Goal: Information Seeking & Learning: Learn about a topic

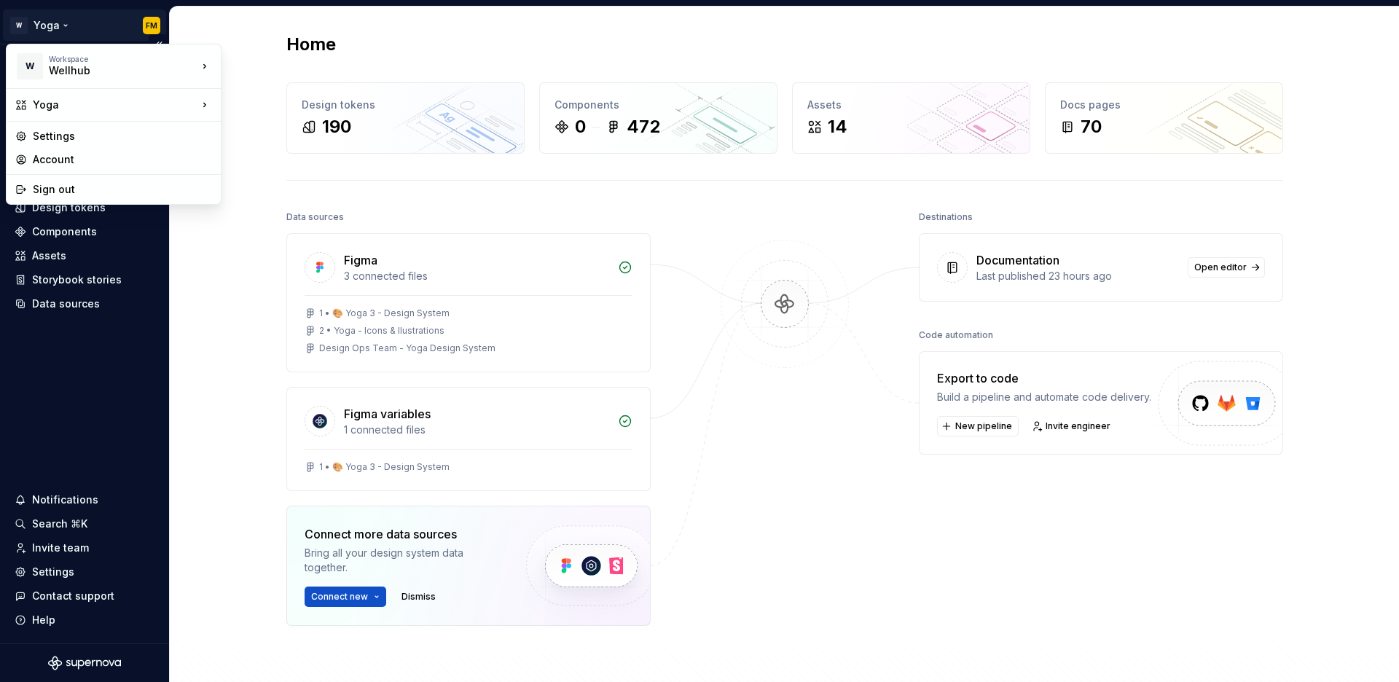
click at [153, 20] on html "W Yoga FM Home Documentation Analytics Code automation Design system data Desig…" at bounding box center [699, 341] width 1399 height 682
click at [79, 130] on div "Settings" at bounding box center [122, 136] width 179 height 15
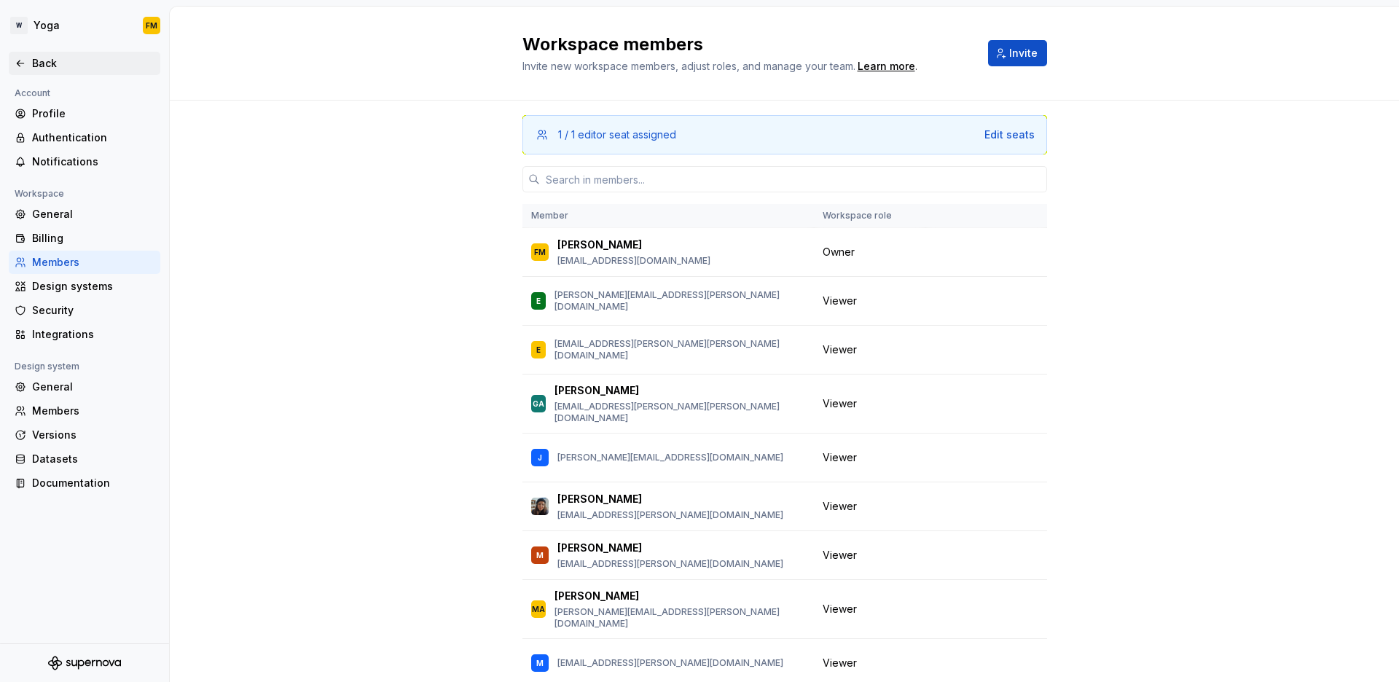
click at [95, 58] on div "Back" at bounding box center [93, 63] width 122 height 15
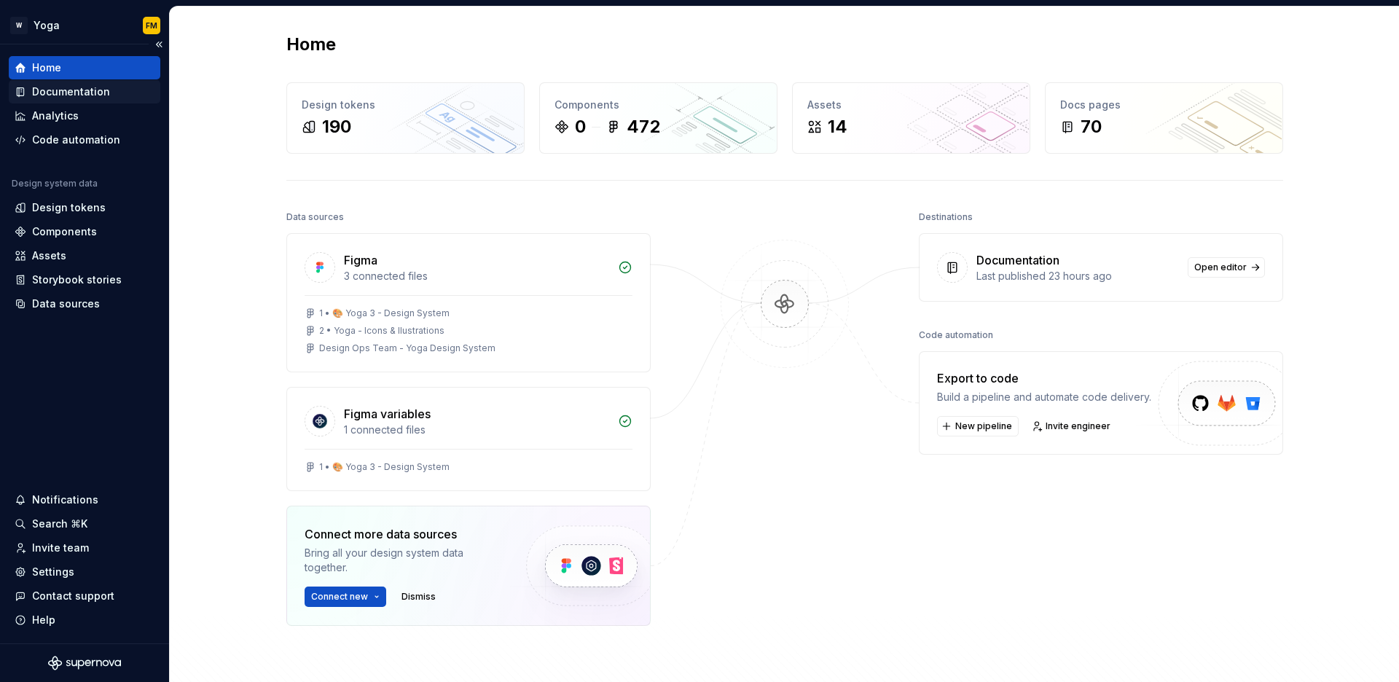
click at [97, 87] on div "Documentation" at bounding box center [71, 92] width 78 height 15
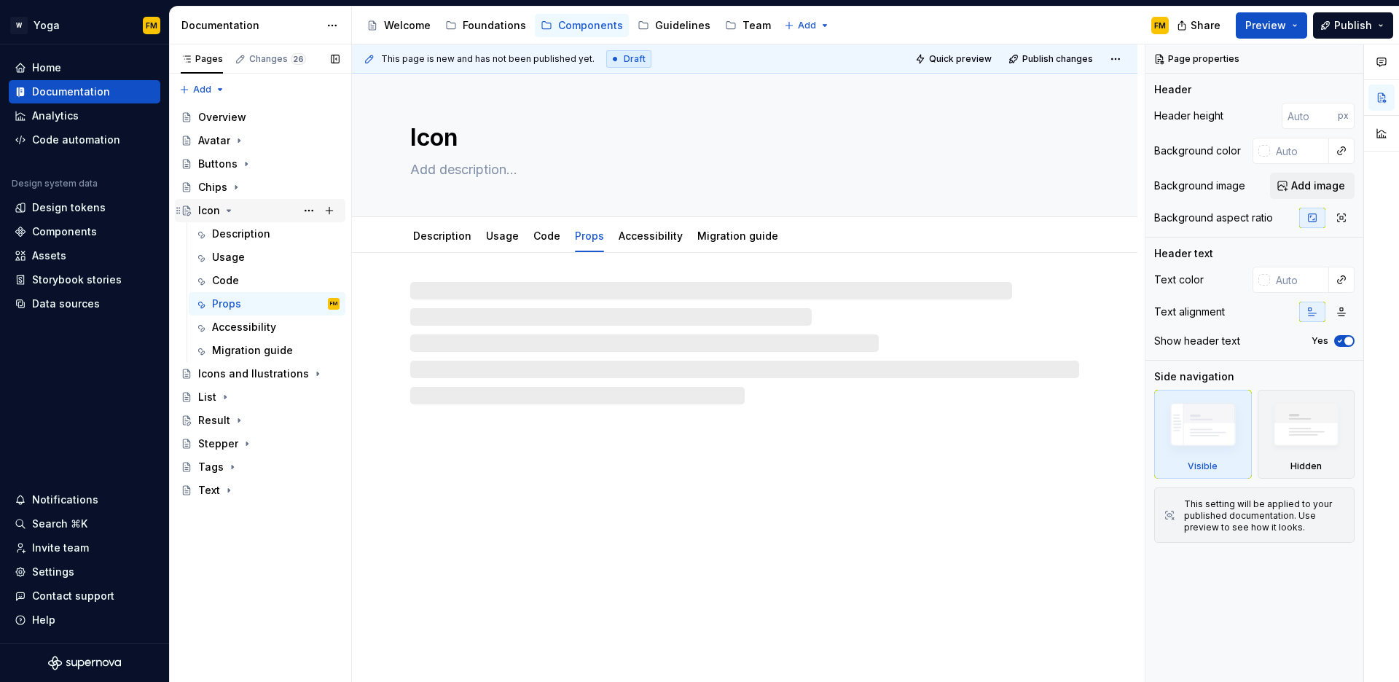
click at [224, 211] on icon "Page tree" at bounding box center [229, 211] width 12 height 12
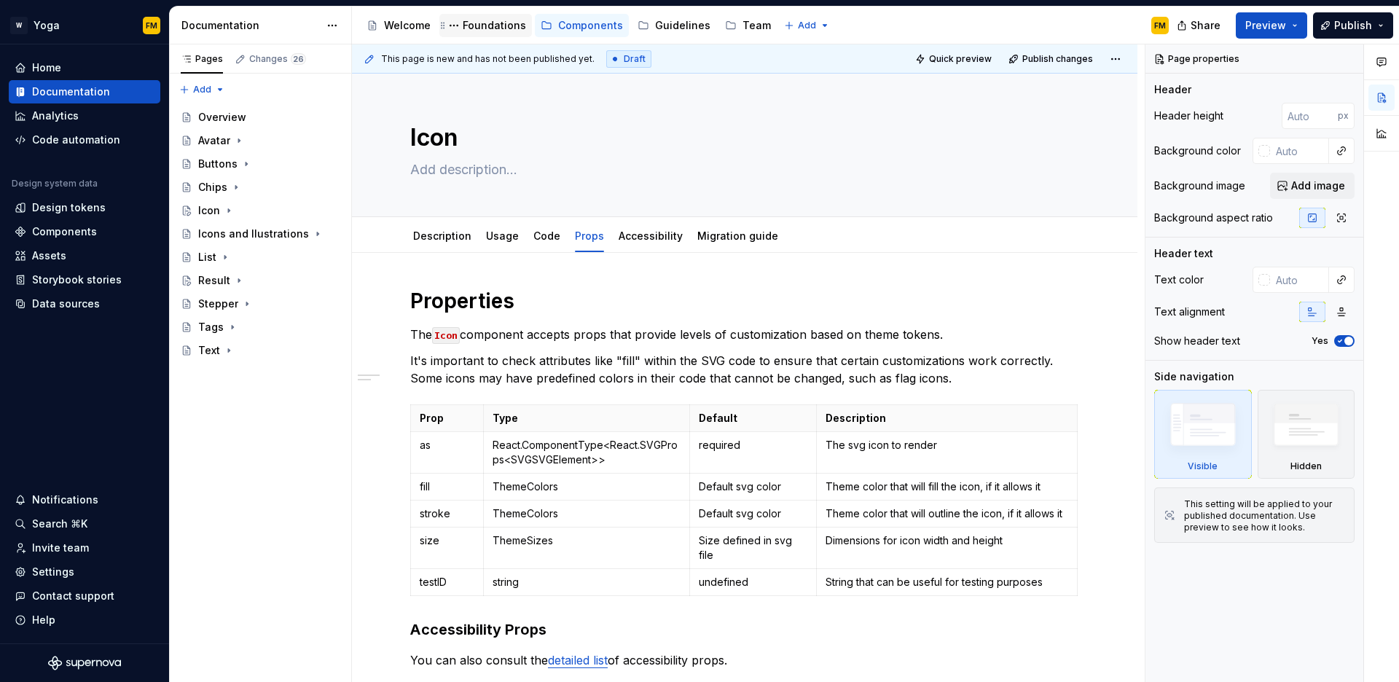
click at [493, 26] on div "Foundations" at bounding box center [494, 25] width 63 height 15
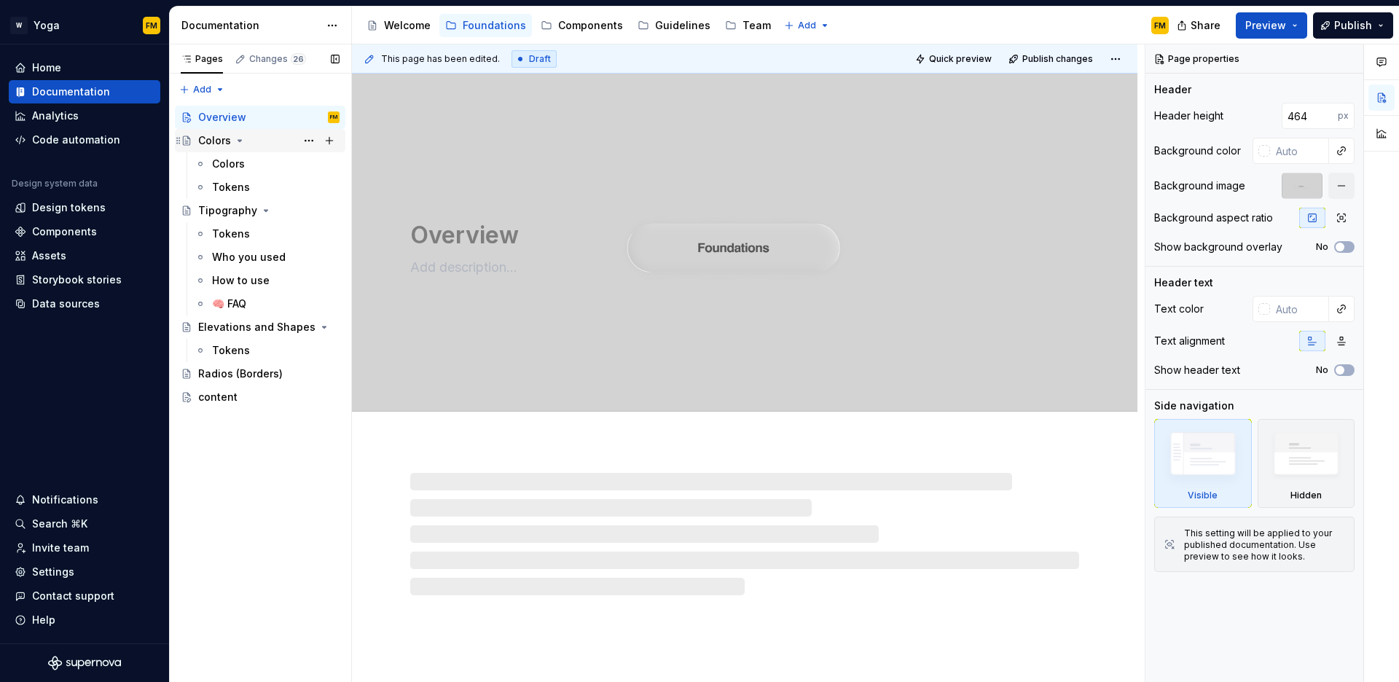
click at [241, 136] on icon "Page tree" at bounding box center [240, 141] width 12 height 12
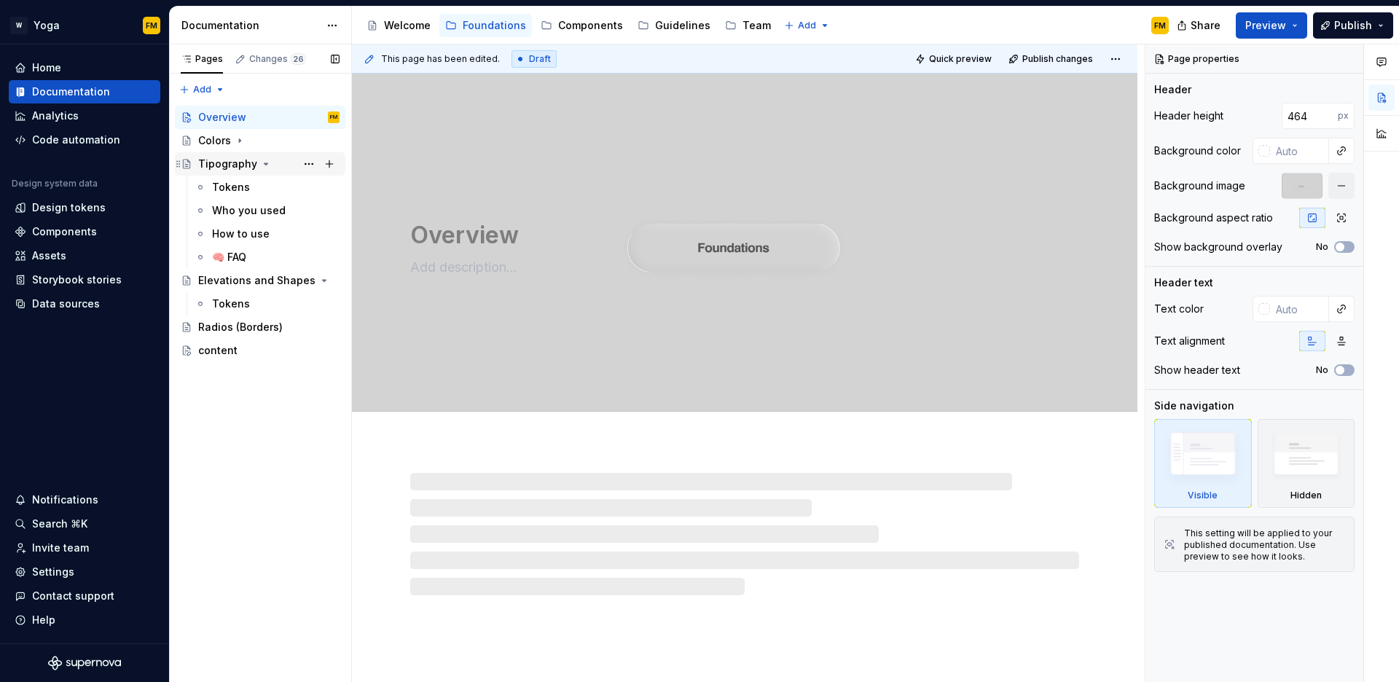
click at [265, 164] on icon "Page tree" at bounding box center [267, 163] width 4 height 1
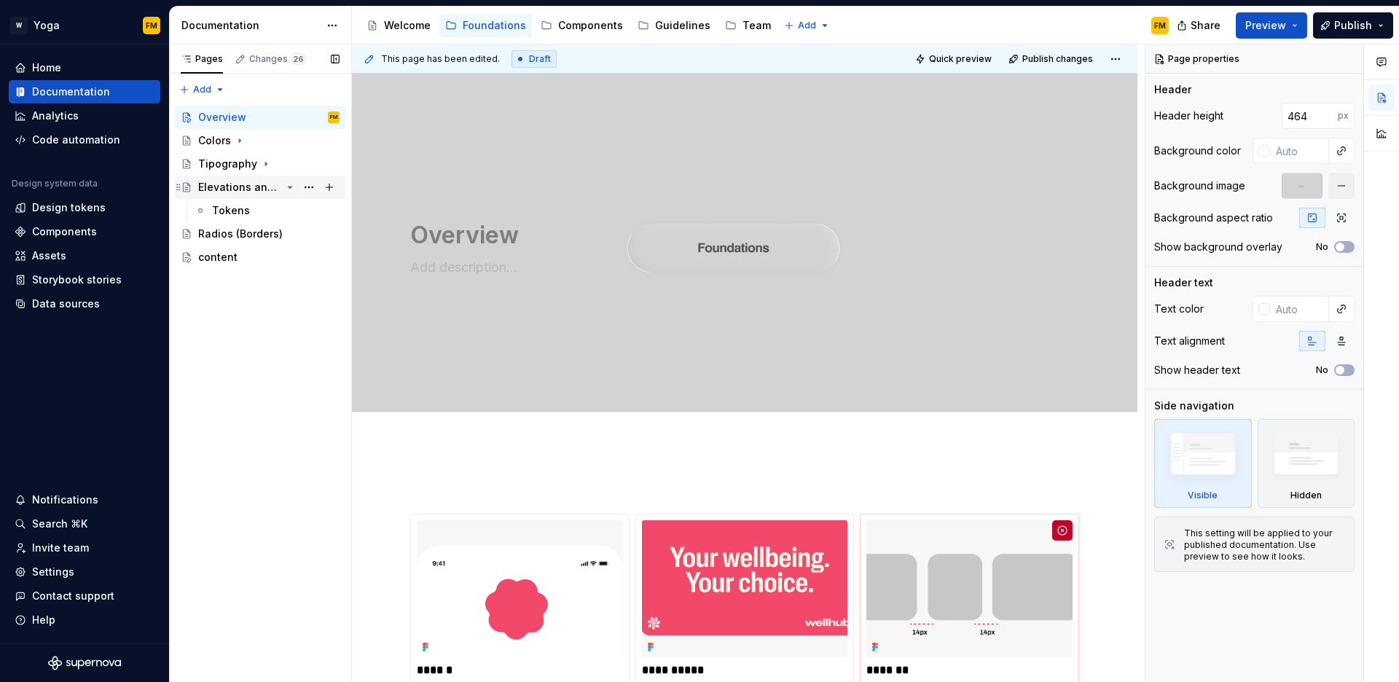
click at [292, 188] on icon "Page tree" at bounding box center [290, 187] width 12 height 12
click at [794, 20] on html "W Yoga FM Home Documentation Analytics Code automation Design system data Desig…" at bounding box center [699, 341] width 1399 height 682
click at [590, 29] on html "W Yoga FM Home Documentation Analytics Code automation Design system data Desig…" at bounding box center [699, 341] width 1399 height 682
click at [590, 29] on div "Components" at bounding box center [590, 25] width 65 height 15
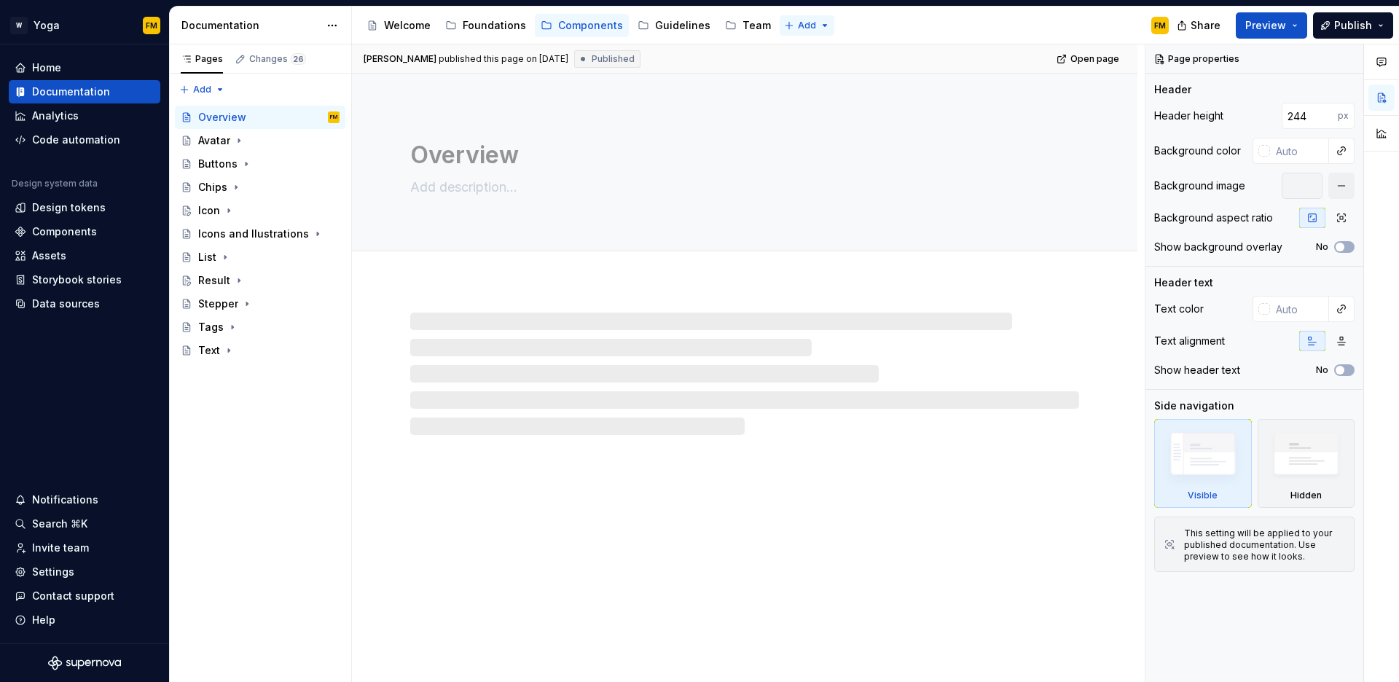
click at [797, 28] on html "W Yoga FM Home Documentation Analytics Code automation Design system data Desig…" at bounding box center [699, 341] width 1399 height 682
type textarea "*"
click at [794, 74] on div "New group" at bounding box center [841, 77] width 95 height 15
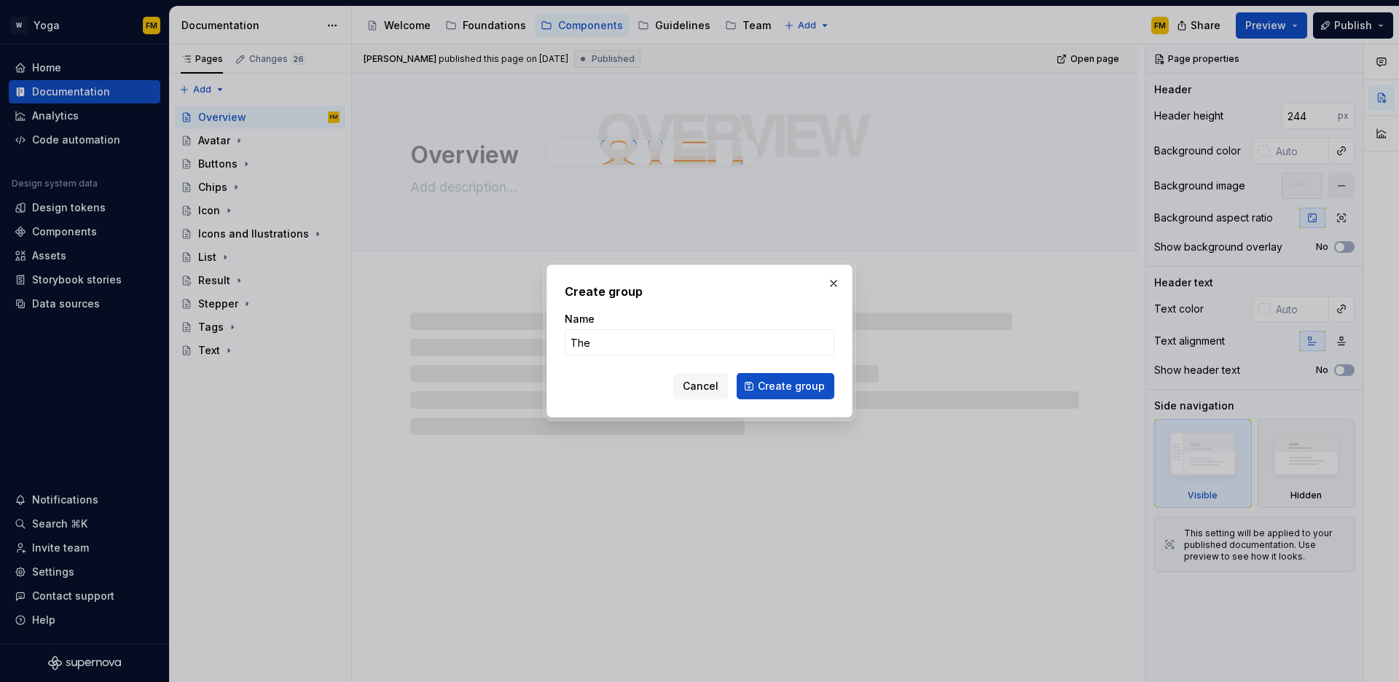
type input "Them"
type textarea "*"
type input "Theming"
type textarea "*"
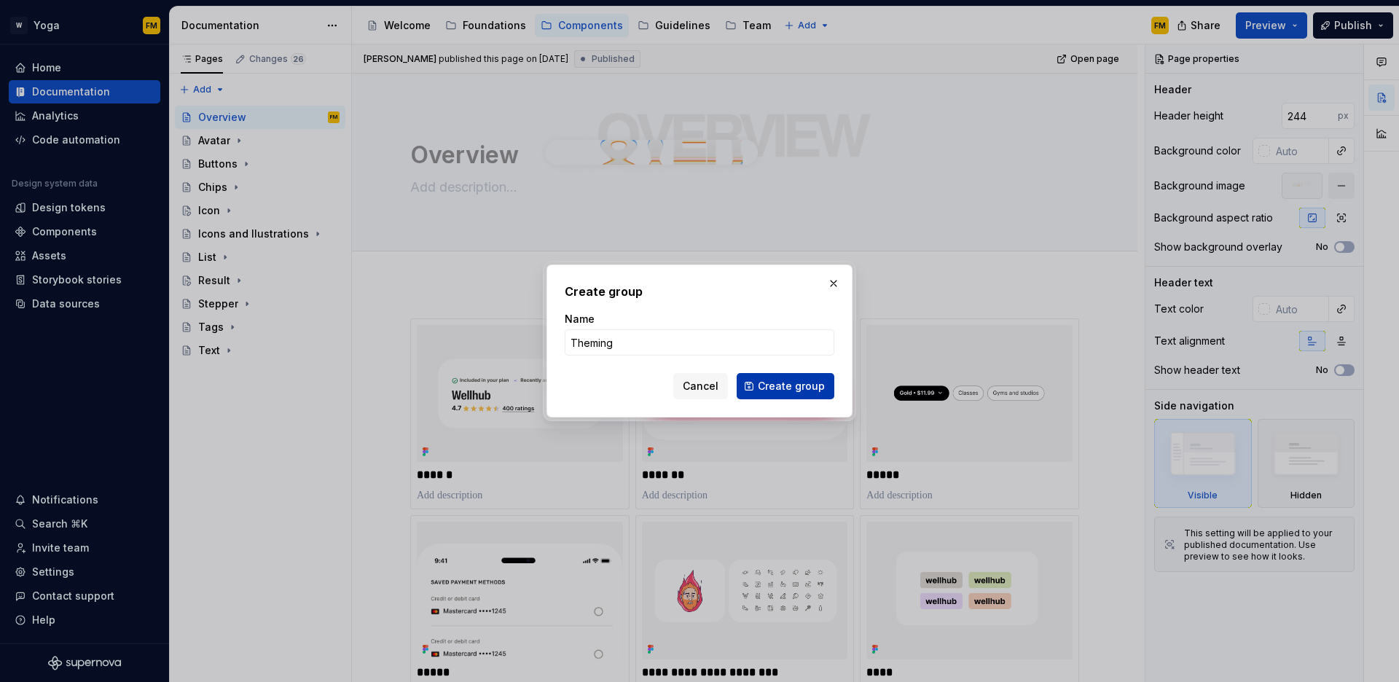
type input "Theming"
click at [761, 383] on span "Create group" at bounding box center [791, 386] width 67 height 15
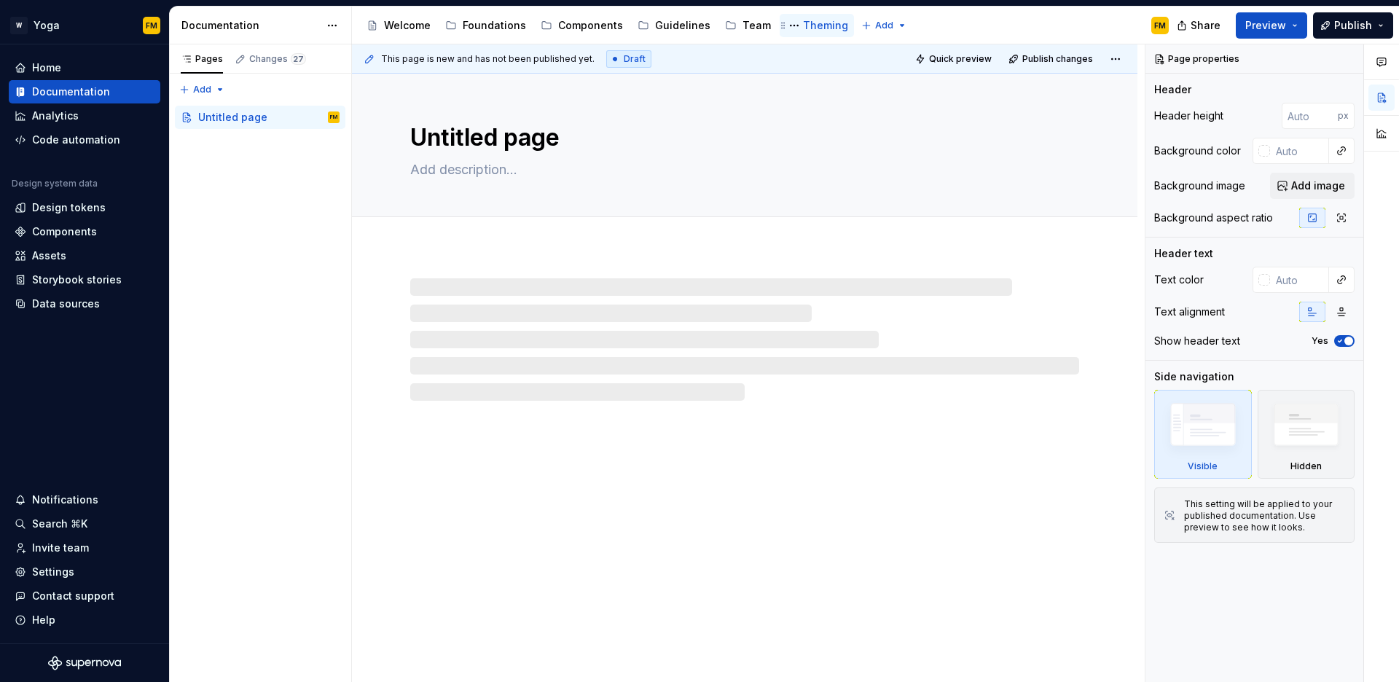
click at [803, 25] on div "Theming" at bounding box center [825, 25] width 45 height 15
click at [786, 24] on button "Page tree" at bounding box center [794, 25] width 17 height 17
click at [785, 24] on html "W Yoga FM Home Documentation Analytics Code automation Design system data Desig…" at bounding box center [699, 341] width 1399 height 682
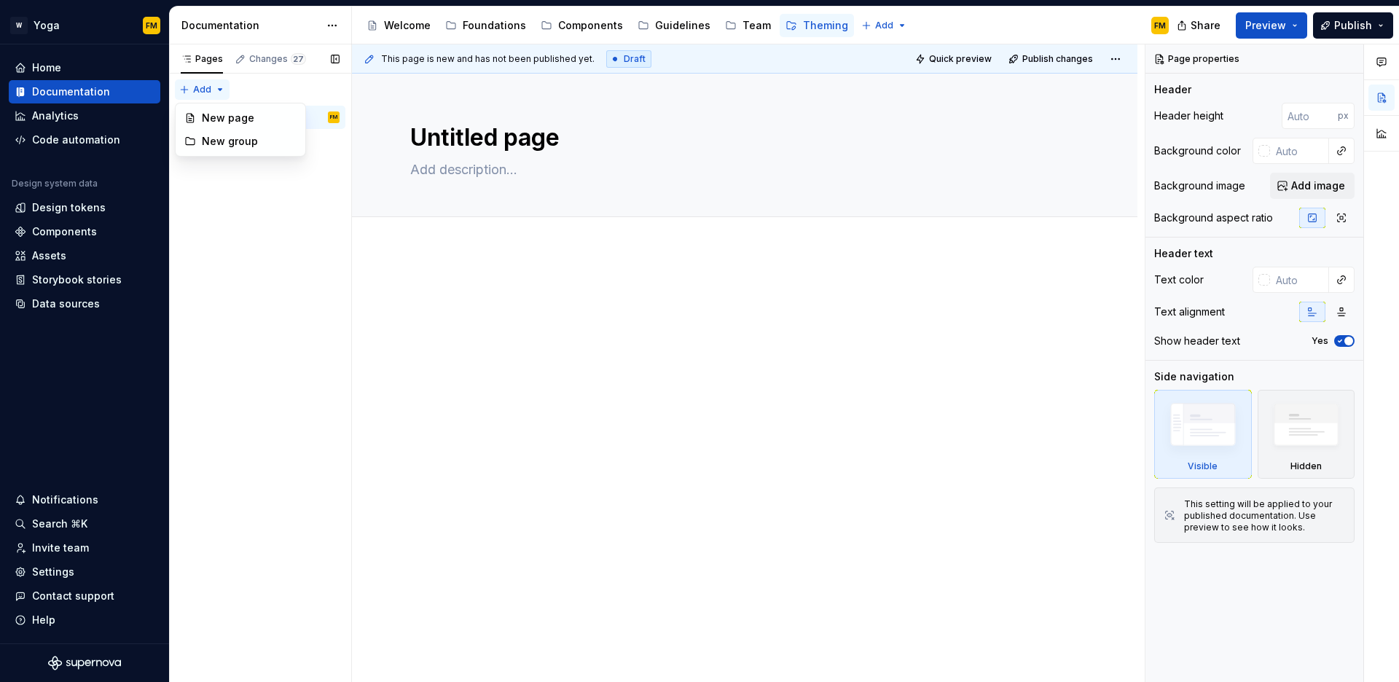
click at [196, 87] on div "Pages Changes 27 Add Accessibility guide for tree Page tree. Navigate the tree …" at bounding box center [260, 363] width 182 height 638
click at [594, 26] on html "W Yoga FM Home Documentation Analytics Code automation Design system data Desig…" at bounding box center [699, 341] width 1399 height 682
click at [588, 26] on div "Components" at bounding box center [590, 25] width 65 height 15
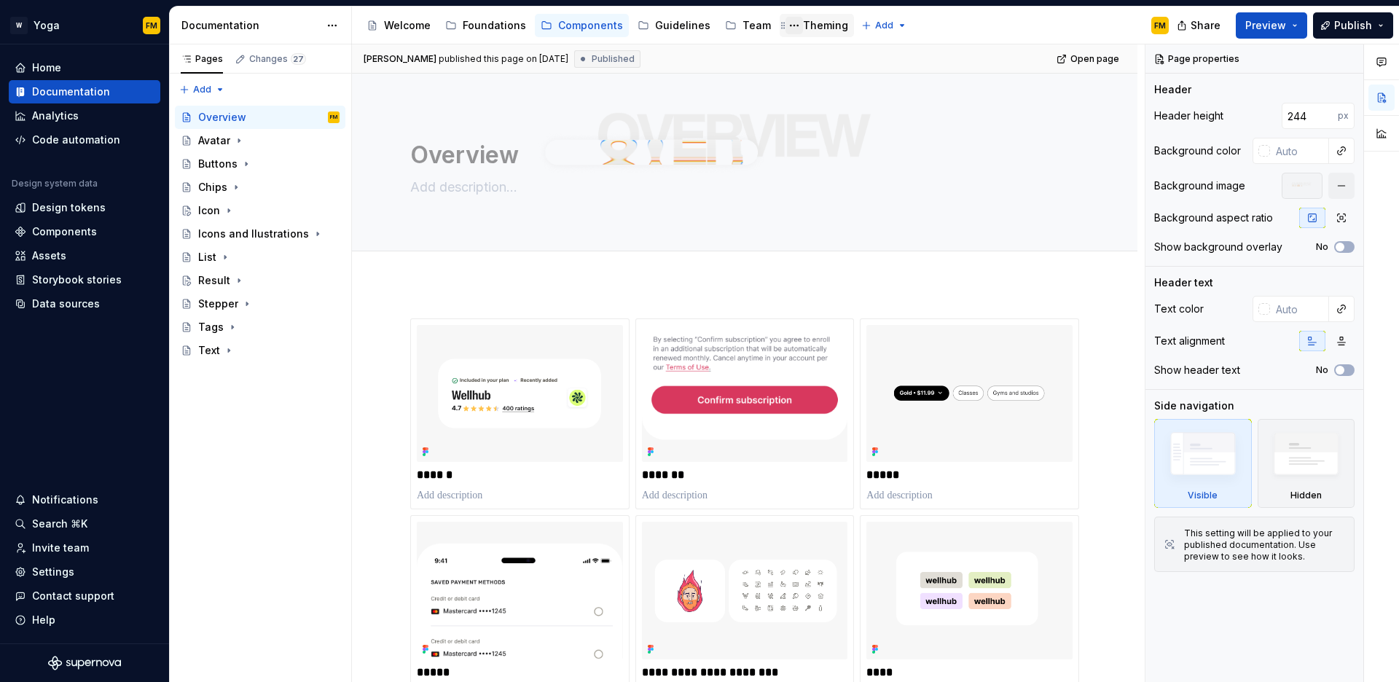
click at [789, 23] on button "Page tree" at bounding box center [794, 25] width 17 height 17
click at [806, 31] on html "W Yoga FM Home Documentation Analytics Code automation Design system data Desig…" at bounding box center [699, 341] width 1399 height 682
click at [805, 25] on div "Theming" at bounding box center [825, 25] width 45 height 15
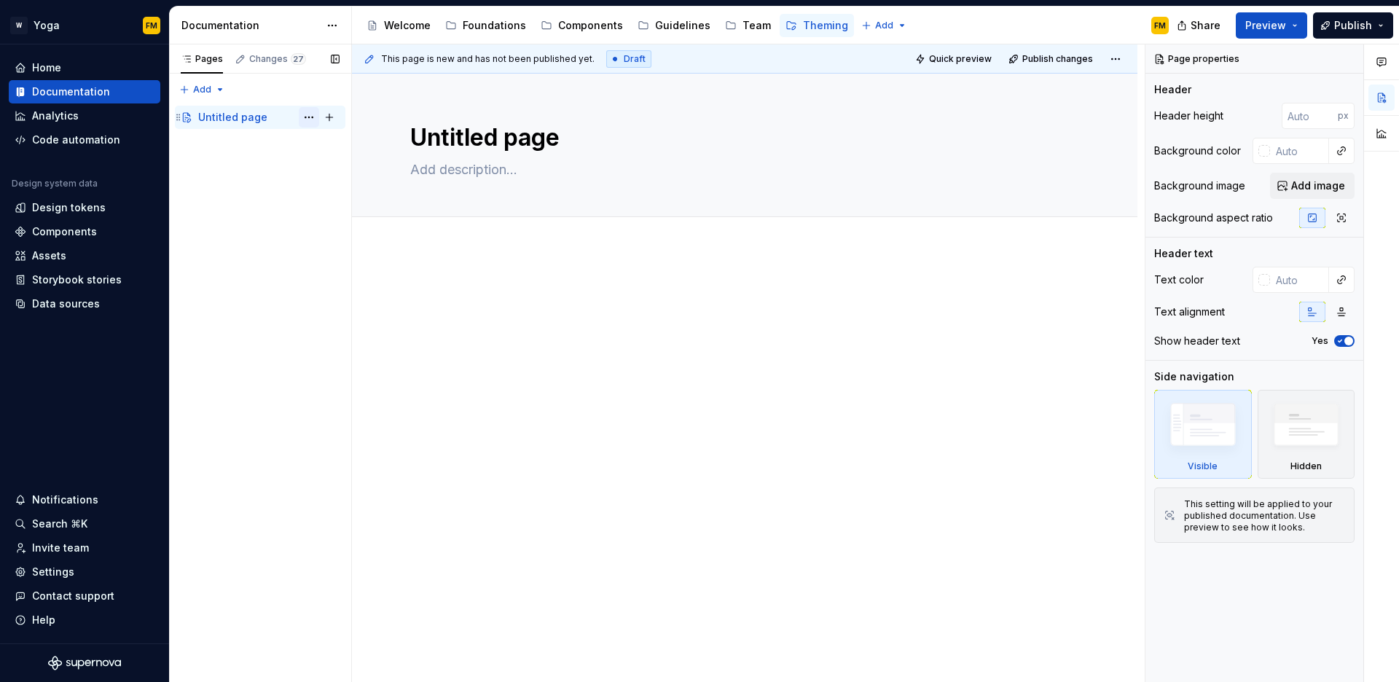
click at [309, 113] on button "Page tree" at bounding box center [309, 117] width 20 height 20
type textarea "*"
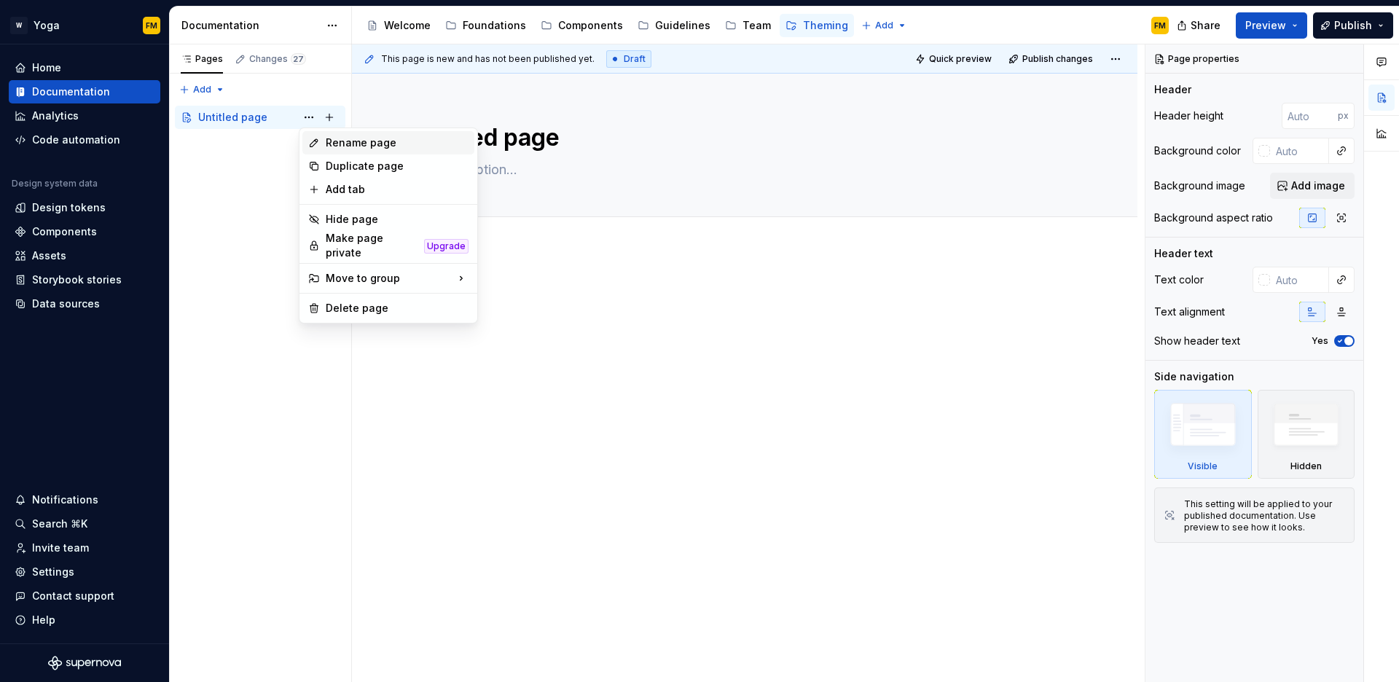
click at [326, 144] on div "Rename page" at bounding box center [397, 143] width 143 height 15
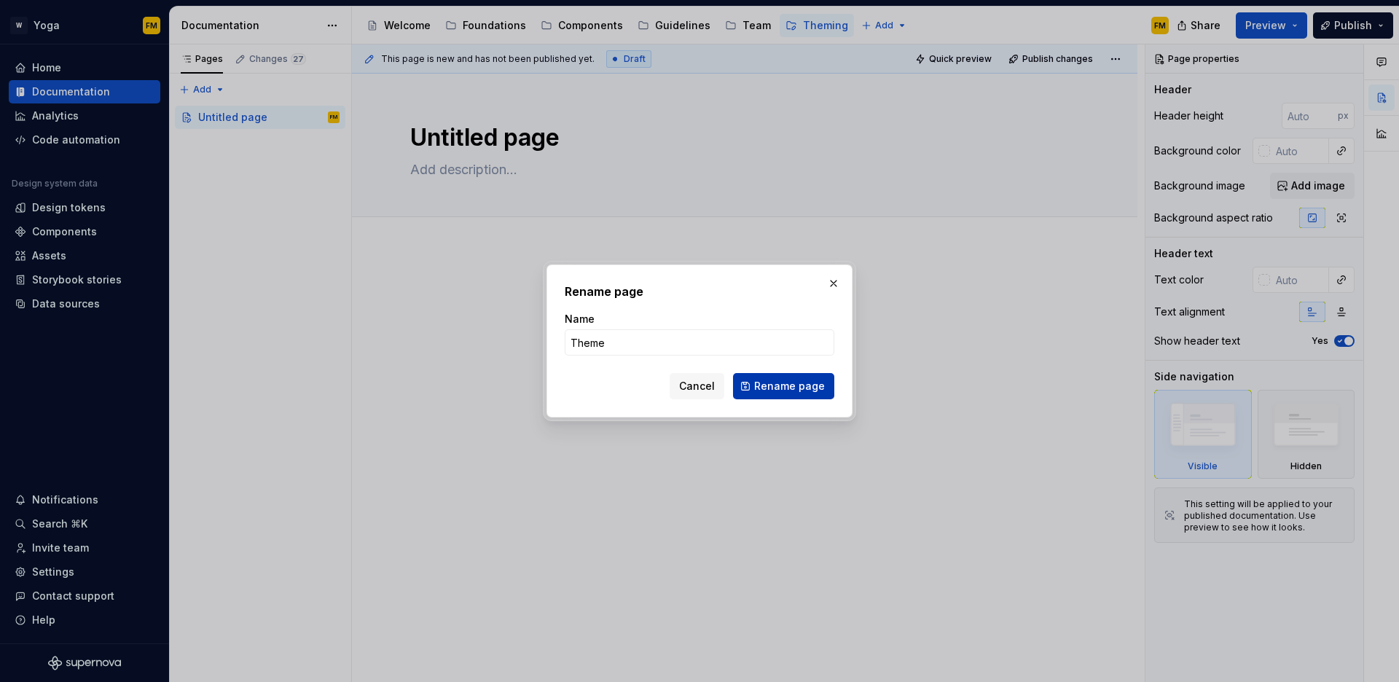
type input "Theme"
click at [775, 390] on span "Rename page" at bounding box center [789, 386] width 71 height 15
type textarea "*"
type textarea "Theme"
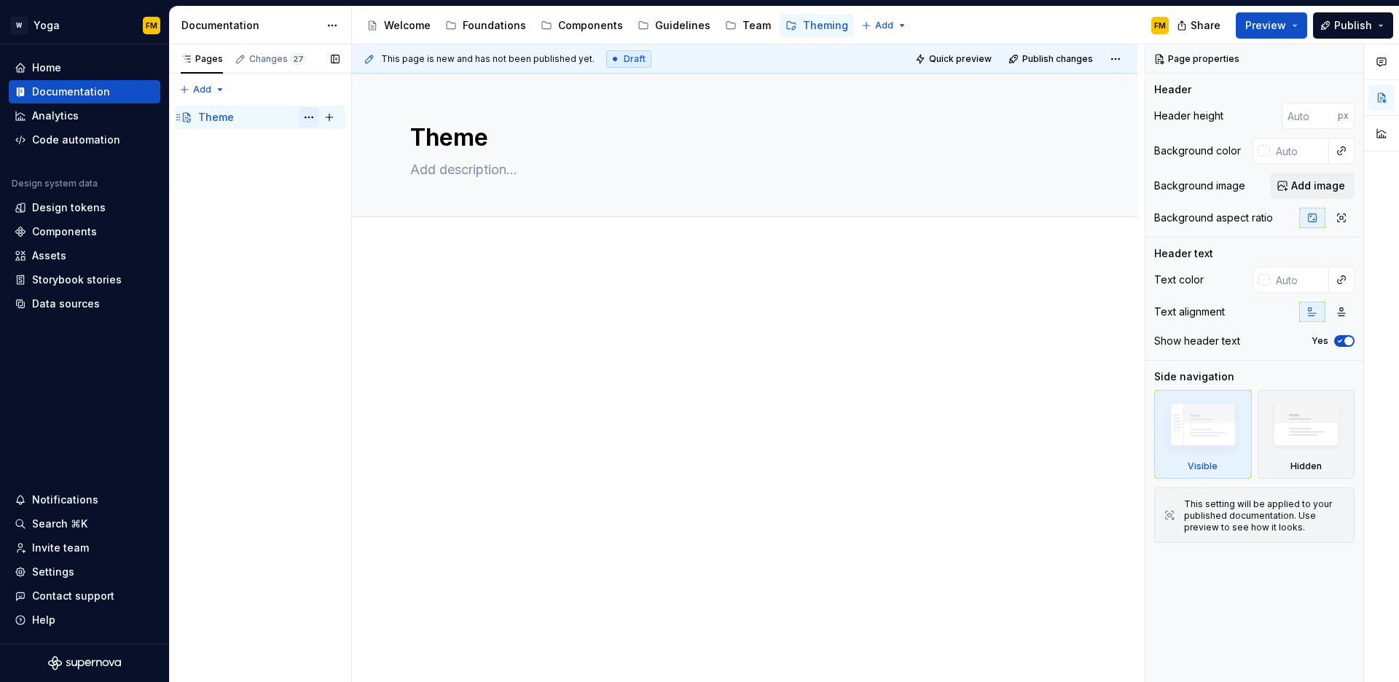
click at [310, 118] on button "Page tree" at bounding box center [309, 117] width 20 height 20
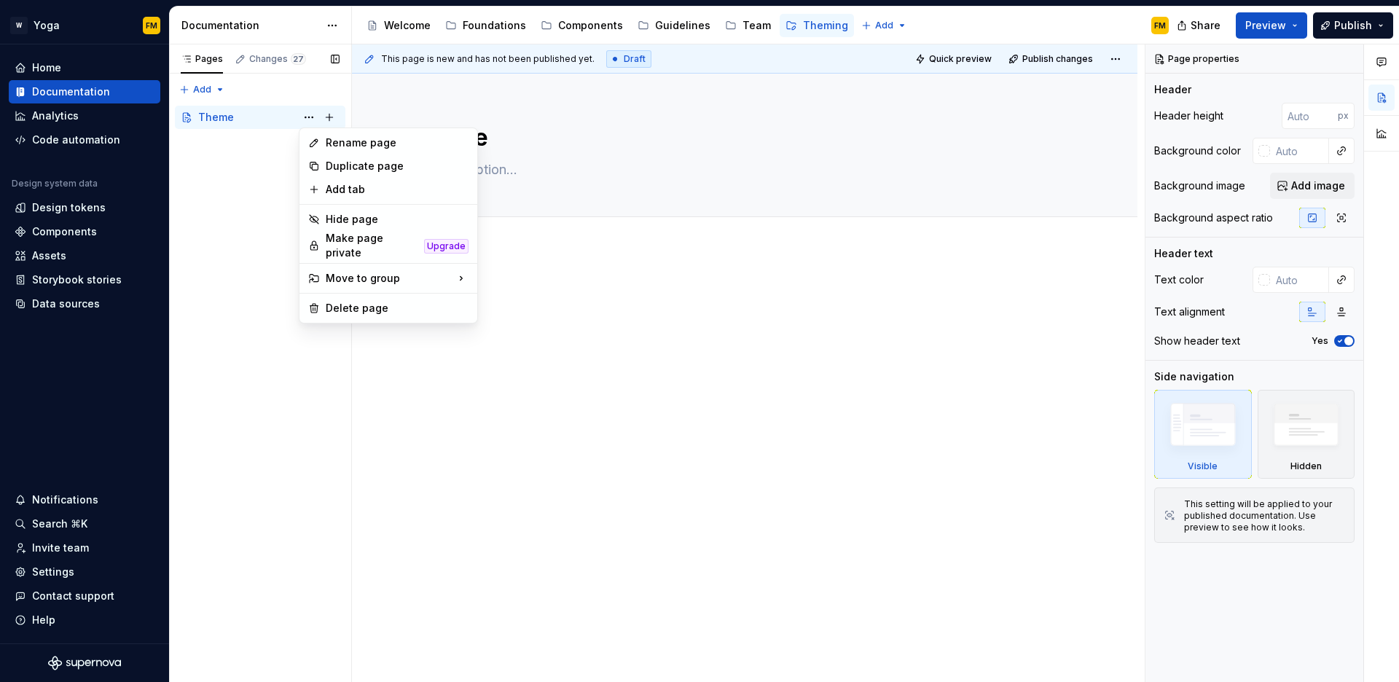
click at [324, 118] on div "Pages Changes 27 Add Accessibility guide for tree Page tree. Navigate the tree …" at bounding box center [260, 363] width 182 height 638
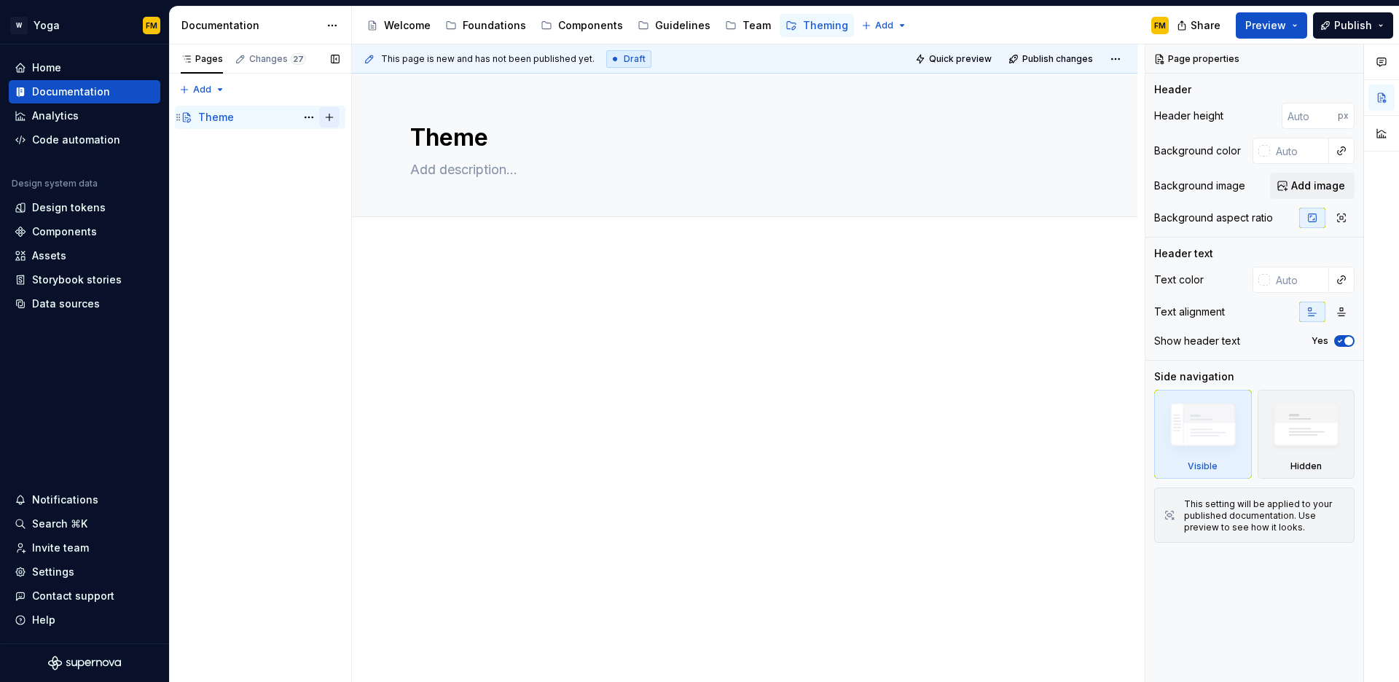
click at [329, 118] on button "Page tree" at bounding box center [329, 117] width 20 height 20
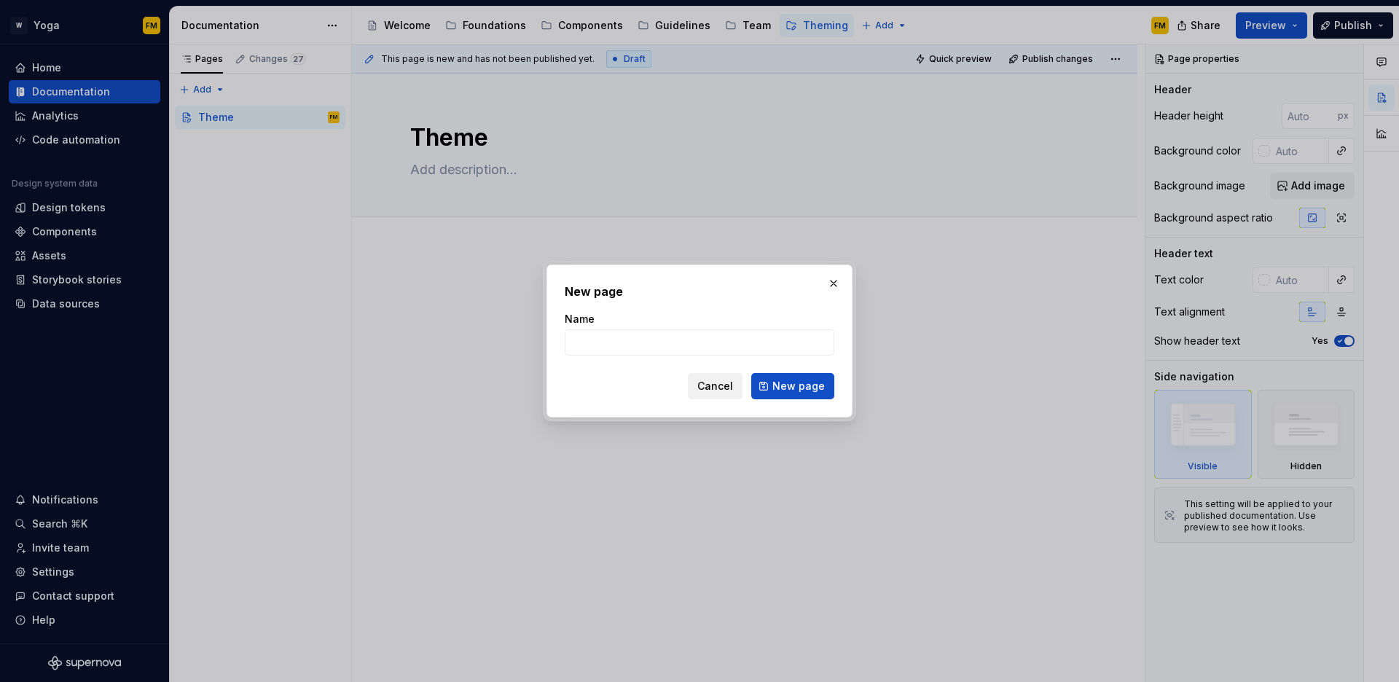
click at [714, 383] on span "Cancel" at bounding box center [715, 386] width 36 height 15
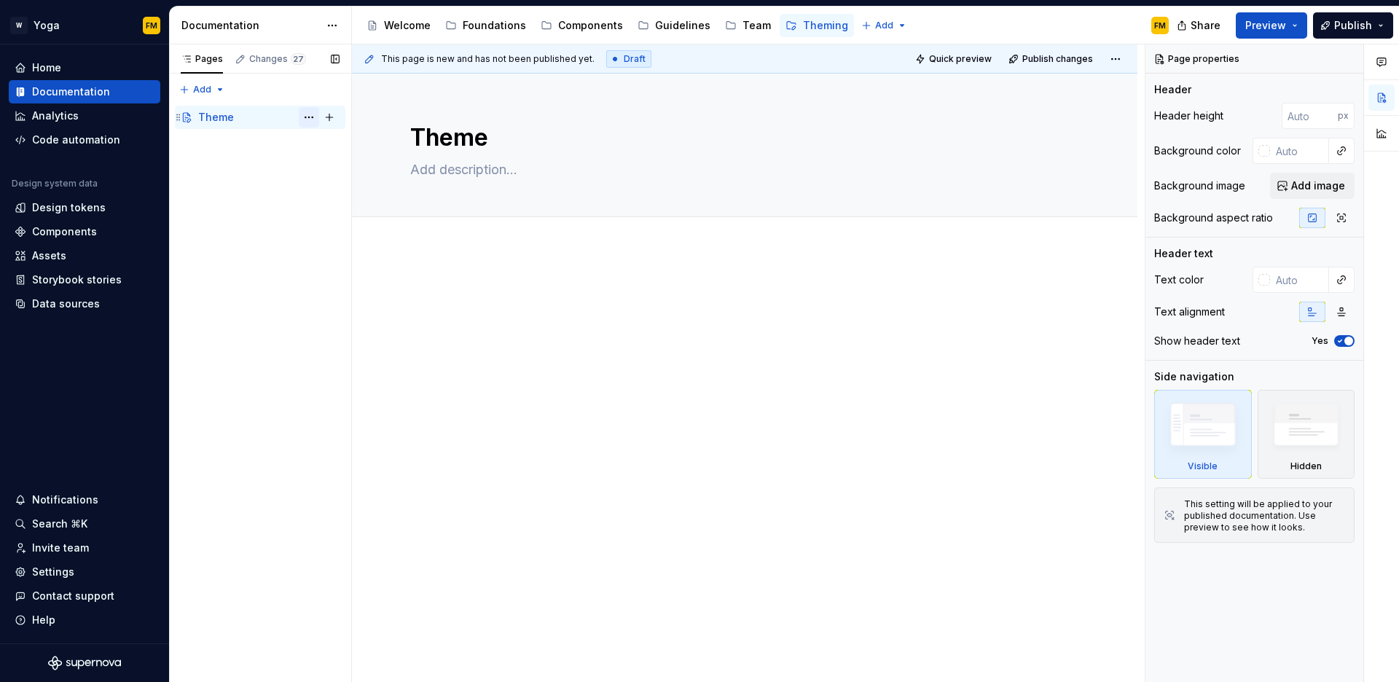
click at [310, 118] on button "Page tree" at bounding box center [309, 117] width 20 height 20
type textarea "*"
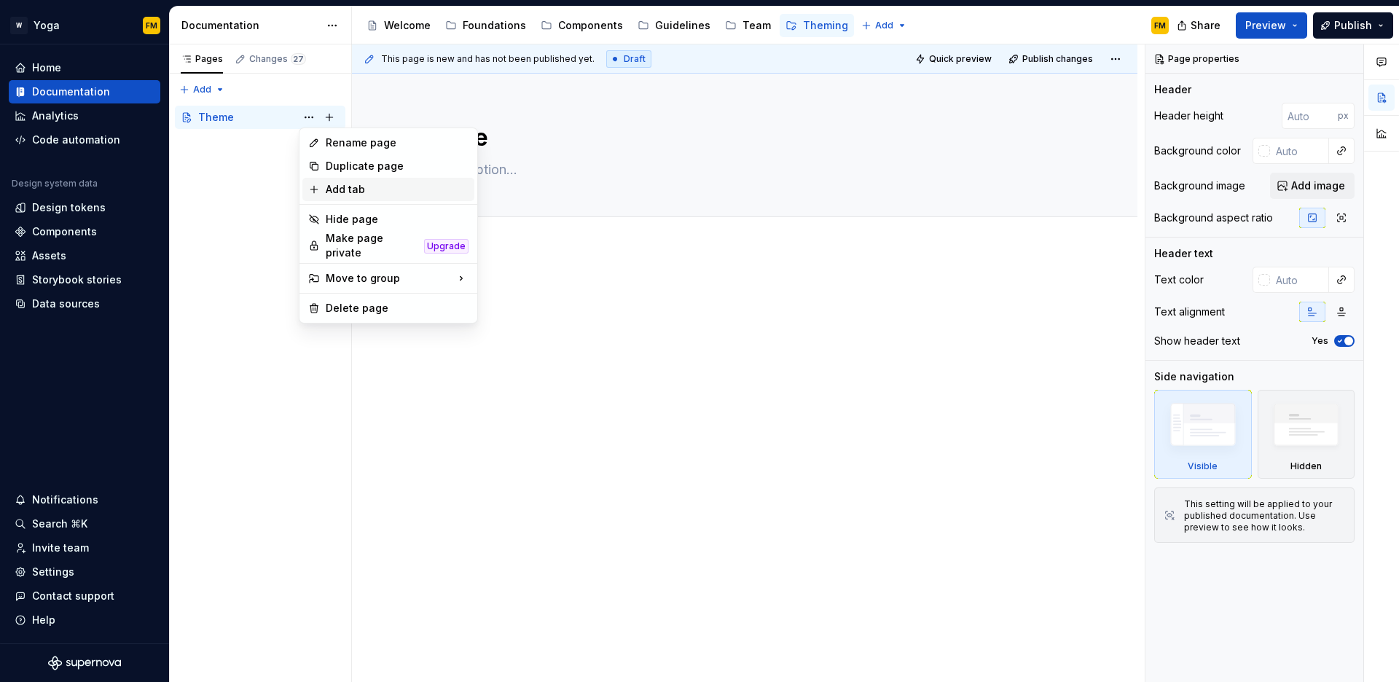
click at [335, 182] on div "Add tab" at bounding box center [397, 189] width 143 height 15
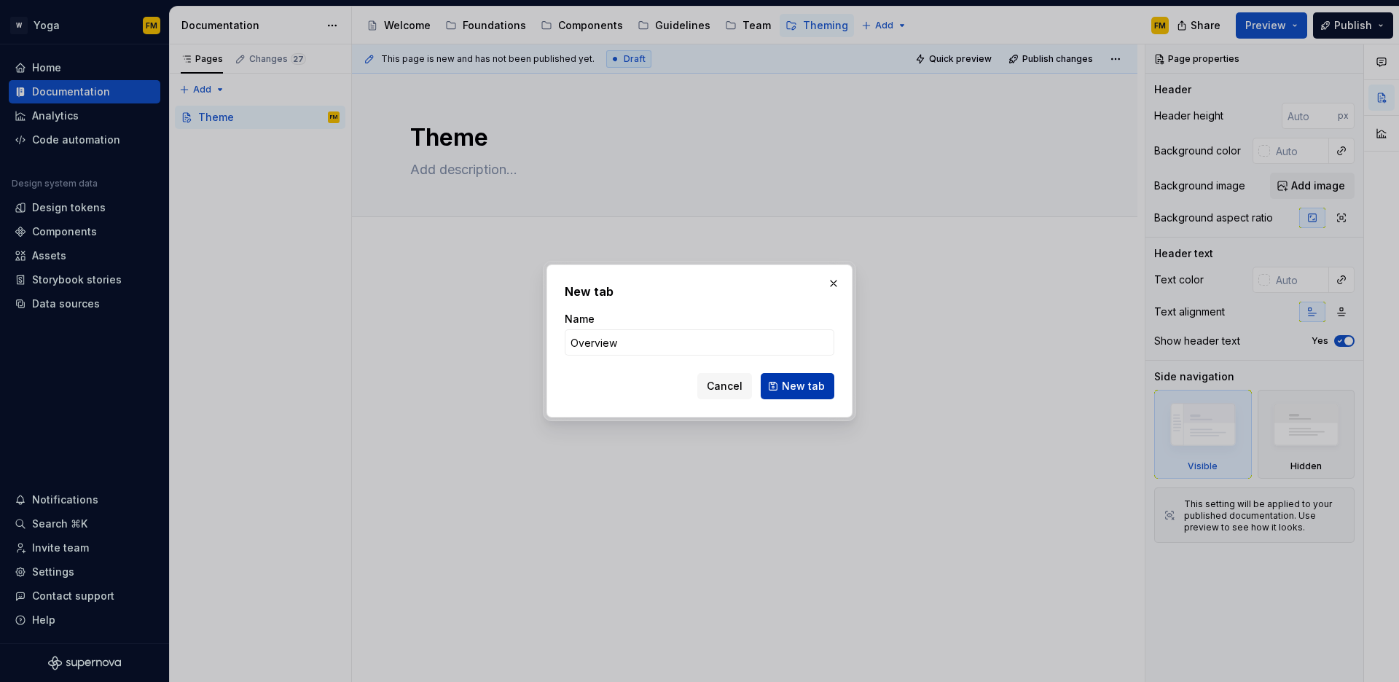
type input "Overview"
click at [825, 386] on button "New tab" at bounding box center [798, 386] width 74 height 26
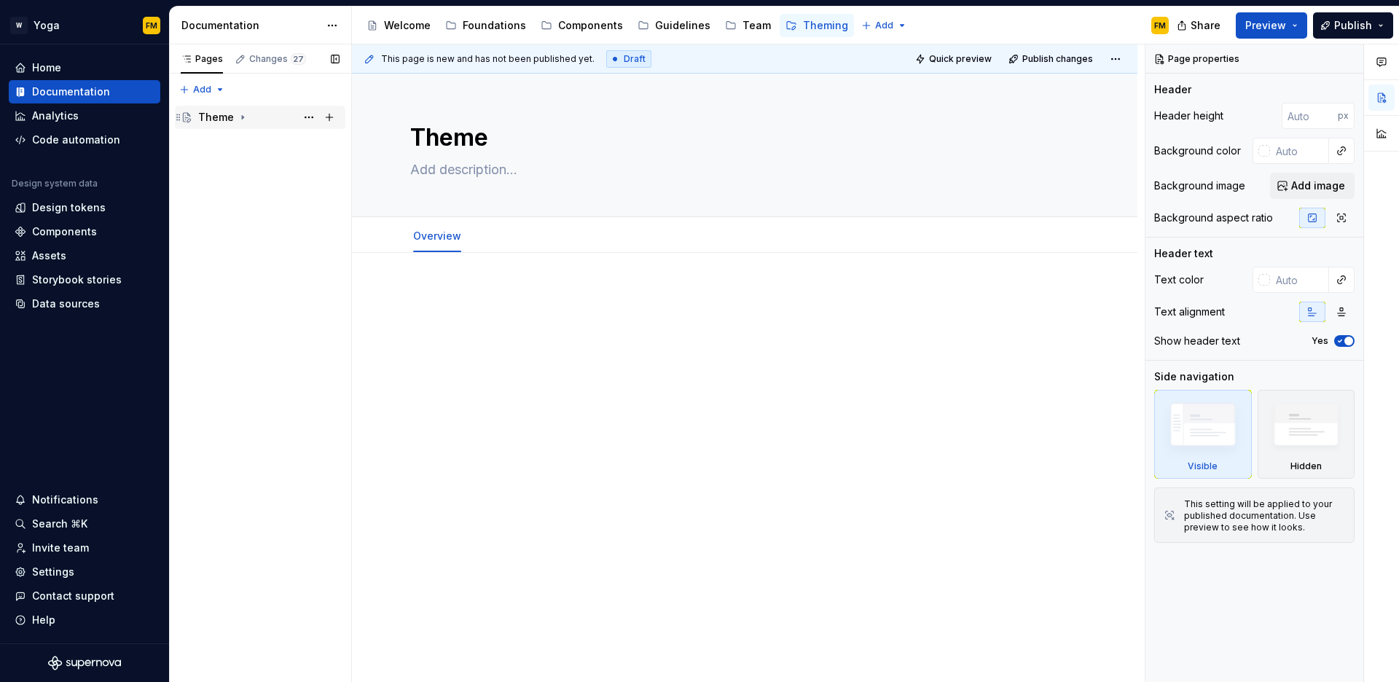
click at [242, 118] on icon "Page tree" at bounding box center [243, 118] width 12 height 12
click at [313, 118] on button "Page tree" at bounding box center [309, 117] width 20 height 20
click at [326, 122] on div "Pages Changes 27 Add Accessibility guide for tree Page tree. Navigate the tree …" at bounding box center [260, 363] width 182 height 638
click at [328, 119] on button "Page tree" at bounding box center [329, 117] width 20 height 20
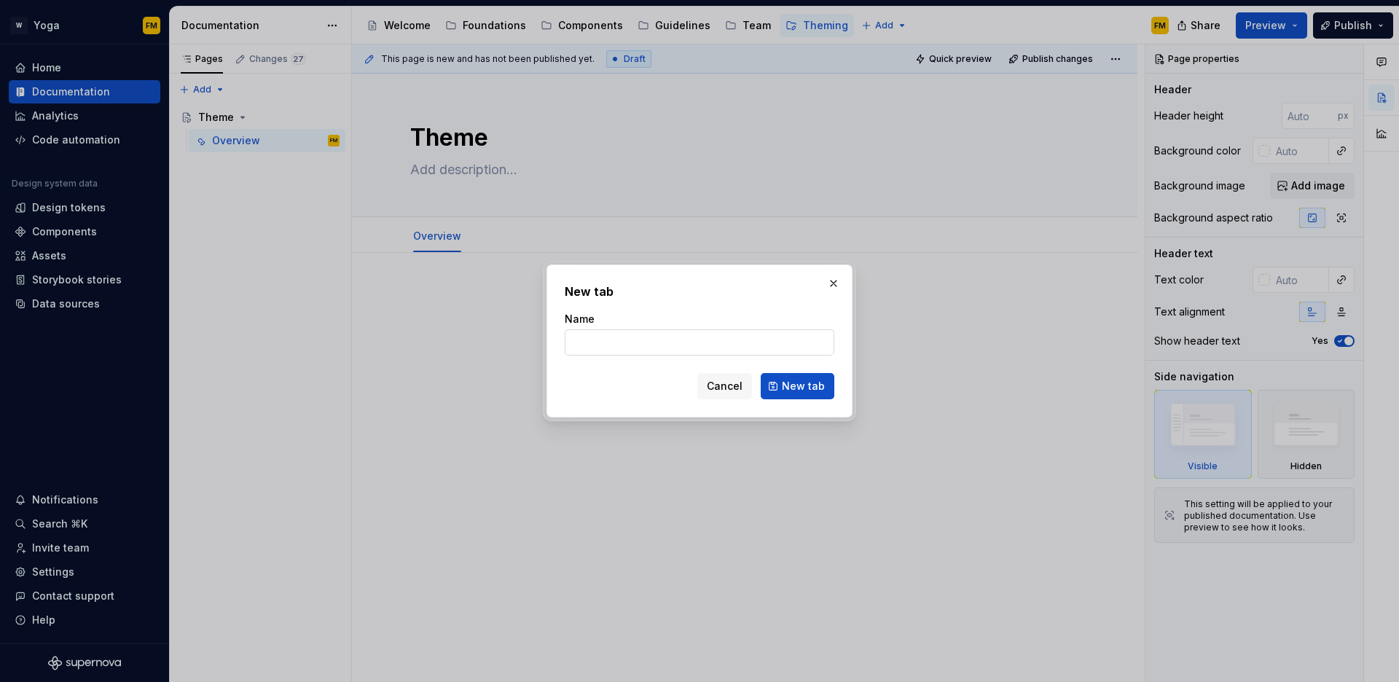
type textarea "*"
type input "Borders"
click at [786, 388] on span "New tab" at bounding box center [803, 386] width 43 height 15
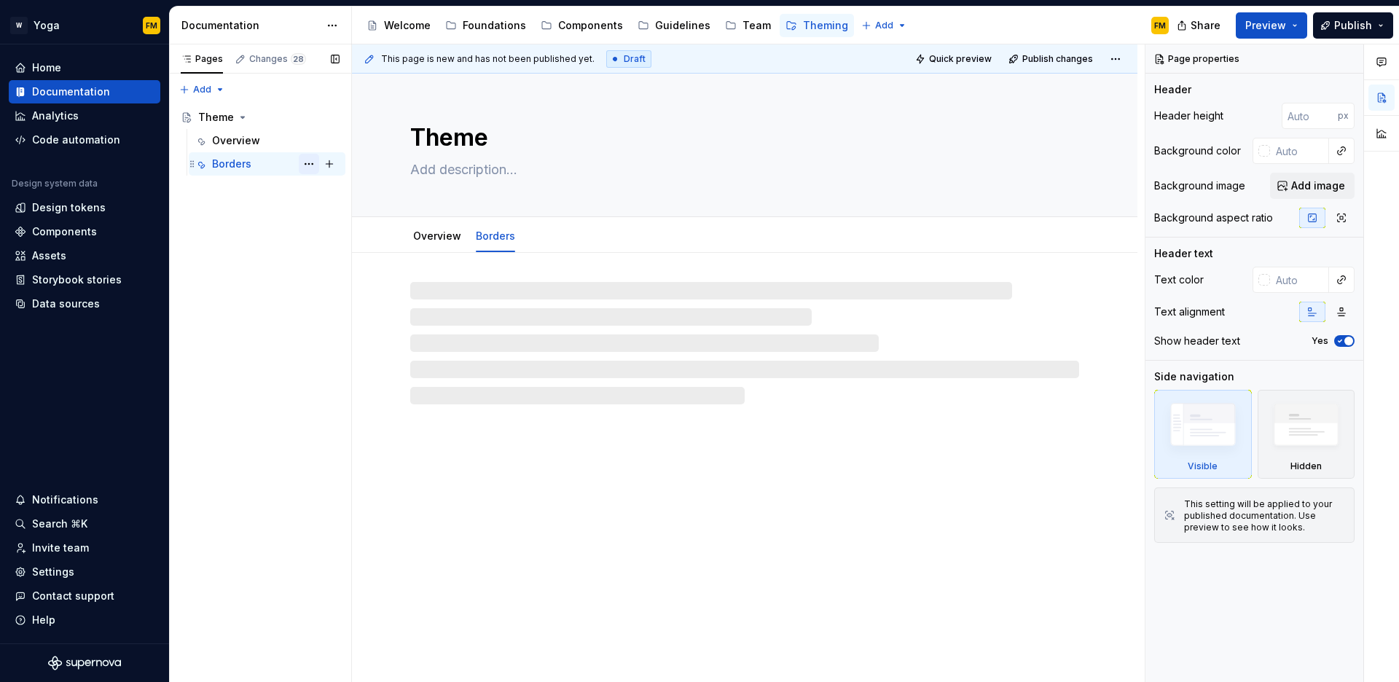
click at [308, 162] on button "Page tree" at bounding box center [309, 164] width 20 height 20
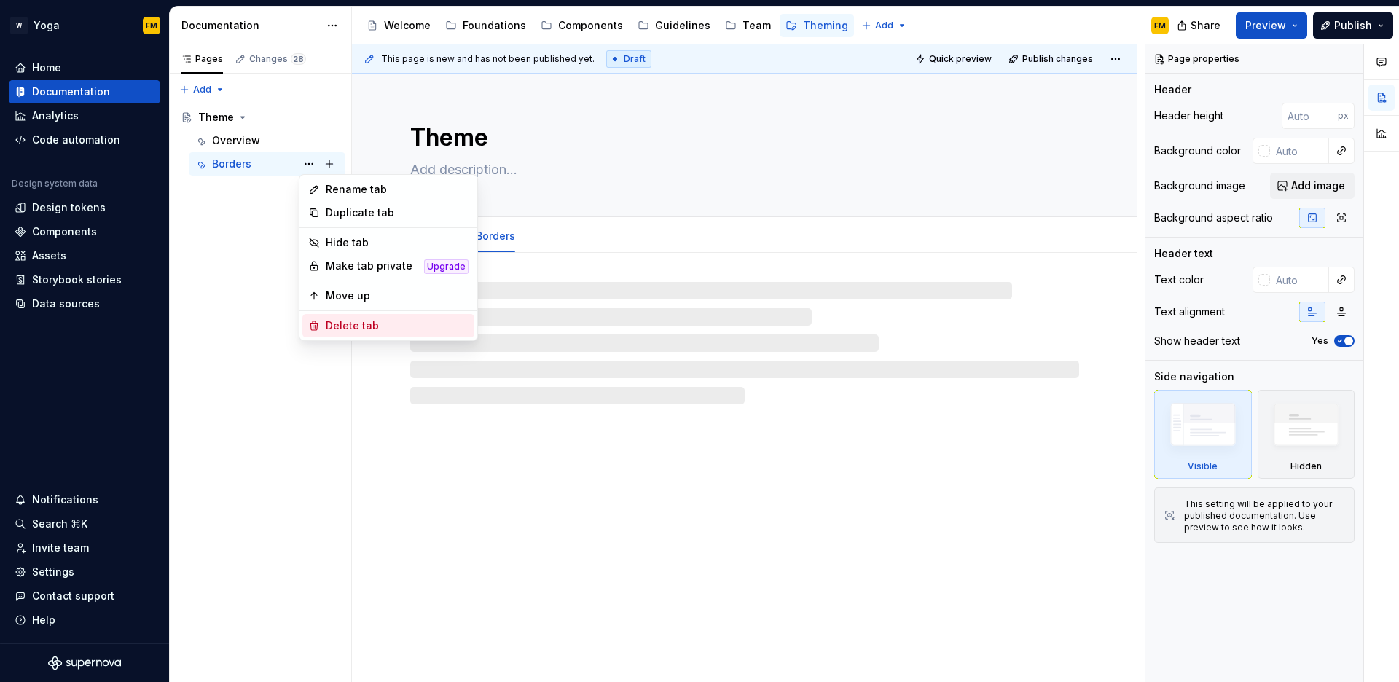
click at [339, 327] on div "Delete tab" at bounding box center [397, 325] width 143 height 15
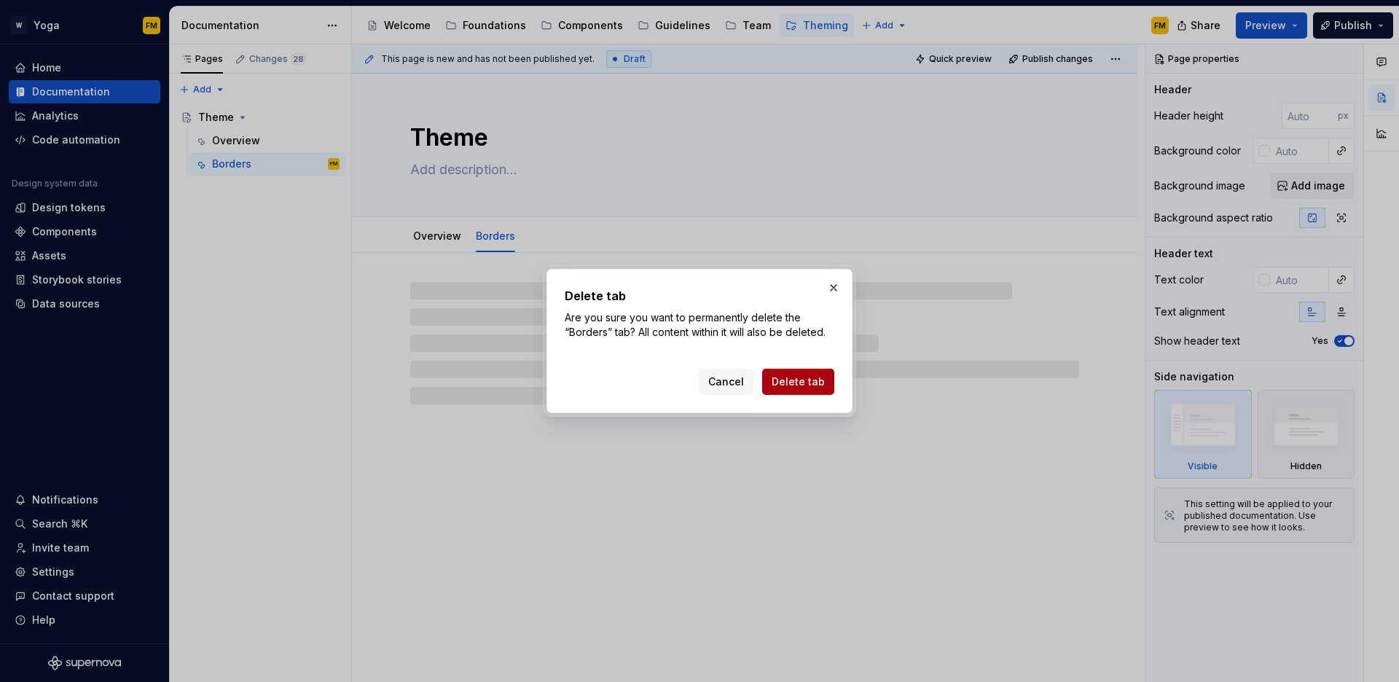
click at [783, 375] on span "Delete tab" at bounding box center [798, 382] width 53 height 15
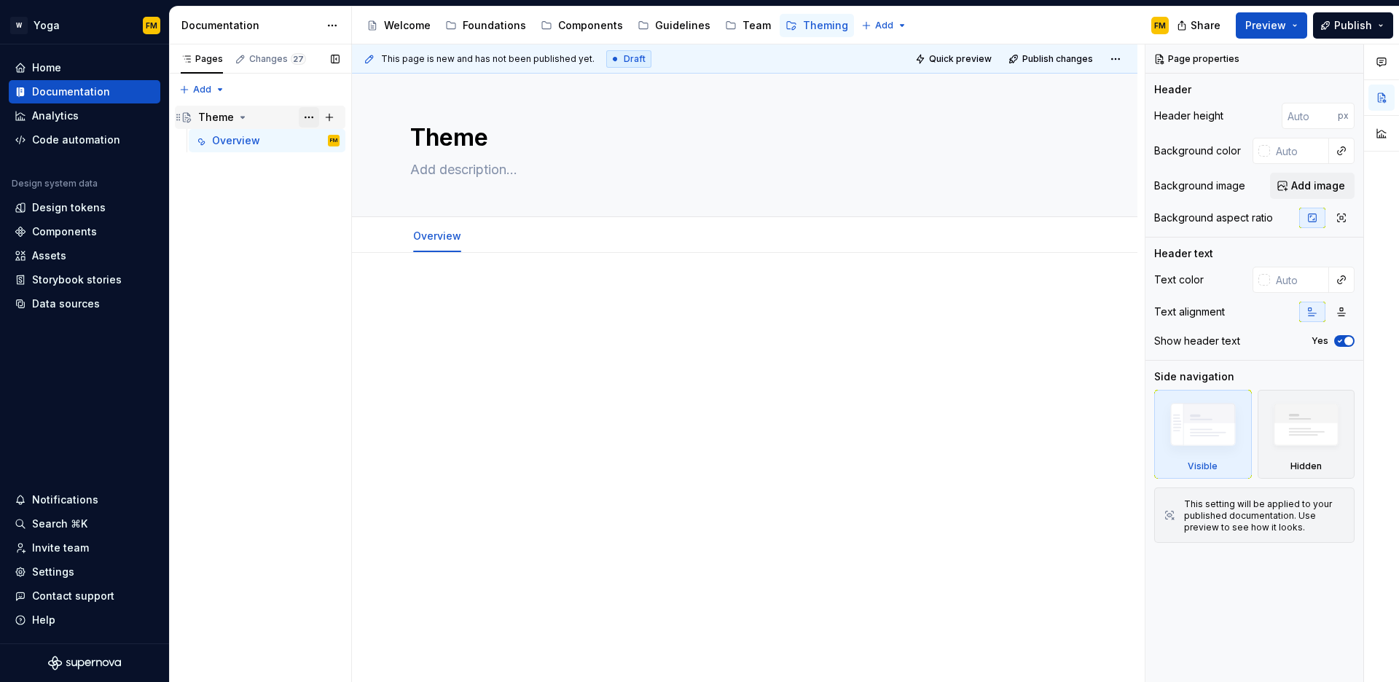
click at [309, 117] on button "Page tree" at bounding box center [309, 117] width 20 height 20
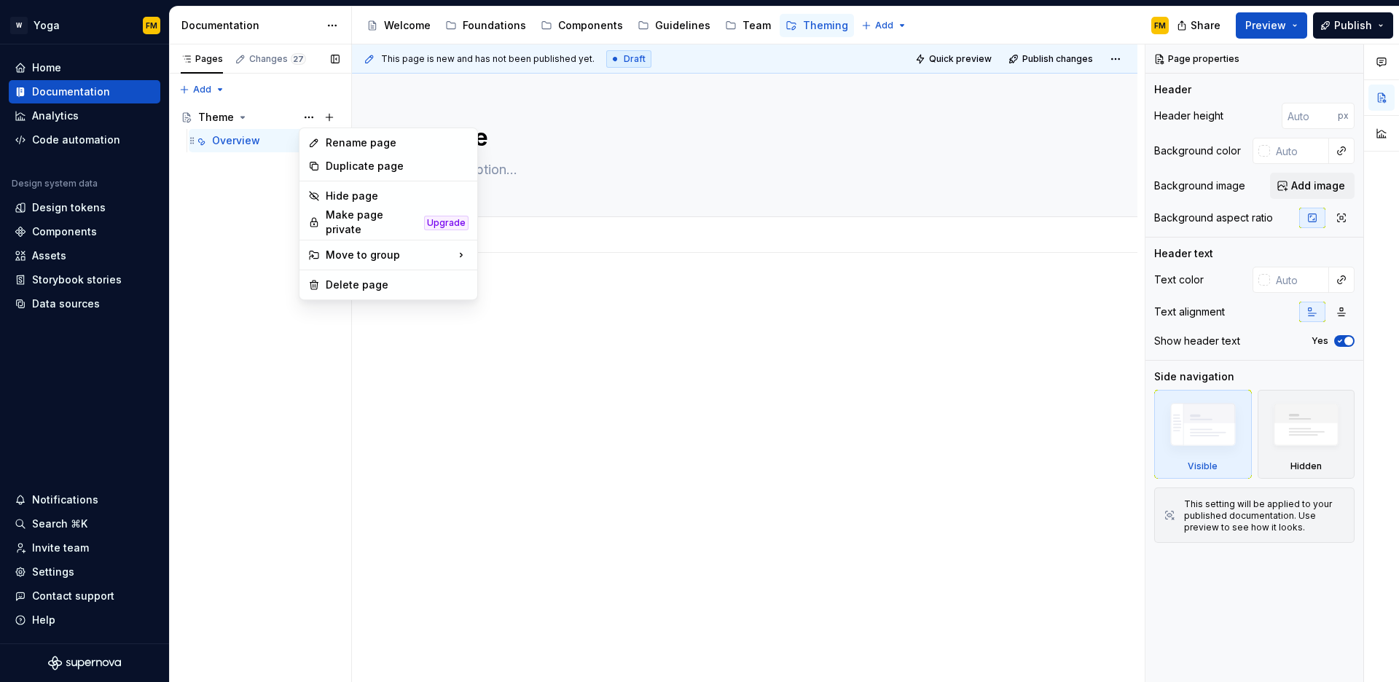
click at [295, 134] on div "Pages Changes 27 Add Accessibility guide for tree Page tree. Navigate the tree …" at bounding box center [260, 363] width 182 height 638
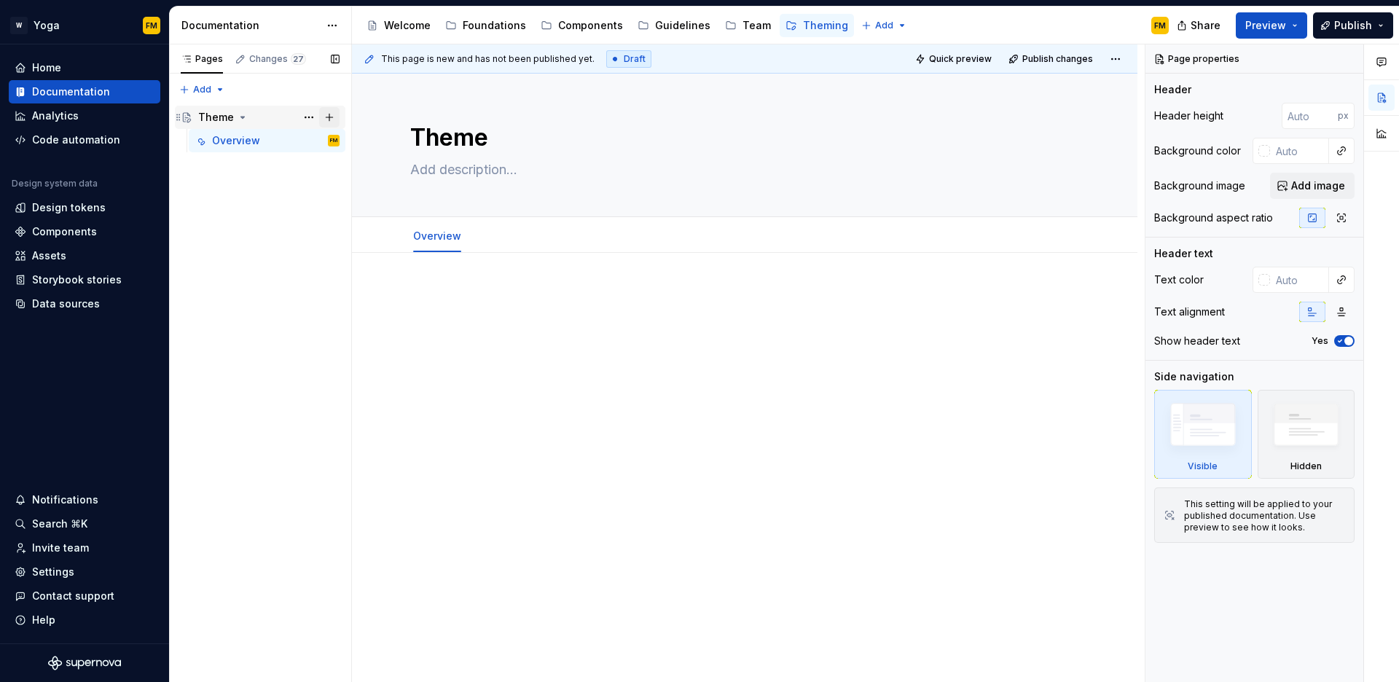
click at [325, 117] on button "Page tree" at bounding box center [329, 117] width 20 height 20
type textarea "*"
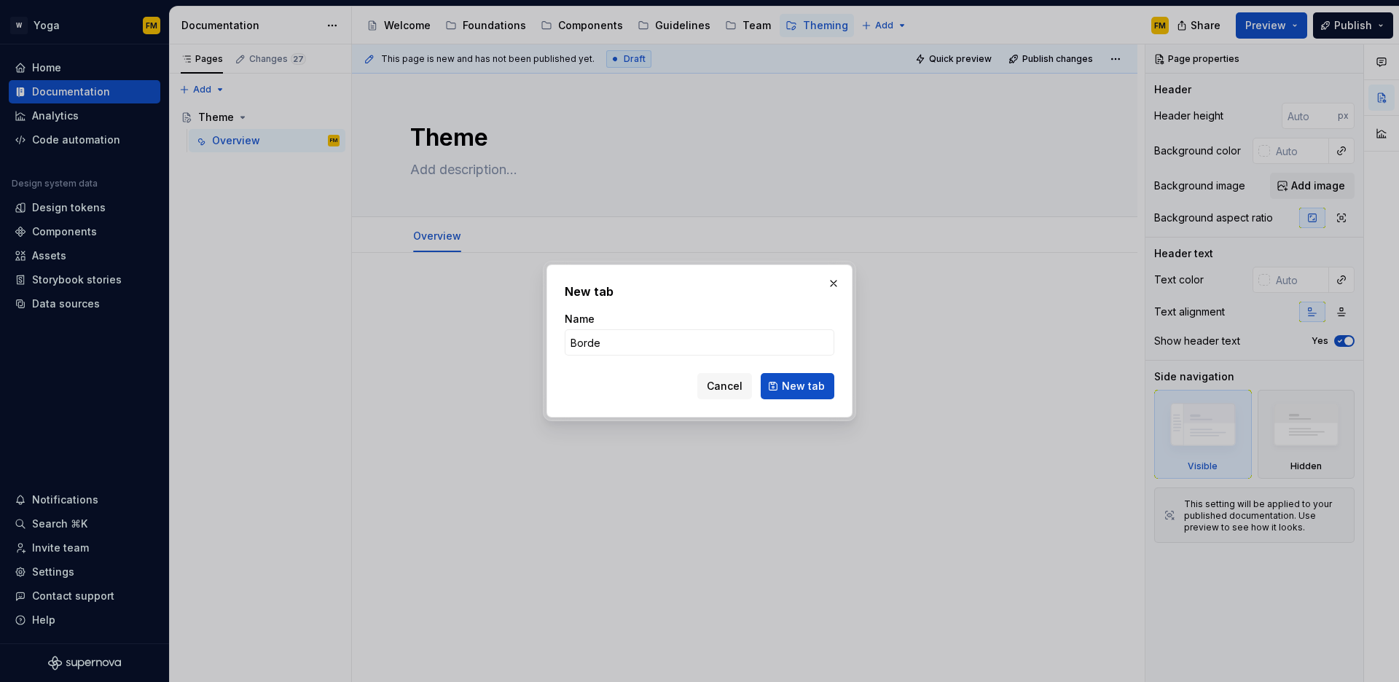
type input "Borders"
click at [820, 393] on span "New tab" at bounding box center [803, 386] width 43 height 15
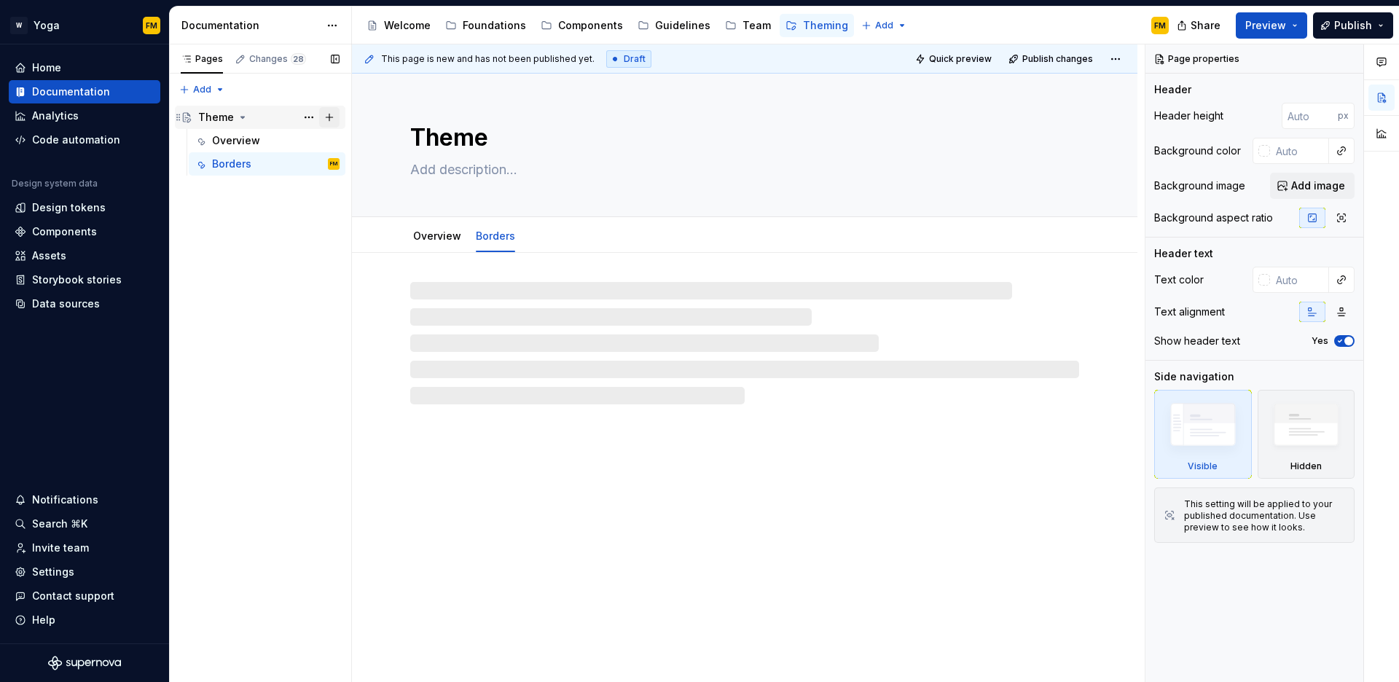
click at [329, 118] on button "Page tree" at bounding box center [329, 117] width 20 height 20
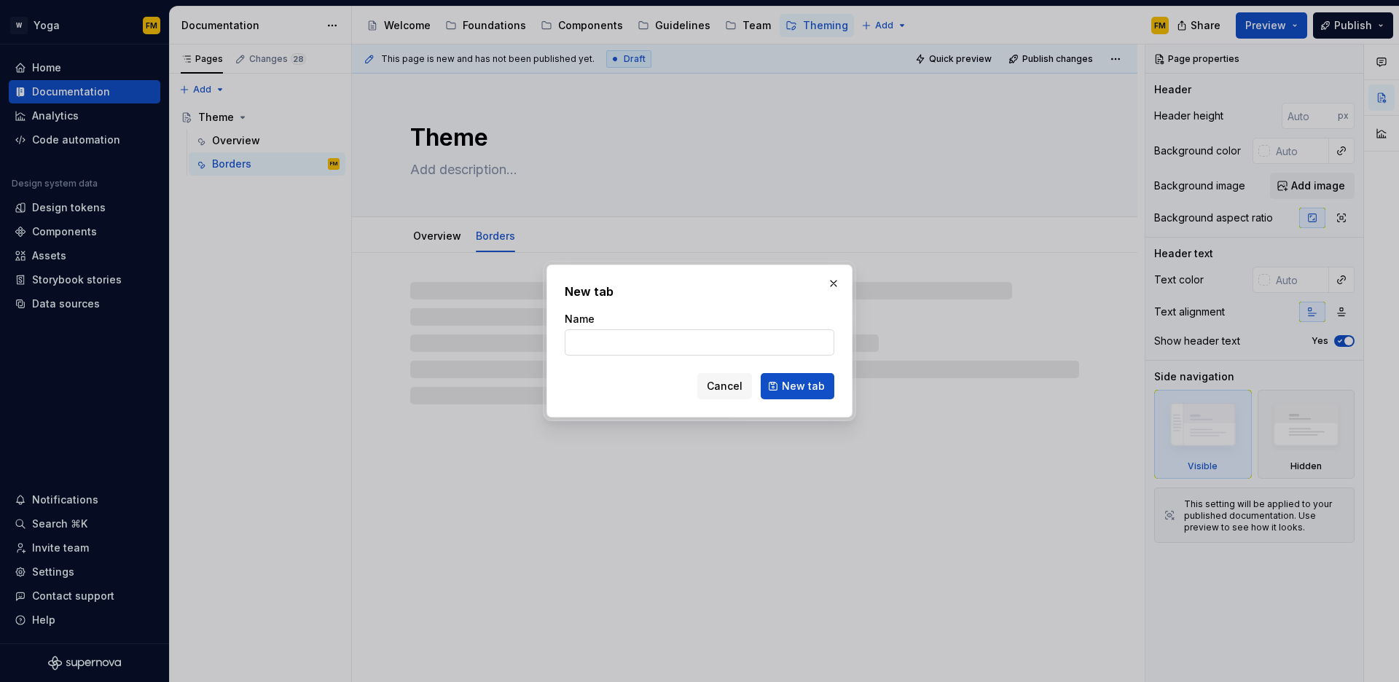
type textarea "*"
type input "C"
type textarea "*"
type input "Color"
type textarea "*"
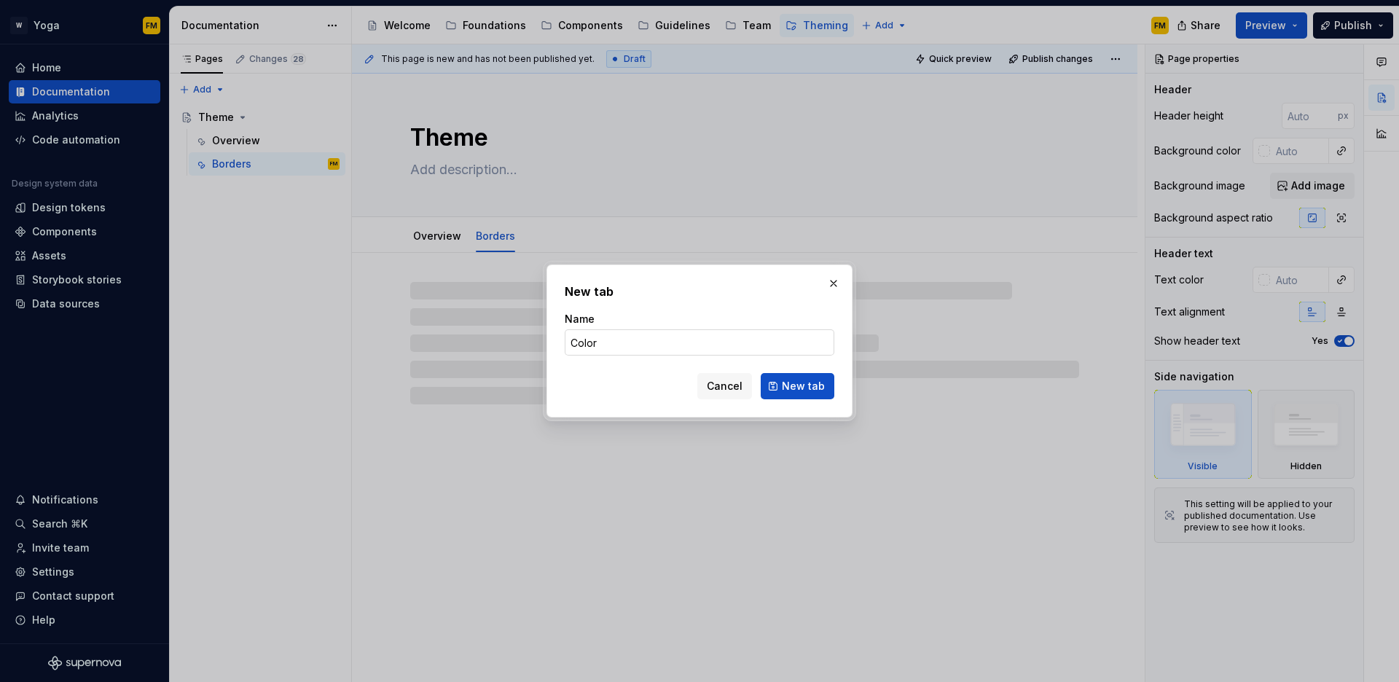
type input "Colors"
type textarea "*"
type input "Colors"
click at [786, 384] on span "New tab" at bounding box center [803, 386] width 43 height 15
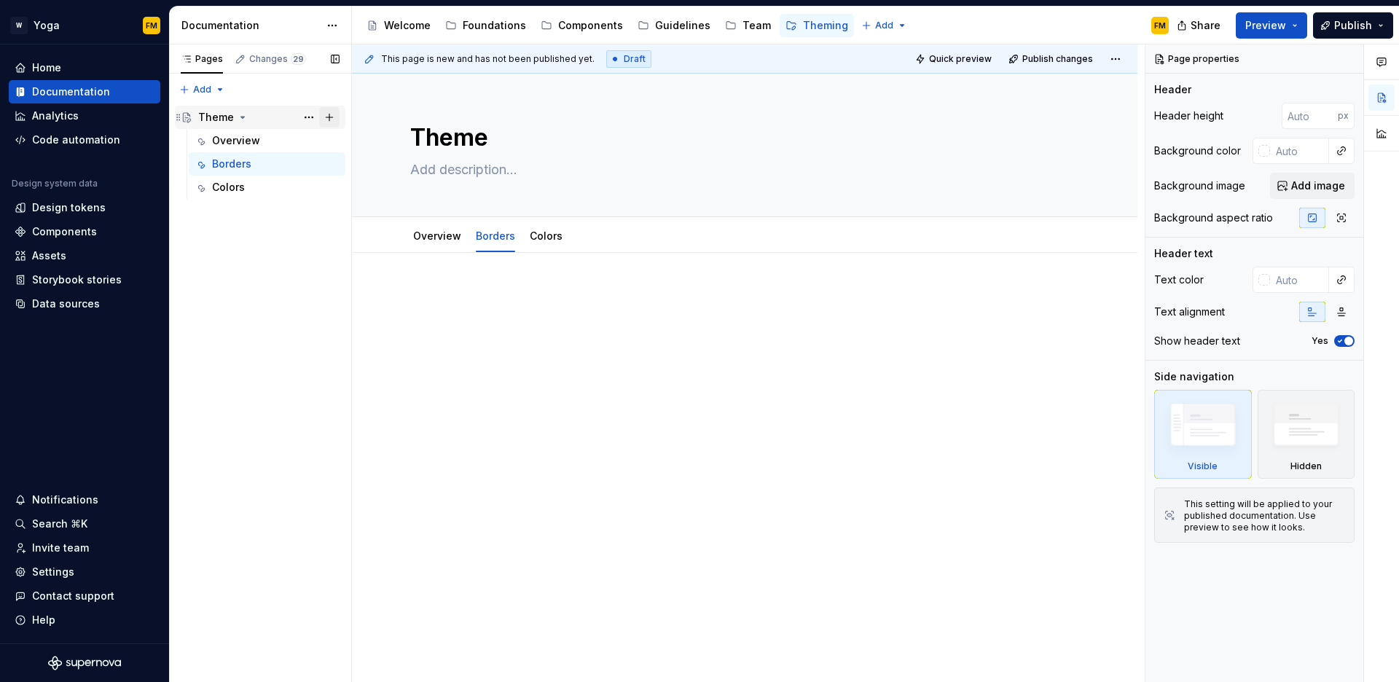
click at [329, 118] on button "Page tree" at bounding box center [329, 117] width 20 height 20
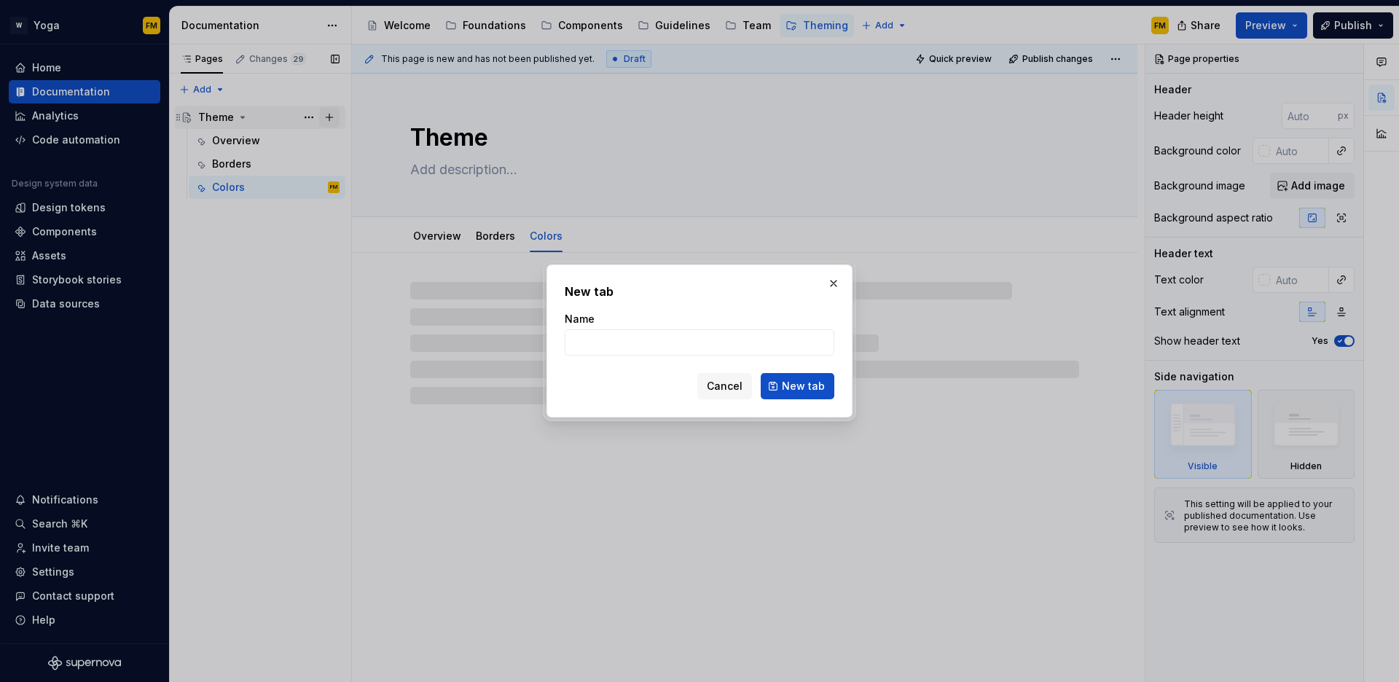
type textarea "*"
type input "F"
type textarea "*"
type input "Font"
type textarea "*"
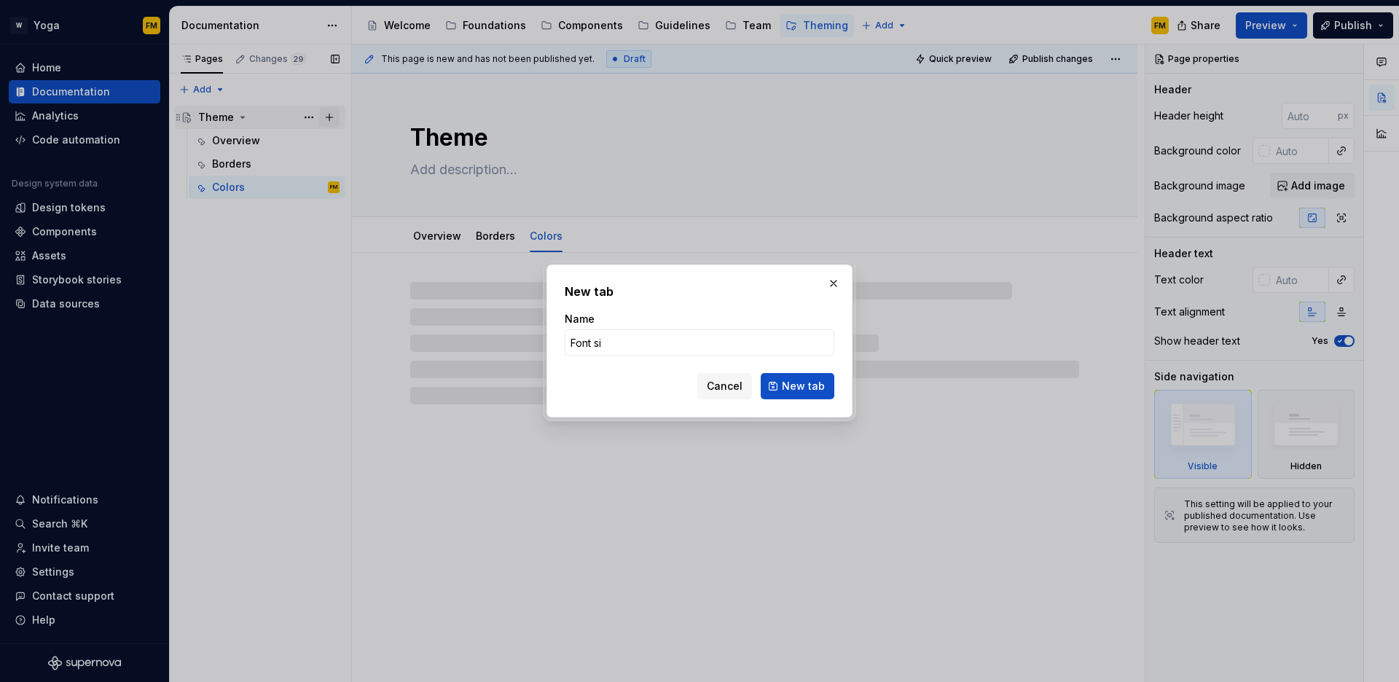
type input "Font siz"
type textarea "*"
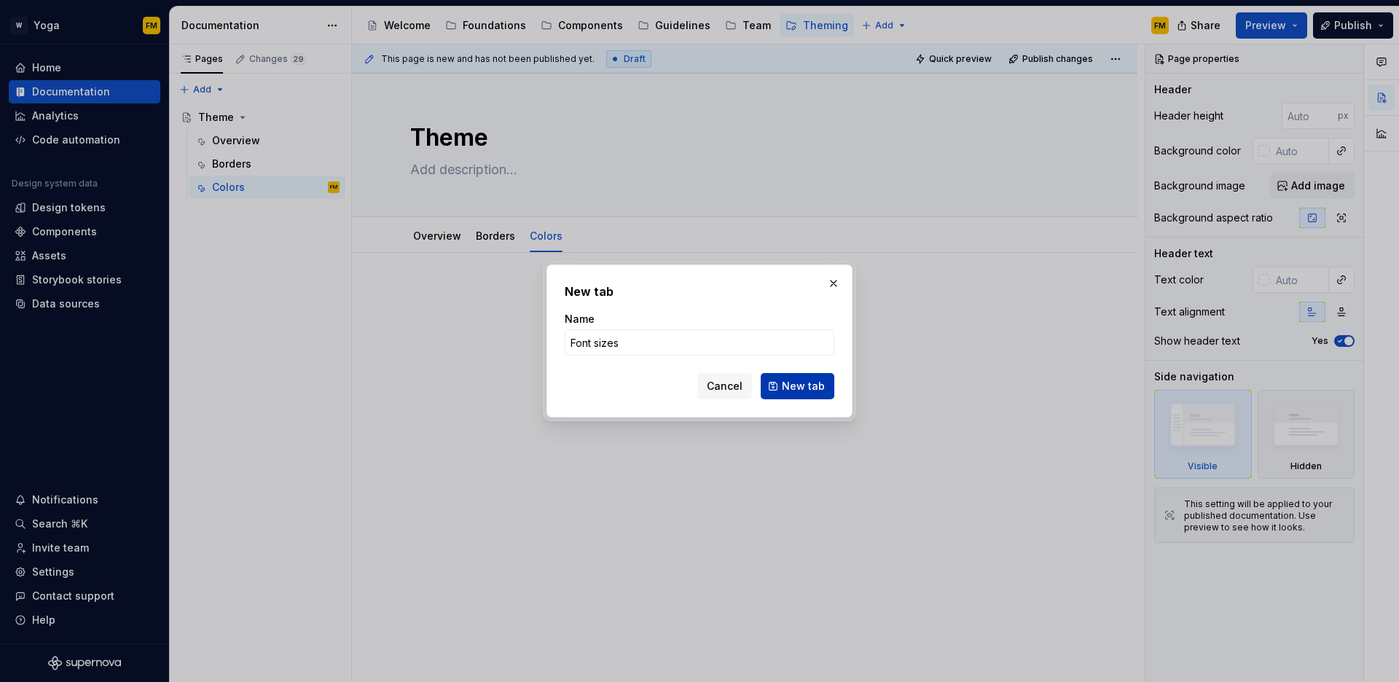
type input "Font sizes"
click at [805, 382] on span "New tab" at bounding box center [803, 386] width 43 height 15
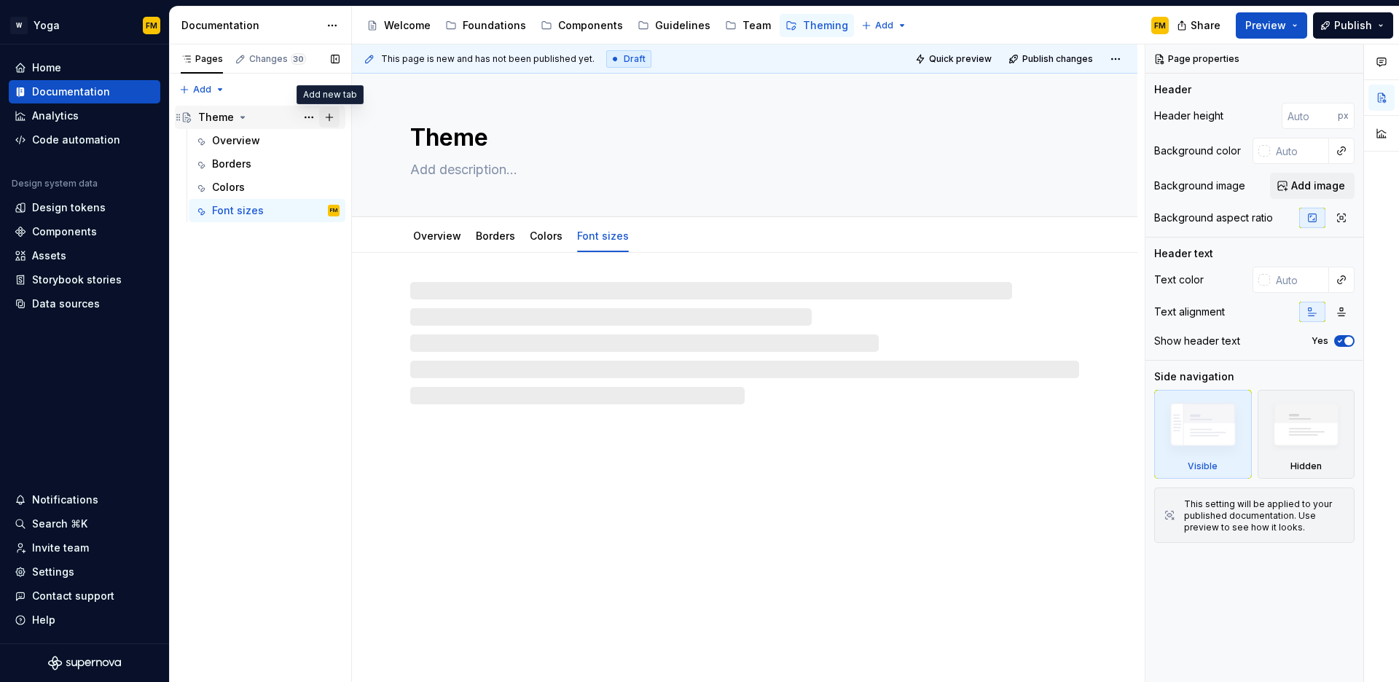
click at [327, 118] on button "Page tree" at bounding box center [329, 117] width 20 height 20
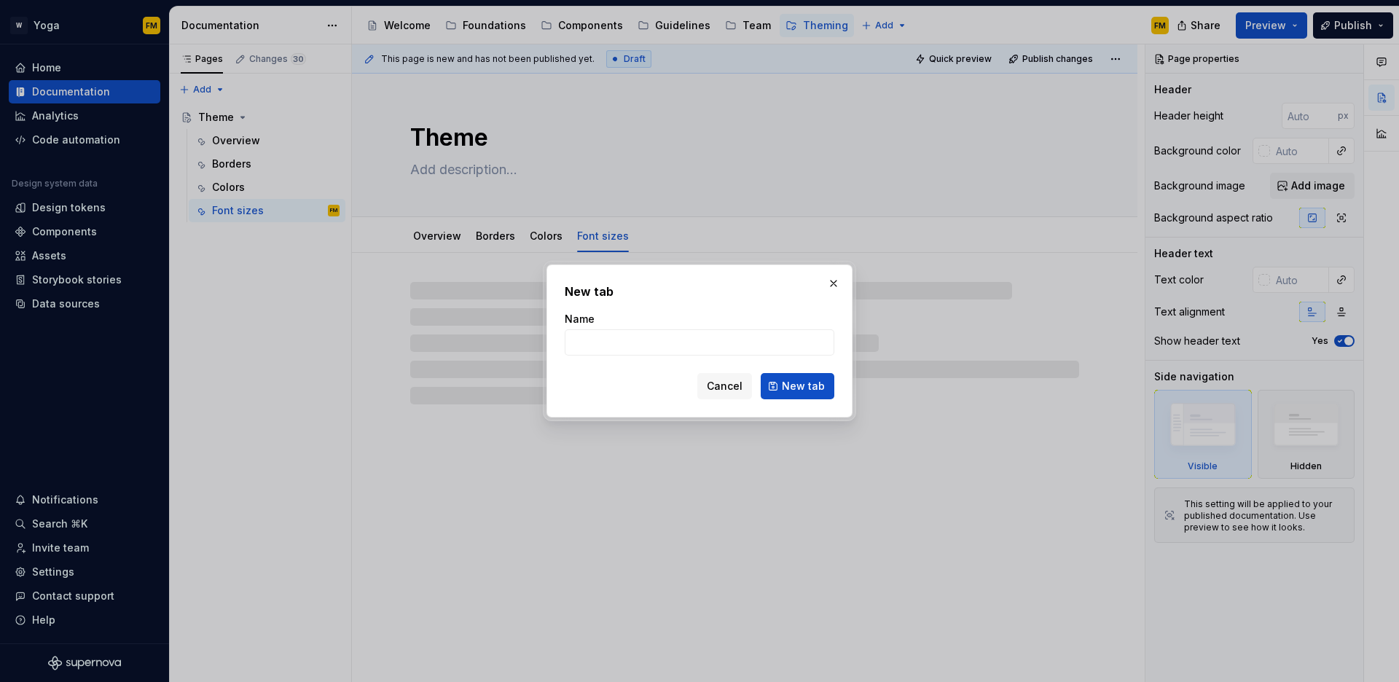
type textarea "*"
type input "fo"
type textarea "*"
type input "font"
type textarea "*"
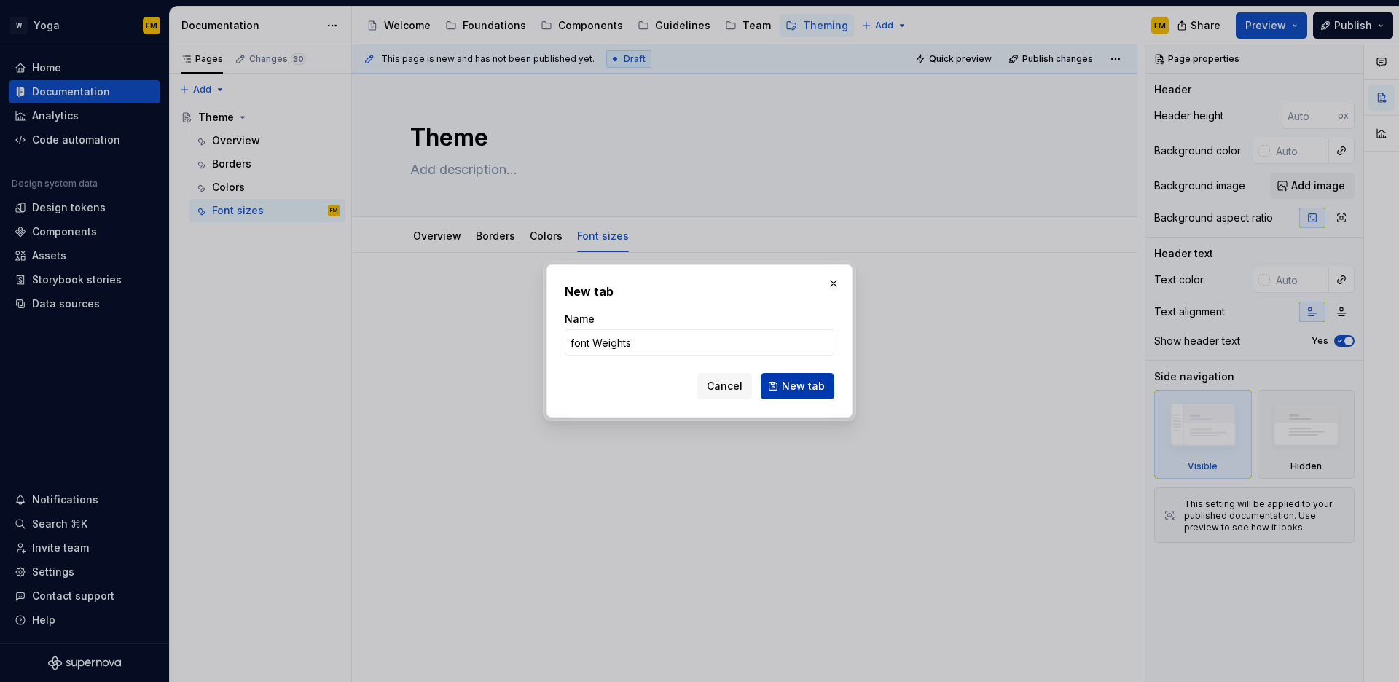
type input "font Weights"
click at [823, 386] on span "New tab" at bounding box center [803, 386] width 43 height 15
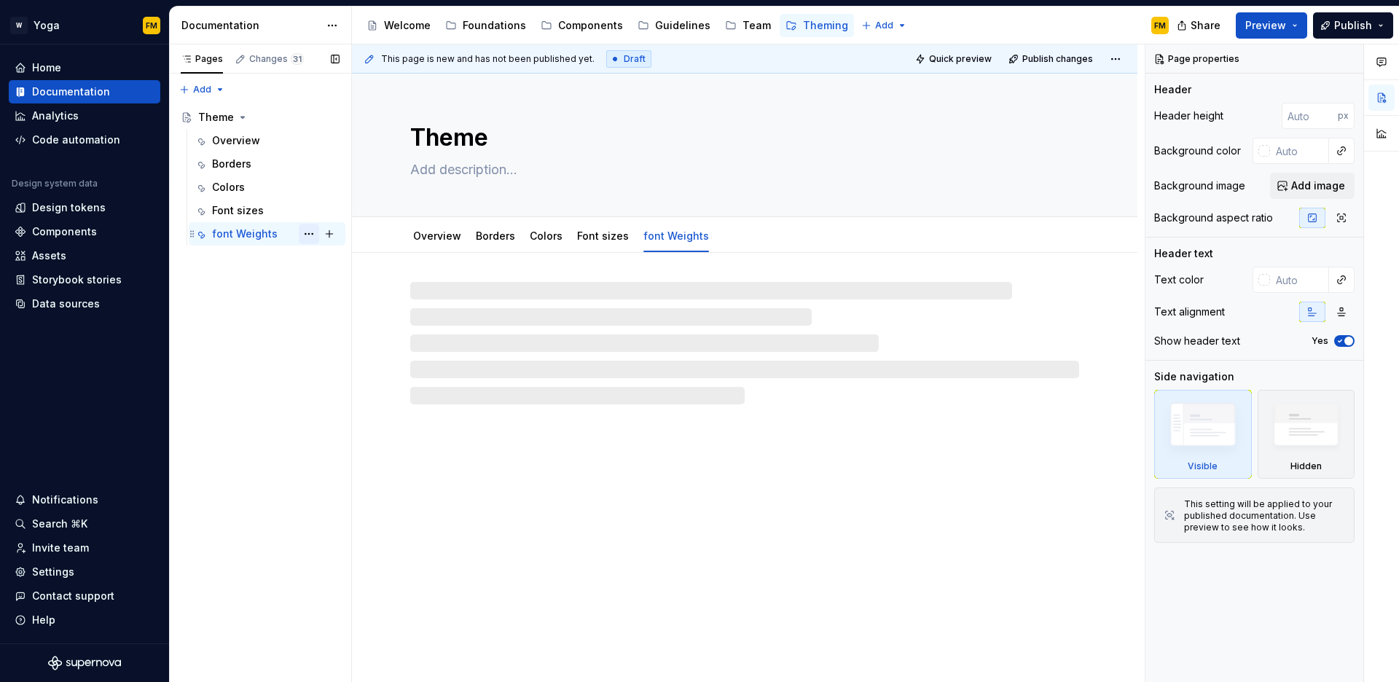
click at [305, 232] on button "Page tree" at bounding box center [309, 234] width 20 height 20
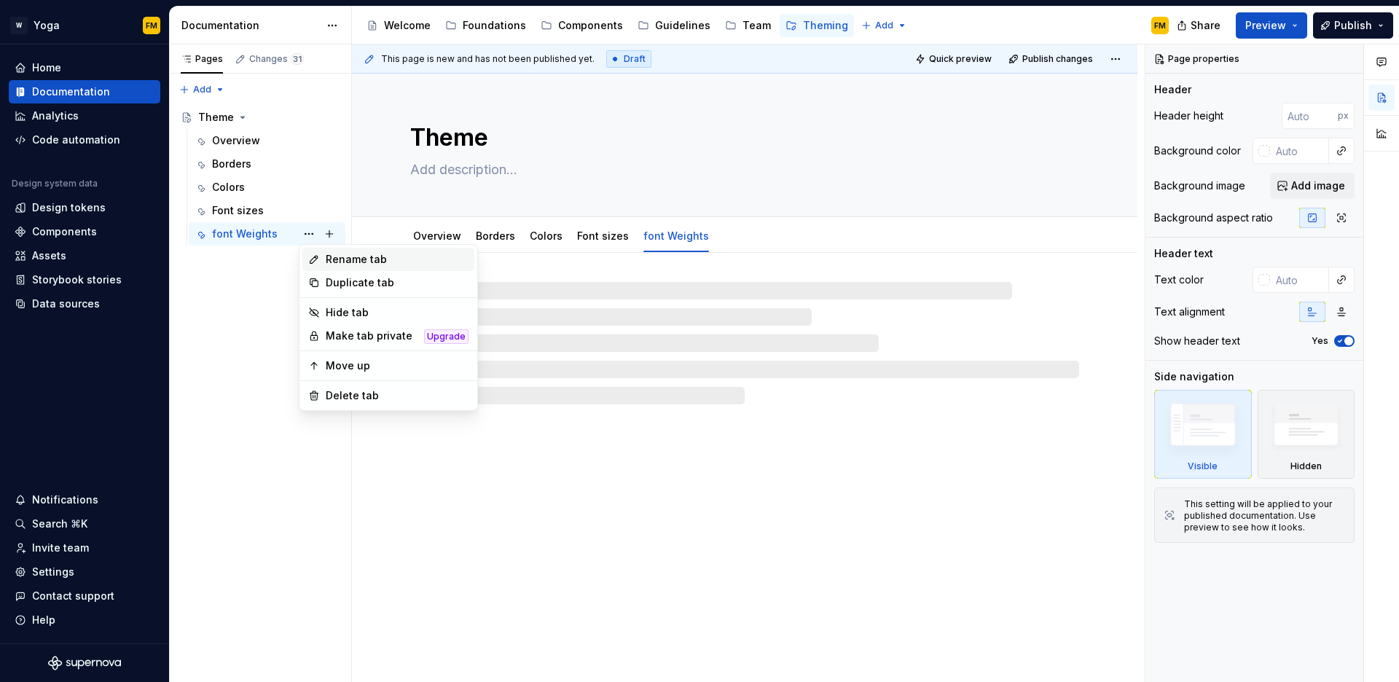
click at [329, 259] on div "Rename tab" at bounding box center [397, 259] width 143 height 15
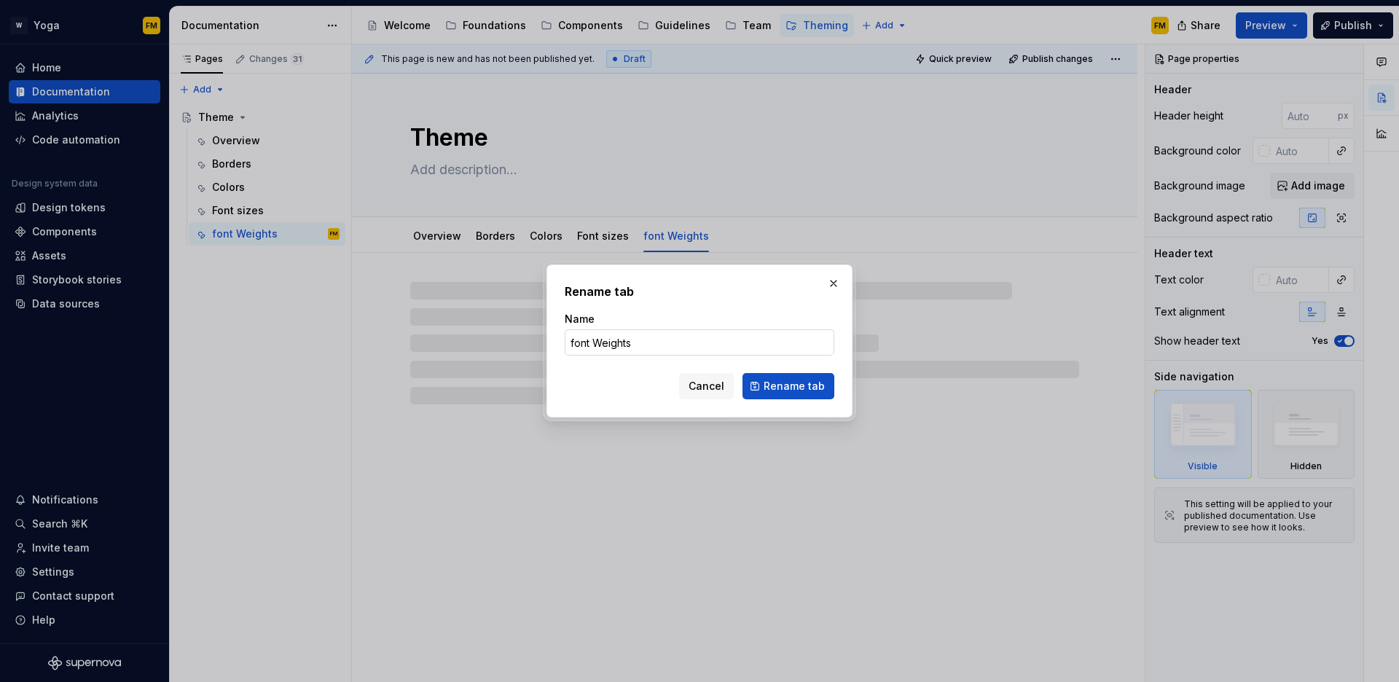
type textarea "*"
type input "Font"
type textarea "*"
type input "Font w"
type textarea "*"
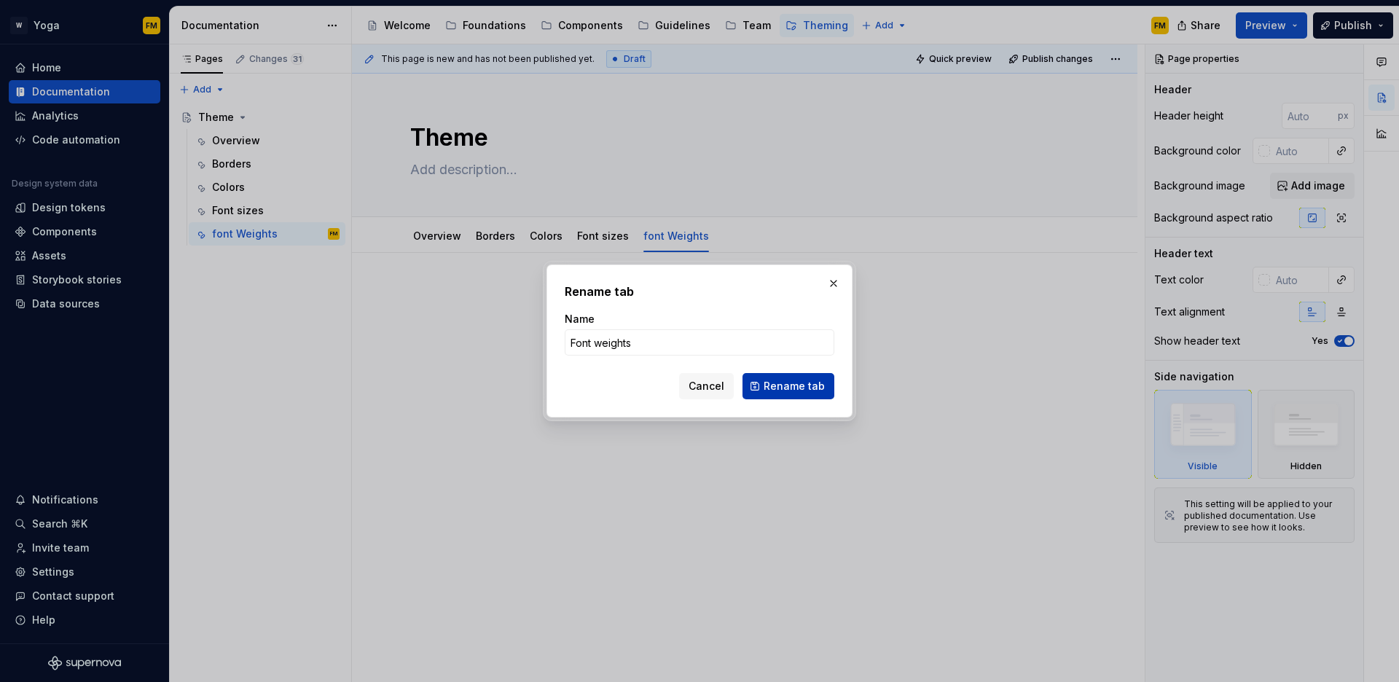
type input "Font weights"
click at [820, 391] on span "Rename tab" at bounding box center [794, 386] width 61 height 15
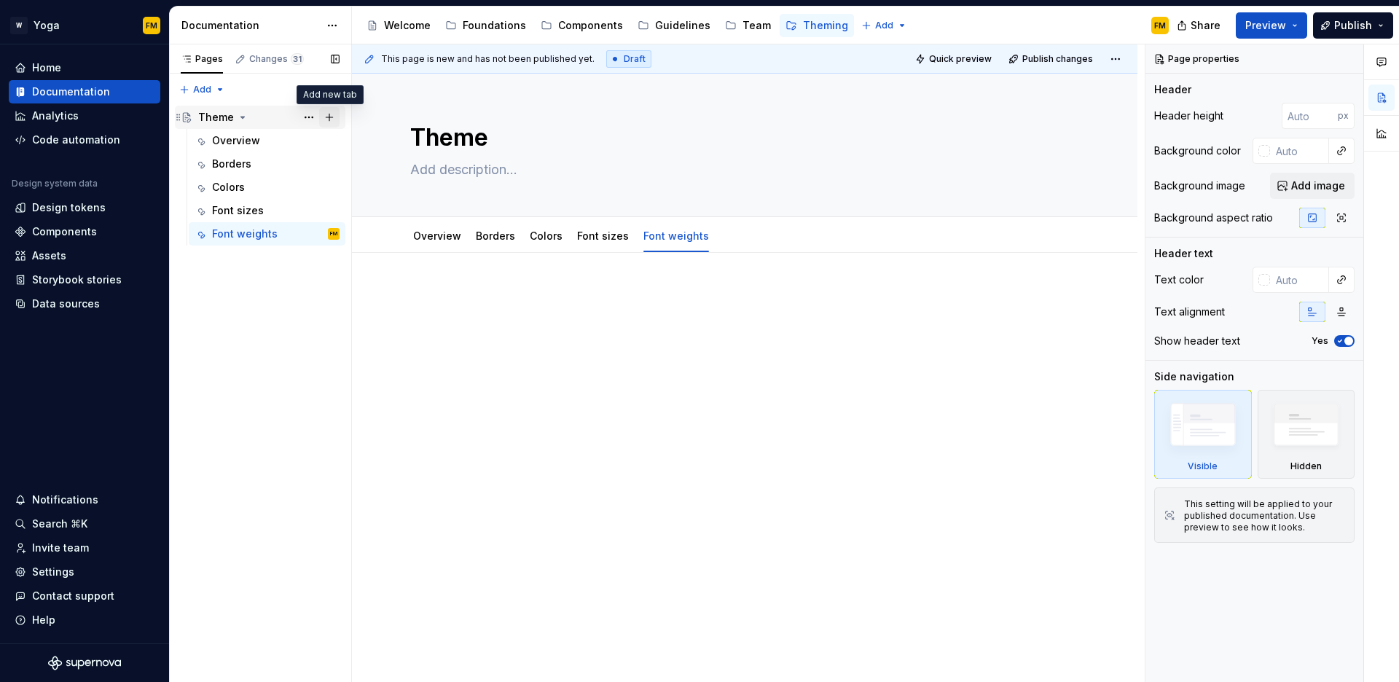
click at [327, 117] on button "Page tree" at bounding box center [329, 117] width 20 height 20
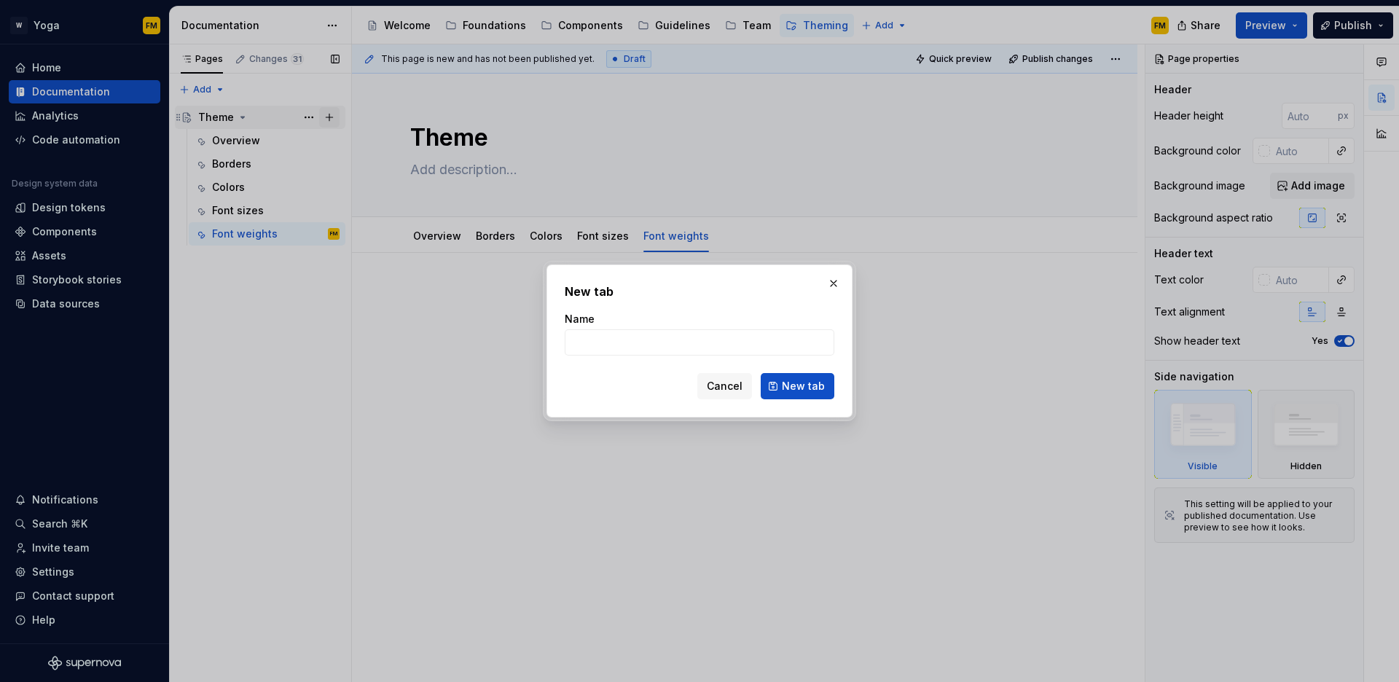
type textarea "*"
type input "Line heights"
click at [805, 393] on span "New tab" at bounding box center [803, 386] width 43 height 15
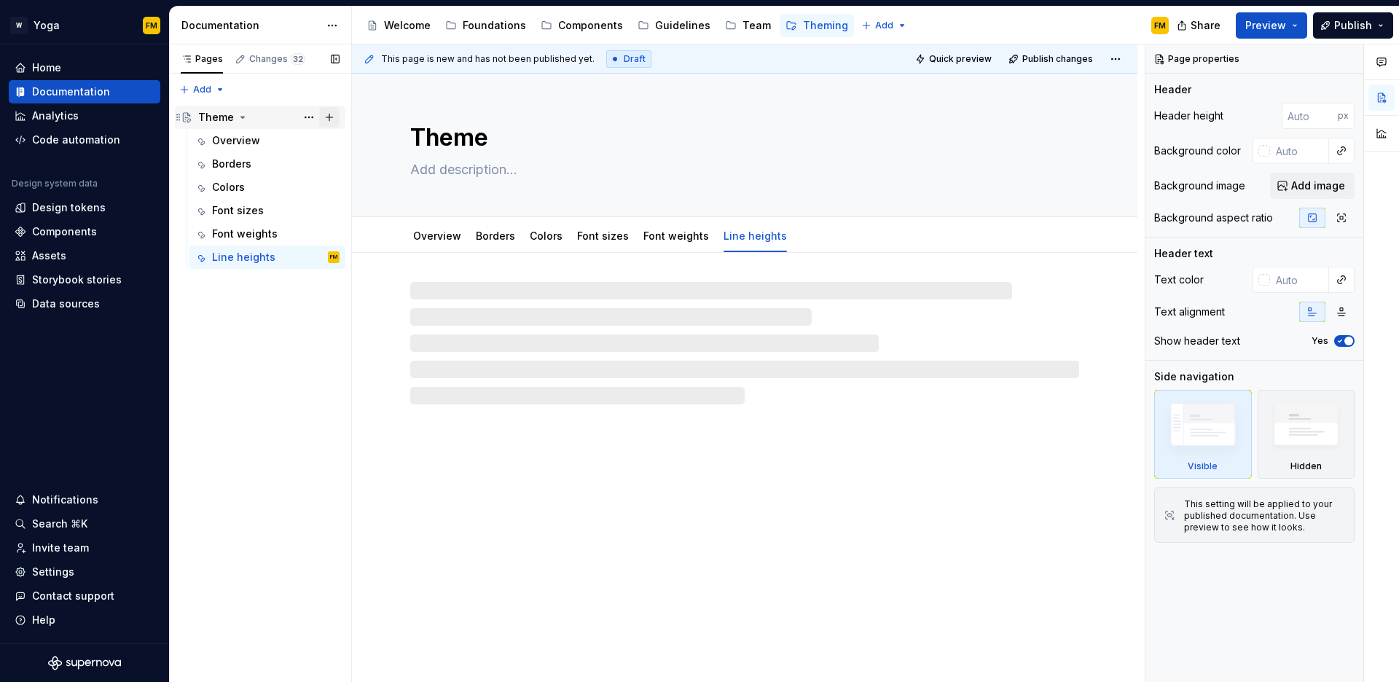
click at [331, 117] on button "Page tree" at bounding box center [329, 117] width 20 height 20
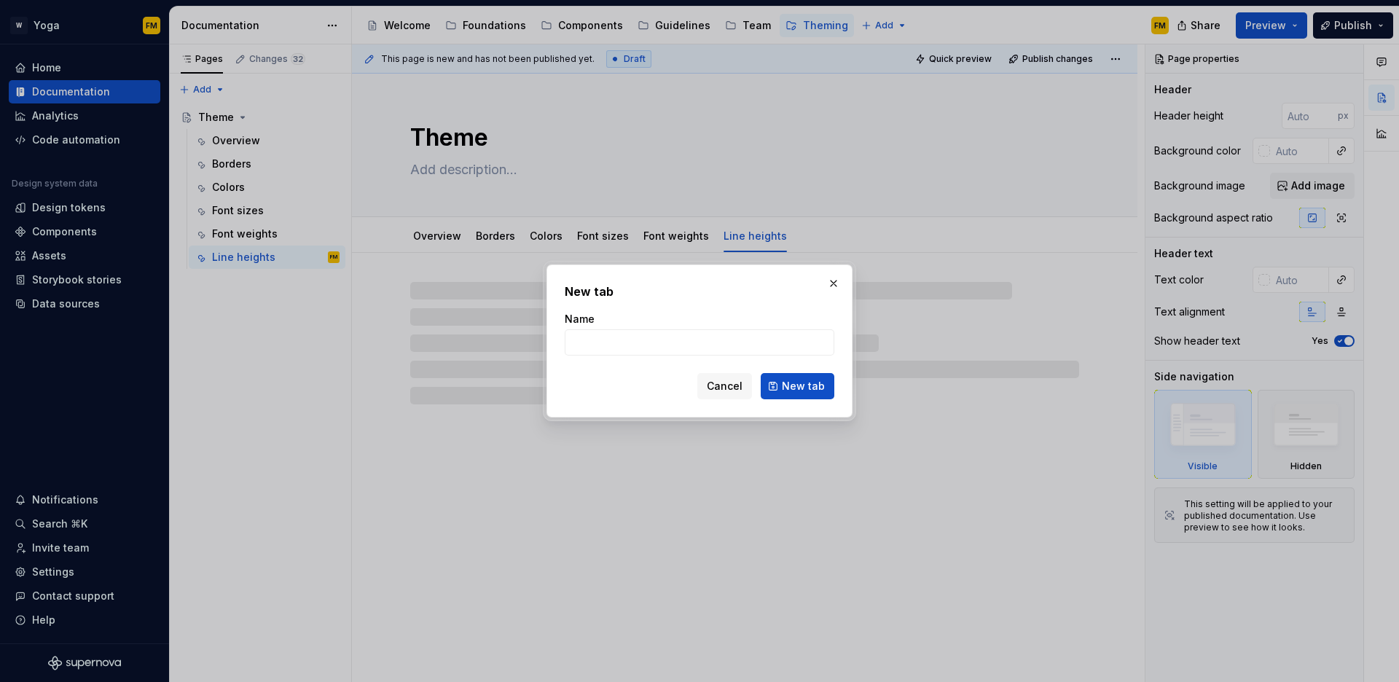
type textarea "*"
type input "Radi"
type textarea "*"
type input "Radiss"
type textarea "*"
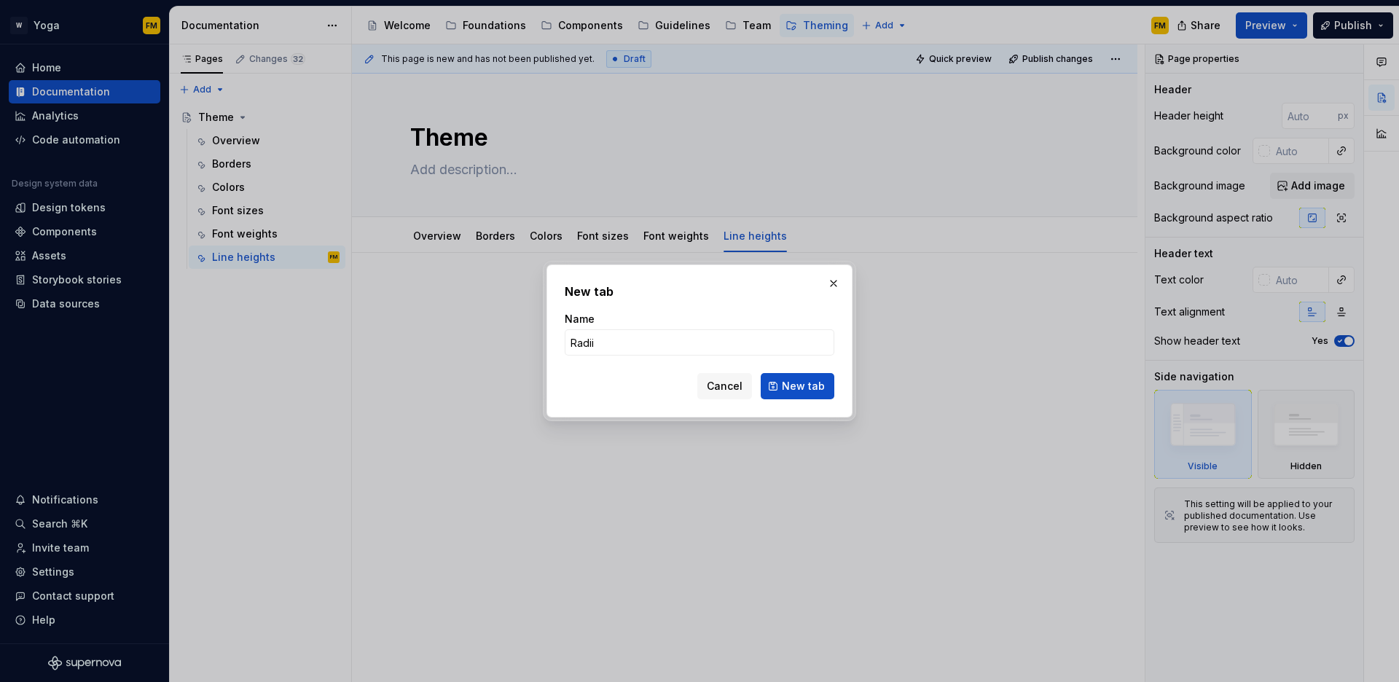
type input "Radiis"
type textarea "*"
type input "Radiis"
click at [803, 387] on span "New tab" at bounding box center [803, 386] width 43 height 15
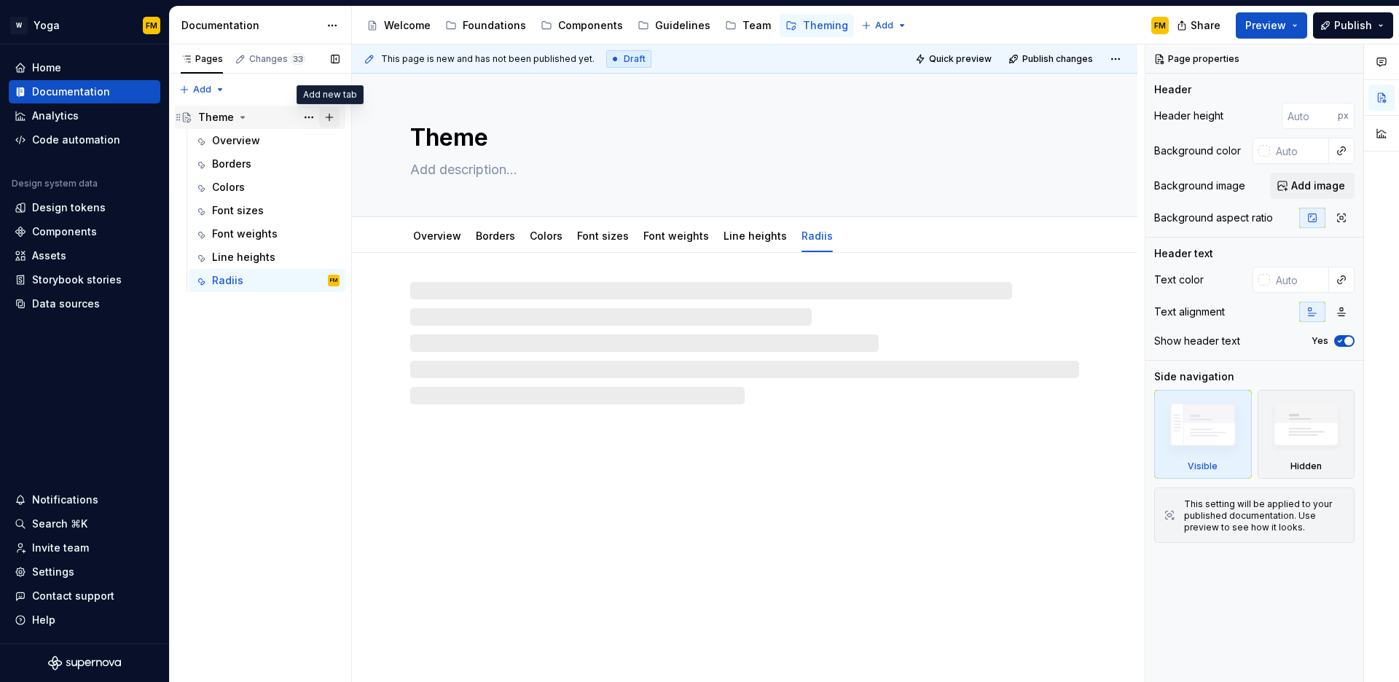
click at [332, 113] on button "Page tree" at bounding box center [329, 117] width 20 height 20
type textarea "*"
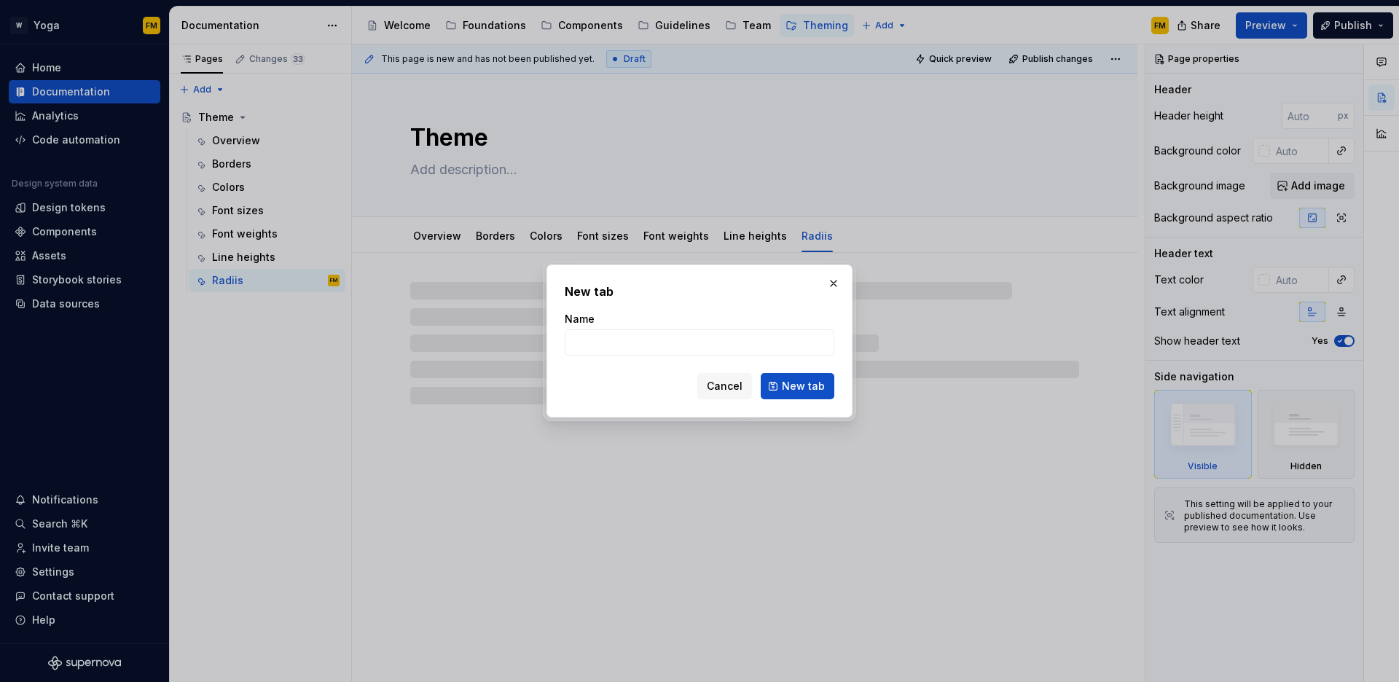
type input "S"
type textarea "*"
type input "Spac"
type textarea "*"
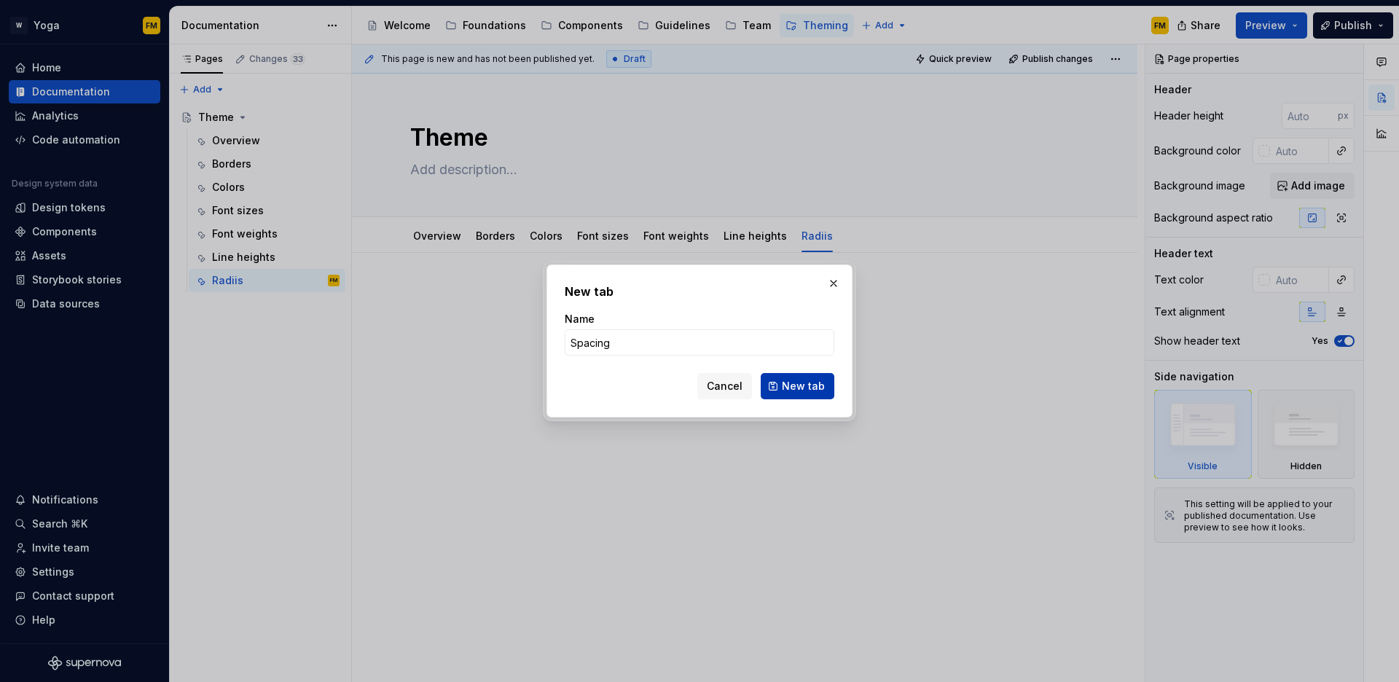
type input "Spacing"
click at [811, 394] on button "New tab" at bounding box center [798, 386] width 74 height 26
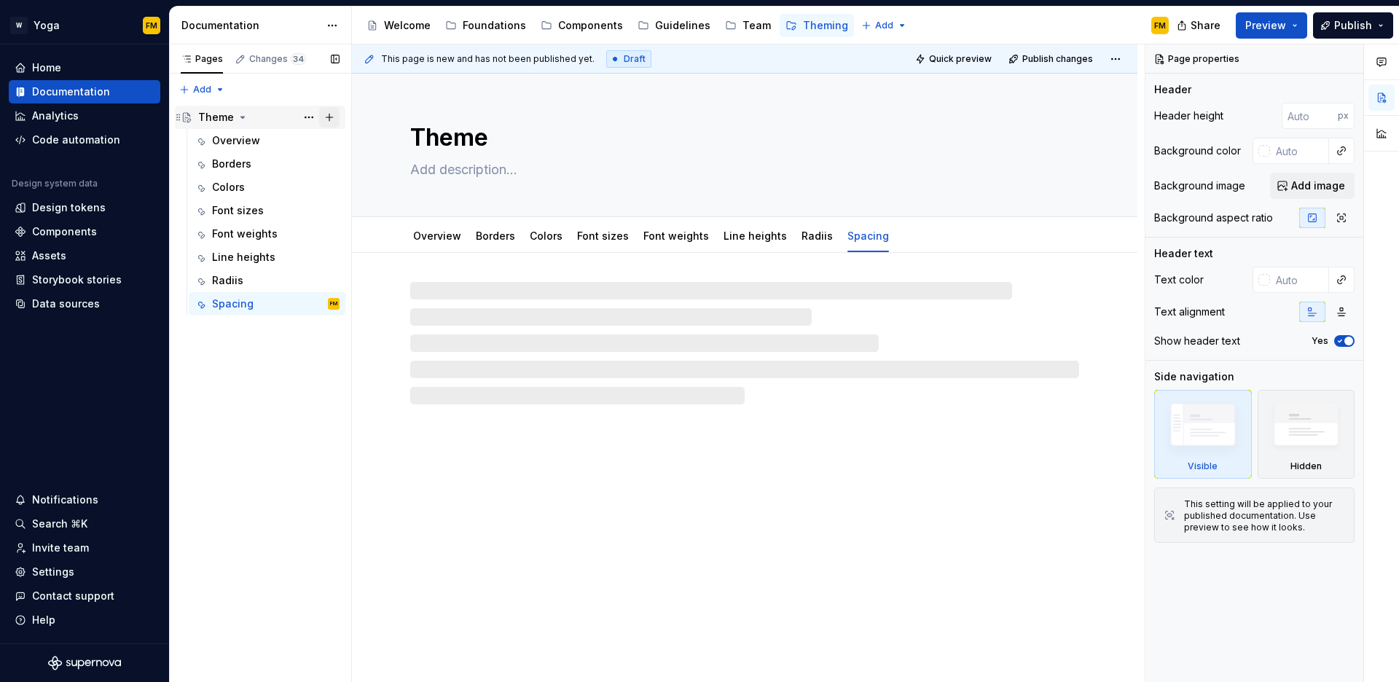
click at [329, 119] on button "Page tree" at bounding box center [329, 117] width 20 height 20
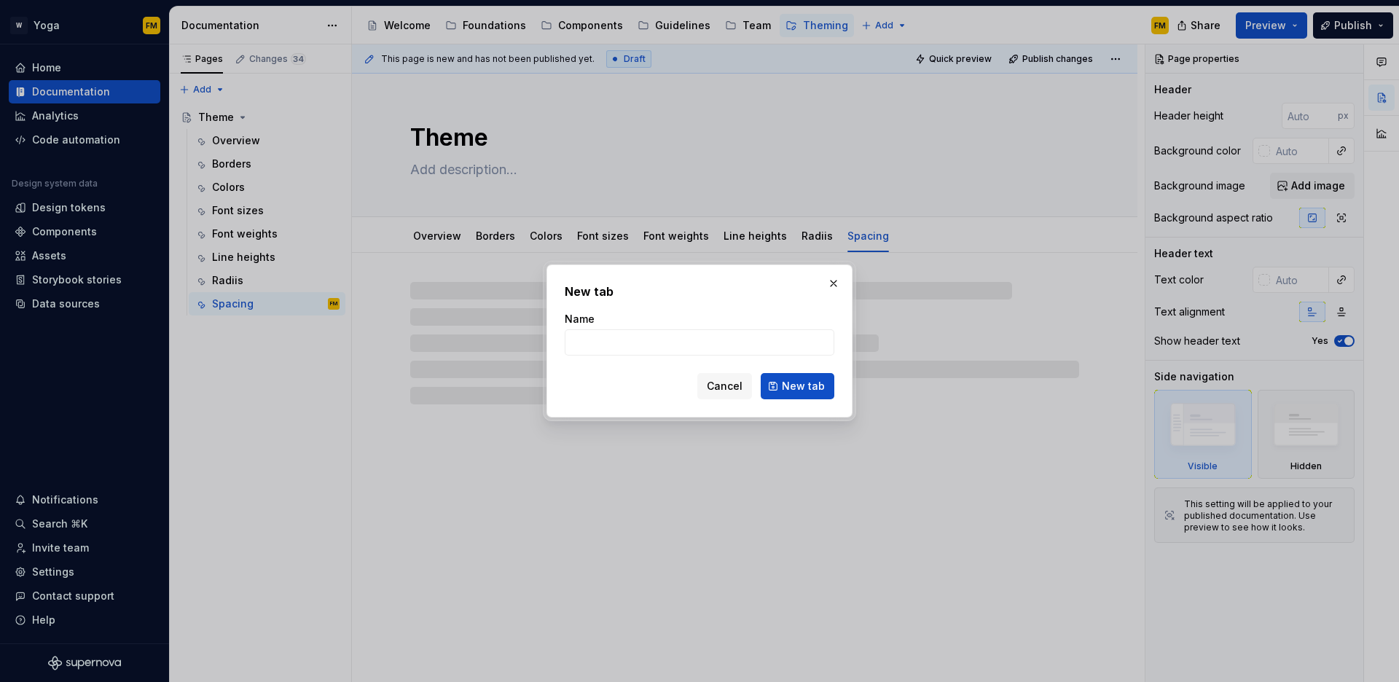
type textarea "*"
type input "T"
type textarea "*"
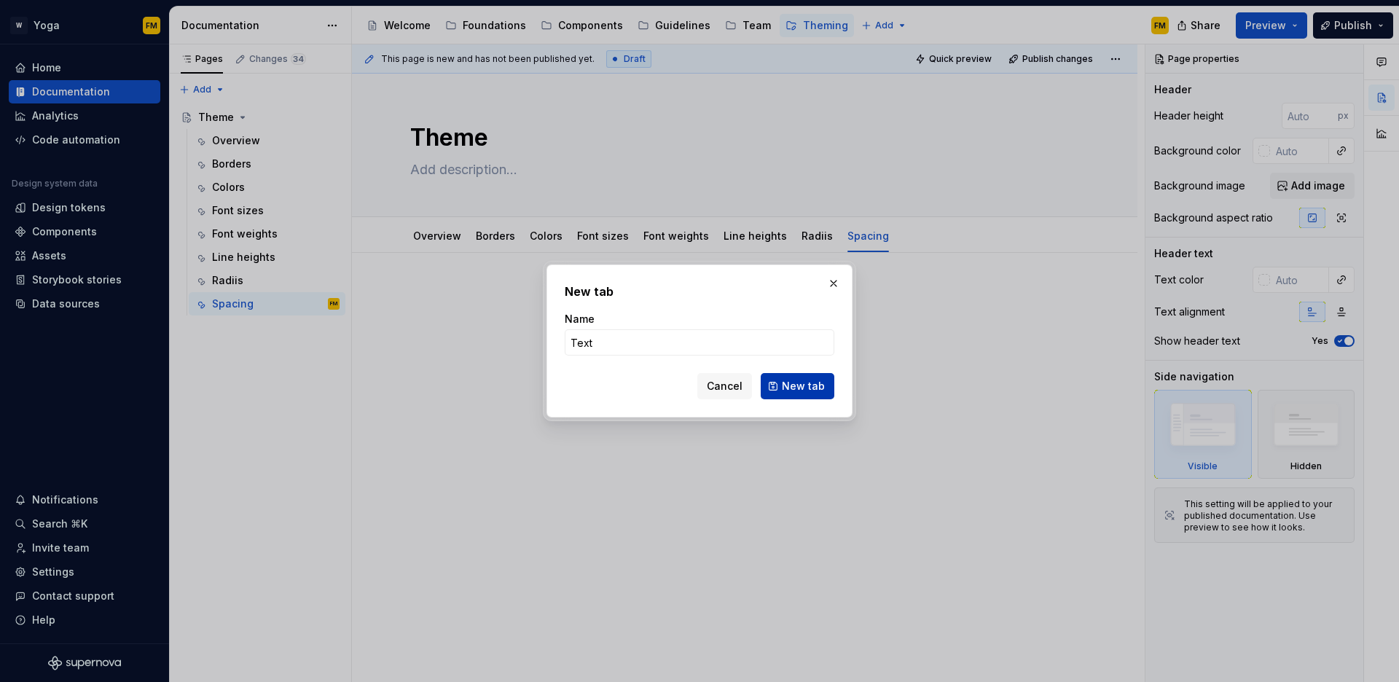
type input "Text"
click at [819, 389] on span "New tab" at bounding box center [803, 386] width 43 height 15
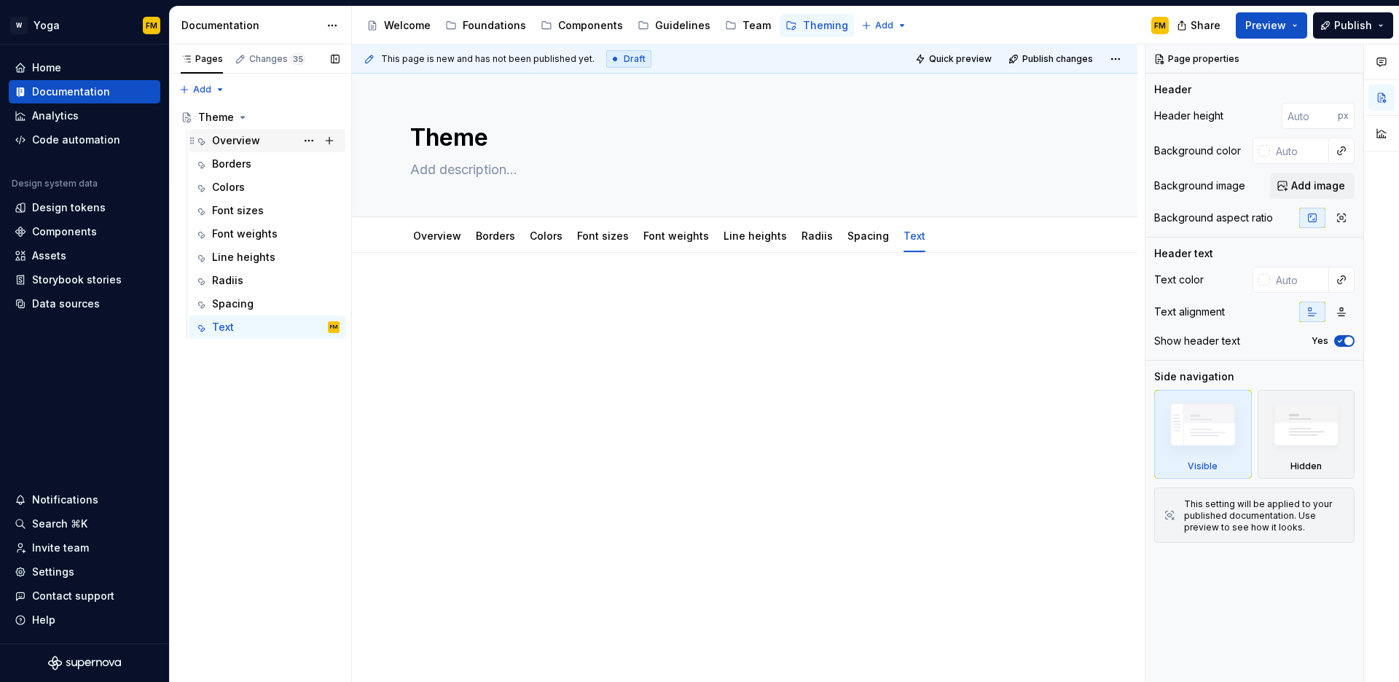
click at [274, 140] on div "Overview" at bounding box center [276, 140] width 128 height 20
click at [272, 160] on div "Borders" at bounding box center [276, 164] width 128 height 20
type textarea "*"
click at [471, 289] on p at bounding box center [744, 296] width 669 height 17
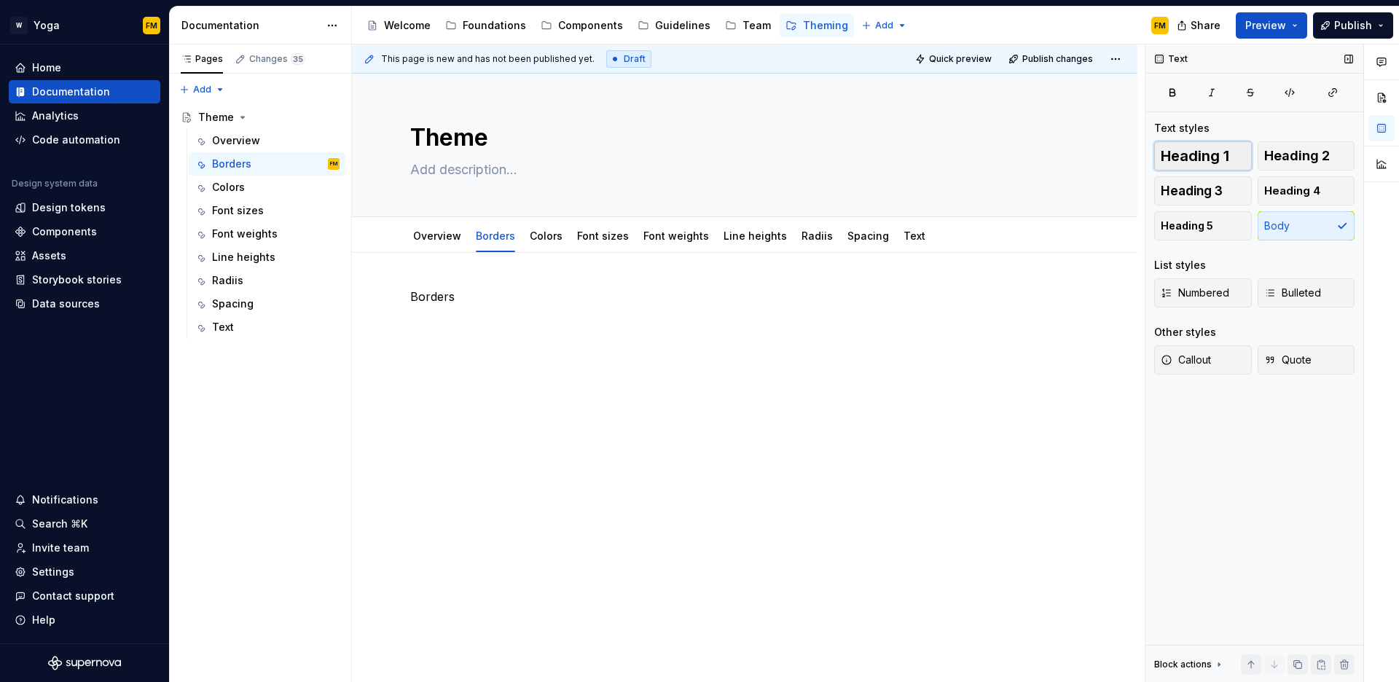
click at [1200, 158] on span "Heading 1" at bounding box center [1195, 156] width 69 height 15
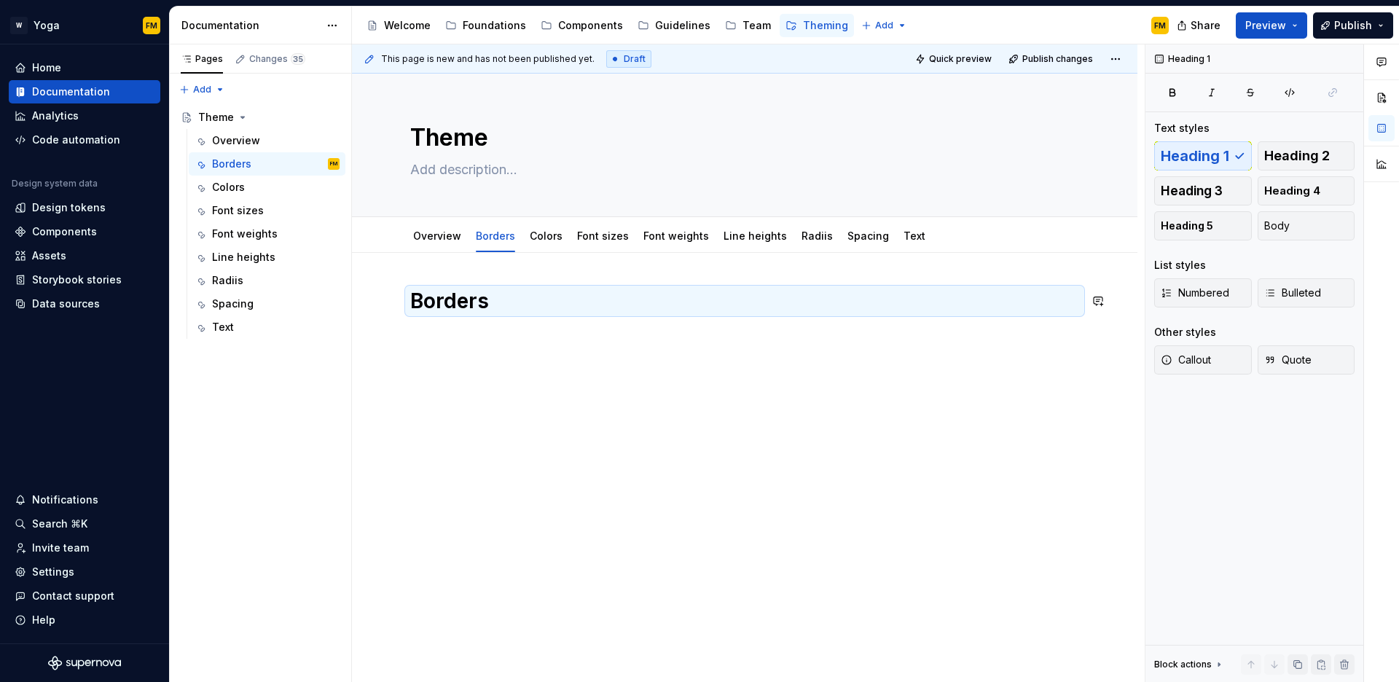
click at [563, 388] on div "Borders" at bounding box center [745, 409] width 786 height 313
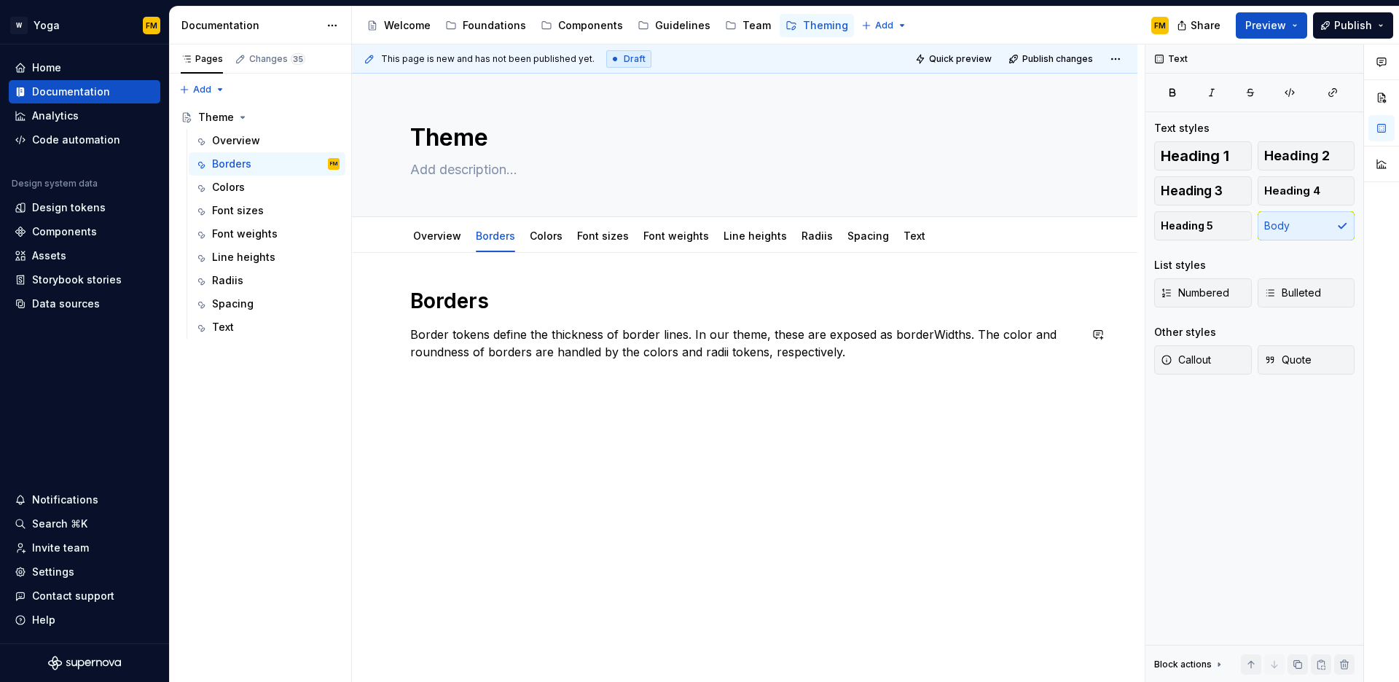
click at [435, 389] on div "Borders Border tokens define the thickness of border lines. In our theme, these…" at bounding box center [745, 418] width 786 height 330
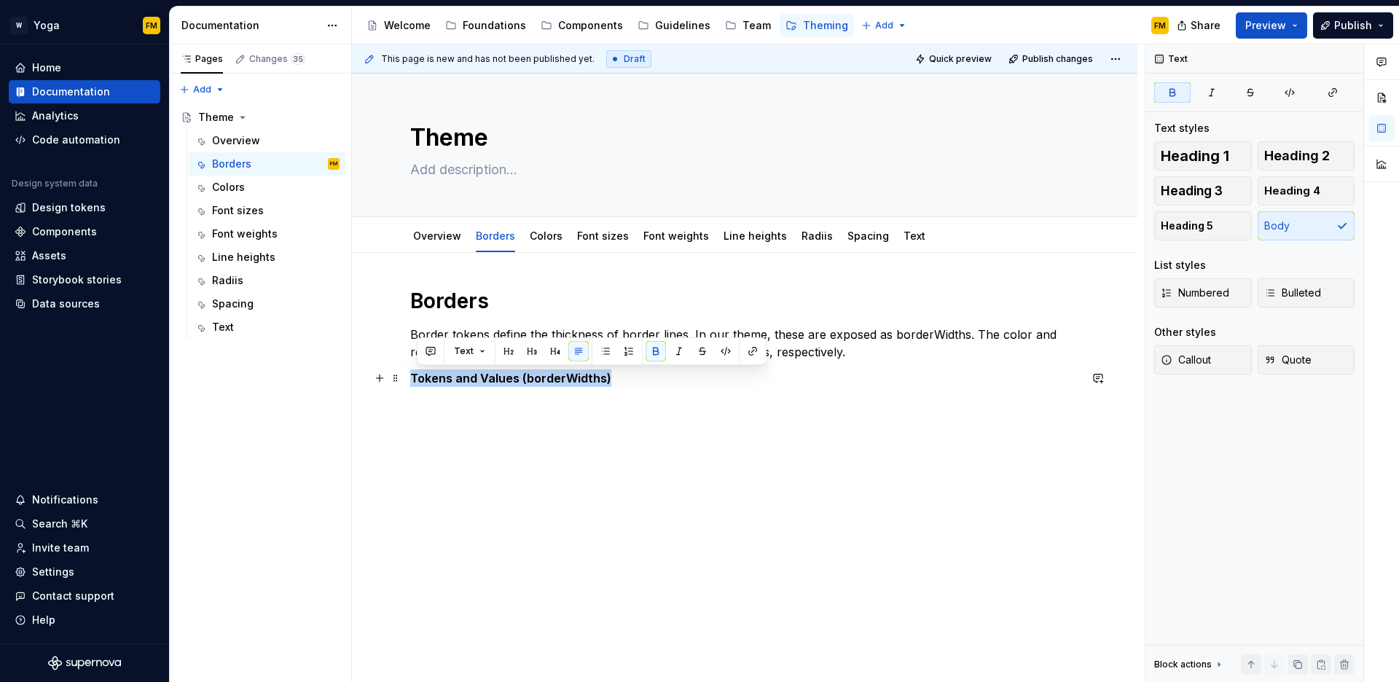
drag, startPoint x: 631, startPoint y: 377, endPoint x: 410, endPoint y: 379, distance: 220.8
click at [410, 379] on p "Tokens and Values (borderWidths)" at bounding box center [744, 378] width 669 height 17
click at [647, 359] on button "button" at bounding box center [649, 351] width 20 height 20
click at [1283, 186] on span "Heading 4" at bounding box center [1293, 191] width 56 height 15
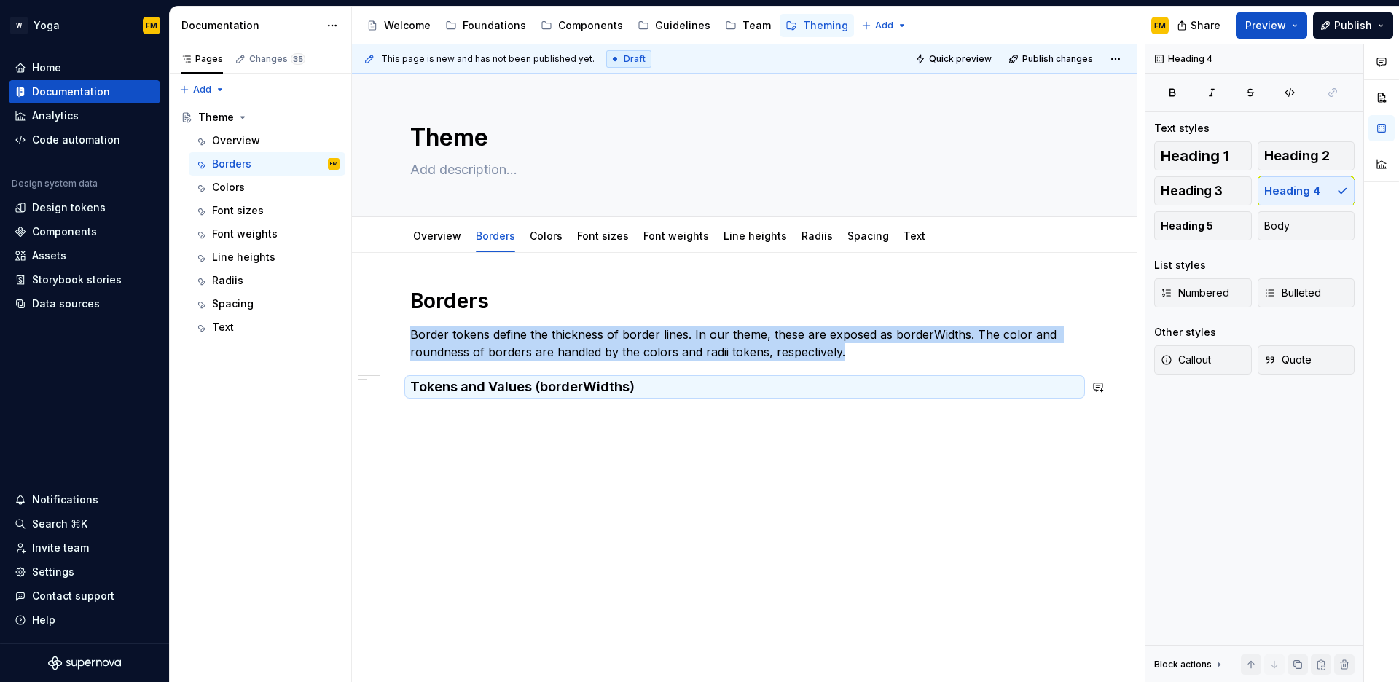
click at [577, 421] on div "Borders Border tokens define the thickness of border lines. In our theme, these…" at bounding box center [745, 435] width 786 height 365
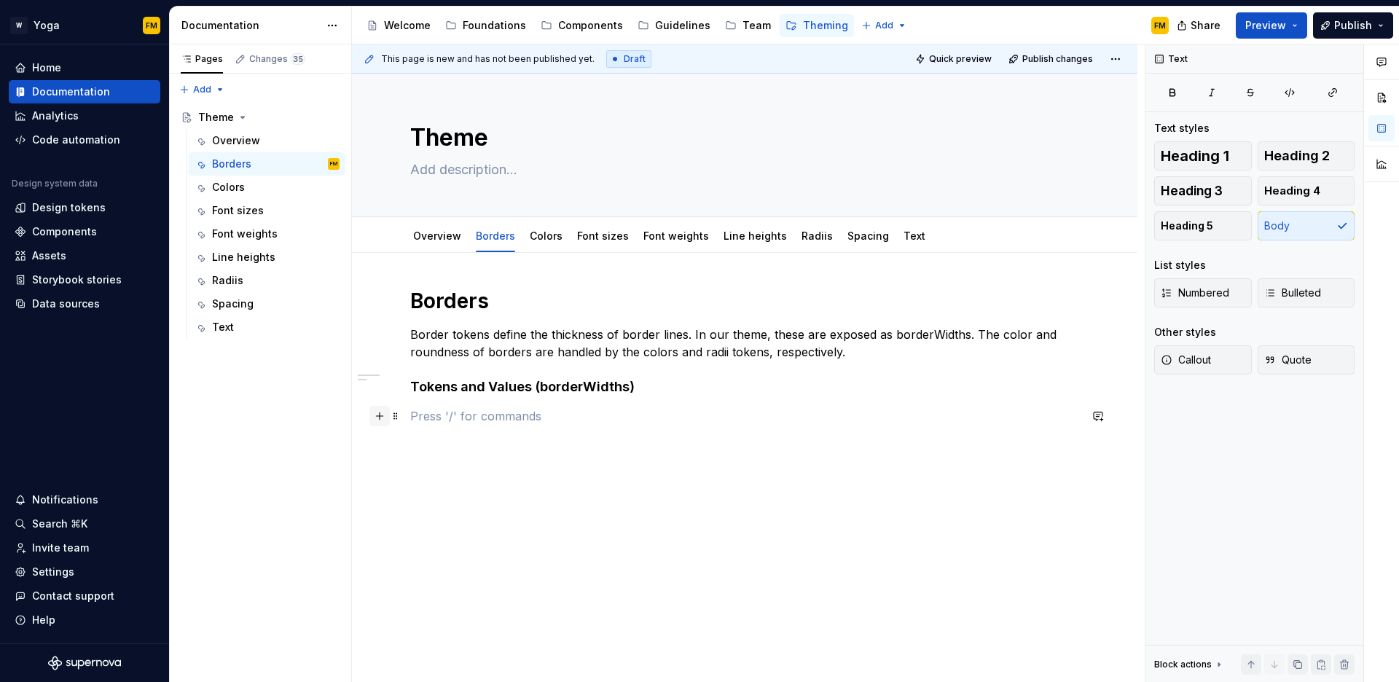
click at [384, 414] on button "button" at bounding box center [380, 416] width 20 height 20
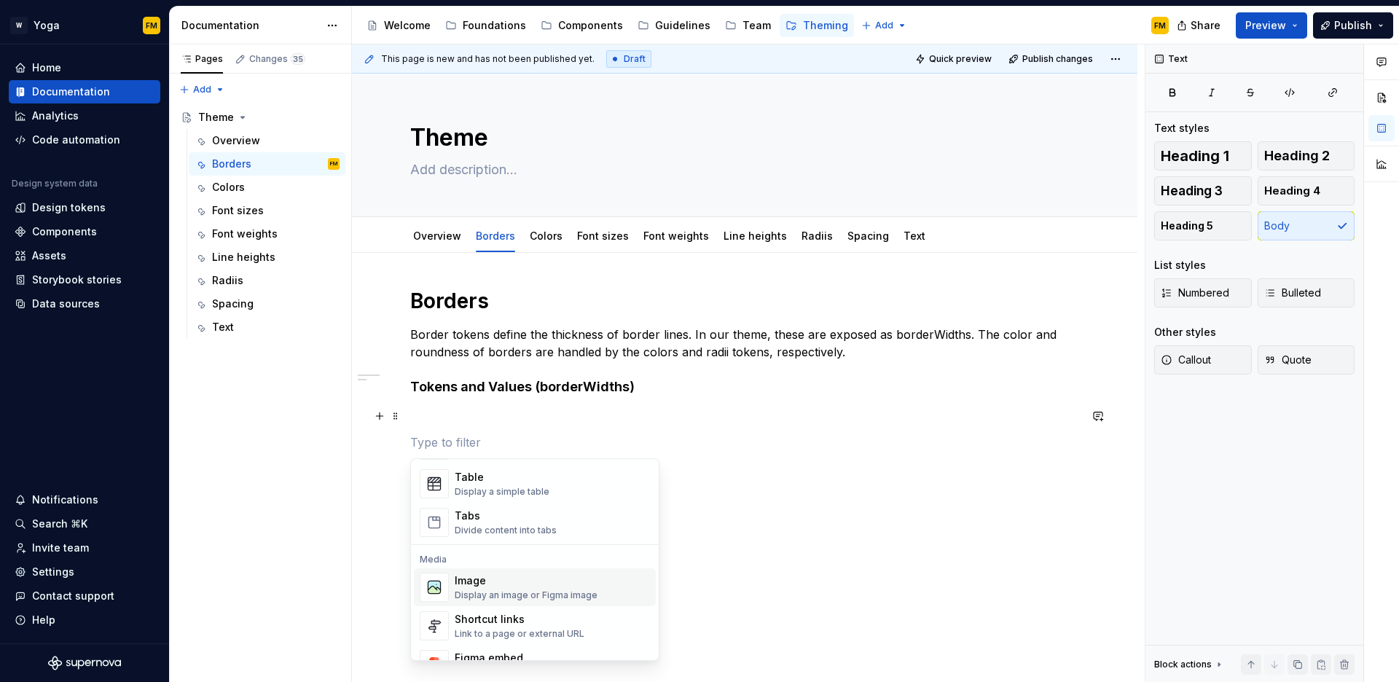
scroll to position [531, 0]
click at [517, 490] on div "Display a simple table" at bounding box center [502, 495] width 95 height 12
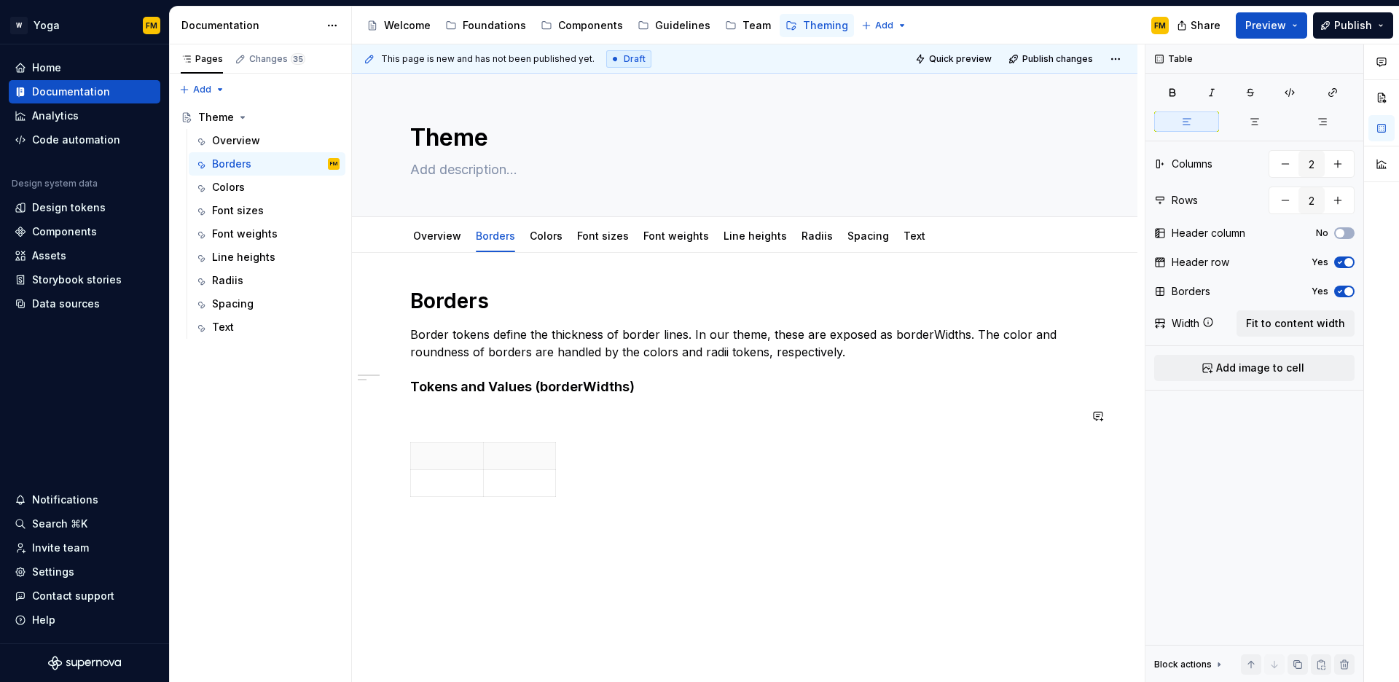
click at [688, 386] on h4 "Tokens and Values (borderWidths)" at bounding box center [744, 386] width 669 height 17
click at [449, 418] on p at bounding box center [447, 421] width 55 height 15
click at [467, 427] on p "Token" at bounding box center [447, 421] width 55 height 15
click at [431, 448] on p at bounding box center [447, 448] width 55 height 15
type textarea "*"
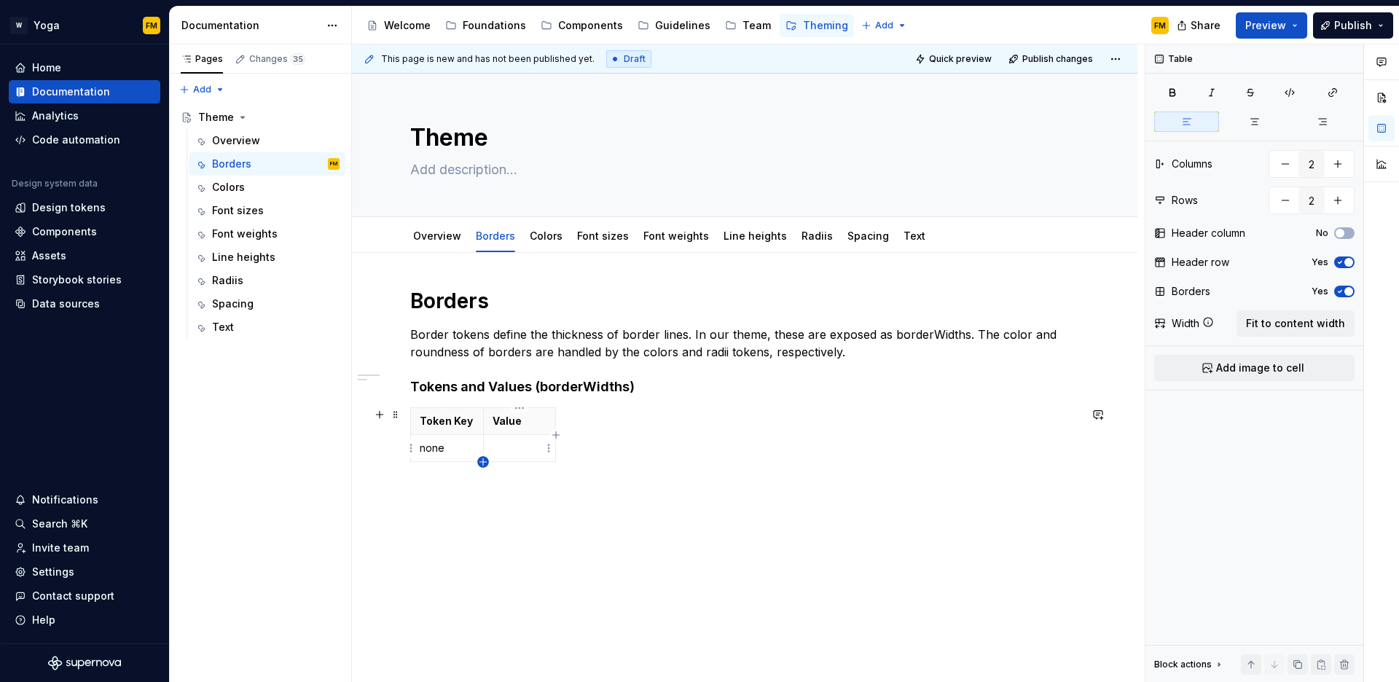
click at [482, 461] on icon "button" at bounding box center [483, 462] width 12 height 12
click at [481, 487] on icon "button" at bounding box center [483, 489] width 12 height 12
click at [480, 516] on icon "button" at bounding box center [483, 516] width 12 height 12
type input "5"
click at [431, 471] on p at bounding box center [447, 475] width 55 height 15
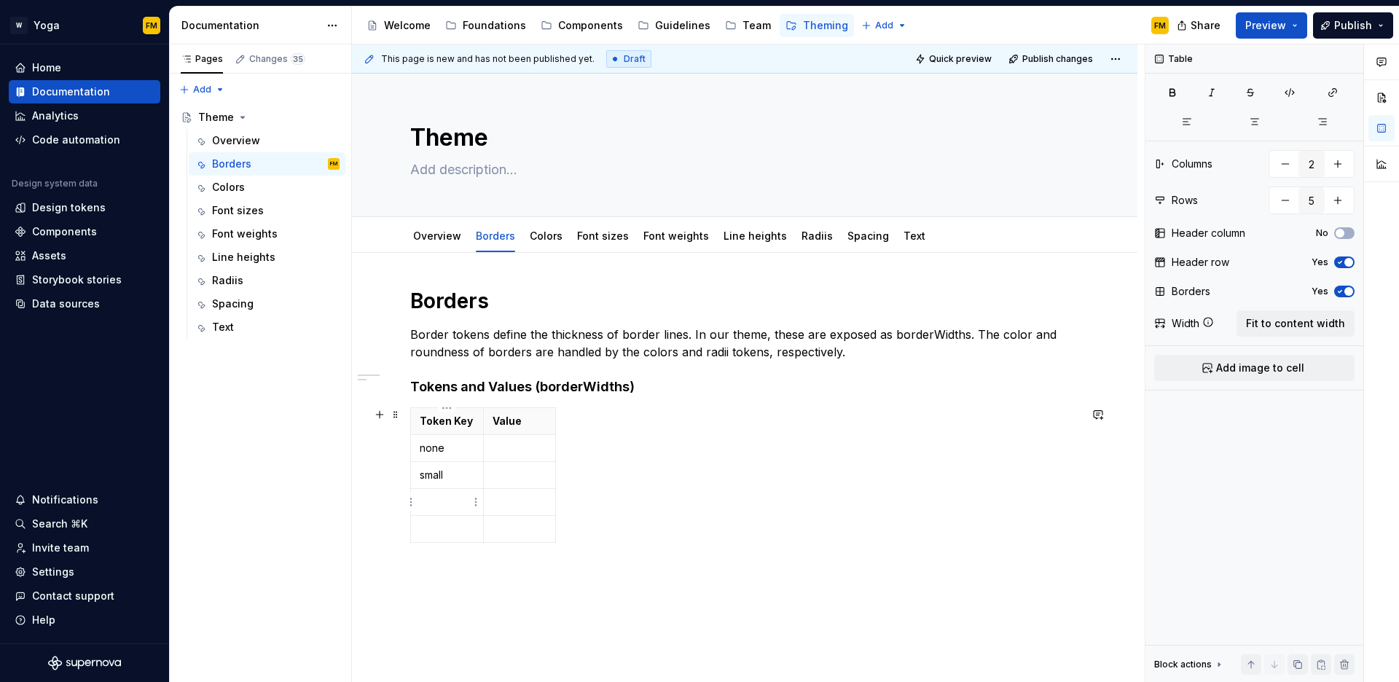
click at [452, 505] on p at bounding box center [447, 502] width 55 height 15
click at [431, 528] on p at bounding box center [447, 529] width 55 height 15
click at [502, 452] on p at bounding box center [520, 448] width 55 height 15
click at [504, 474] on p at bounding box center [520, 475] width 55 height 15
click at [504, 498] on p at bounding box center [520, 502] width 55 height 15
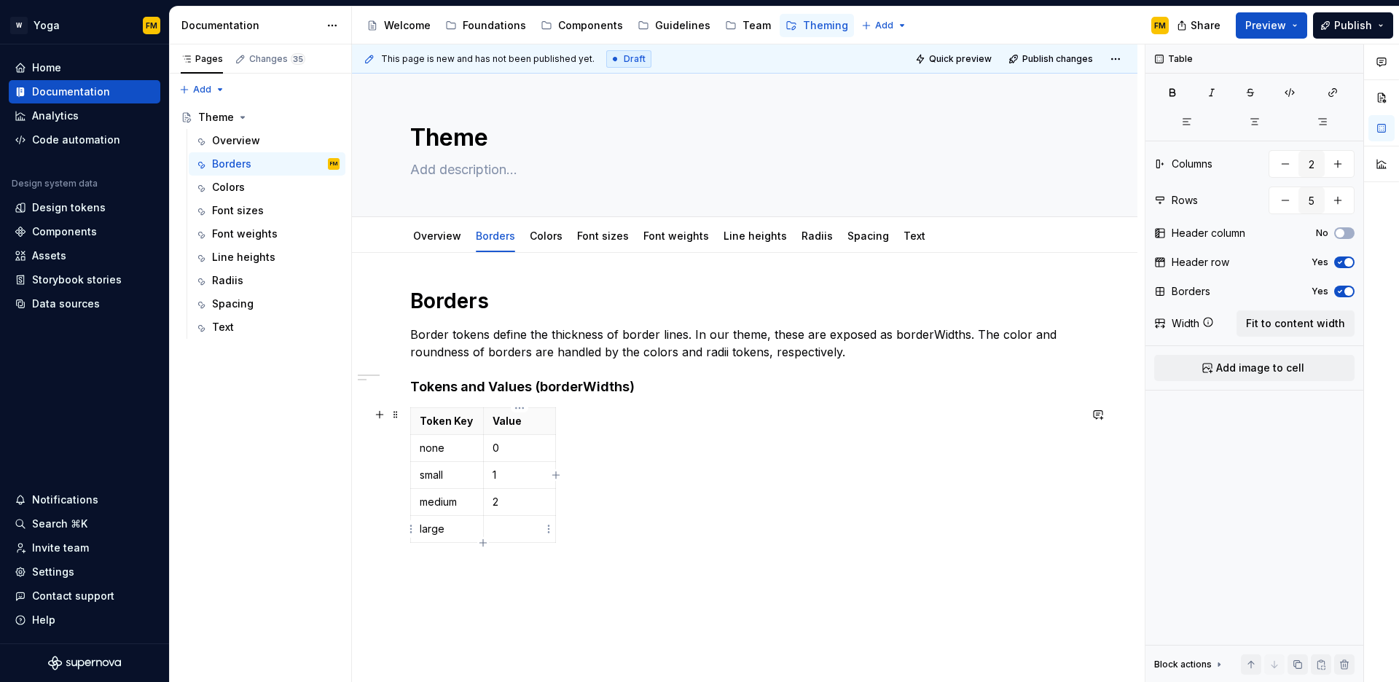
click at [505, 534] on p at bounding box center [520, 529] width 55 height 15
click at [573, 465] on div "Token Key Value none 0 small 1 medium 2 large 4" at bounding box center [744, 477] width 669 height 141
click at [504, 576] on div "Borders Border tokens define the thickness of border lines. In our theme, these…" at bounding box center [745, 512] width 786 height 518
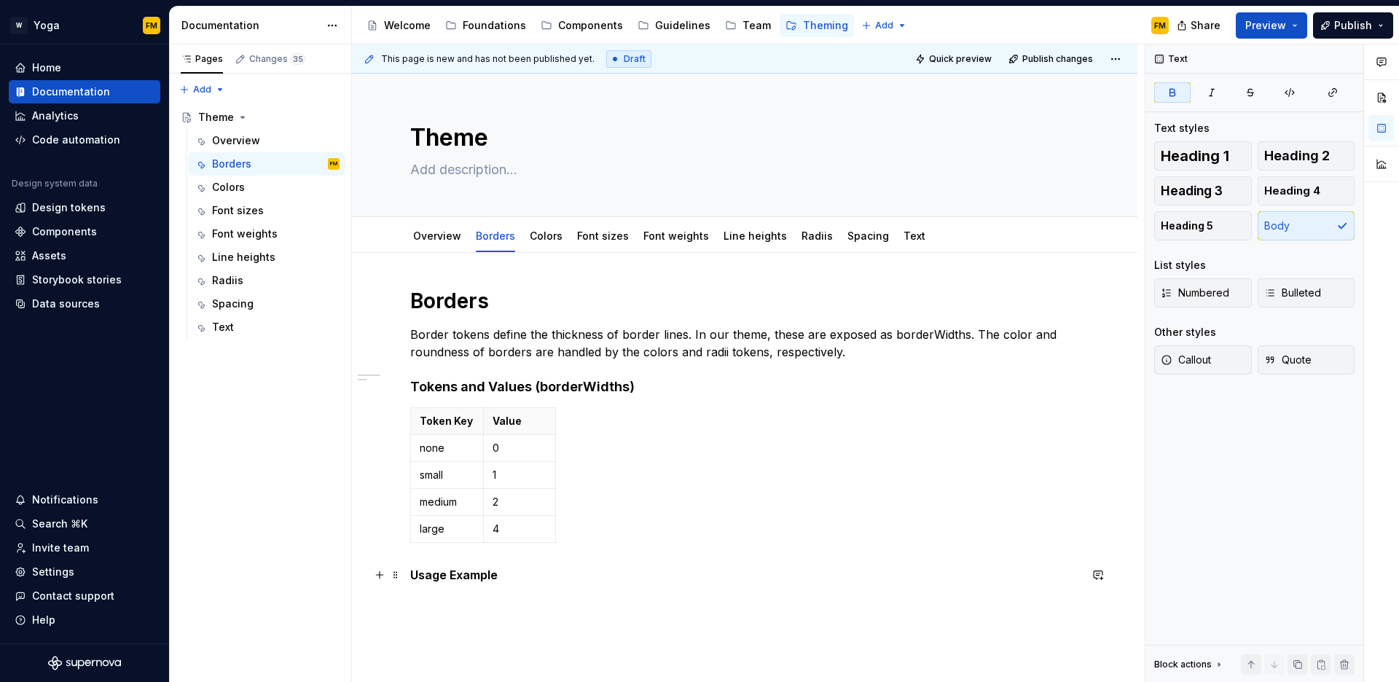
click at [543, 579] on p "Usage Example" at bounding box center [744, 574] width 669 height 17
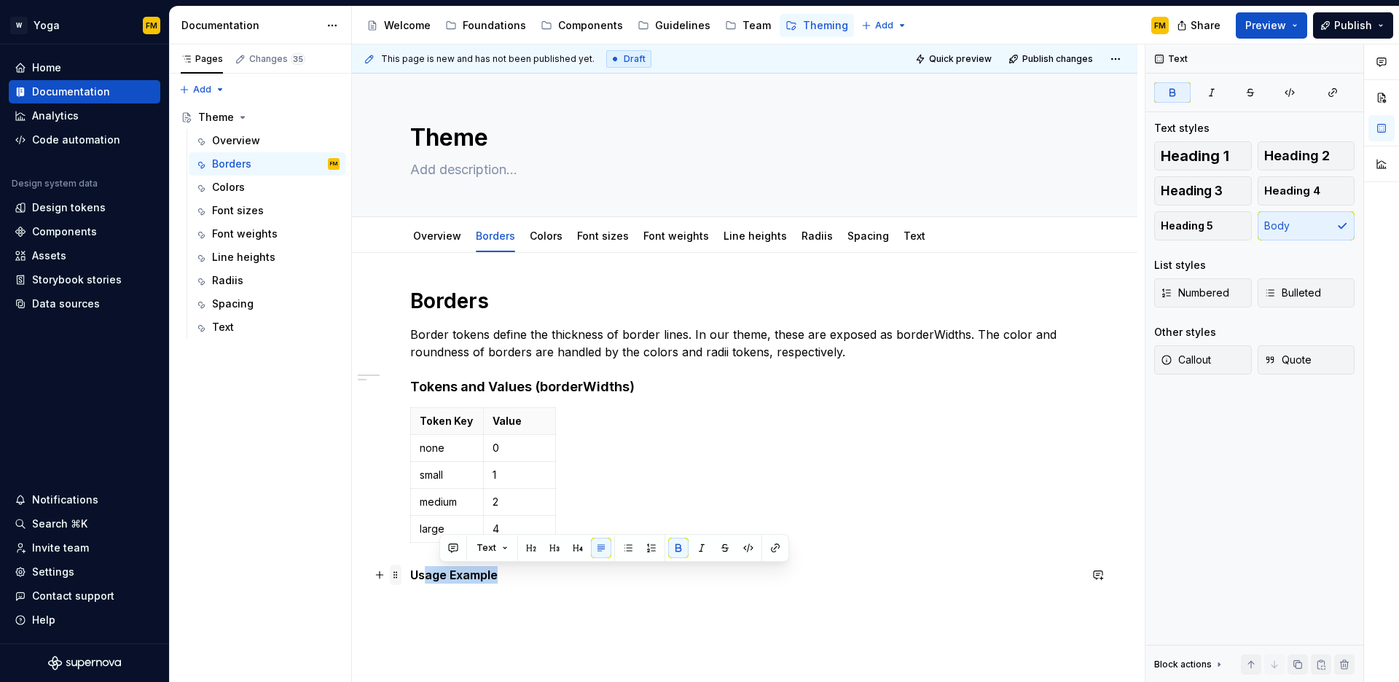
drag, startPoint x: 531, startPoint y: 579, endPoint x: 391, endPoint y: 567, distance: 140.5
click at [410, 567] on div "Borders Border tokens define the thickness of border lines. In our theme, these…" at bounding box center [744, 444] width 669 height 313
click at [552, 585] on div "Borders Border tokens define the thickness of border lines. In our theme, these…" at bounding box center [744, 444] width 669 height 313
drag, startPoint x: 513, startPoint y: 579, endPoint x: 406, endPoint y: 578, distance: 107.1
click at [406, 578] on div "Borders Border tokens define the thickness of border lines. In our theme, these…" at bounding box center [745, 529] width 786 height 553
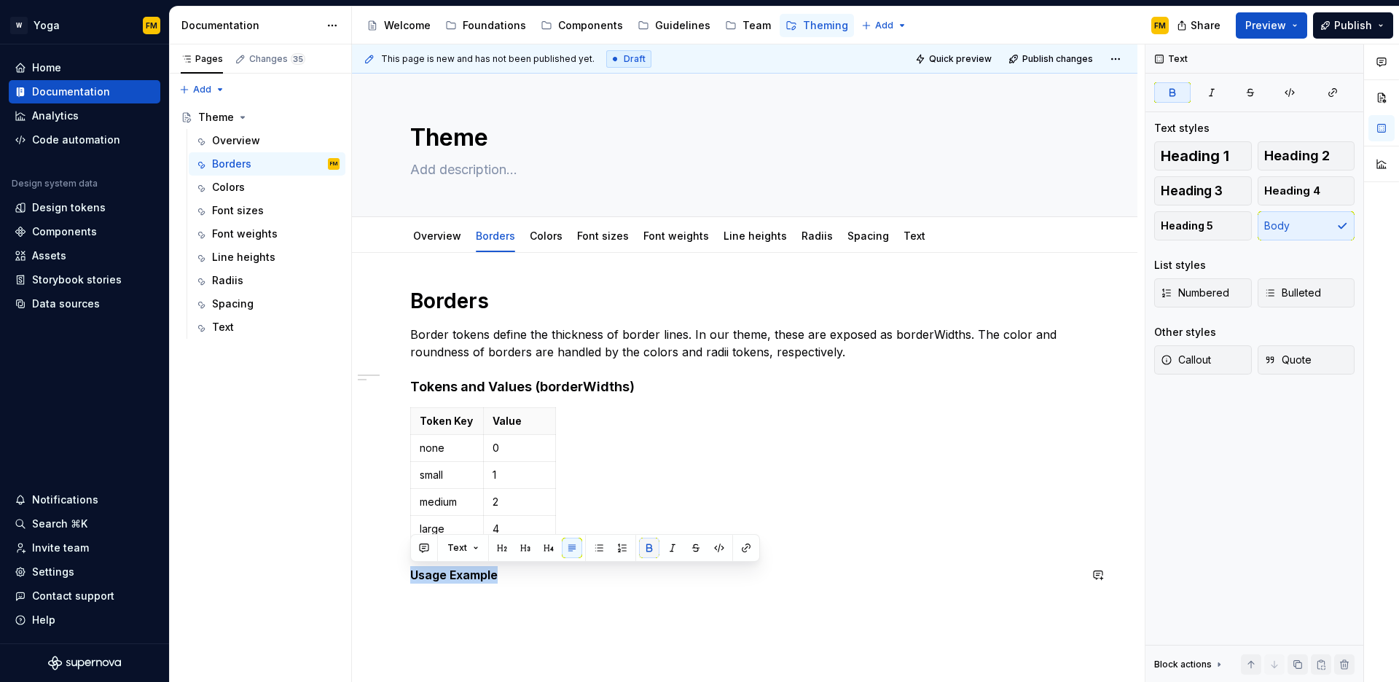
click at [641, 547] on button "button" at bounding box center [649, 548] width 20 height 20
click at [1299, 195] on span "Heading 4" at bounding box center [1293, 191] width 56 height 15
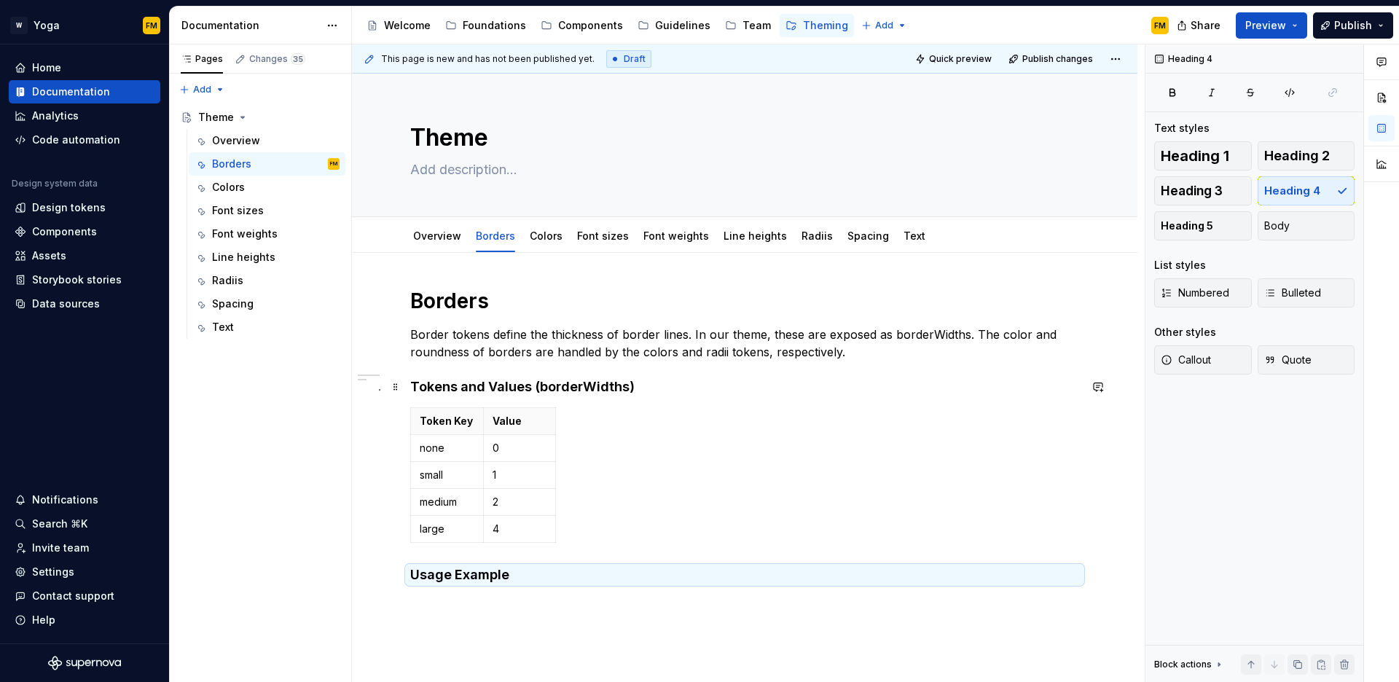
click at [604, 383] on h4 "Tokens and Values (borderWidths)" at bounding box center [744, 386] width 669 height 17
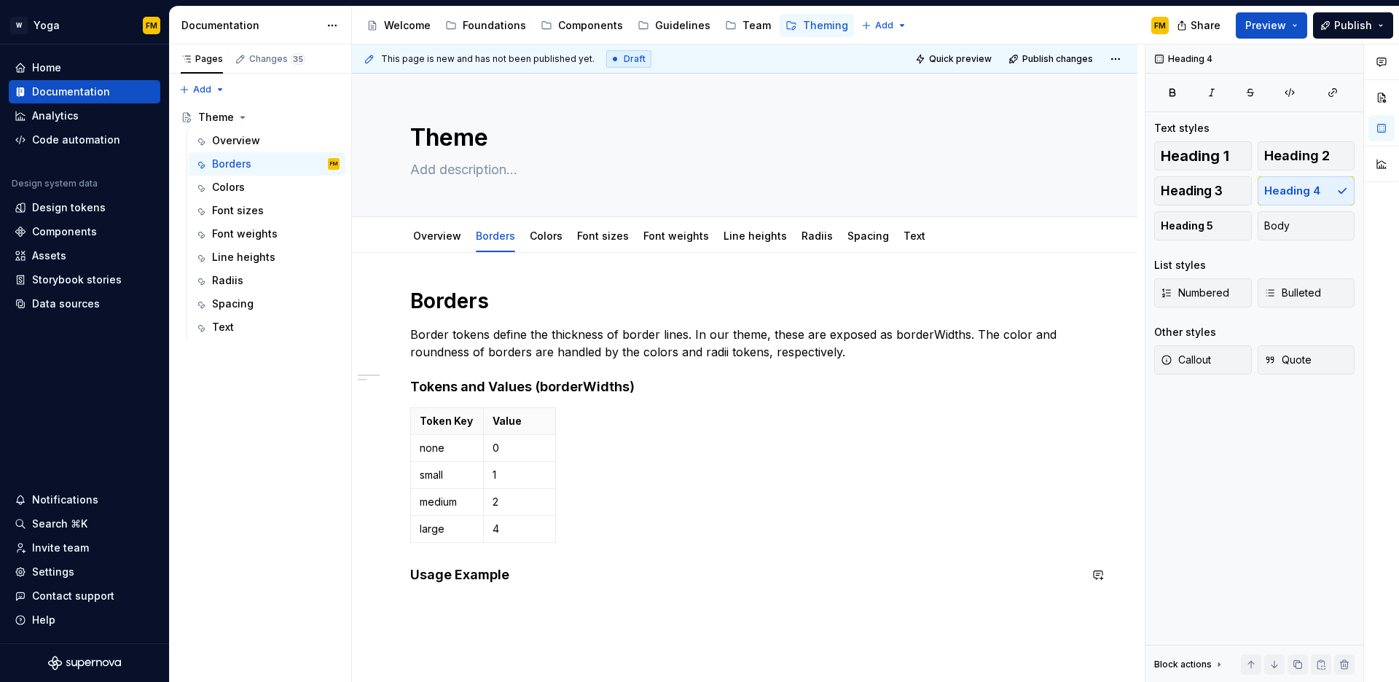
click at [498, 603] on div "Borders Border tokens define the thickness of border lines. In our theme, these…" at bounding box center [745, 529] width 786 height 553
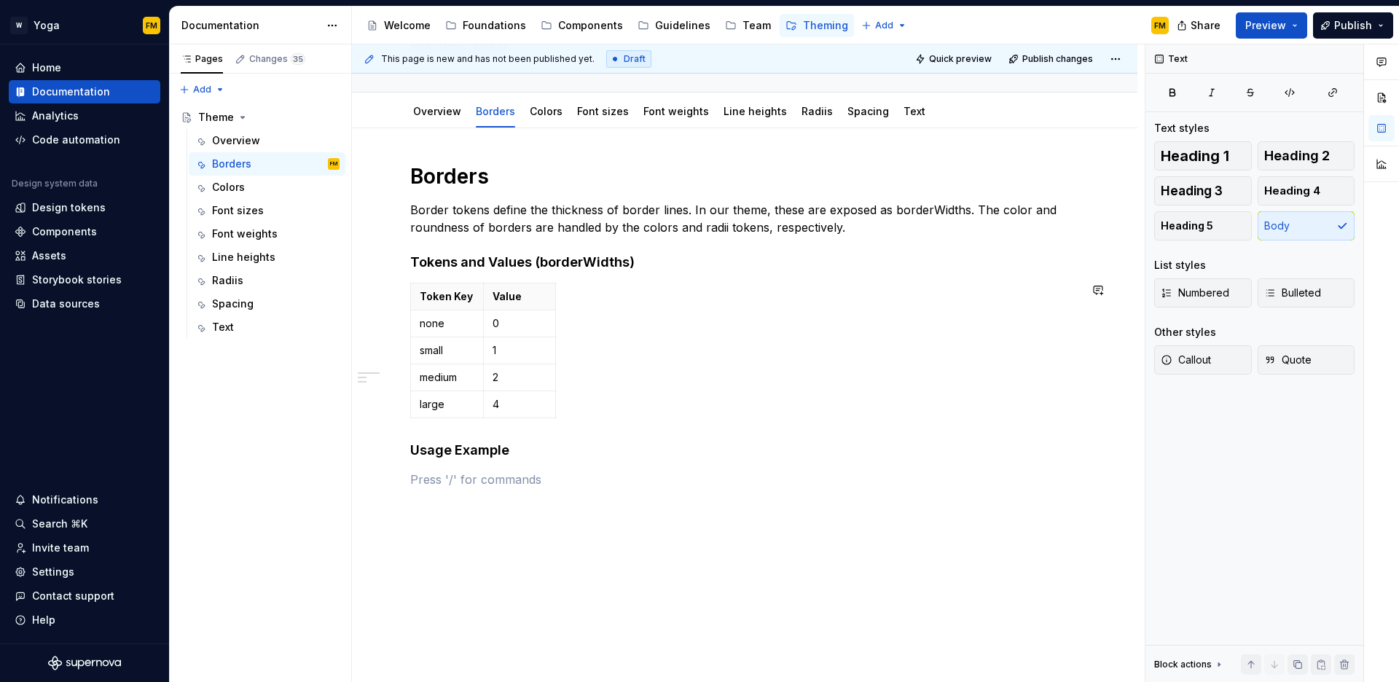
scroll to position [152, 0]
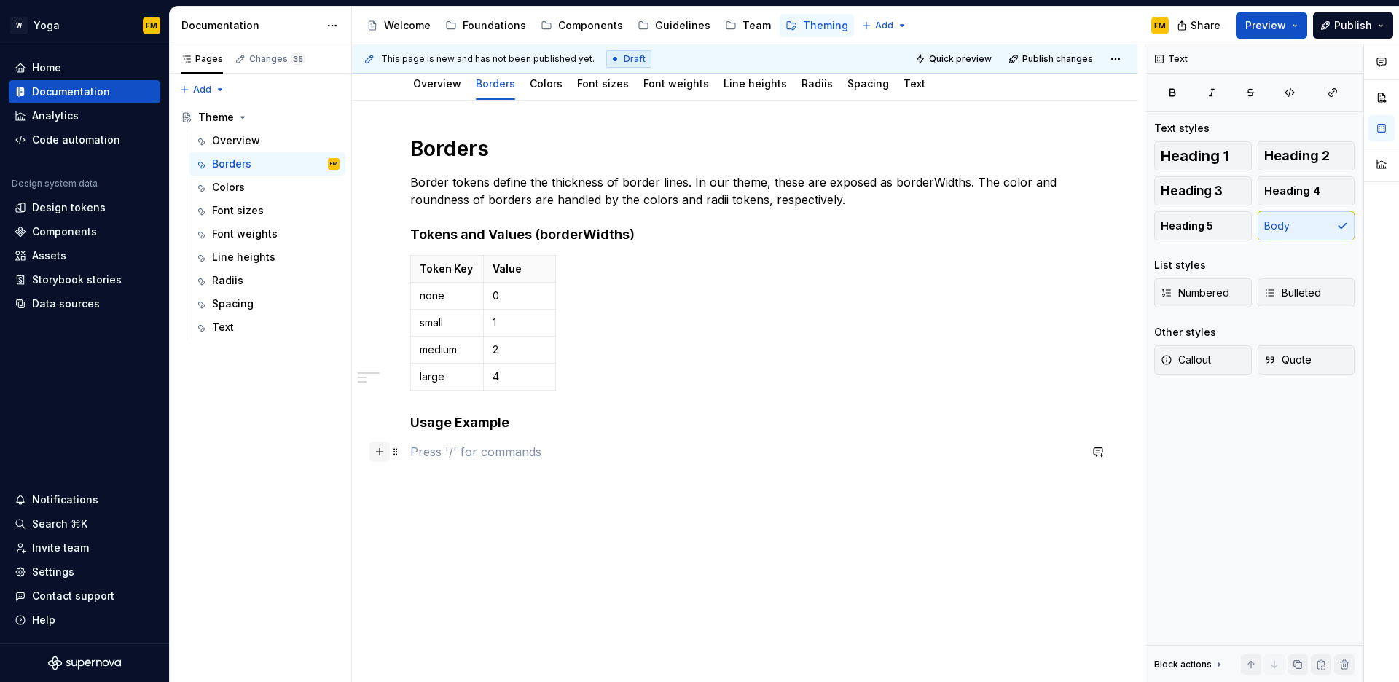
click at [384, 456] on button "button" at bounding box center [380, 452] width 20 height 20
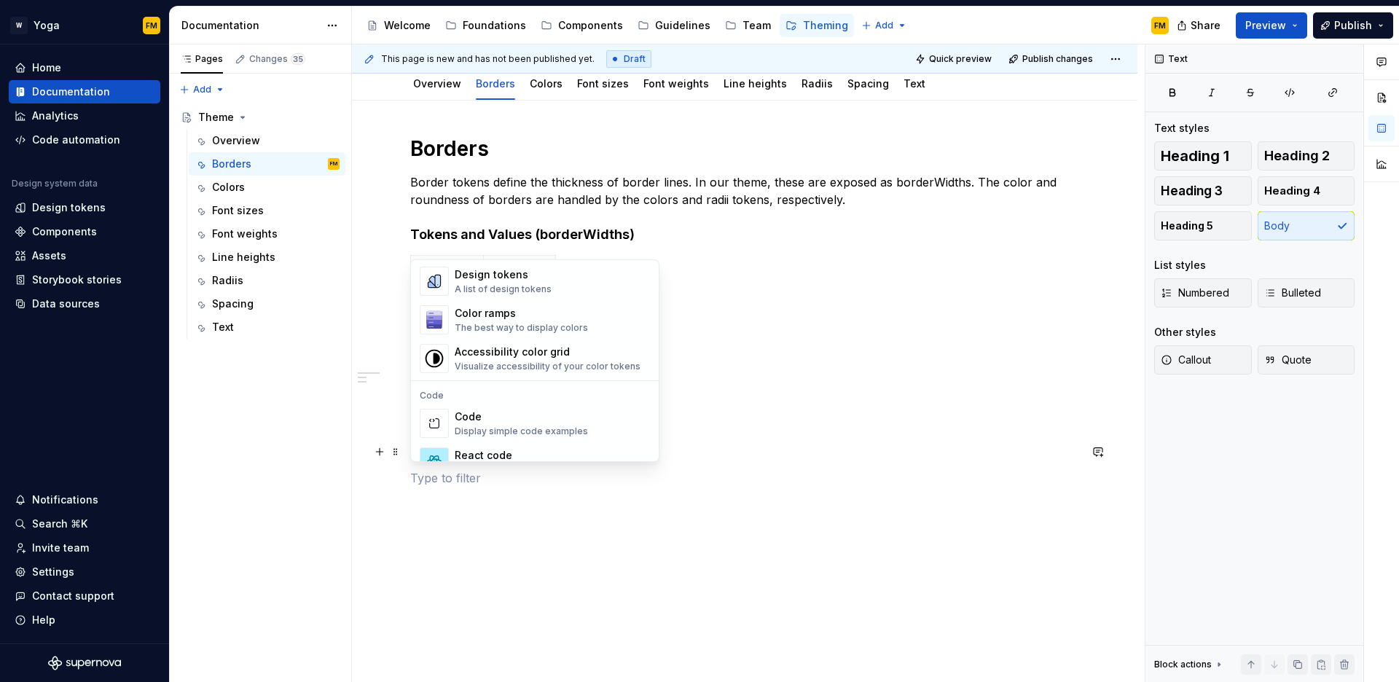
scroll to position [1107, 0]
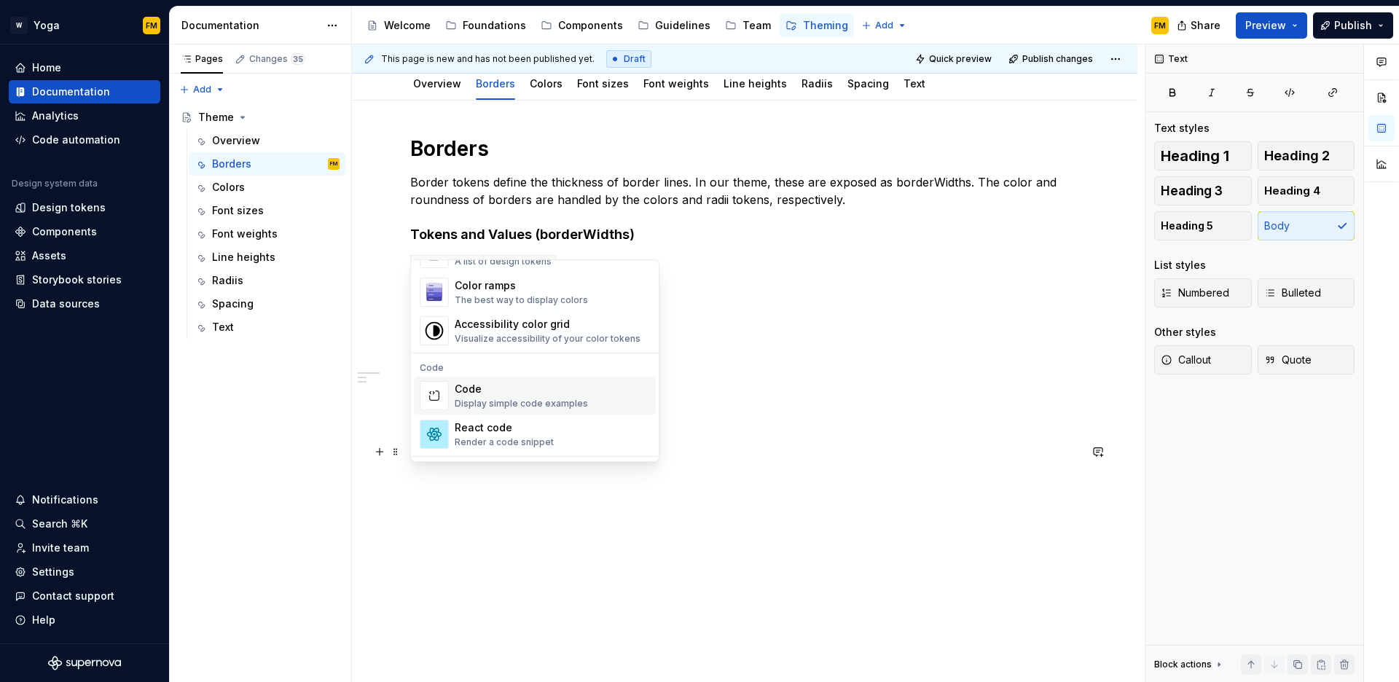
click at [517, 407] on div "Display simple code examples" at bounding box center [521, 404] width 133 height 12
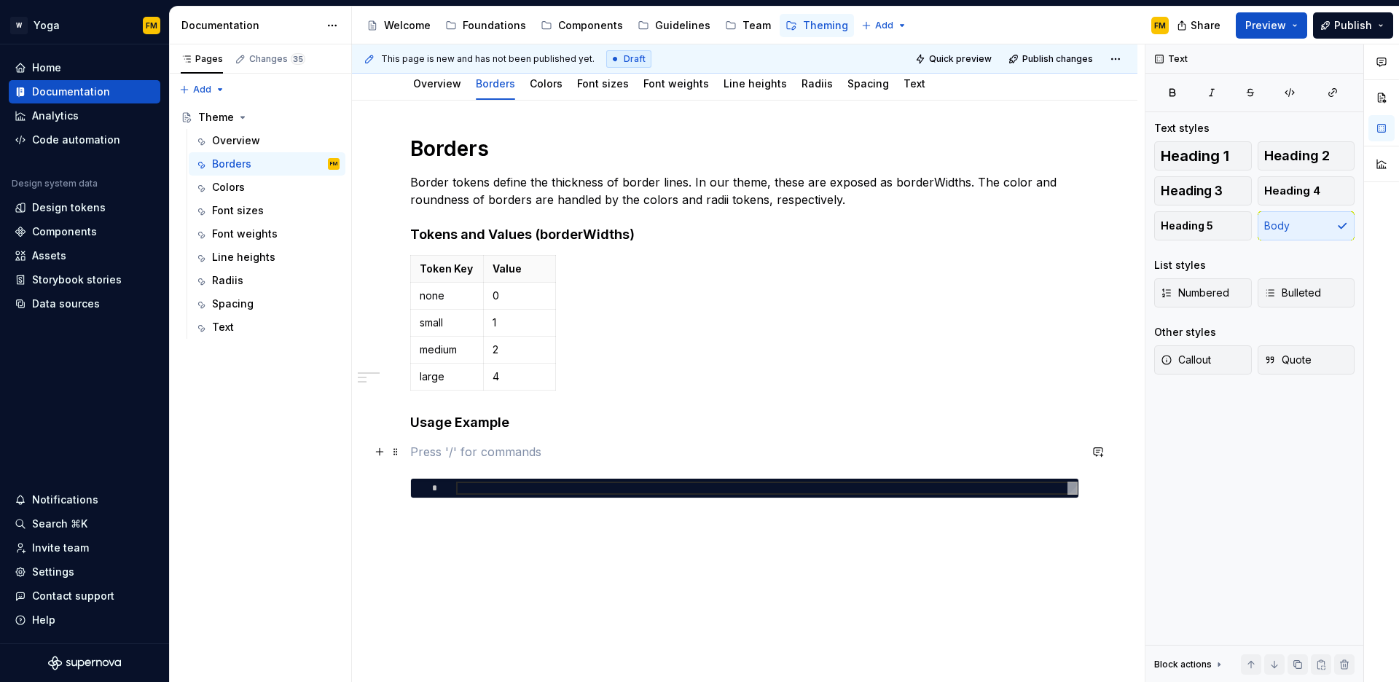
click at [489, 448] on p at bounding box center [744, 451] width 669 height 17
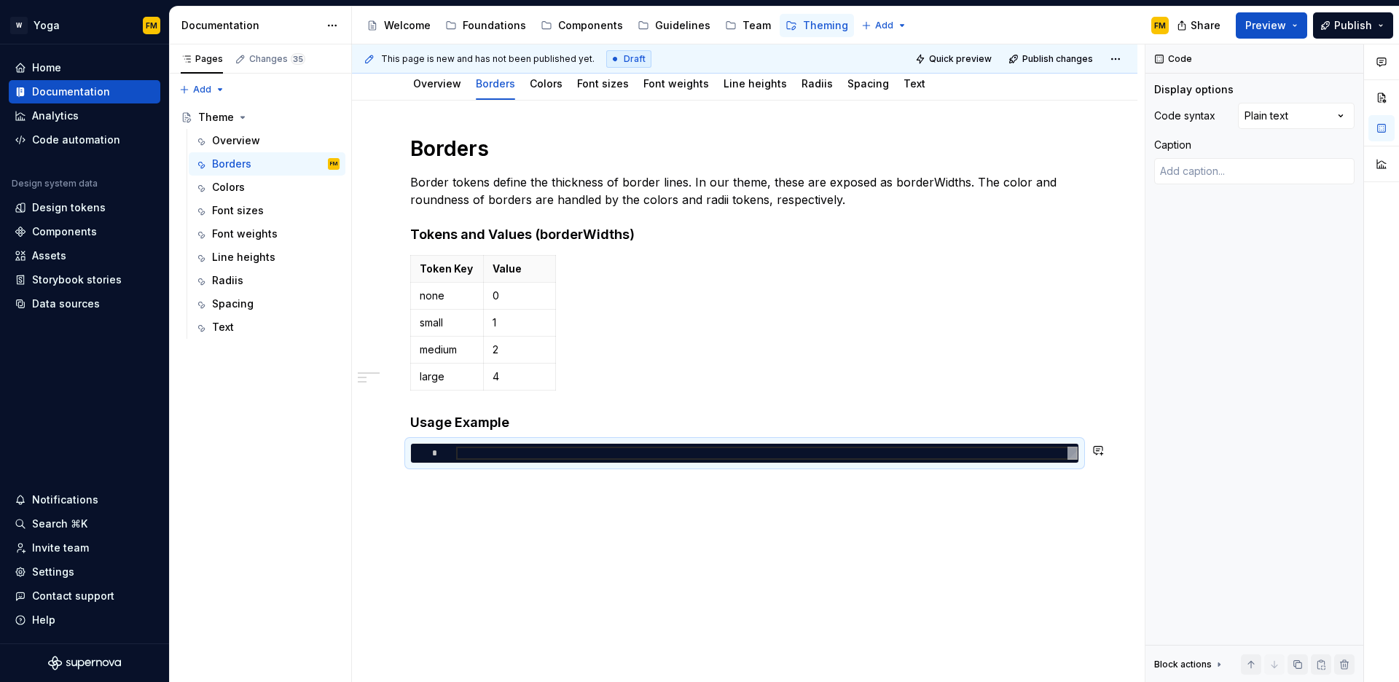
type textarea "*"
type textarea "**********"
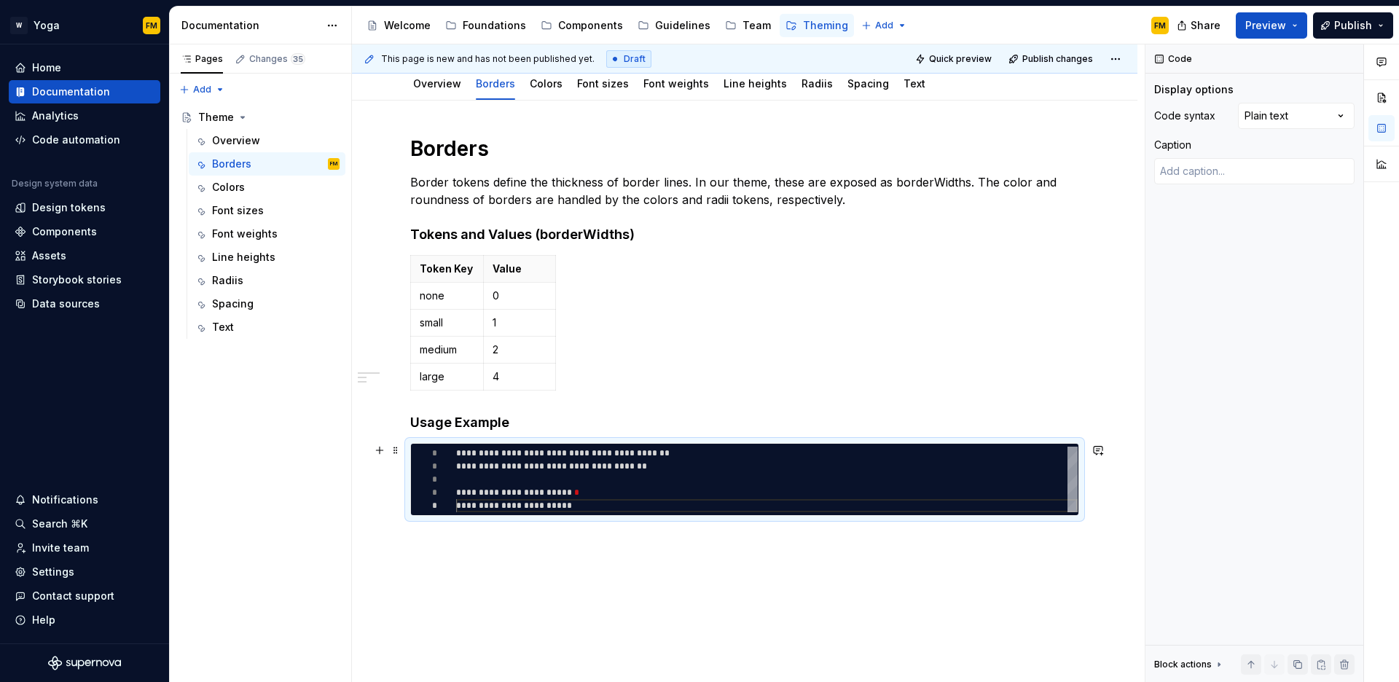
type textarea "*"
type textarea "**********"
type textarea "*"
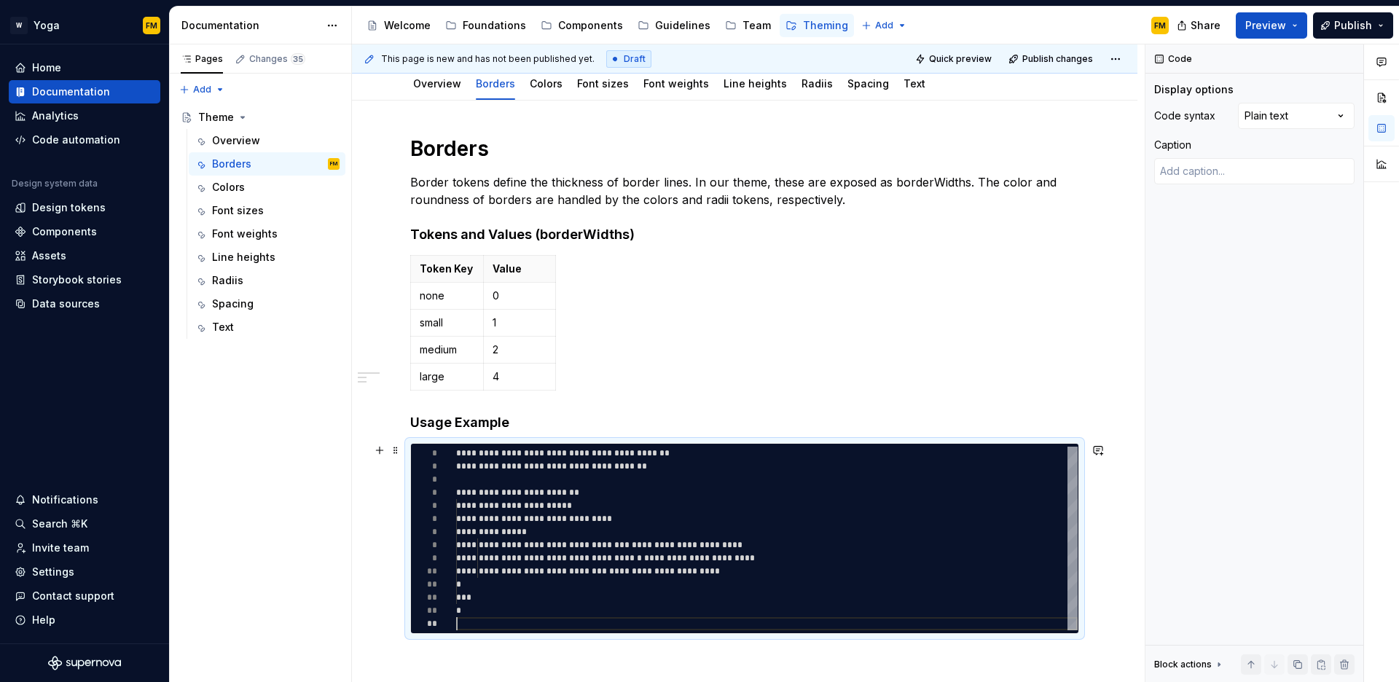
scroll to position [39, 0]
type textarea "**********"
click at [726, 545] on div "**********" at bounding box center [767, 539] width 622 height 184
type textarea "*"
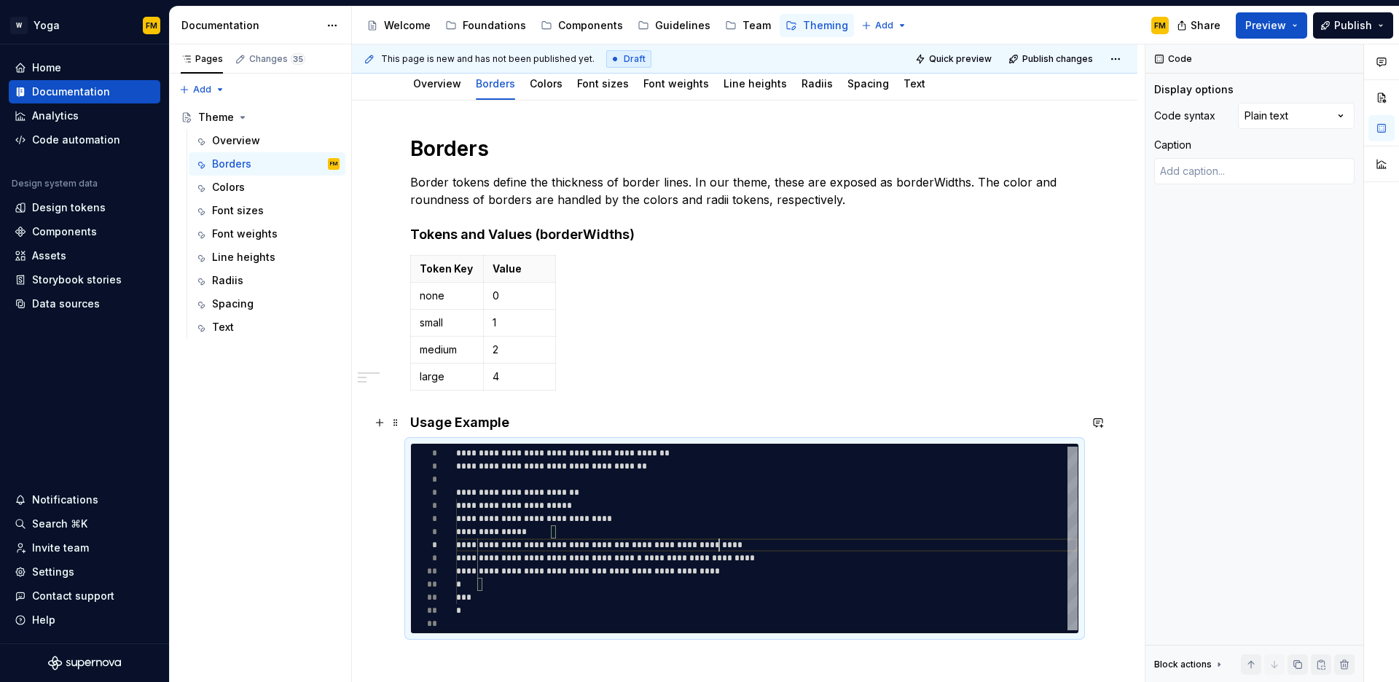
type textarea "**********"
click at [568, 422] on h4 "Usage Example" at bounding box center [744, 422] width 669 height 17
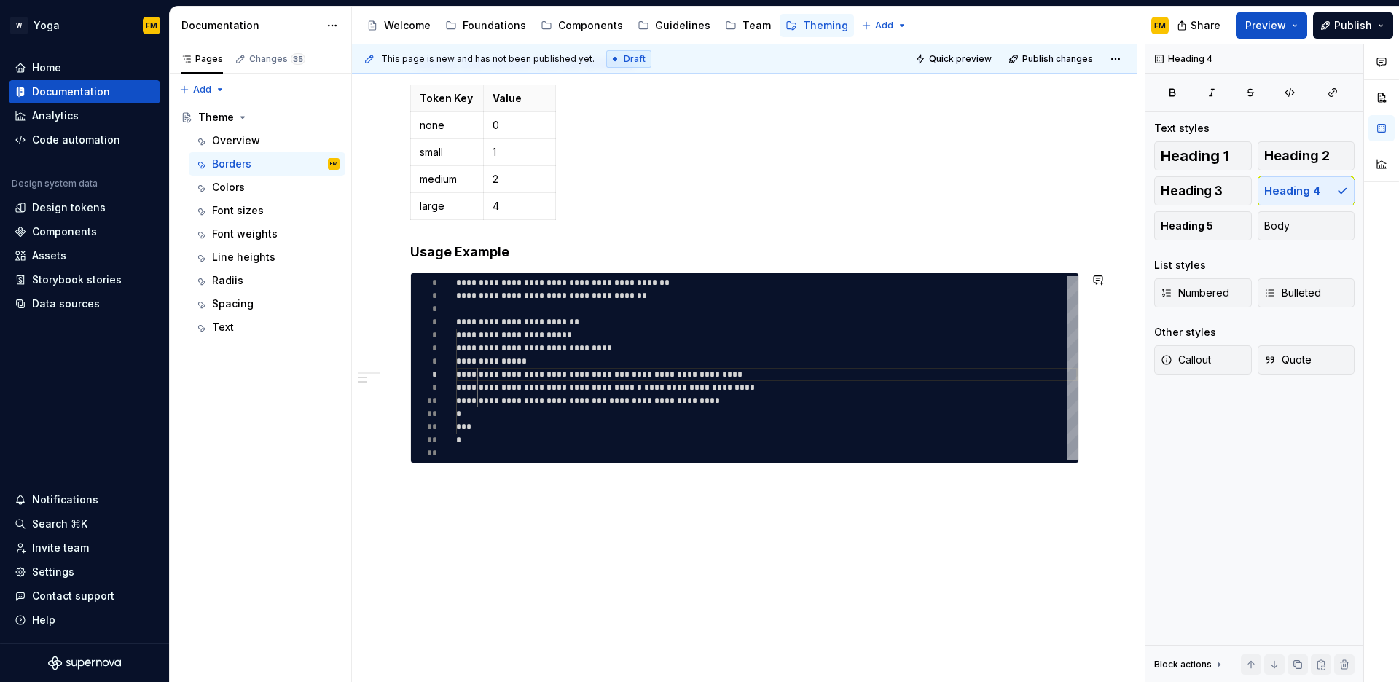
scroll to position [0, 0]
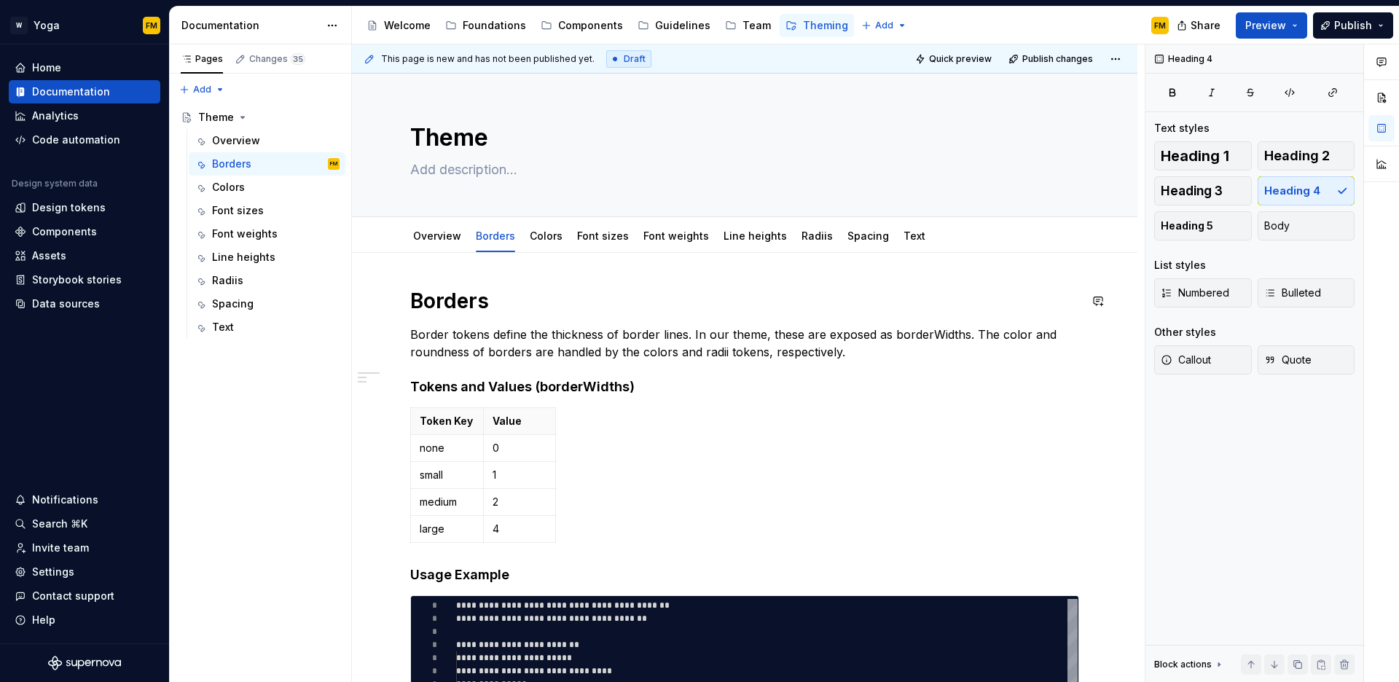
click at [431, 266] on div "**********" at bounding box center [745, 631] width 786 height 756
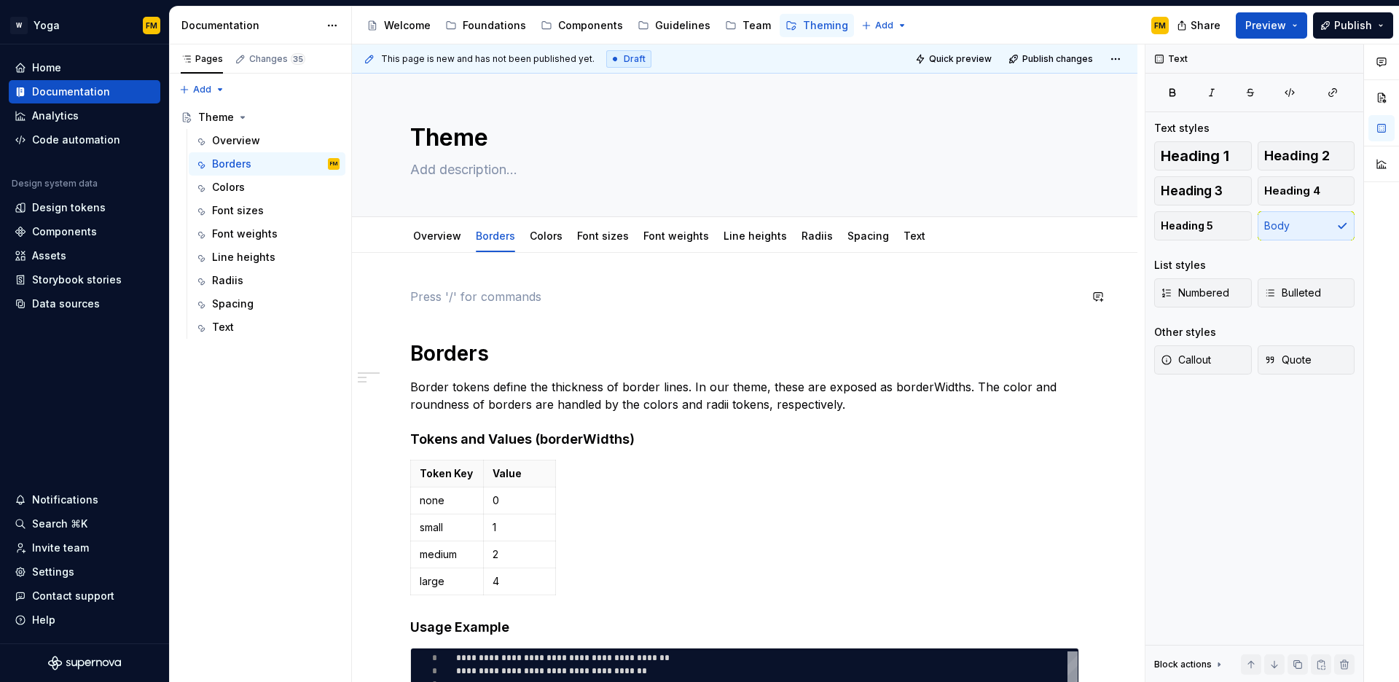
click at [442, 335] on div "**********" at bounding box center [744, 563] width 669 height 551
click at [477, 299] on p at bounding box center [744, 296] width 669 height 17
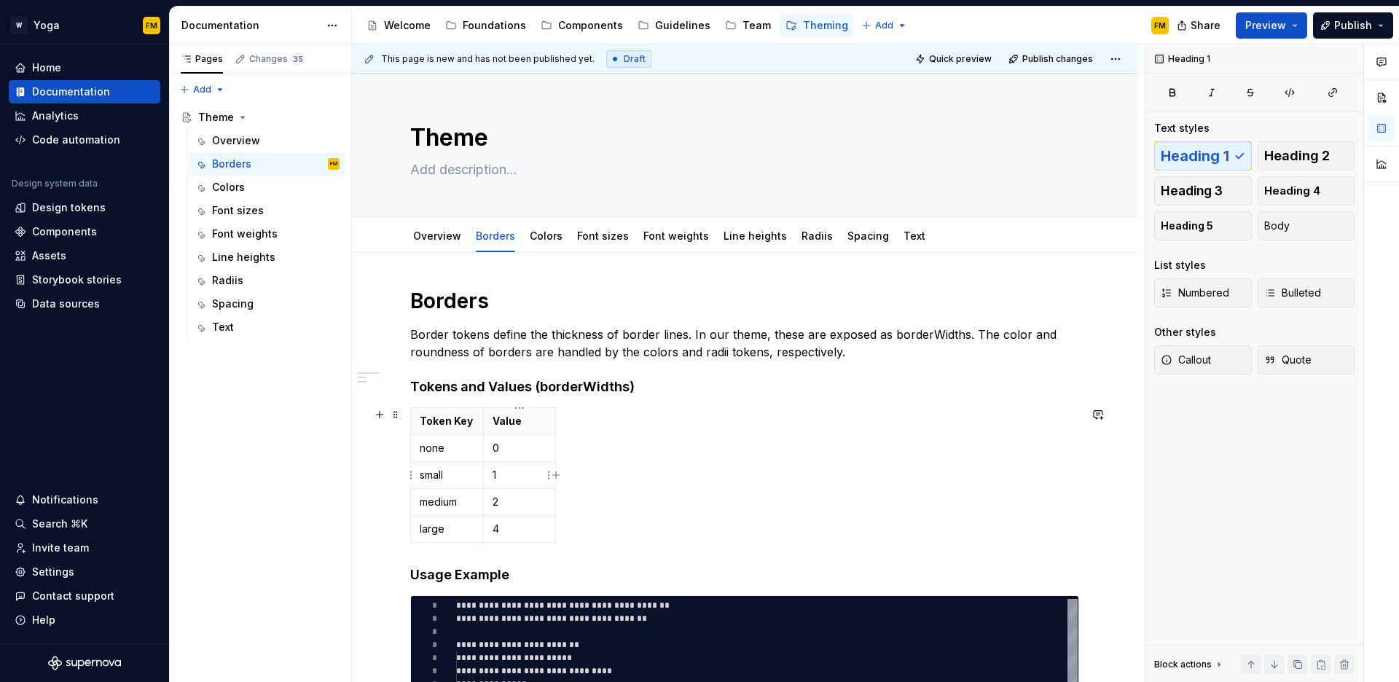
scroll to position [286, 0]
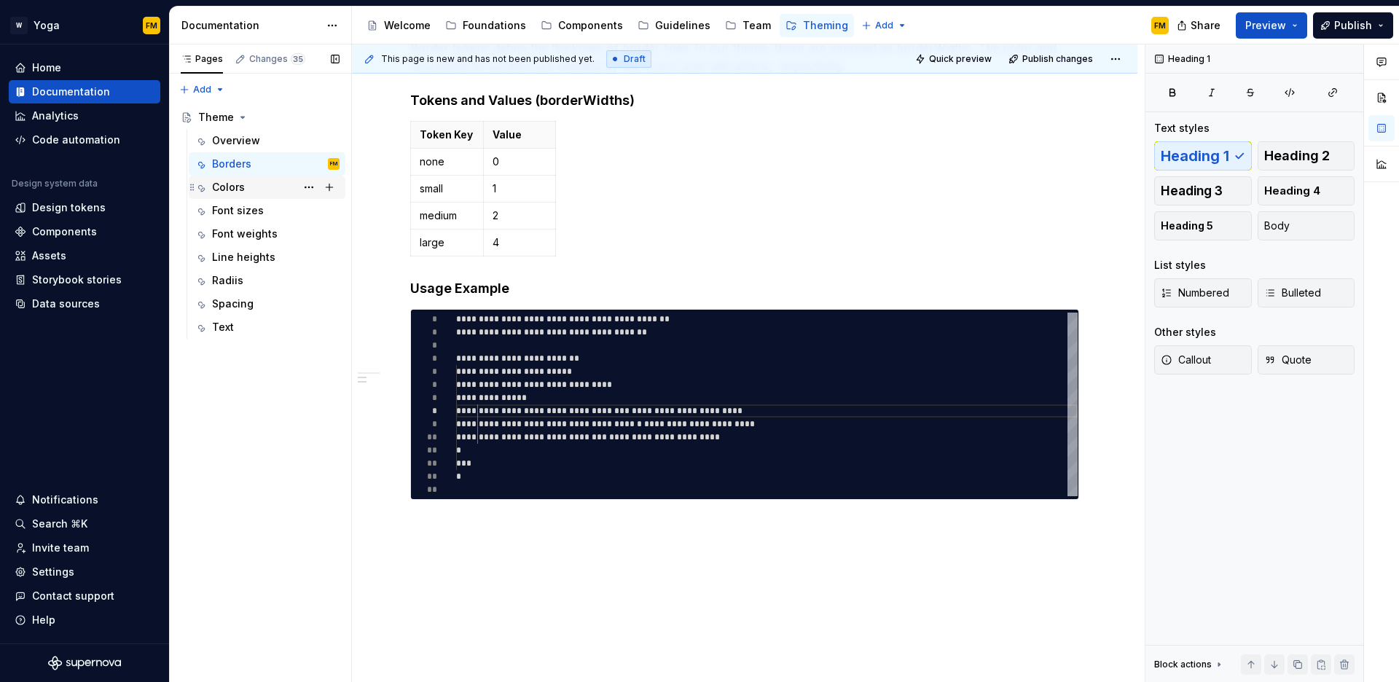
click at [269, 191] on div "Colors" at bounding box center [276, 187] width 128 height 20
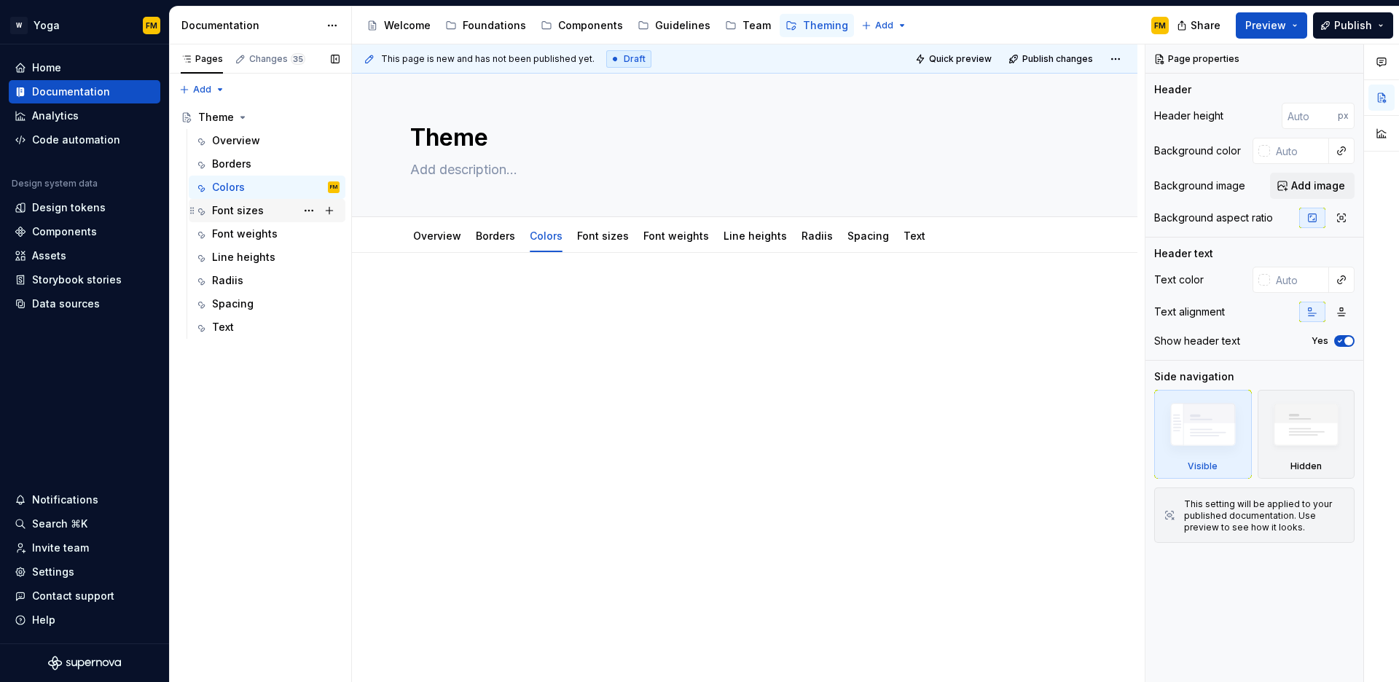
click at [255, 212] on div "Font sizes" at bounding box center [238, 210] width 52 height 15
type textarea "*"
click at [464, 284] on div at bounding box center [745, 409] width 786 height 313
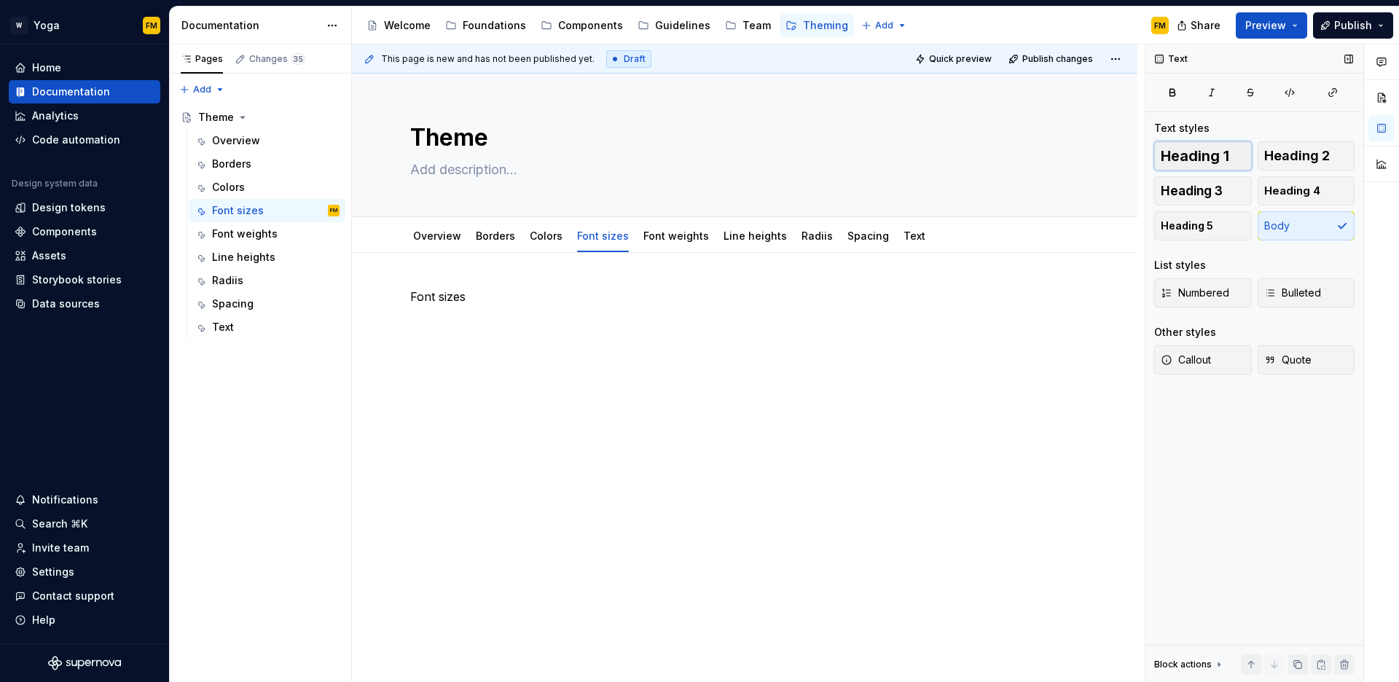
click at [1217, 158] on span "Heading 1" at bounding box center [1195, 156] width 69 height 15
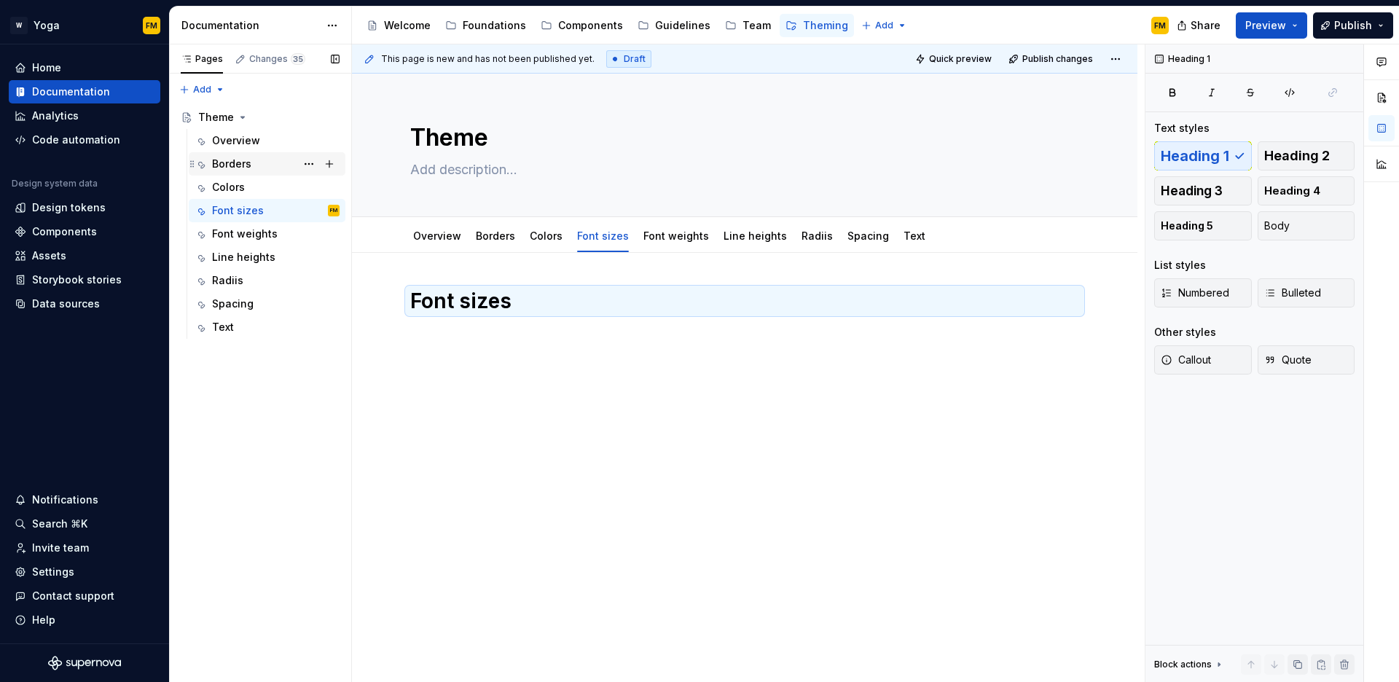
click at [248, 164] on div "Borders" at bounding box center [231, 164] width 39 height 15
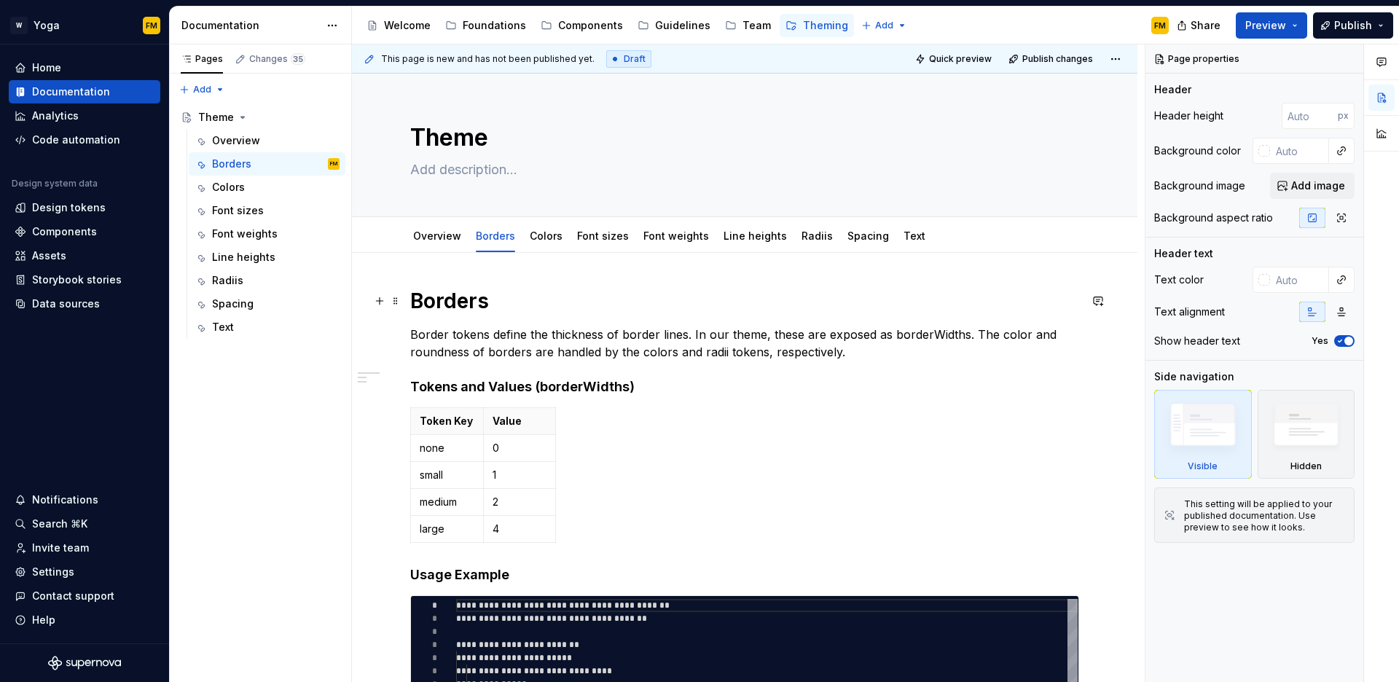
click at [472, 301] on h1 "Borders" at bounding box center [744, 301] width 669 height 26
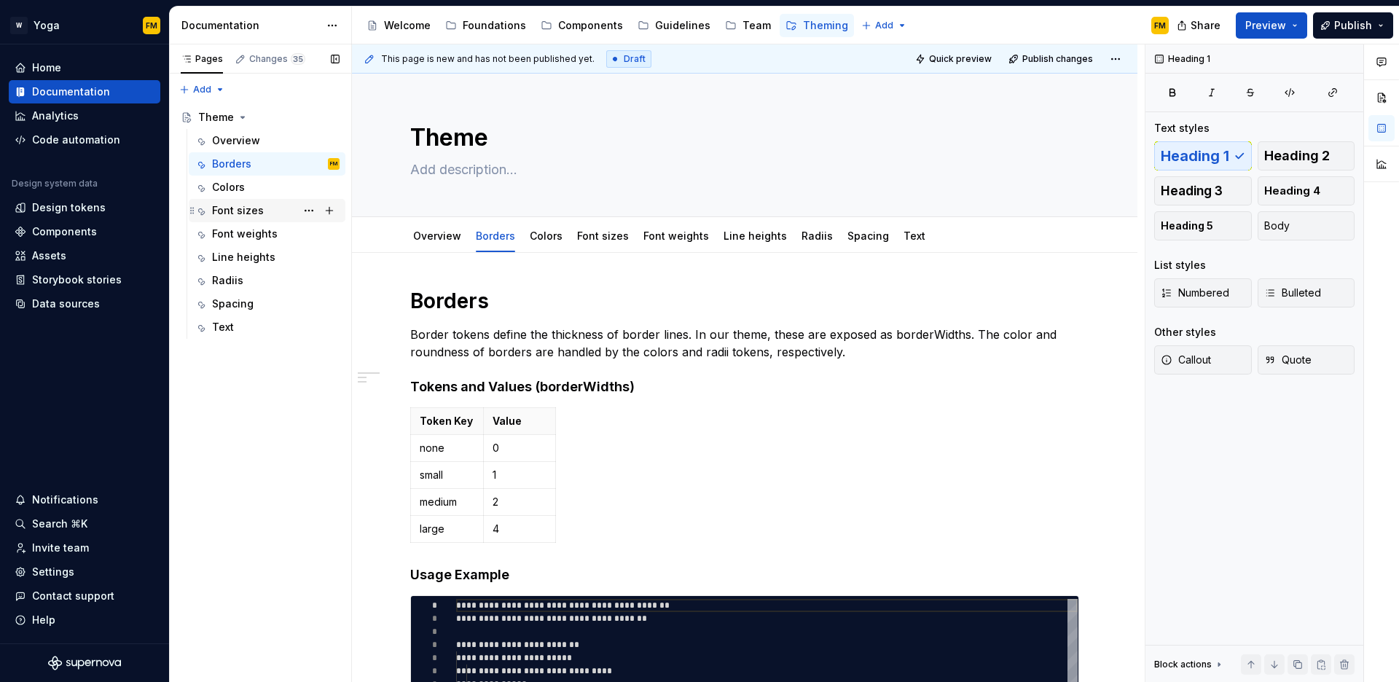
click at [240, 214] on div "Font sizes" at bounding box center [238, 210] width 52 height 15
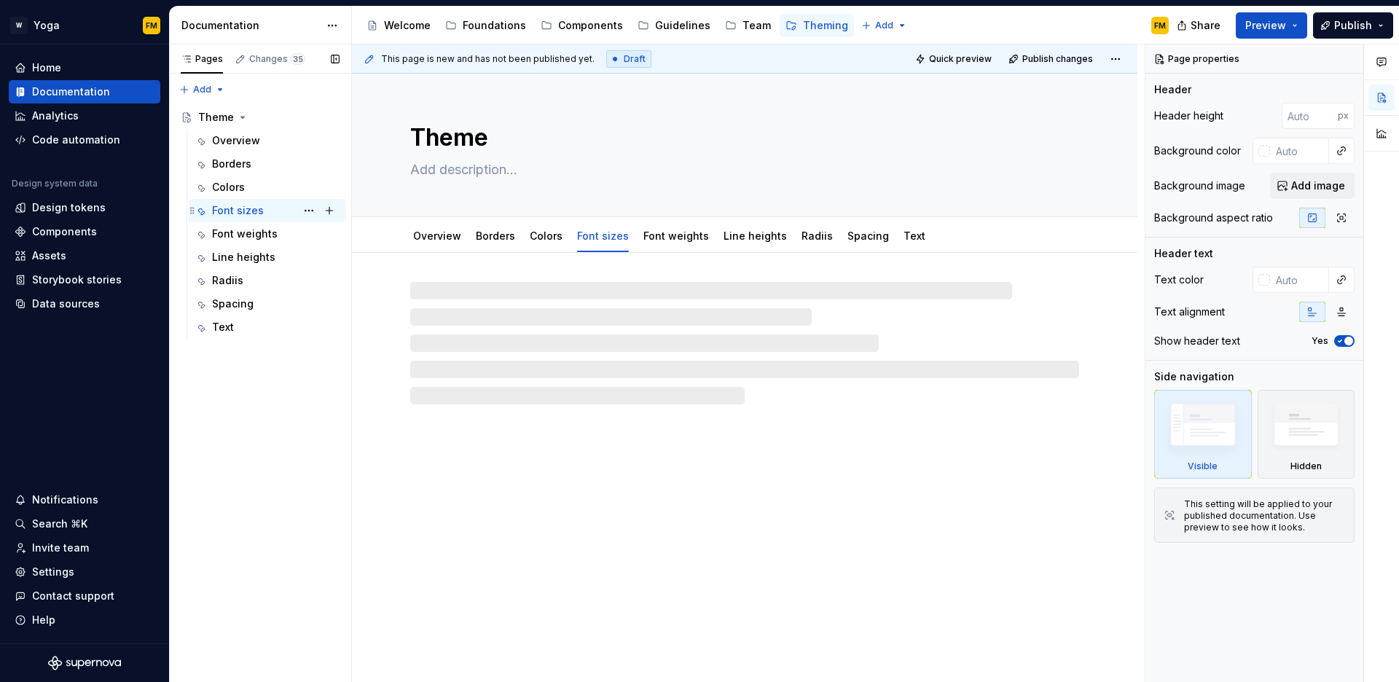
click at [243, 211] on div "Font sizes" at bounding box center [238, 210] width 52 height 15
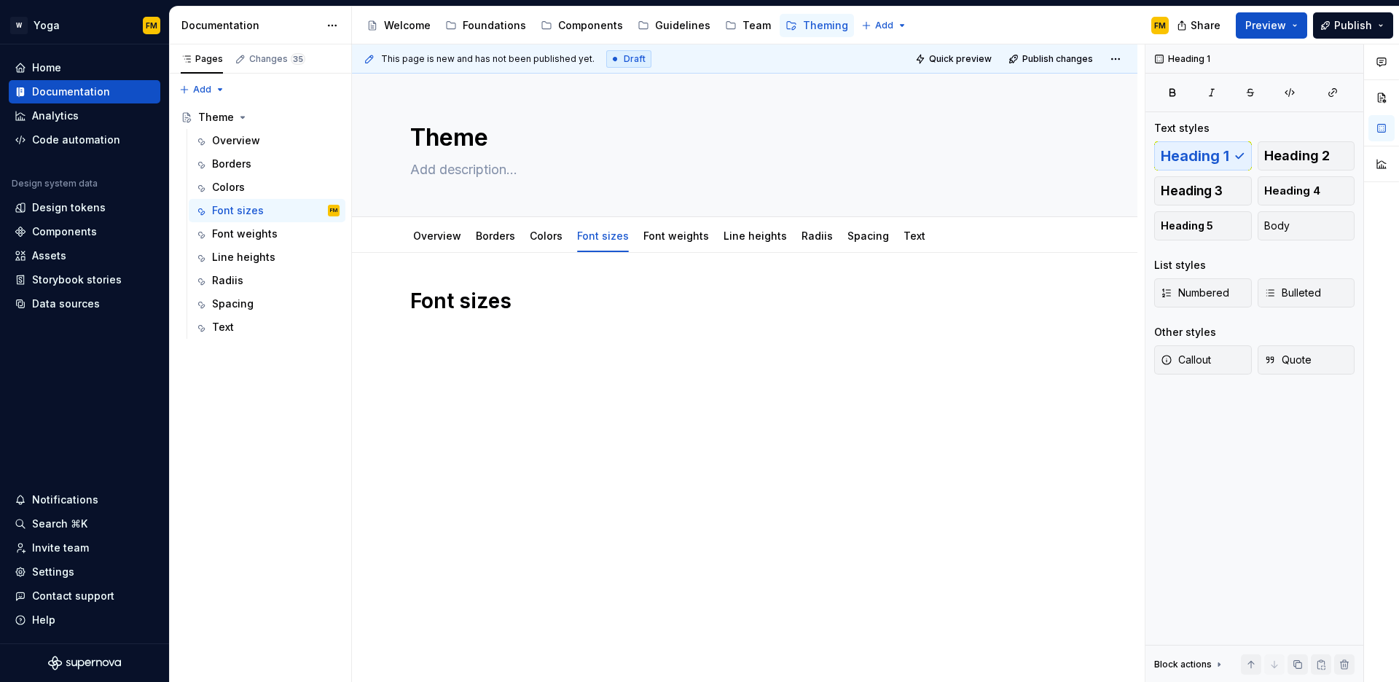
click at [482, 327] on div "Font sizes" at bounding box center [744, 315] width 669 height 55
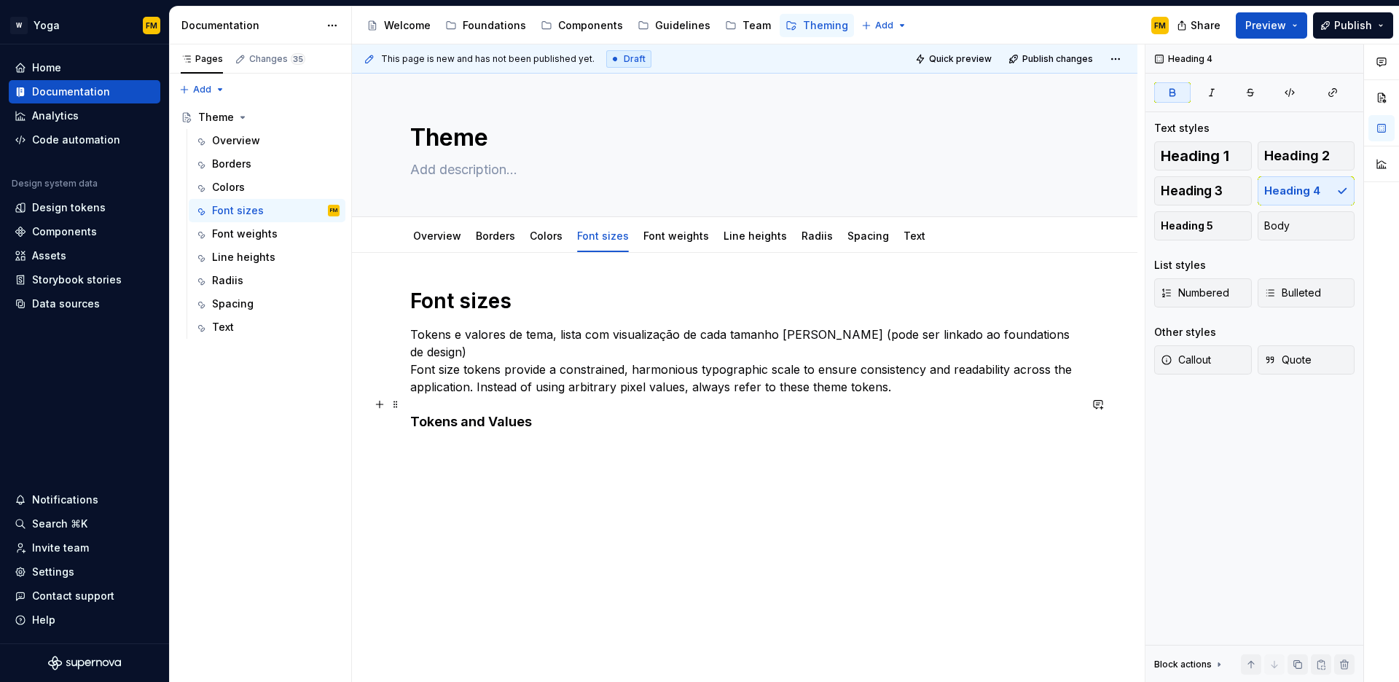
click at [498, 414] on strong "Tokens and Values" at bounding box center [471, 421] width 122 height 15
click at [461, 413] on h4 "Tokens and Values" at bounding box center [744, 421] width 669 height 17
click at [468, 414] on strong "Tokens and Values" at bounding box center [471, 421] width 122 height 15
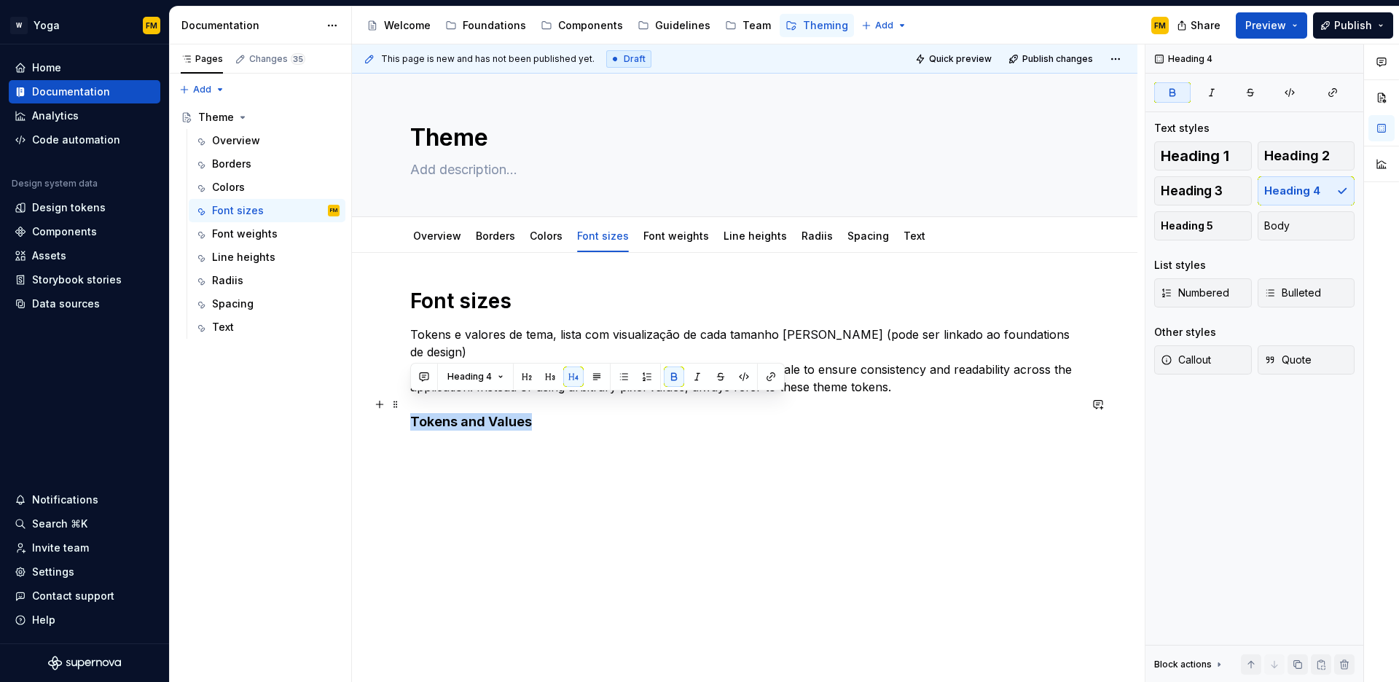
click at [468, 414] on strong "Tokens and Values" at bounding box center [471, 421] width 122 height 15
click at [668, 377] on button "button" at bounding box center [674, 377] width 20 height 20
click at [670, 375] on button "button" at bounding box center [674, 377] width 20 height 20
click at [523, 434] on div "Font sizes Tokens e valores de tema, lista com visualização de cada tamanho [PE…" at bounding box center [745, 453] width 786 height 400
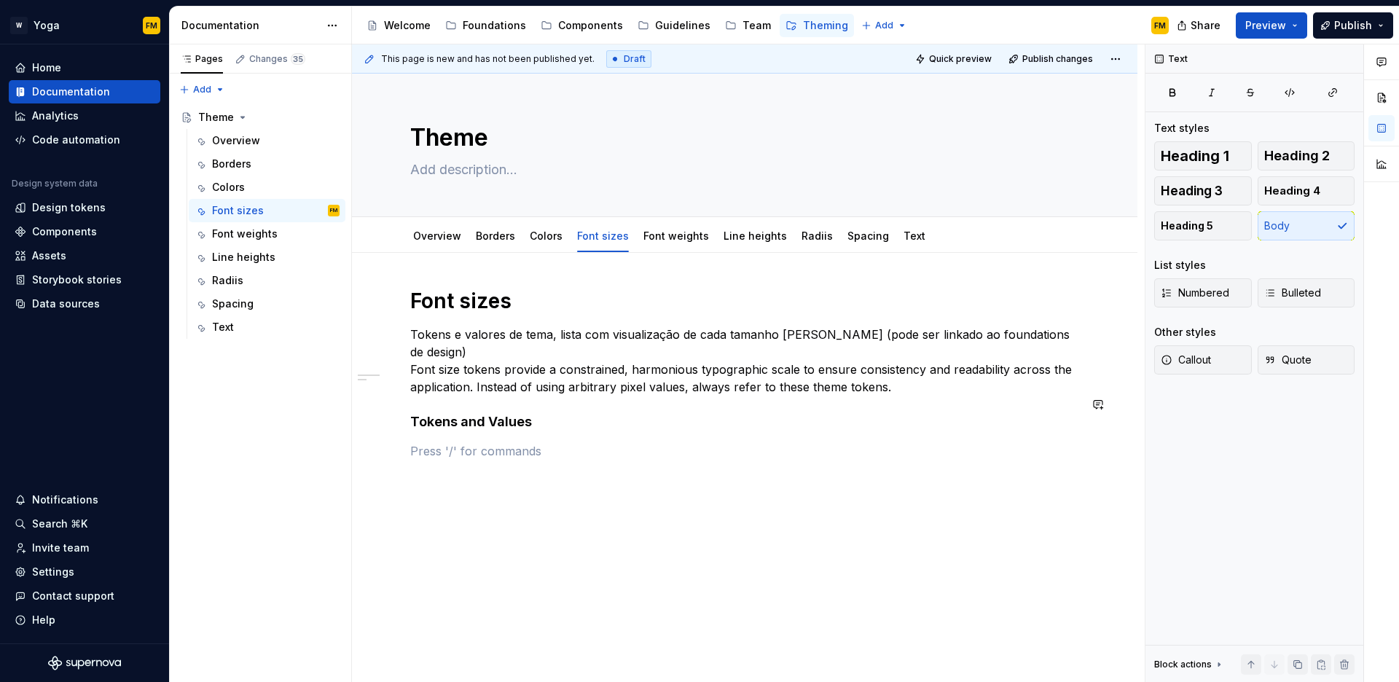
type textarea "*"
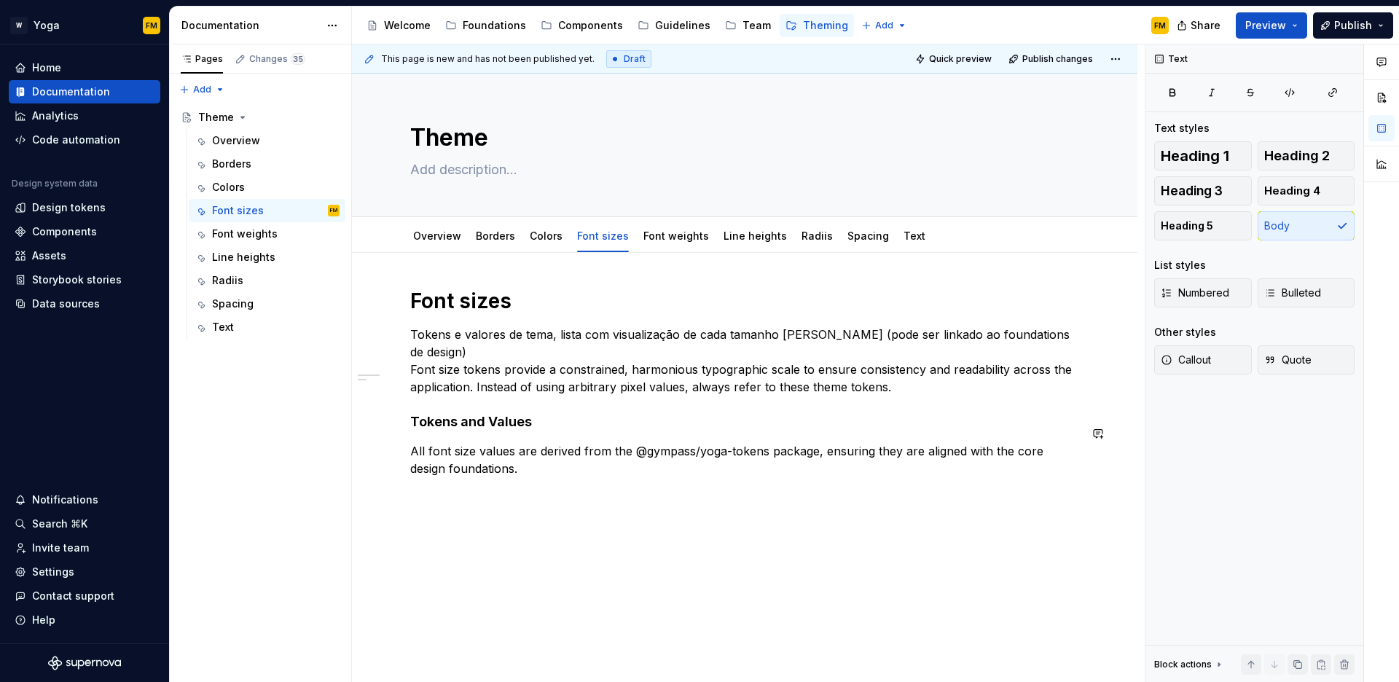
click at [432, 488] on div "Font sizes Tokens e valores de tema, lista com visualização de cada tamanho [PE…" at bounding box center [745, 476] width 786 height 447
click at [383, 477] on button "button" at bounding box center [380, 477] width 20 height 20
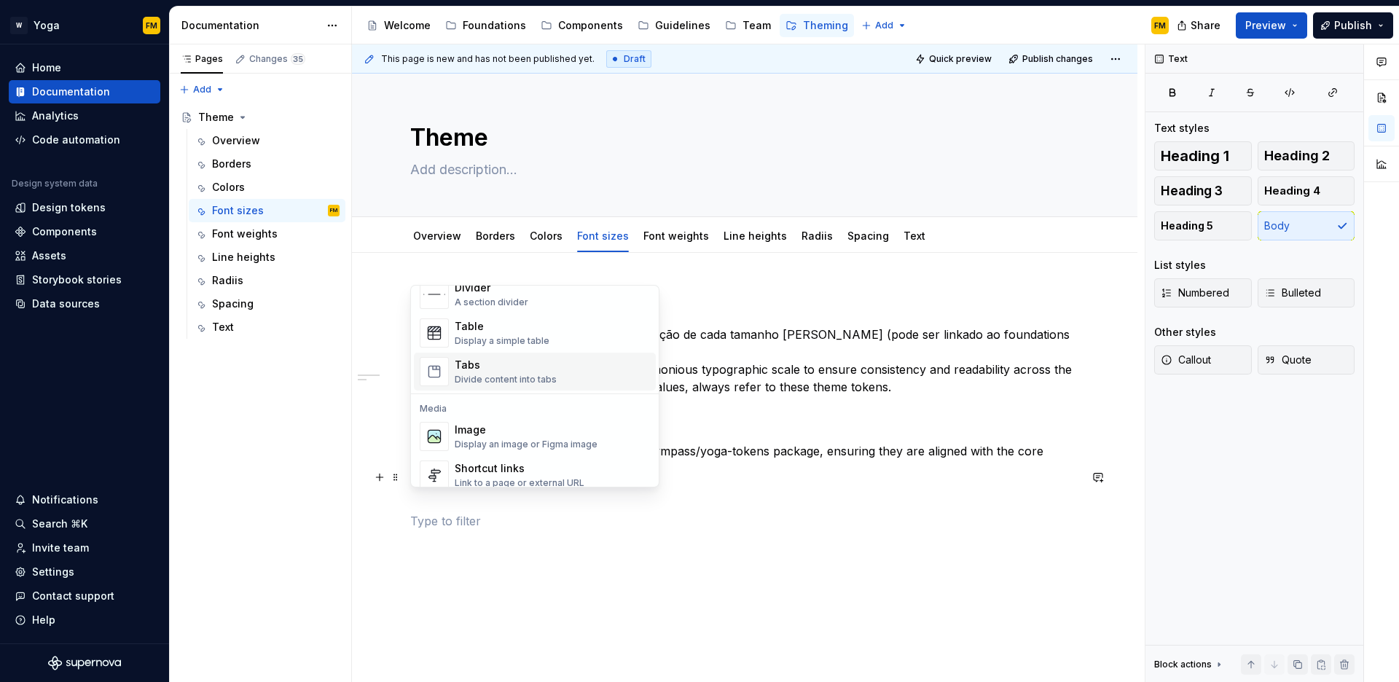
scroll to position [529, 0]
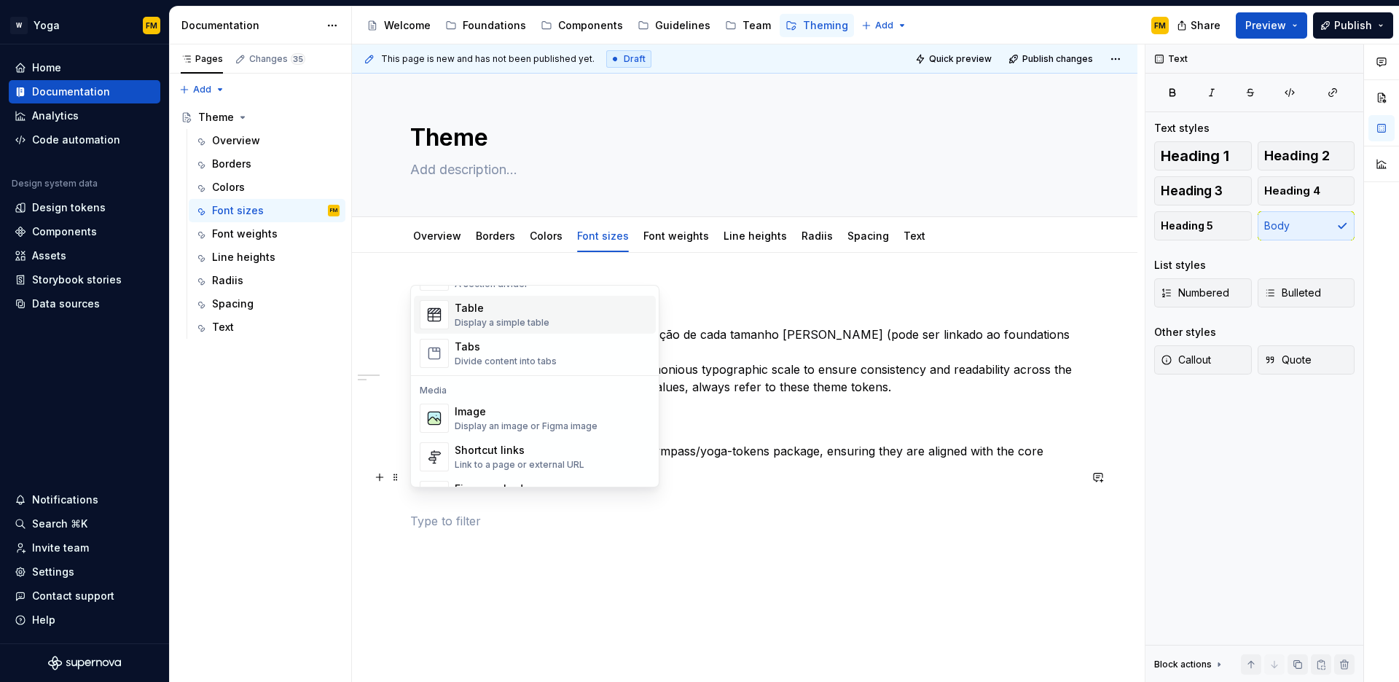
click at [496, 314] on div "Table" at bounding box center [502, 308] width 95 height 15
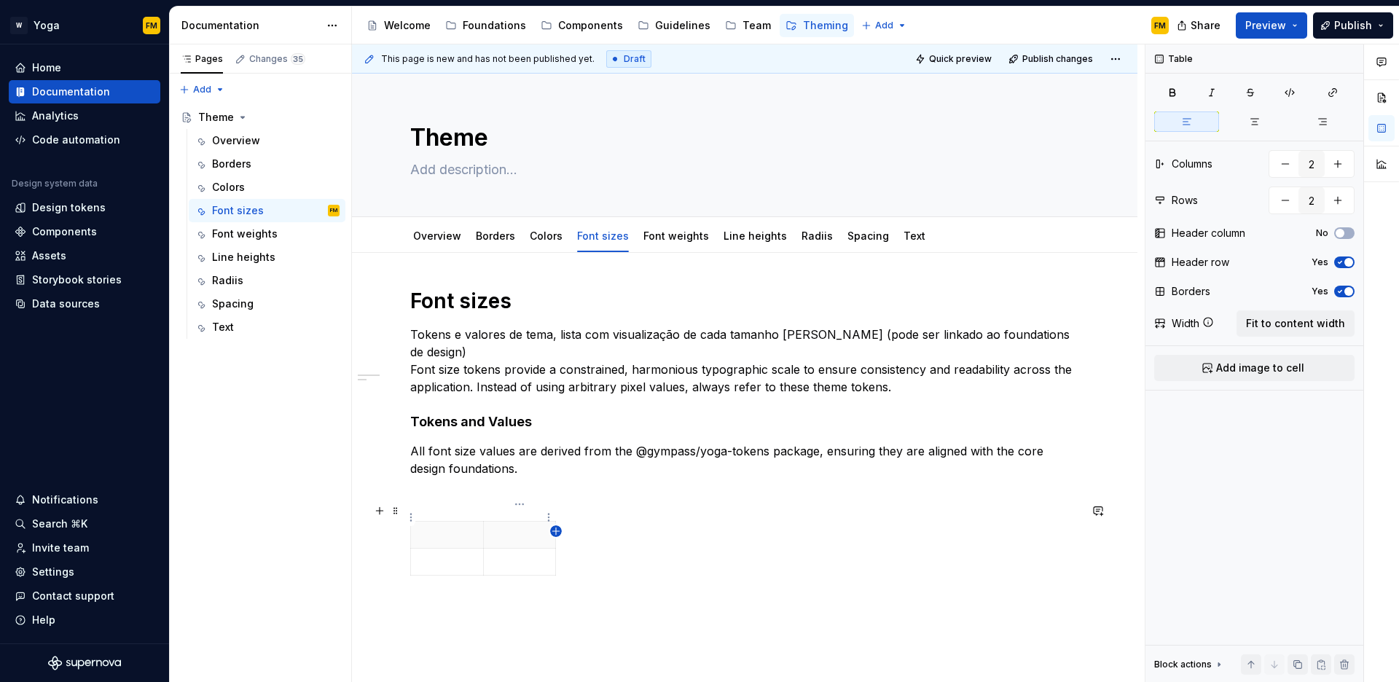
click at [554, 534] on icon "button" at bounding box center [556, 531] width 12 height 12
type input "3"
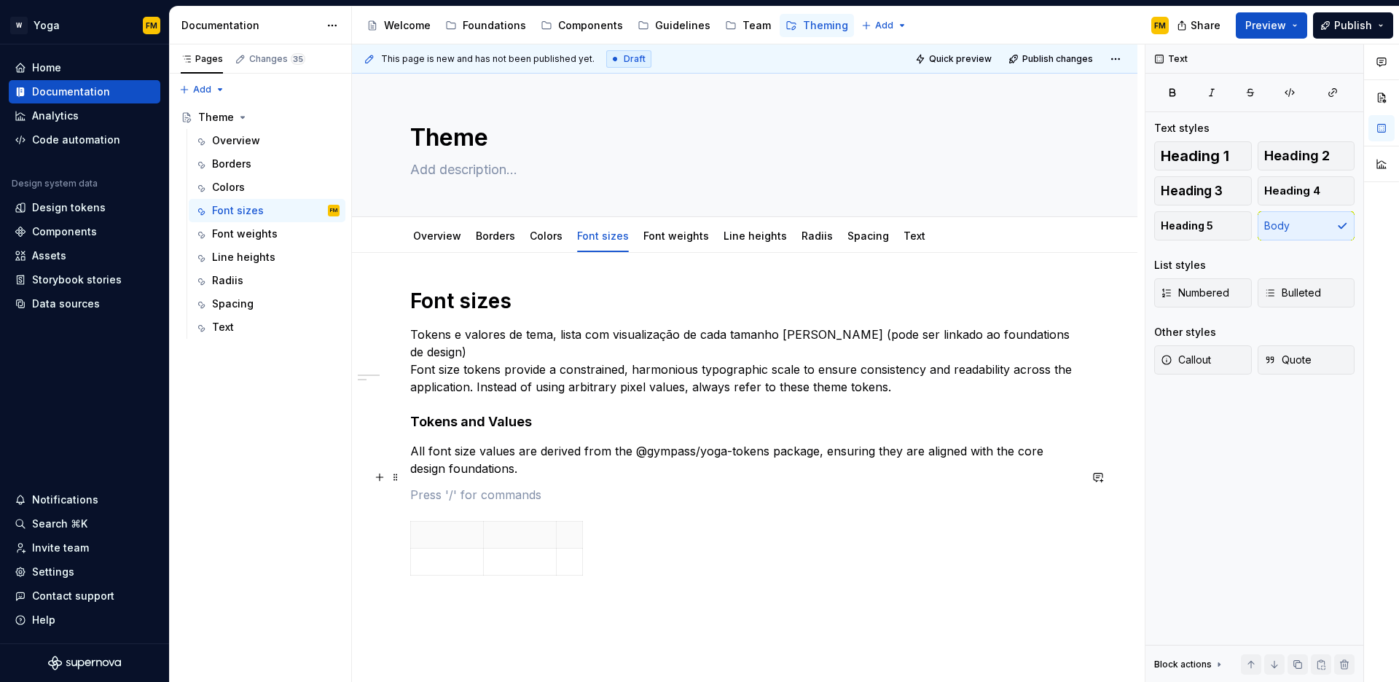
click at [543, 486] on p at bounding box center [744, 494] width 669 height 17
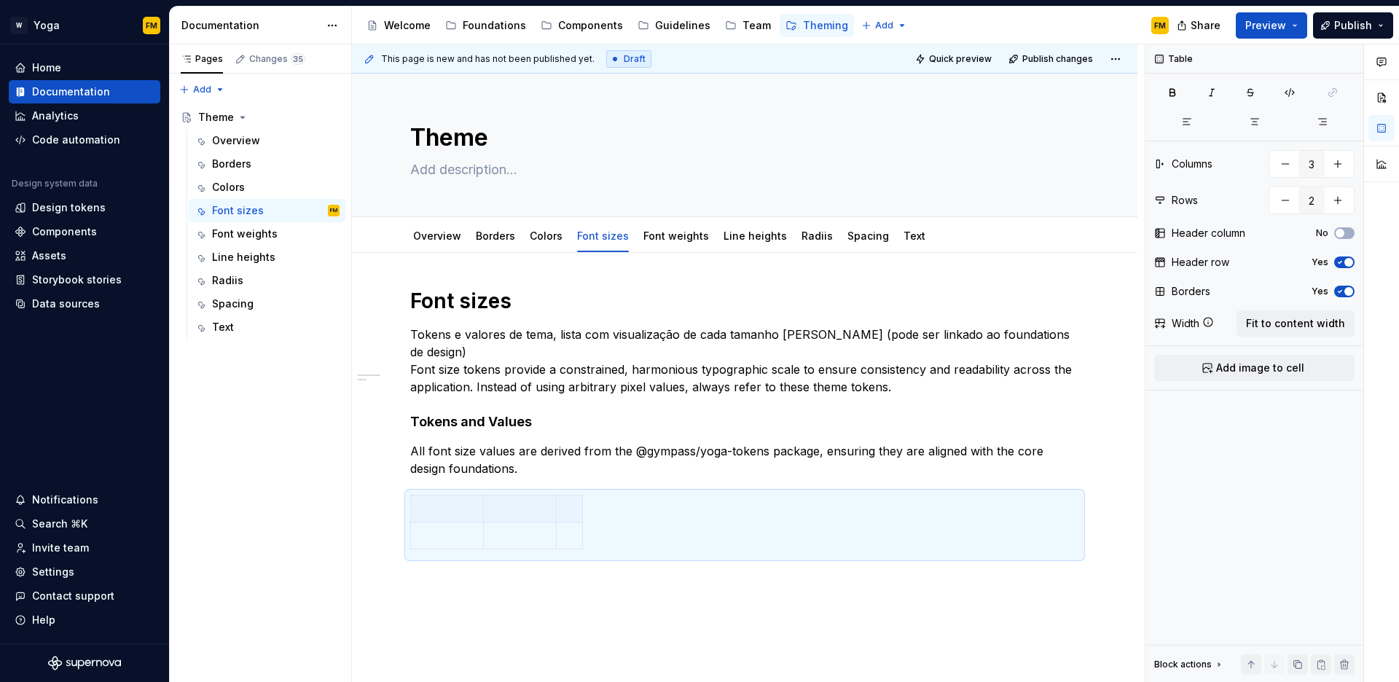
click at [541, 463] on div "Font sizes Tokens e valores de tema, lista com visualização de cada tamanho [PE…" at bounding box center [744, 421] width 669 height 267
click at [454, 501] on p at bounding box center [447, 508] width 55 height 15
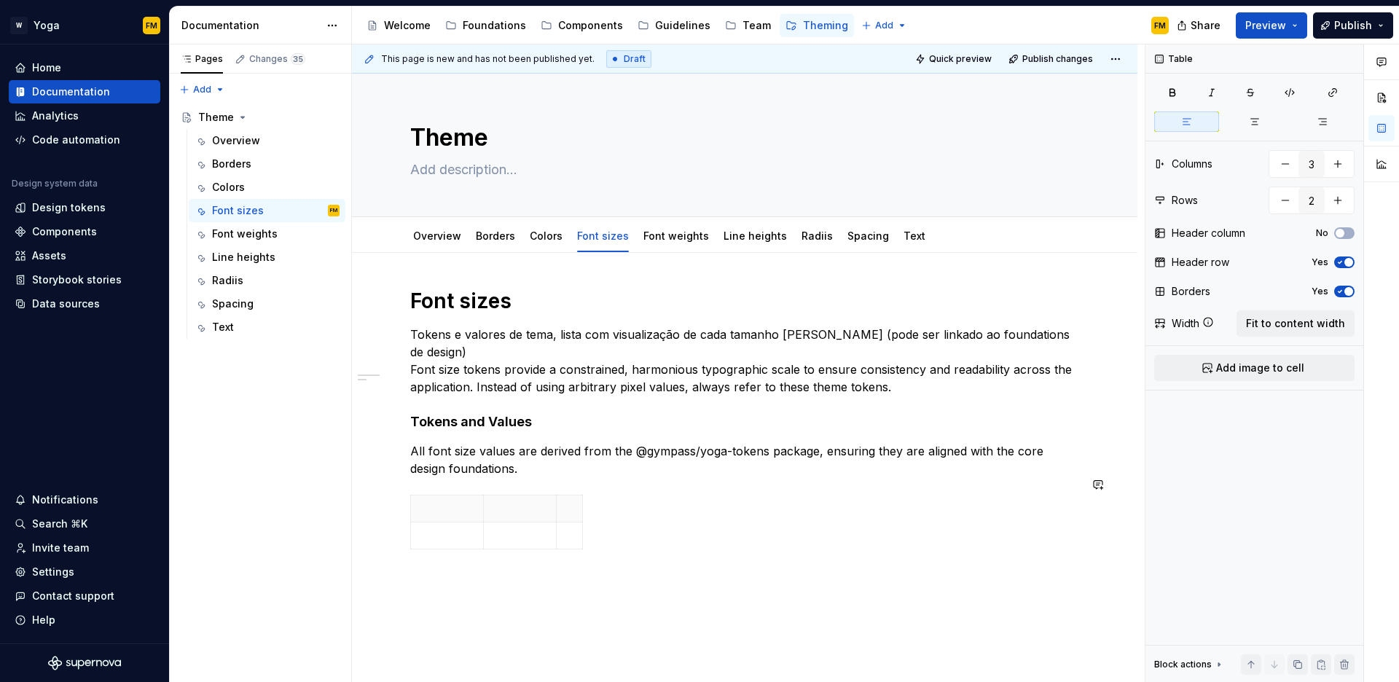
type textarea "*"
click at [499, 531] on icon "button" at bounding box center [497, 532] width 12 height 12
click at [498, 558] on icon "button" at bounding box center [497, 559] width 12 height 12
click at [500, 585] on icon "button" at bounding box center [496, 585] width 7 height 7
click at [499, 613] on icon "button" at bounding box center [496, 612] width 7 height 7
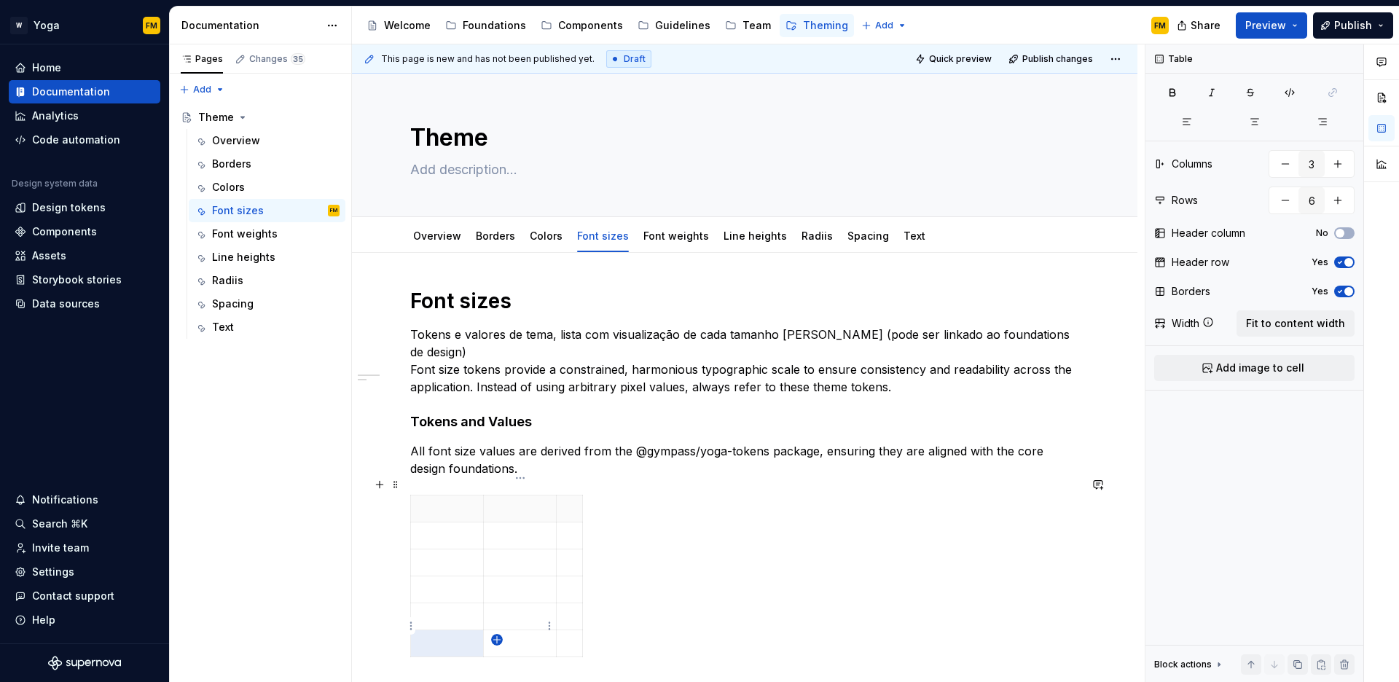
click at [498, 638] on icon "button" at bounding box center [497, 640] width 12 height 12
click at [497, 668] on icon "button" at bounding box center [497, 667] width 12 height 12
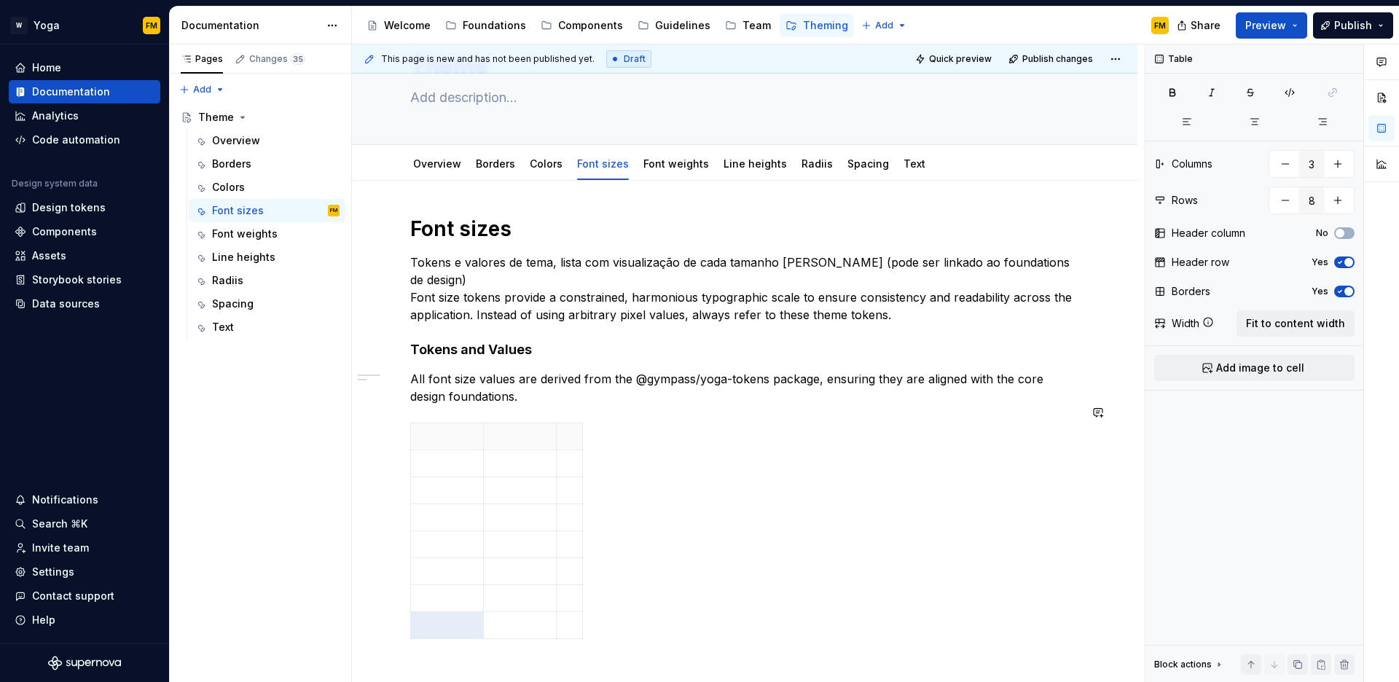
scroll to position [179, 0]
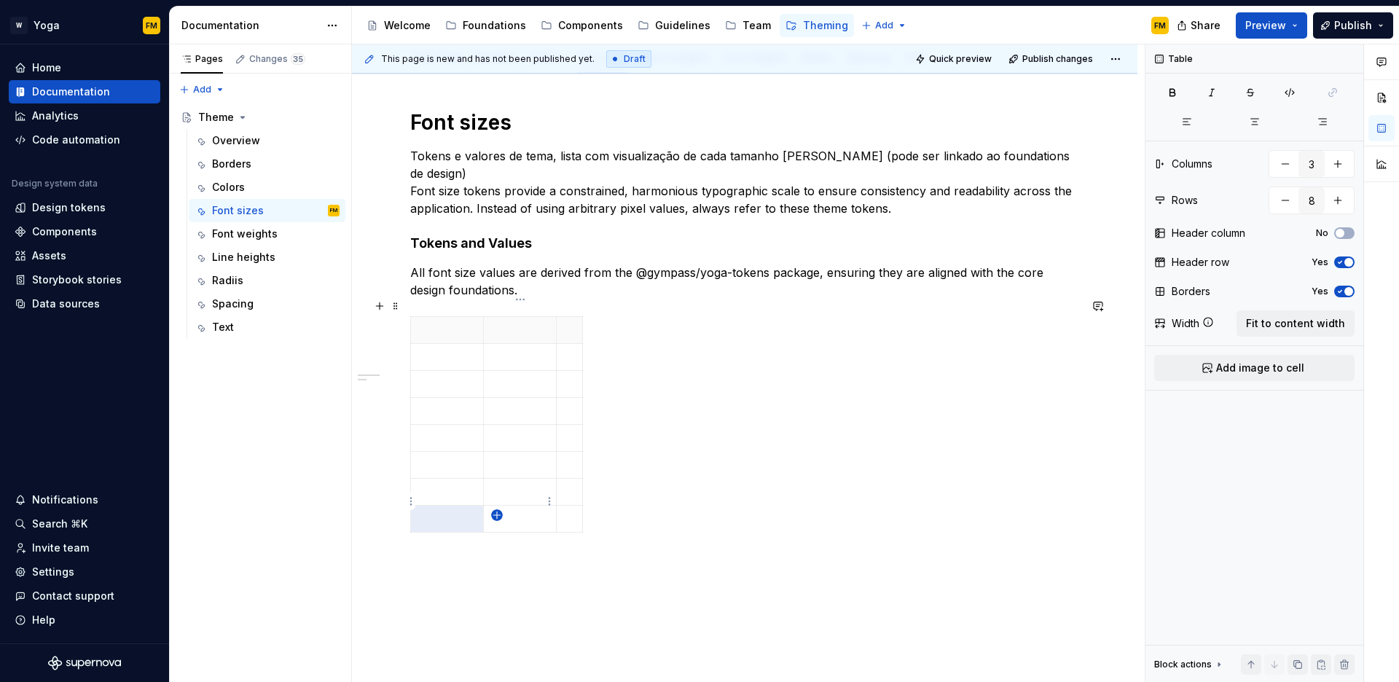
click at [498, 512] on icon "button" at bounding box center [497, 515] width 12 height 12
click at [498, 542] on icon "button" at bounding box center [496, 542] width 7 height 7
type input "10"
type textarea "*"
click at [432, 323] on p at bounding box center [447, 330] width 55 height 15
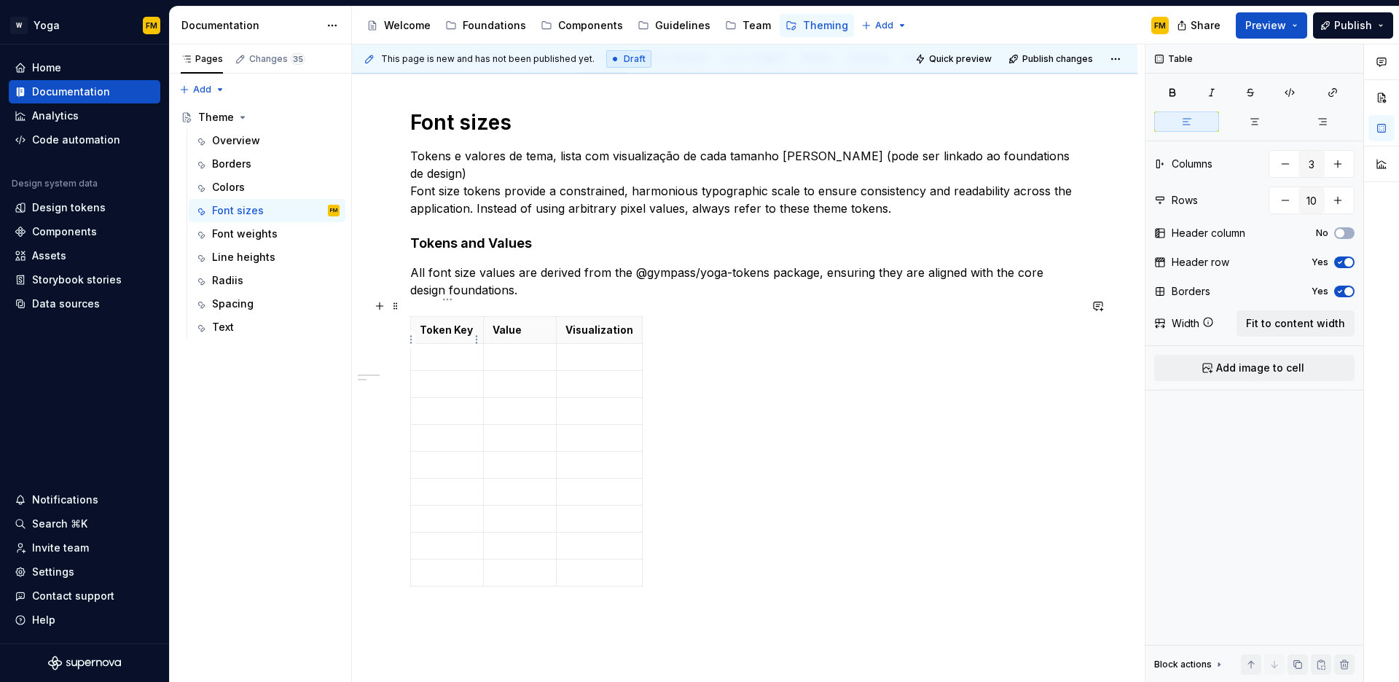
click at [464, 350] on p at bounding box center [447, 357] width 55 height 15
click at [426, 377] on p at bounding box center [447, 384] width 55 height 15
click at [439, 404] on p at bounding box center [447, 411] width 55 height 15
click at [437, 431] on td at bounding box center [447, 438] width 73 height 27
click at [448, 458] on p at bounding box center [447, 465] width 55 height 15
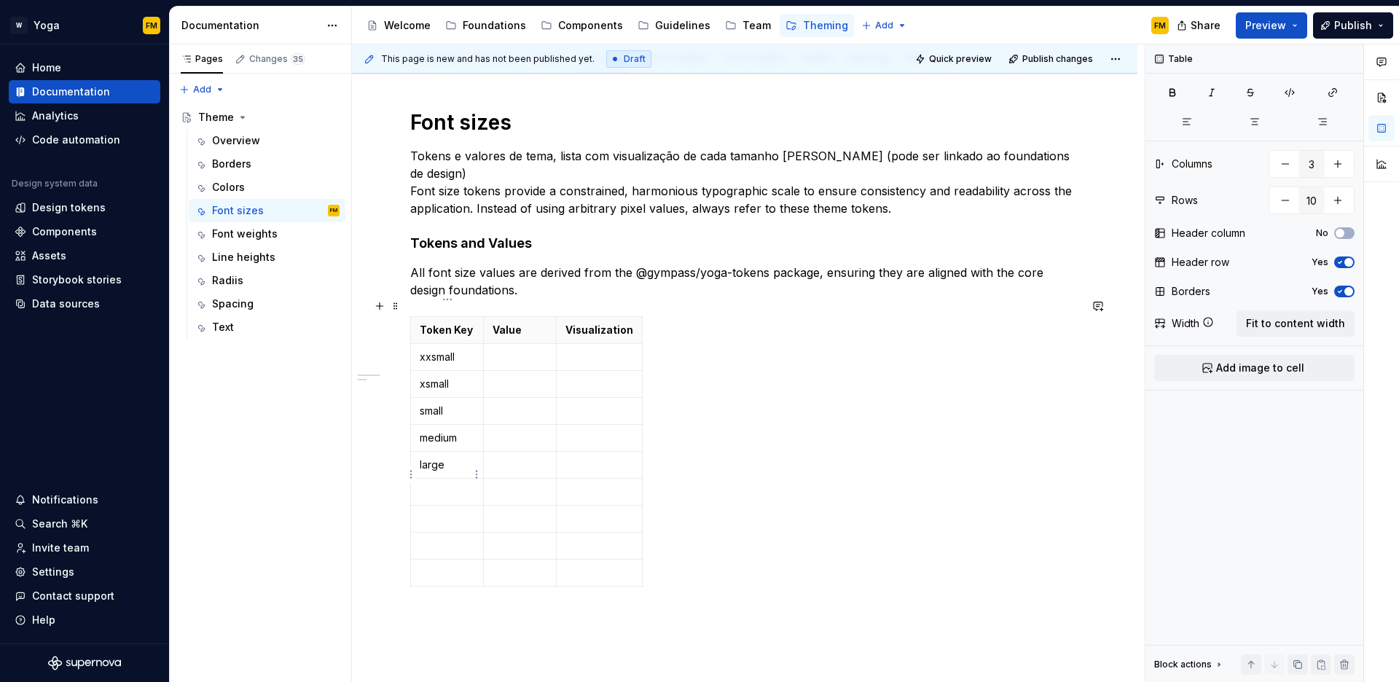
click at [452, 481] on td at bounding box center [447, 492] width 73 height 27
click at [453, 512] on p at bounding box center [447, 519] width 55 height 15
drag, startPoint x: 453, startPoint y: 502, endPoint x: 429, endPoint y: 503, distance: 24.8
click at [429, 512] on p "xxhuge" at bounding box center [447, 519] width 55 height 15
click at [426, 512] on p "xxhuge" at bounding box center [447, 519] width 55 height 15
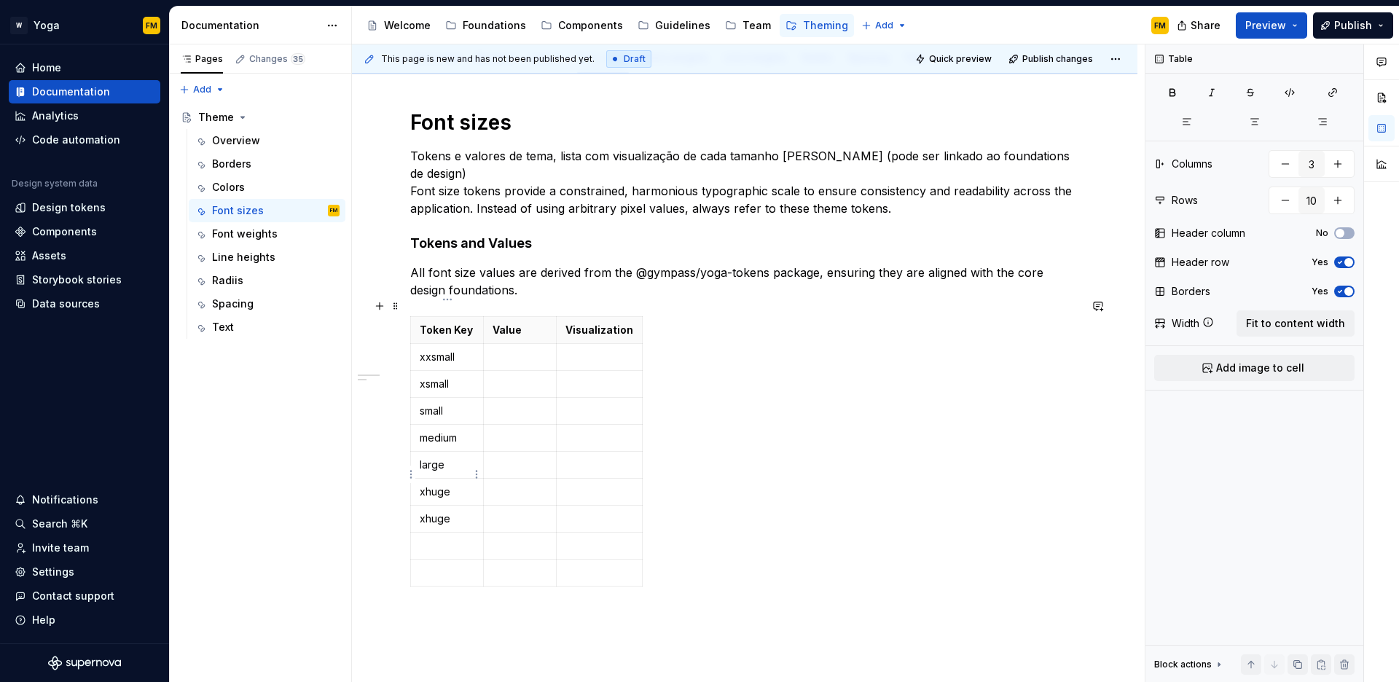
click at [427, 485] on p "xhuge" at bounding box center [447, 492] width 55 height 15
click at [433, 485] on p "huge" at bounding box center [447, 492] width 55 height 15
click at [439, 539] on p at bounding box center [447, 546] width 55 height 15
click at [439, 512] on p "xhuge" at bounding box center [447, 519] width 55 height 15
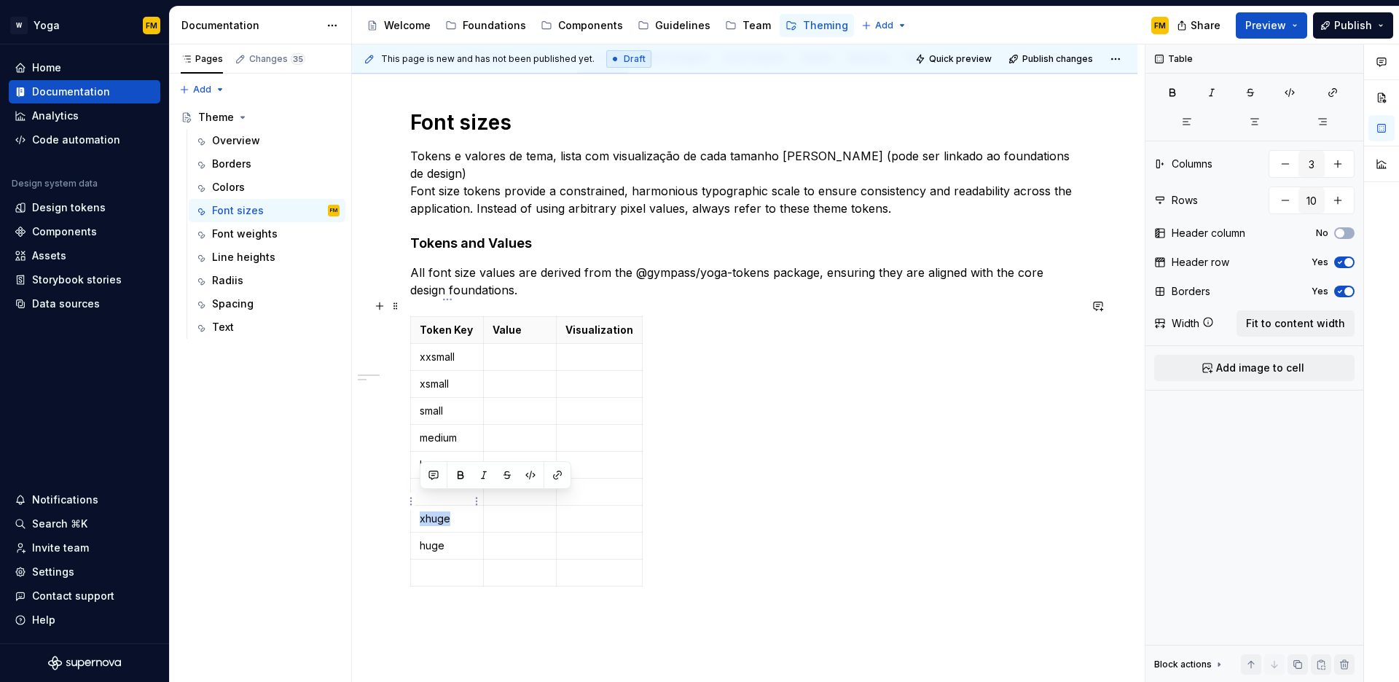
click at [439, 512] on p "xhuge" at bounding box center [447, 519] width 55 height 15
click at [445, 566] on p at bounding box center [447, 573] width 55 height 15
click at [448, 485] on p at bounding box center [447, 492] width 55 height 15
click at [431, 512] on p at bounding box center [447, 519] width 55 height 15
click at [464, 350] on p "xxsmall" at bounding box center [447, 357] width 55 height 15
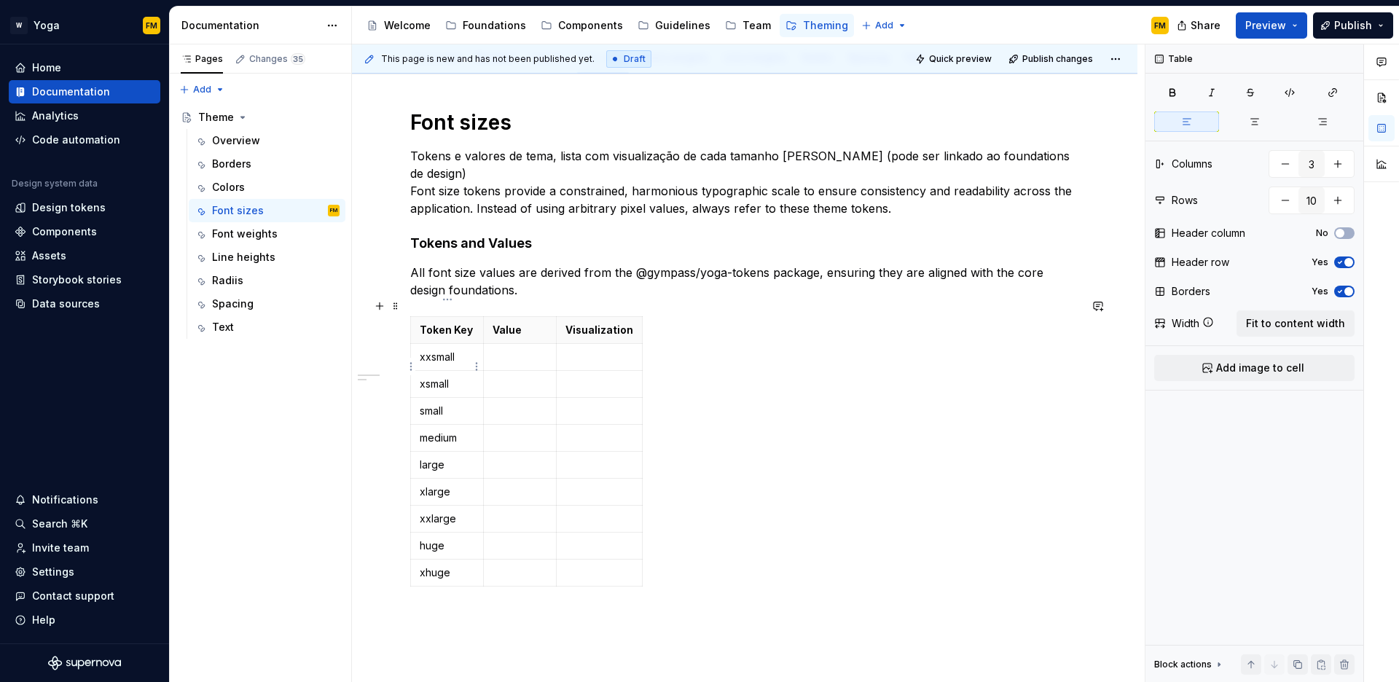
click at [460, 377] on p "xsmall" at bounding box center [447, 384] width 55 height 15
click at [461, 404] on p "small" at bounding box center [447, 411] width 55 height 15
drag, startPoint x: 468, startPoint y: 415, endPoint x: 460, endPoint y: 428, distance: 14.8
click at [467, 431] on p "medium" at bounding box center [447, 438] width 55 height 15
click at [454, 458] on p "large" at bounding box center [447, 465] width 55 height 15
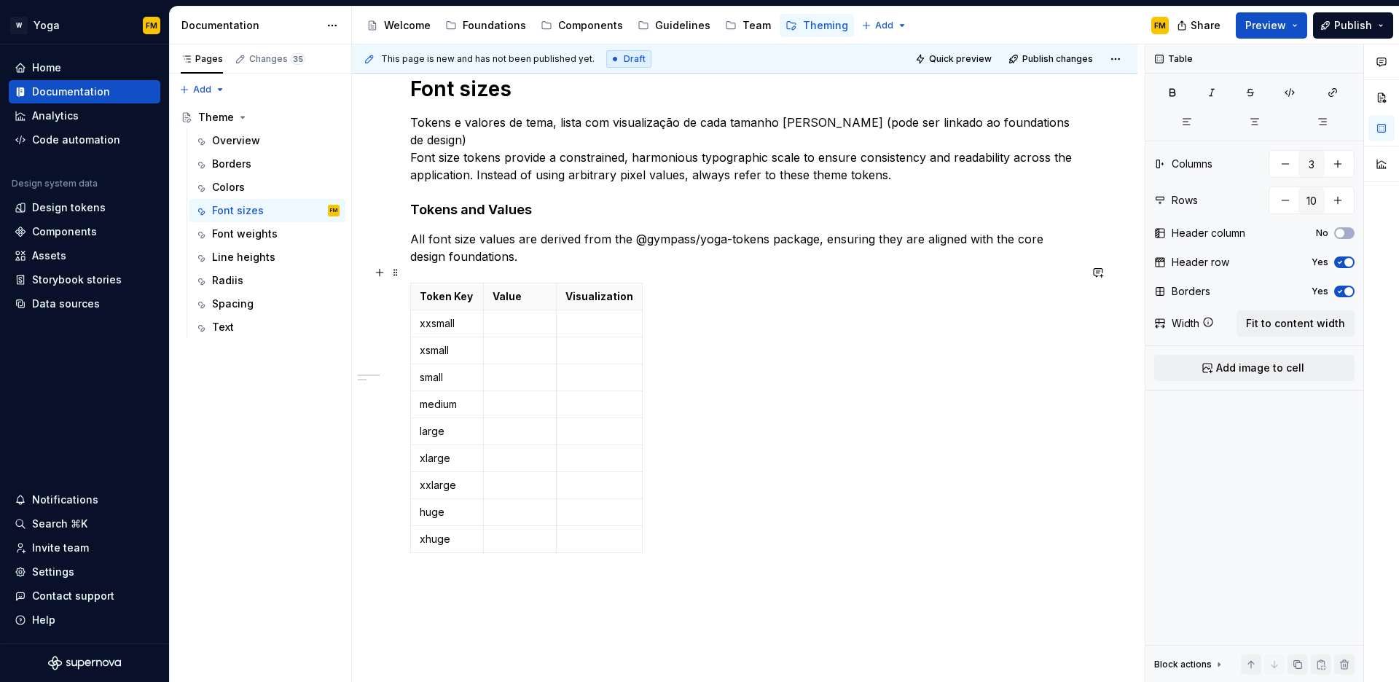
scroll to position [293, 0]
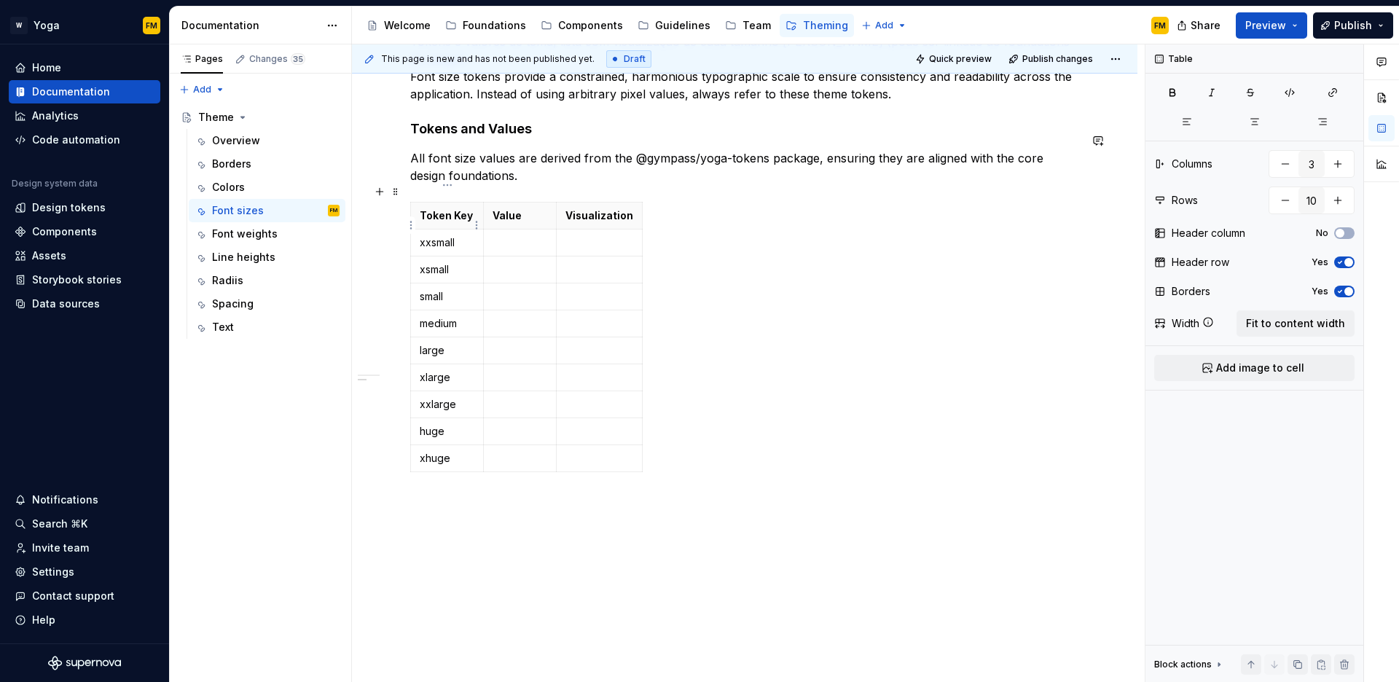
type textarea "*"
click at [525, 456] on icon "button" at bounding box center [525, 455] width 12 height 12
type input "11"
click at [464, 478] on p at bounding box center [447, 485] width 55 height 15
click at [464, 453] on tbody "Token Key Value Visualization xxsmall xsmall small medium large xlarge xxlarge …" at bounding box center [527, 351] width 232 height 297
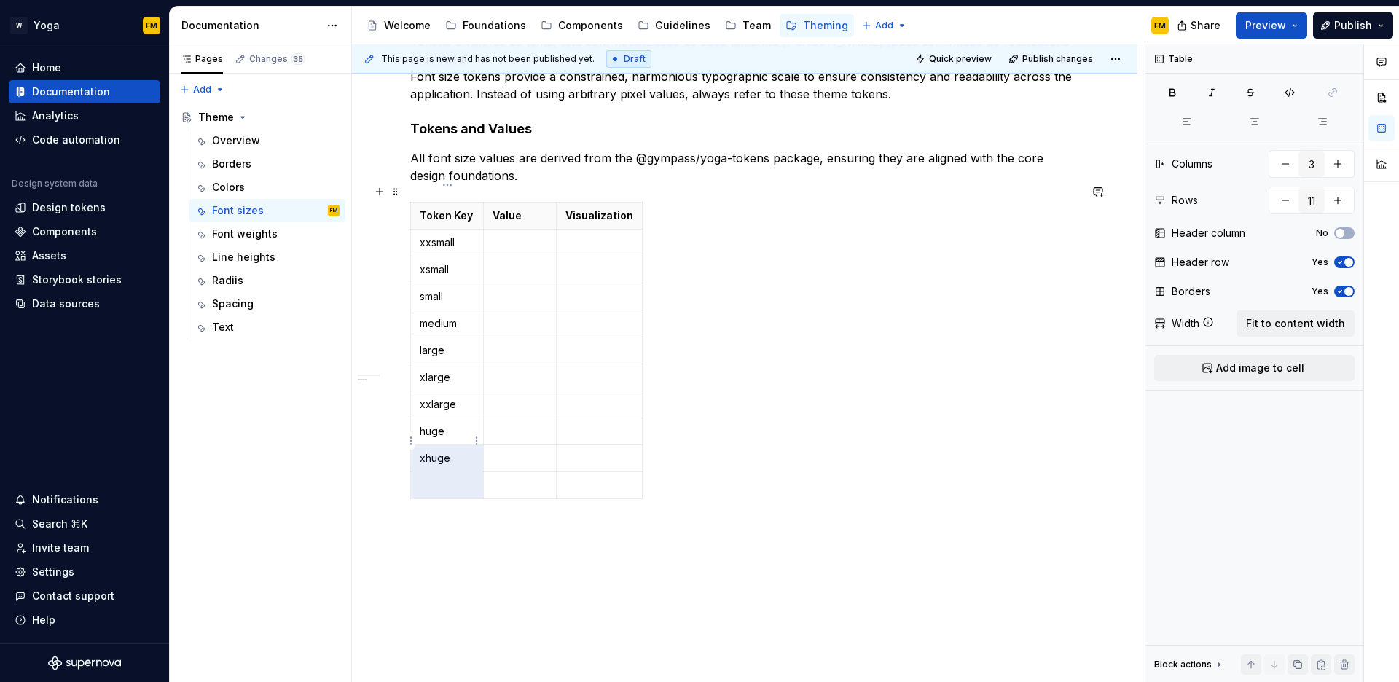
click at [453, 451] on p "xhuge" at bounding box center [447, 458] width 55 height 15
drag, startPoint x: 449, startPoint y: 441, endPoint x: 422, endPoint y: 413, distance: 39.2
click at [422, 413] on tbody "Token Key Value Visualization xxsmall xsmall small medium large xlarge xxlarge …" at bounding box center [527, 351] width 232 height 297
click at [442, 451] on p at bounding box center [447, 458] width 55 height 15
click at [439, 424] on p at bounding box center [447, 431] width 55 height 15
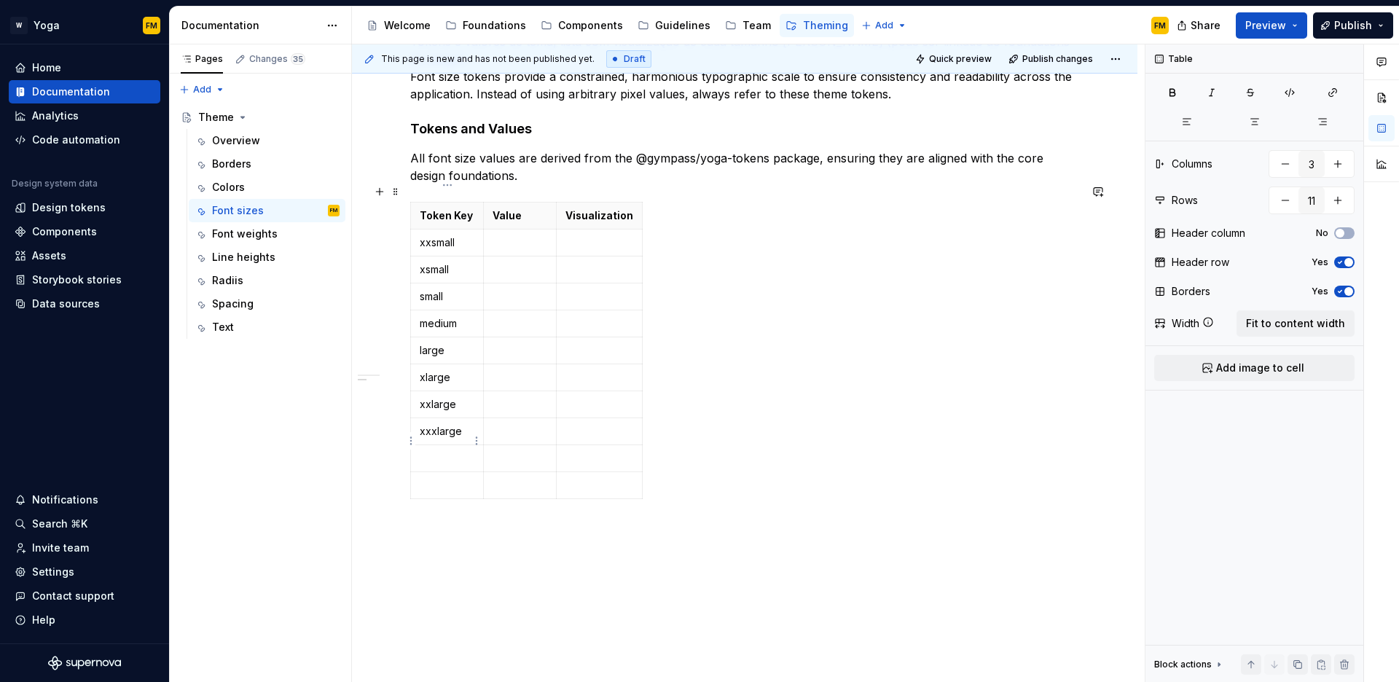
click at [430, 451] on p at bounding box center [447, 458] width 55 height 15
click at [431, 478] on p at bounding box center [447, 485] width 55 height 15
click at [536, 235] on p at bounding box center [520, 242] width 55 height 15
click at [520, 262] on p at bounding box center [520, 269] width 55 height 15
click at [514, 289] on p at bounding box center [520, 296] width 55 height 15
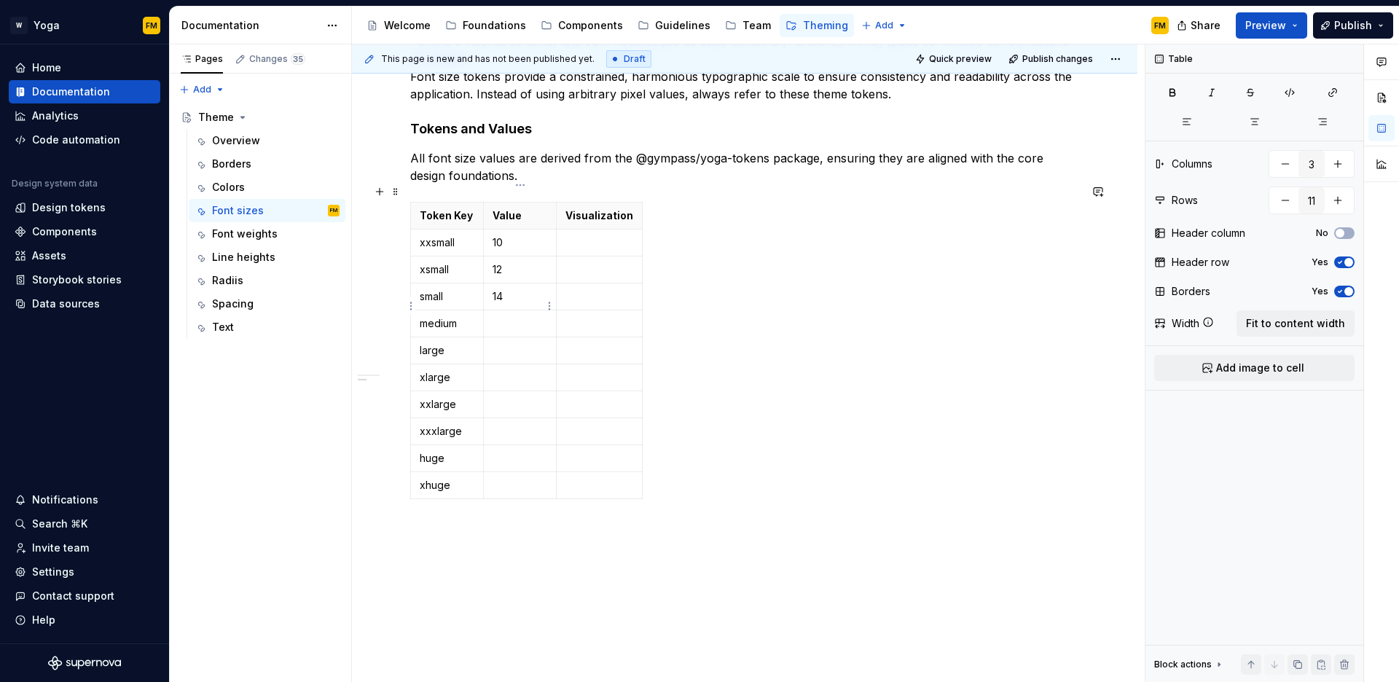
click at [509, 316] on p at bounding box center [520, 323] width 55 height 15
click at [515, 343] on p at bounding box center [520, 350] width 55 height 15
click at [510, 370] on p at bounding box center [520, 377] width 55 height 15
click at [509, 397] on p at bounding box center [520, 404] width 55 height 15
click at [525, 424] on p at bounding box center [520, 431] width 55 height 15
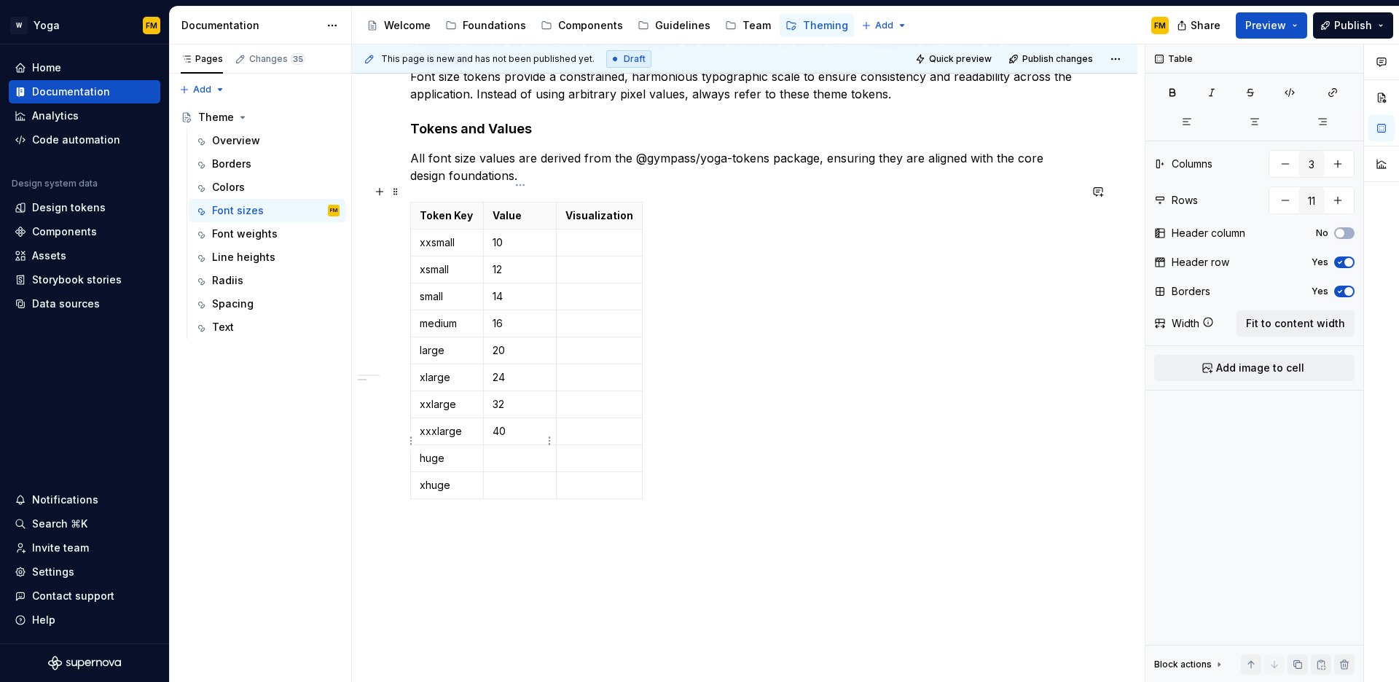
click at [513, 451] on p at bounding box center [520, 458] width 55 height 15
click at [520, 478] on p at bounding box center [520, 485] width 55 height 15
click at [584, 235] on p at bounding box center [600, 242] width 68 height 15
click at [614, 262] on p at bounding box center [679, 269] width 227 height 15
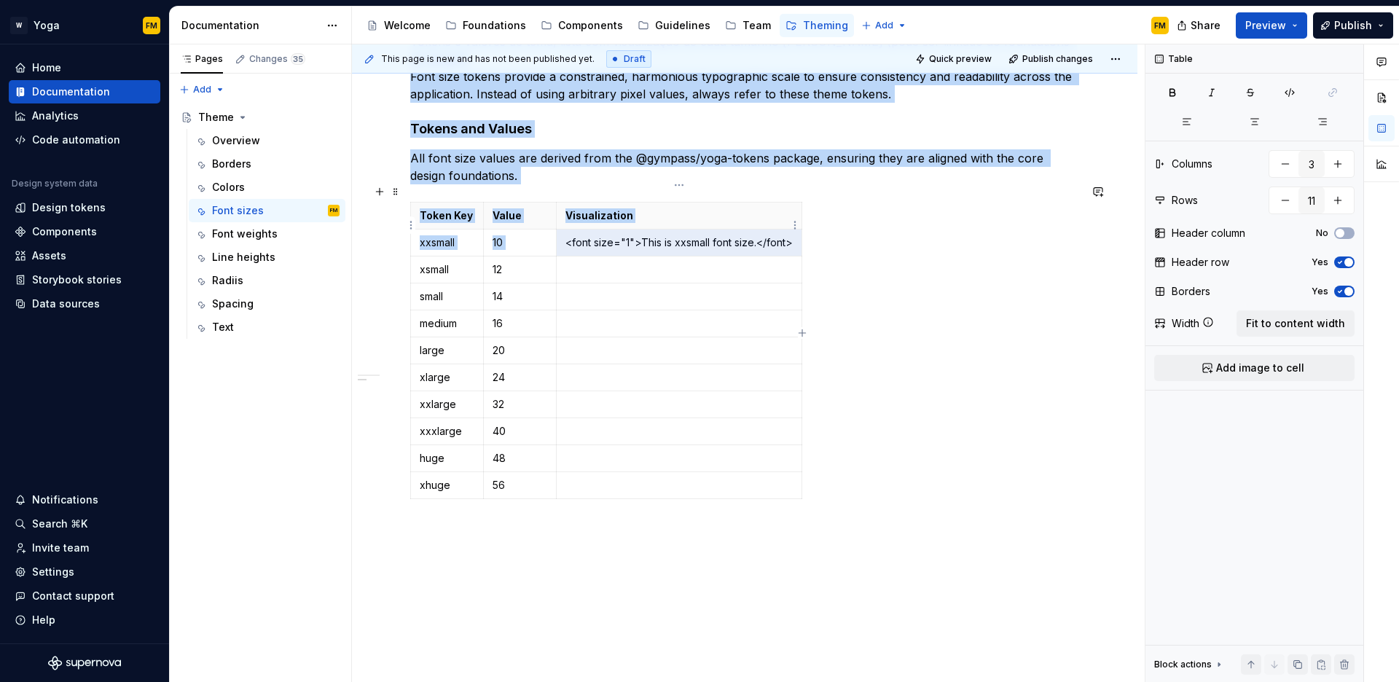
drag, startPoint x: 568, startPoint y: 223, endPoint x: 783, endPoint y: 224, distance: 215.0
click at [784, 235] on p "<font size="1">This is xxsmall font size.</font>" at bounding box center [679, 242] width 227 height 15
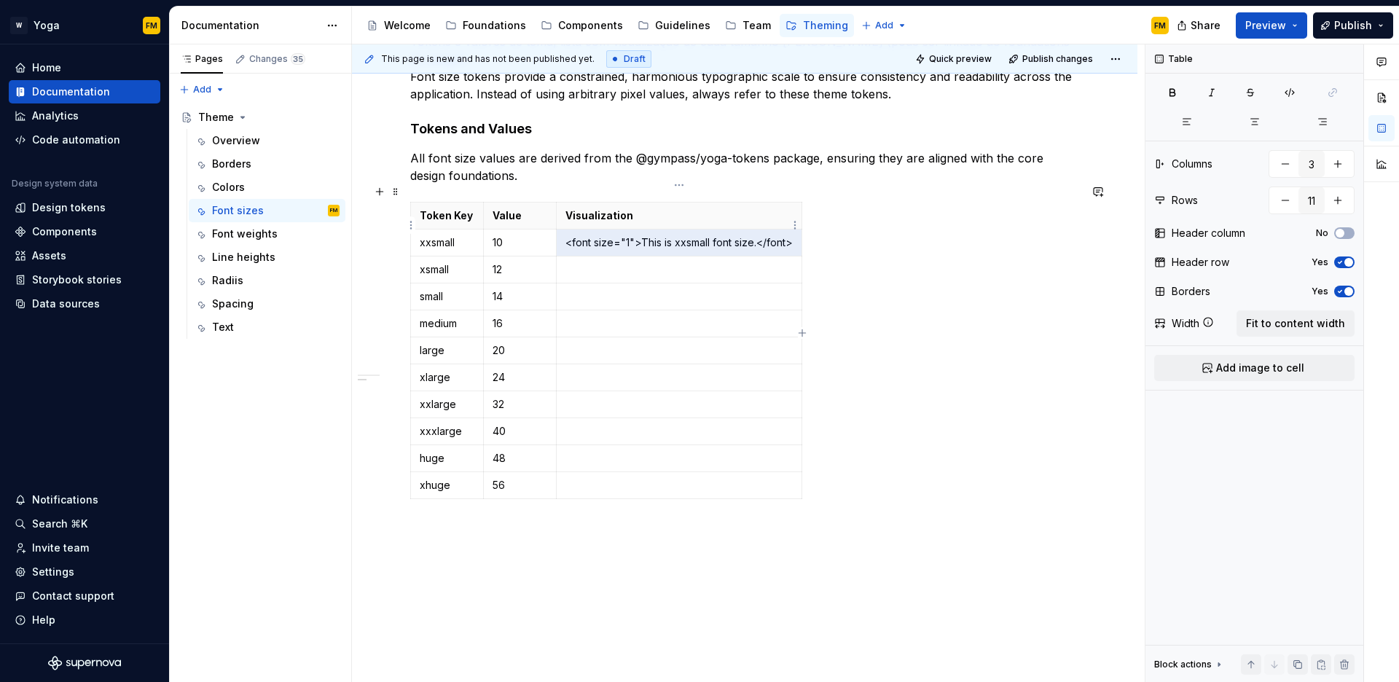
click at [727, 235] on p "<font size="1">This is xxsmall font size.</font>" at bounding box center [679, 242] width 227 height 15
click at [417, 501] on div "Font sizes Tokens e valores de tema, lista com visualização de cada tamanho [PE…" at bounding box center [744, 259] width 669 height 528
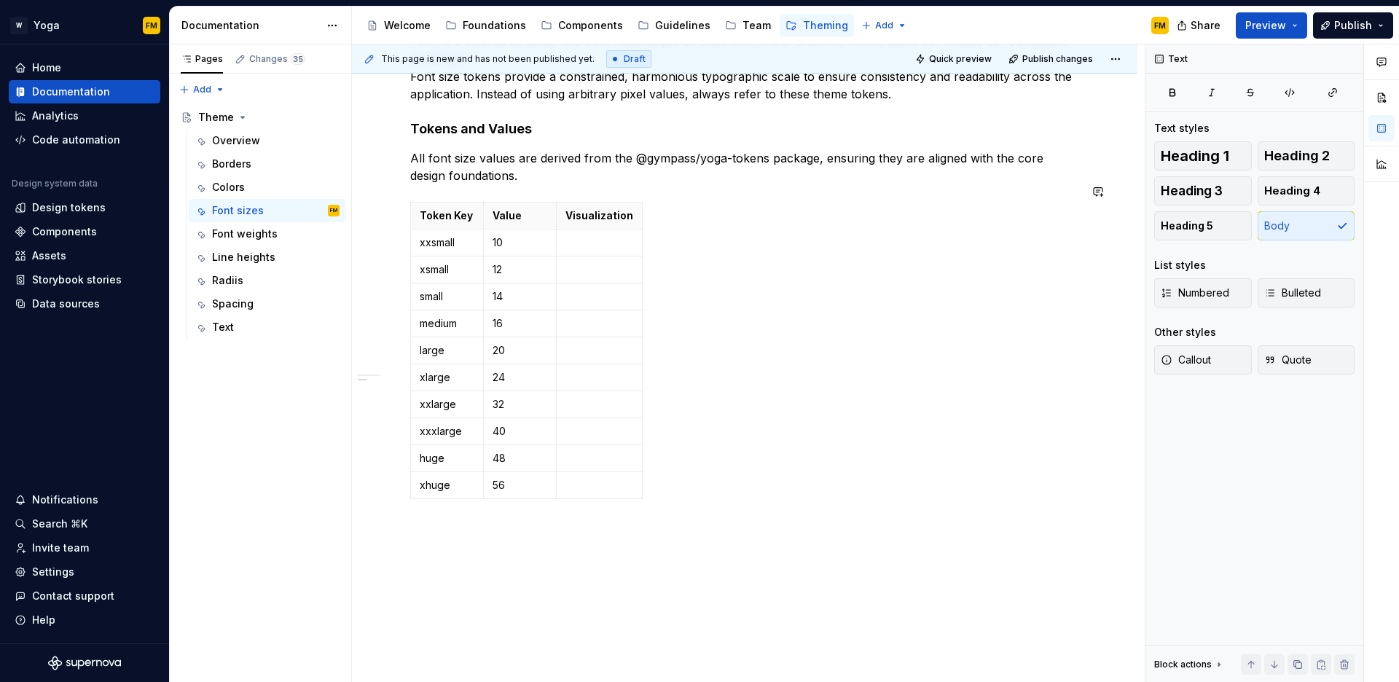
click at [426, 515] on div "Font sizes Tokens e valores de tema, lista com visualização de cada tamanho [PE…" at bounding box center [745, 343] width 786 height 767
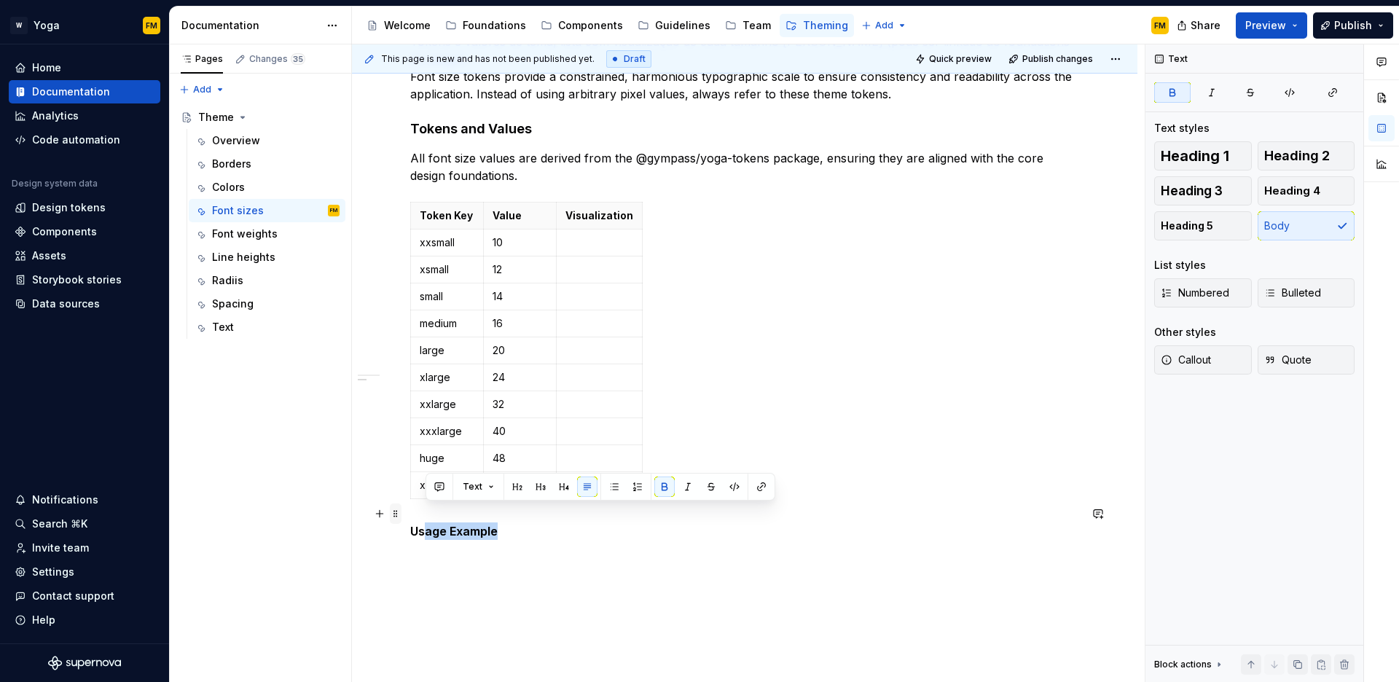
drag, startPoint x: 504, startPoint y: 513, endPoint x: 392, endPoint y: 509, distance: 111.6
click at [410, 509] on div "Font sizes Tokens e valores de tema, lista com visualização de cada tamanho [PE…" at bounding box center [744, 276] width 669 height 563
click at [1318, 194] on button "Heading 4" at bounding box center [1307, 190] width 98 height 29
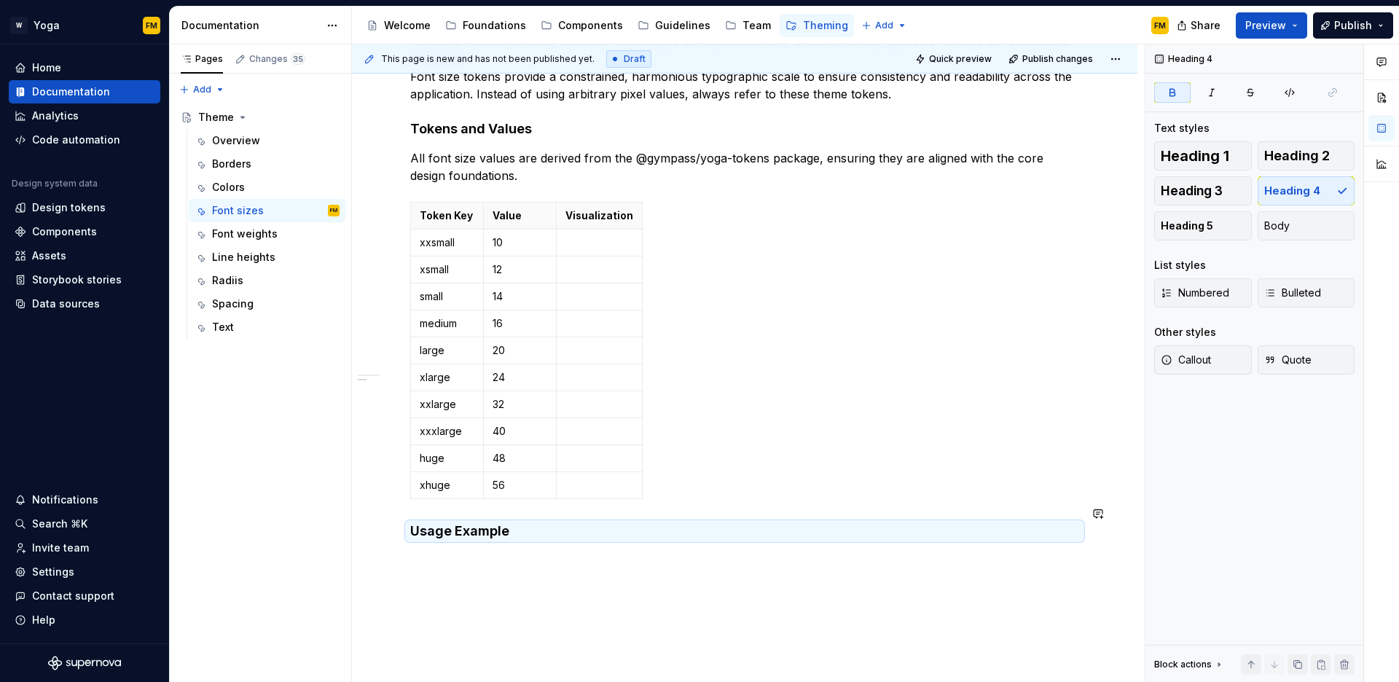
click at [542, 543] on div "Font sizes Tokens e valores de tema, lista com visualização de cada tamanho [PE…" at bounding box center [745, 361] width 786 height 802
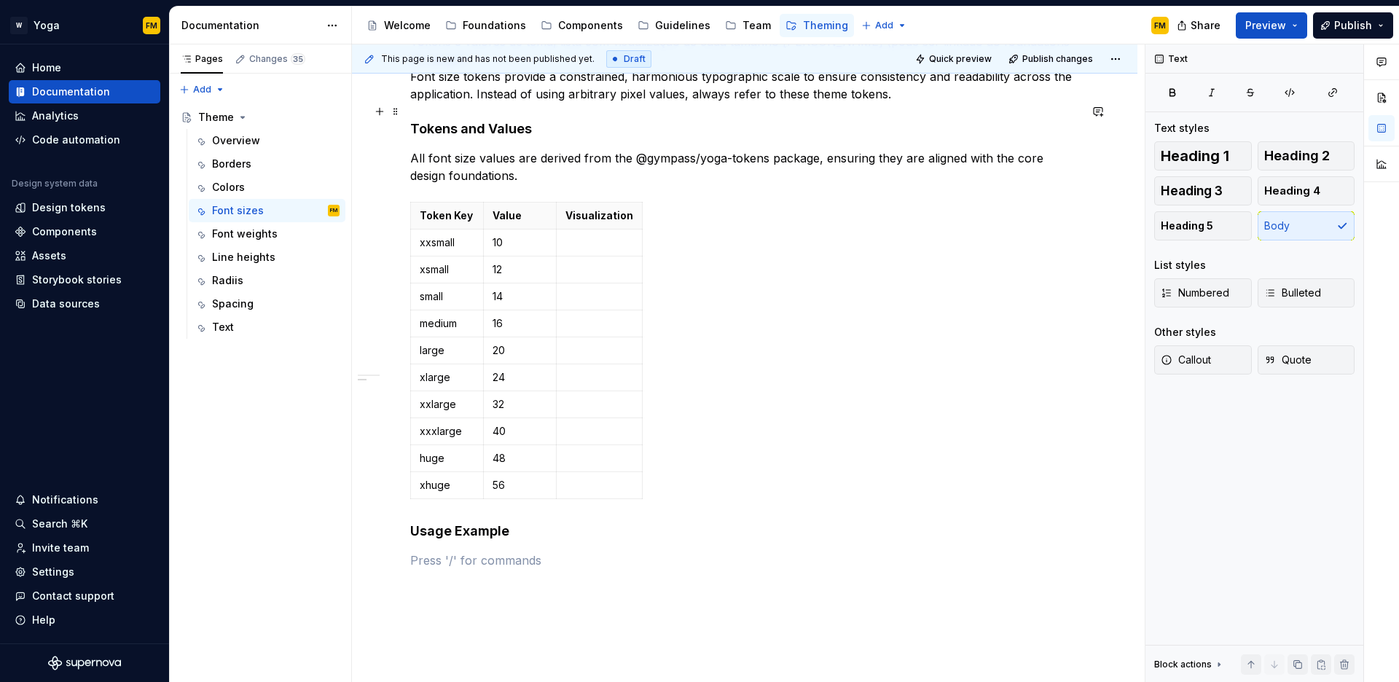
click at [493, 121] on strong "Tokens and Values" at bounding box center [471, 128] width 122 height 15
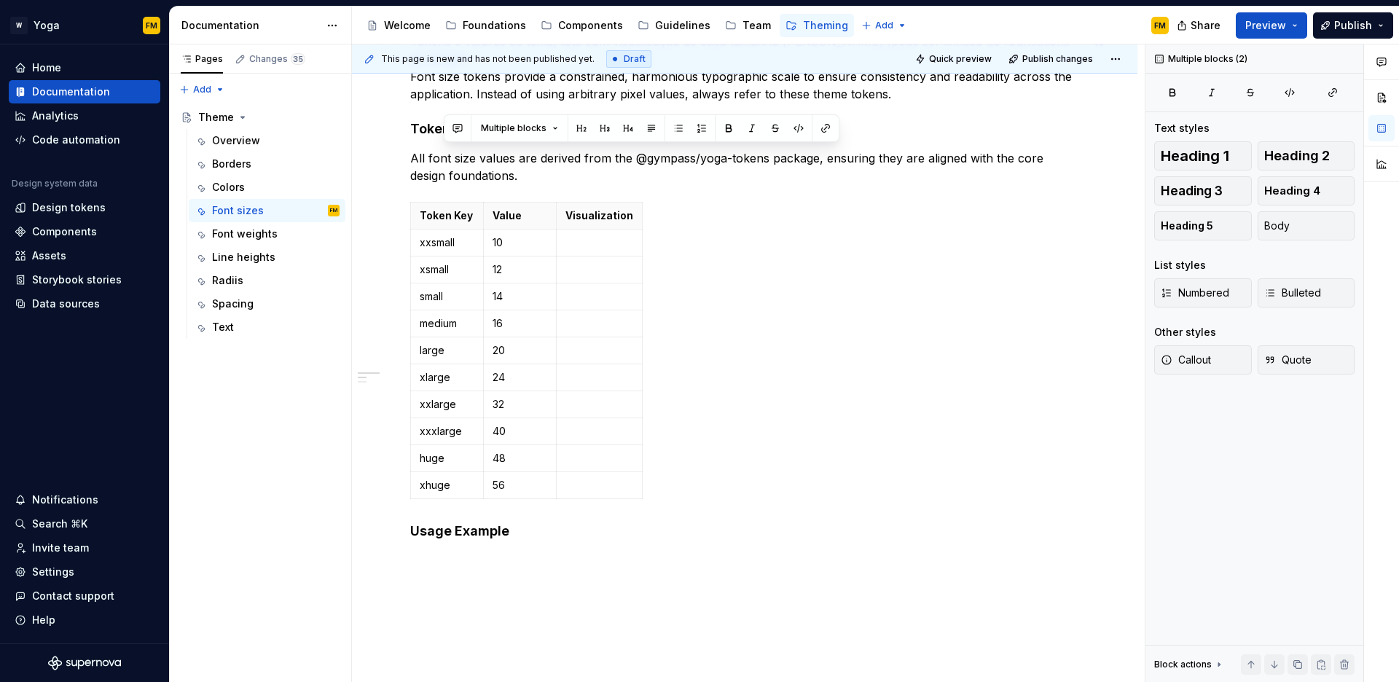
scroll to position [0, 0]
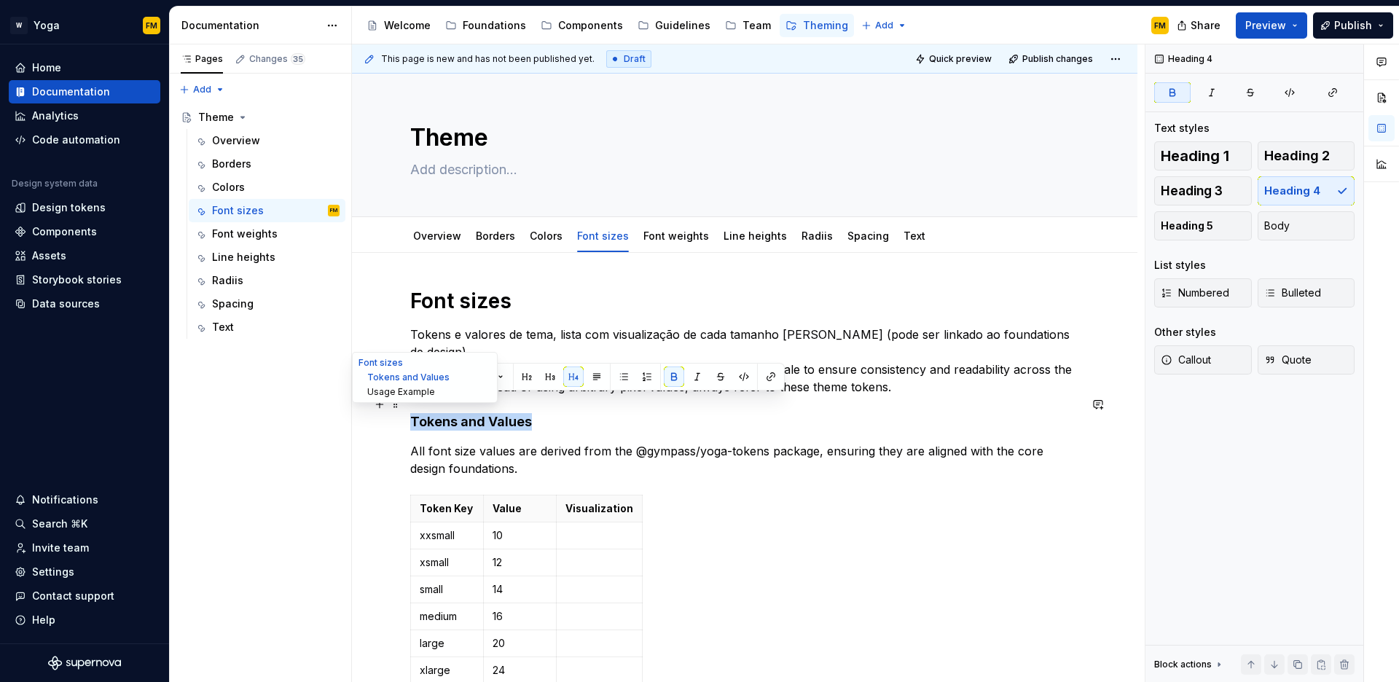
drag, startPoint x: 492, startPoint y: 109, endPoint x: 366, endPoint y: 397, distance: 315.0
click at [366, 397] on div "Theme Edit header Overview Borders Colors Font sizes Font weights Line heights …" at bounding box center [745, 579] width 786 height 1011
click at [507, 414] on strong "Tokens and Values" at bounding box center [471, 421] width 122 height 15
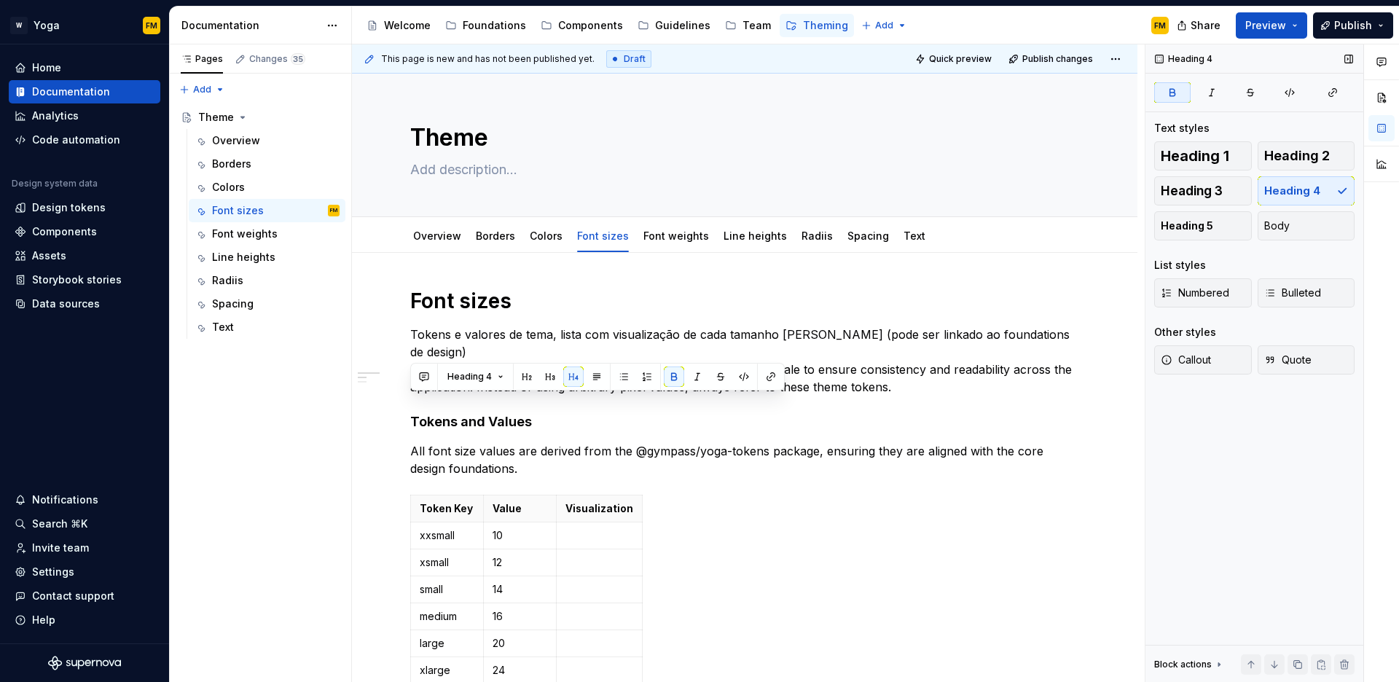
click at [1283, 193] on div "Heading 1 Heading 2 Heading 3 Heading 4 Heading 5 Body" at bounding box center [1254, 190] width 200 height 99
click at [507, 414] on strong "Tokens and Values" at bounding box center [471, 421] width 122 height 15
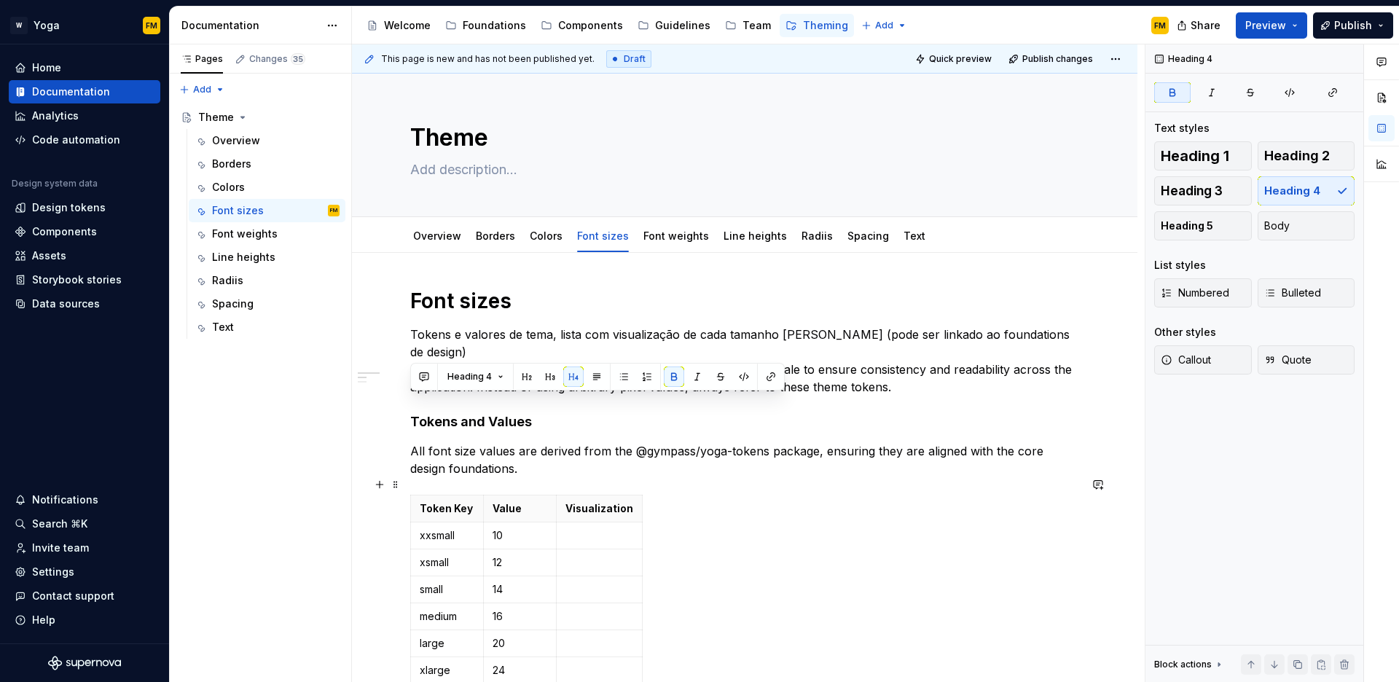
click at [811, 507] on div "Token Key Value Visualization xxsmall 10 xsmall 12 small 14 medium 16 large 20 …" at bounding box center [744, 646] width 669 height 303
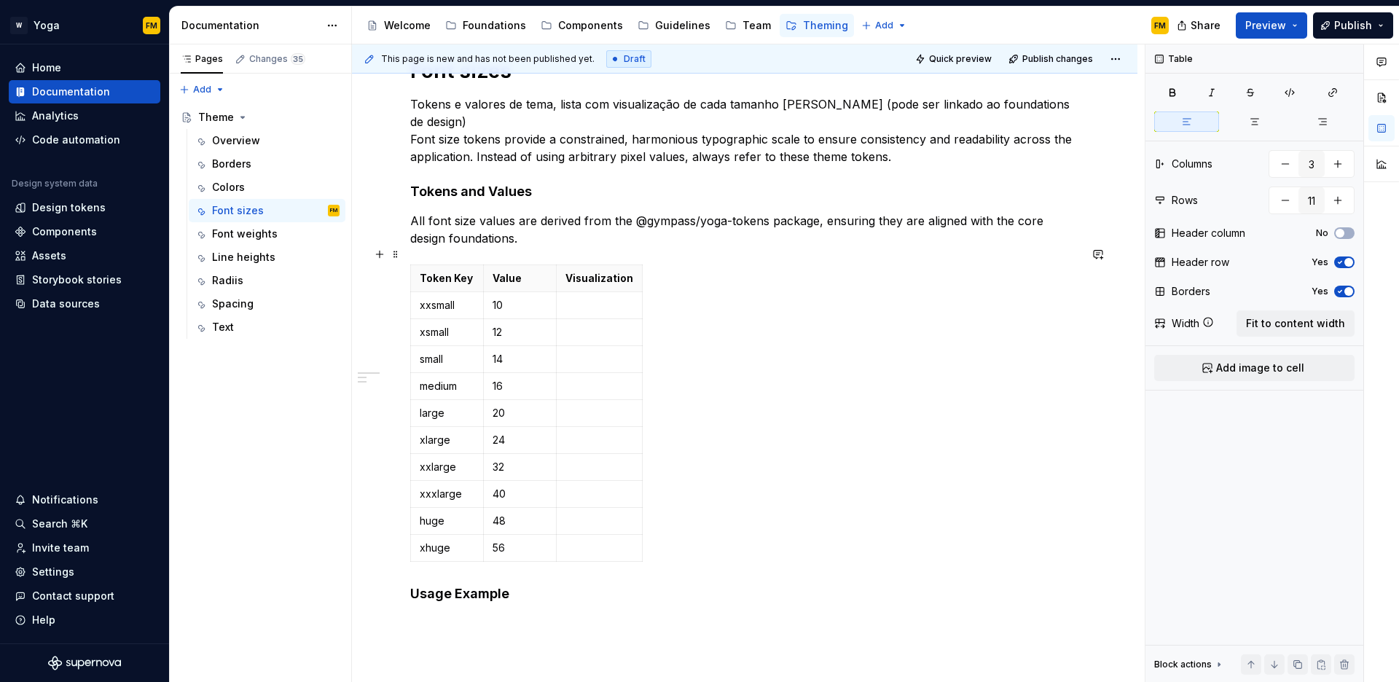
scroll to position [376, 0]
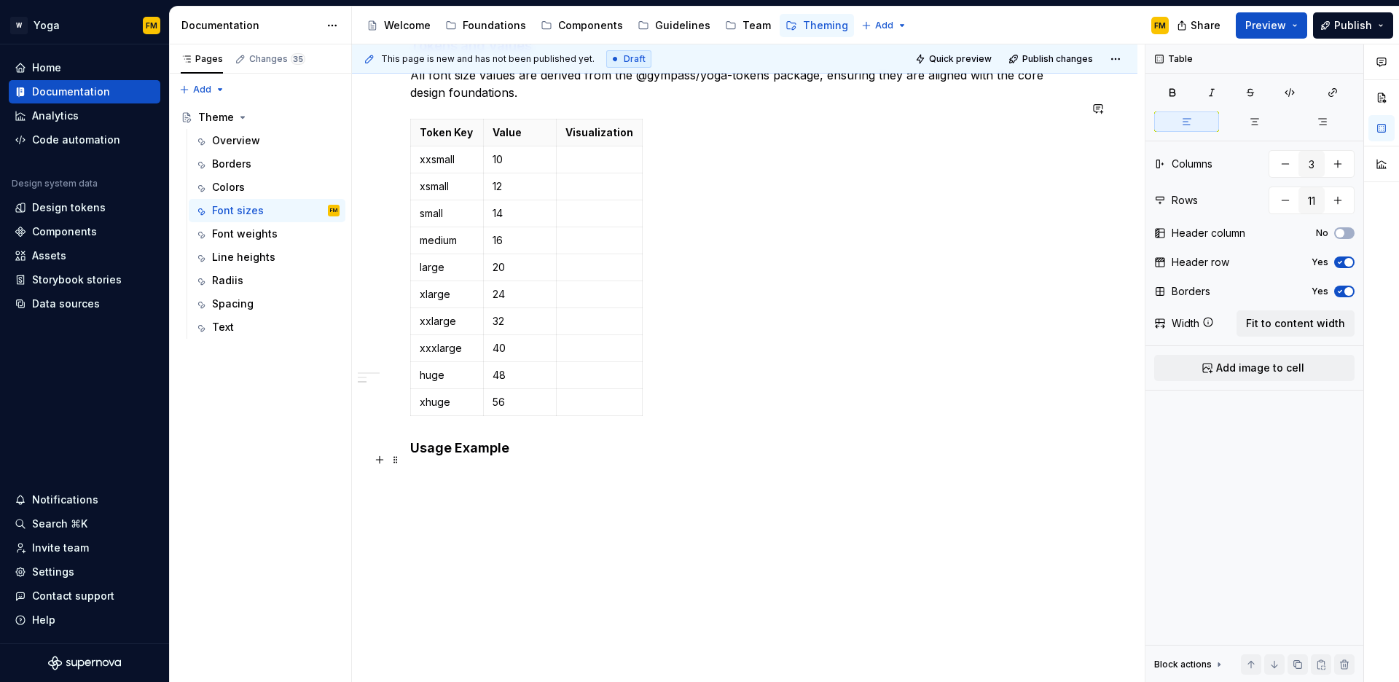
click at [535, 469] on p at bounding box center [744, 477] width 669 height 17
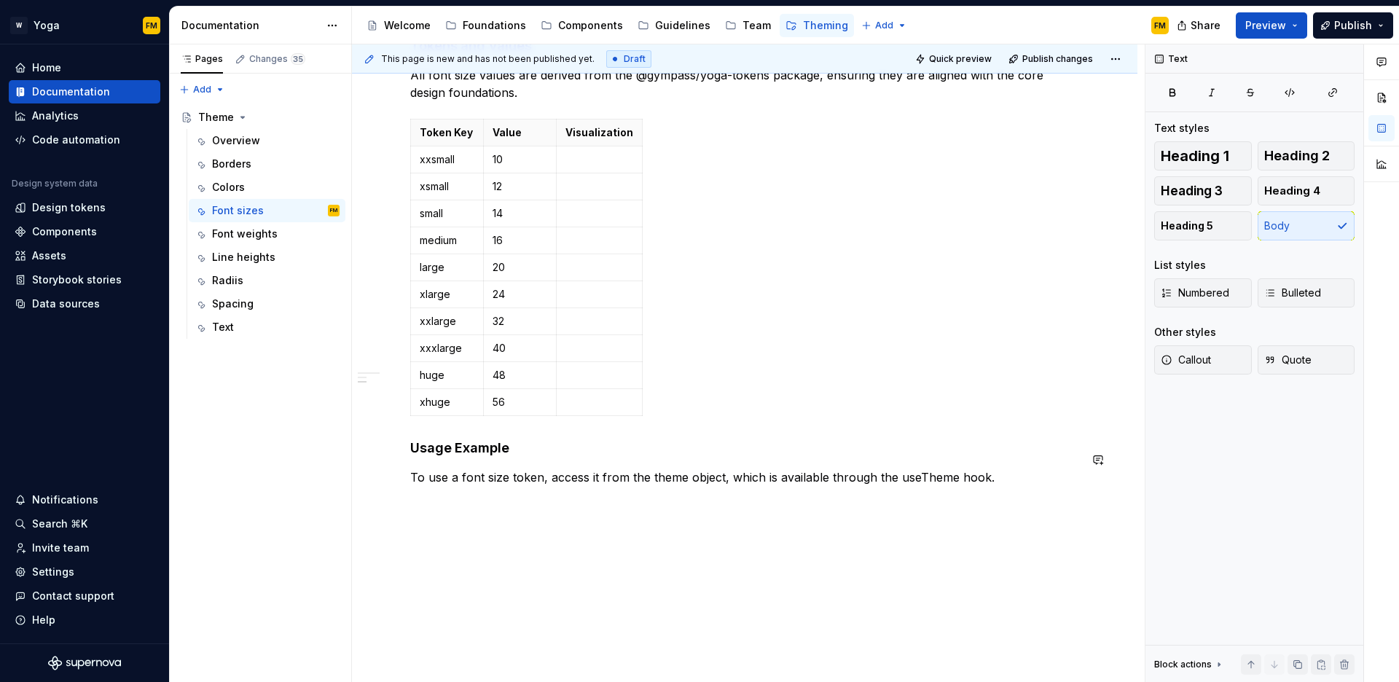
click at [411, 481] on div "Font sizes Tokens e valores de tema, lista com visualização de cada tamanho [PE…" at bounding box center [744, 208] width 669 height 592
click at [412, 486] on div "Font sizes Tokens e valores de tema, lista com visualização de cada tamanho [PE…" at bounding box center [745, 293] width 786 height 832
click at [384, 489] on button "button" at bounding box center [380, 486] width 20 height 20
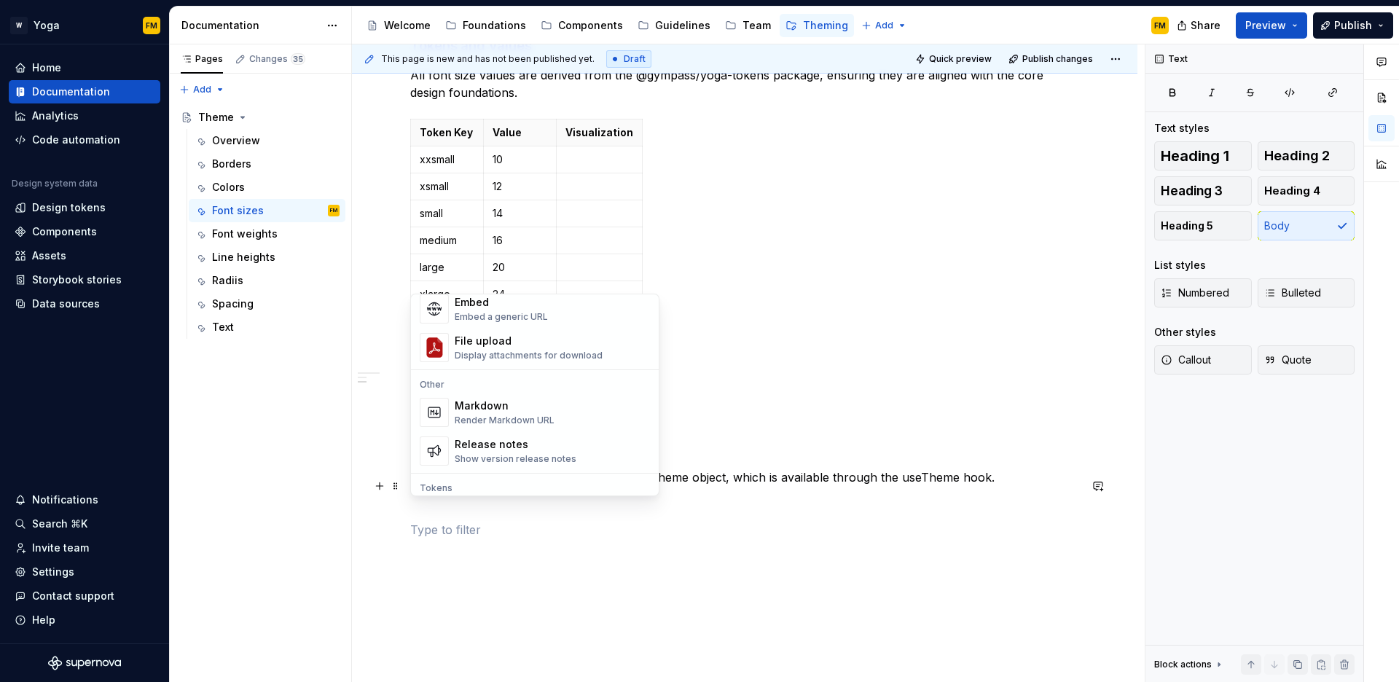
scroll to position [937, 0]
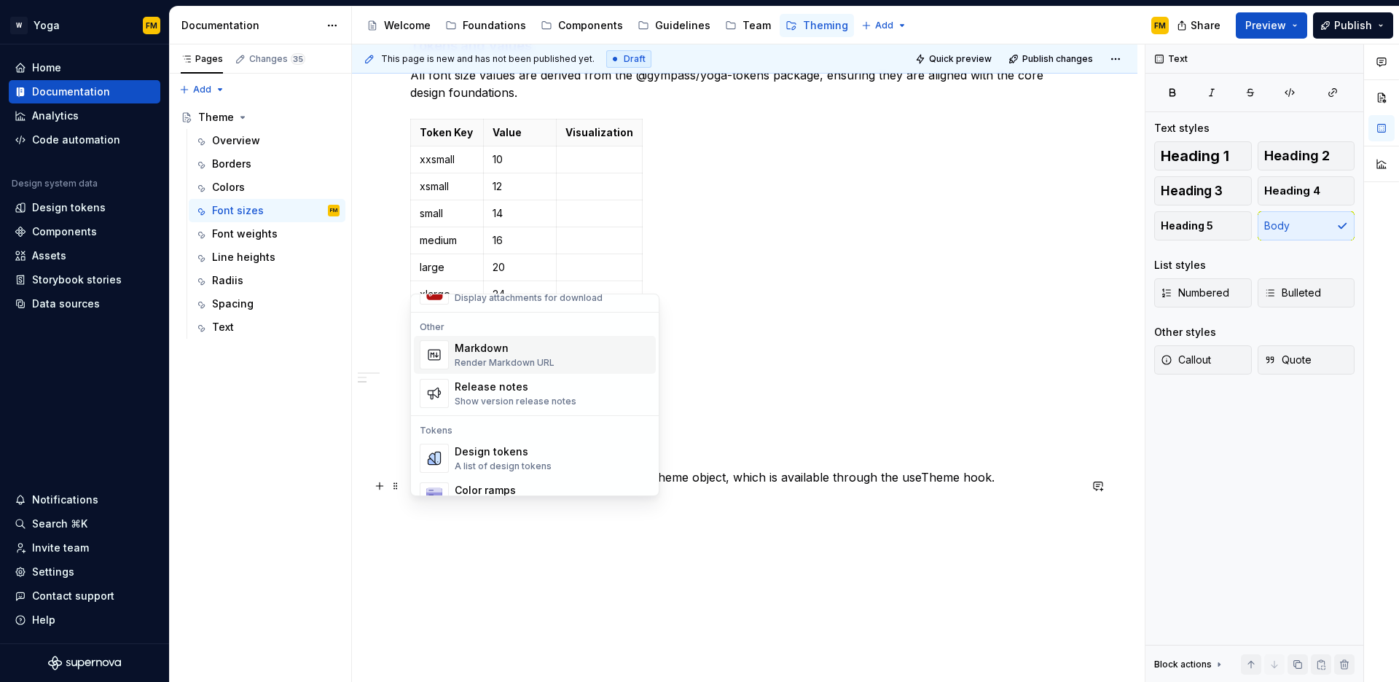
click at [513, 351] on div "Markdown" at bounding box center [505, 348] width 100 height 15
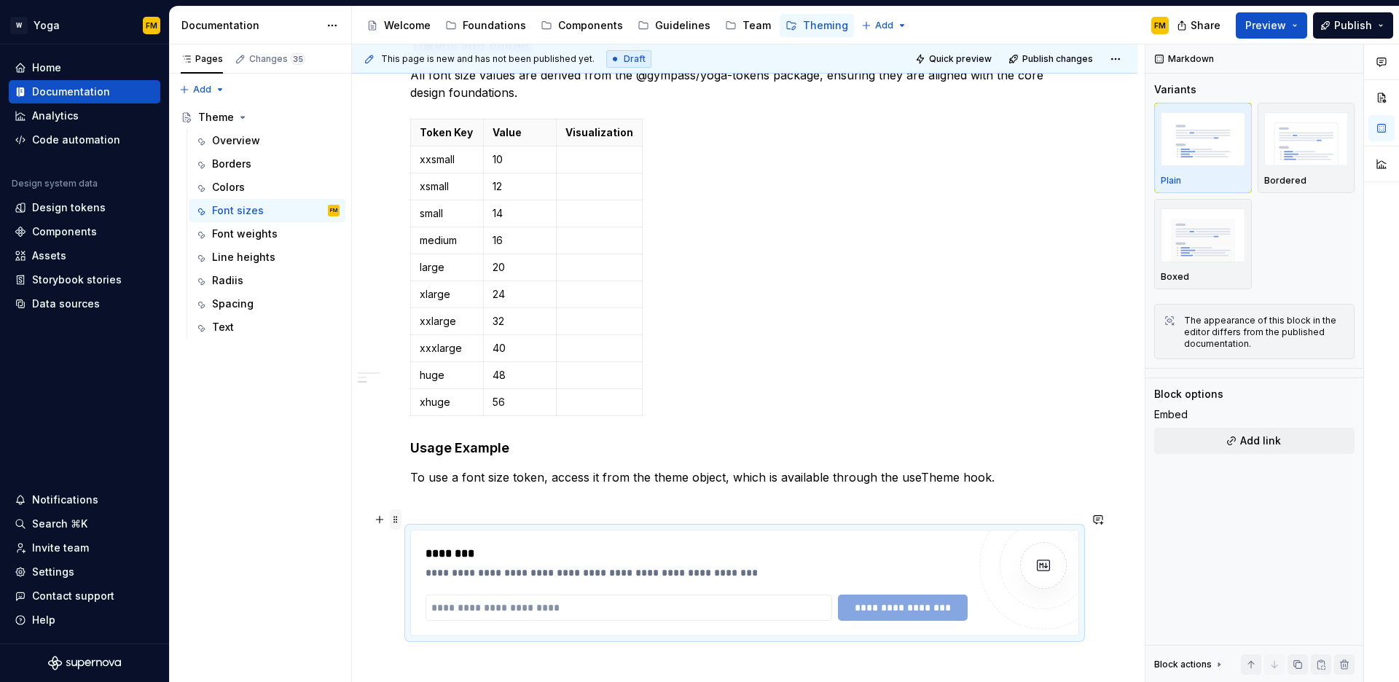
click at [392, 521] on span at bounding box center [396, 519] width 12 height 20
click at [410, 649] on icon at bounding box center [405, 649] width 12 height 12
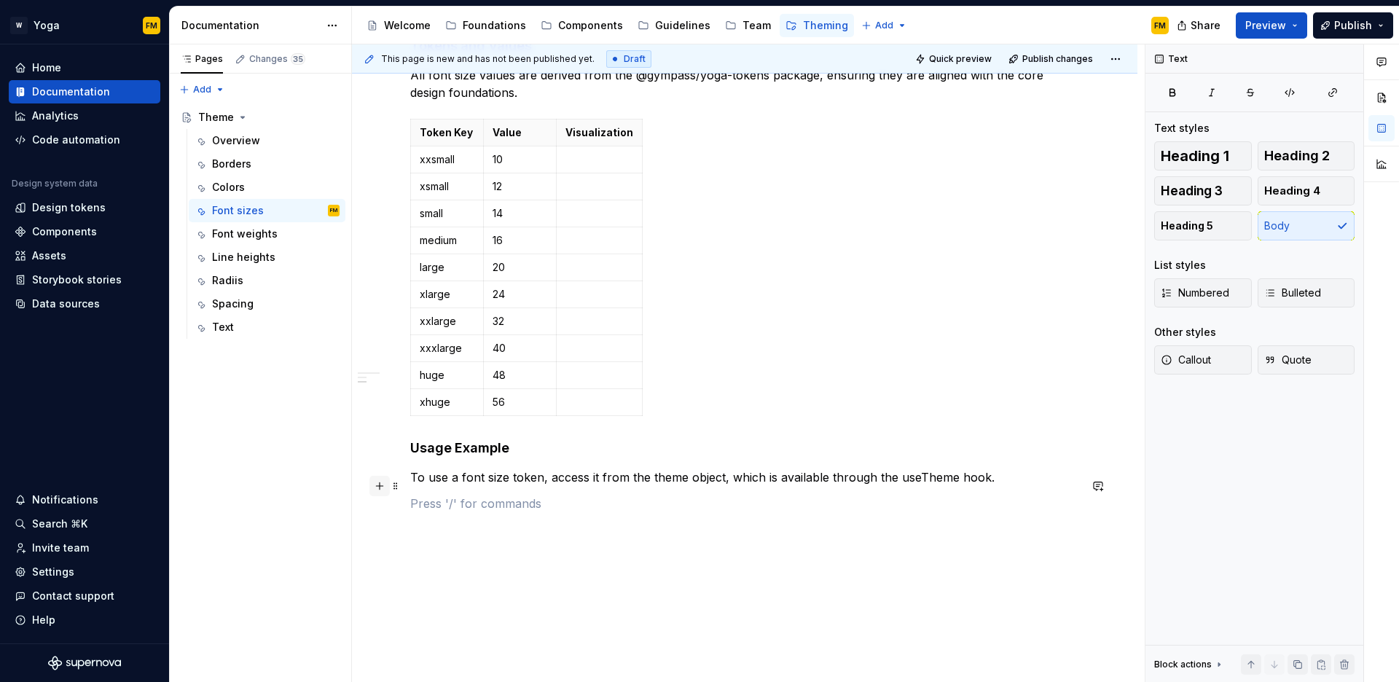
click at [383, 489] on button "button" at bounding box center [380, 486] width 20 height 20
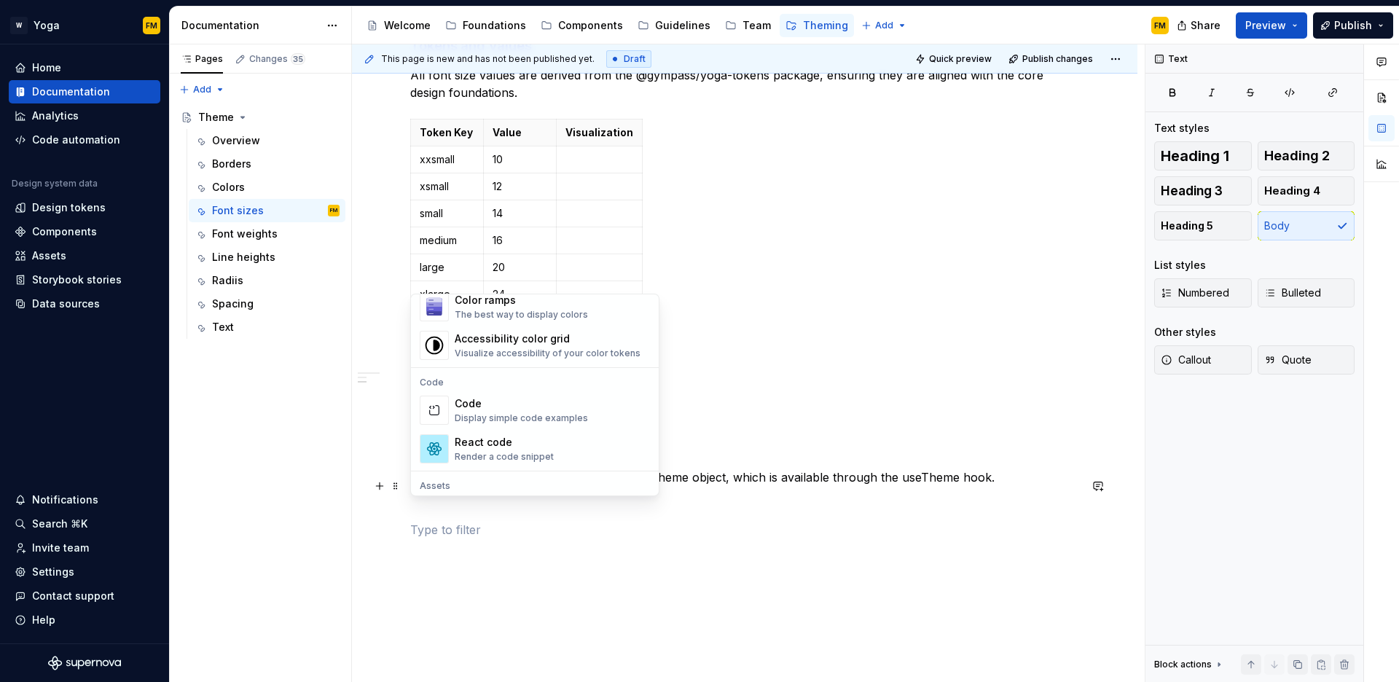
scroll to position [1156, 0]
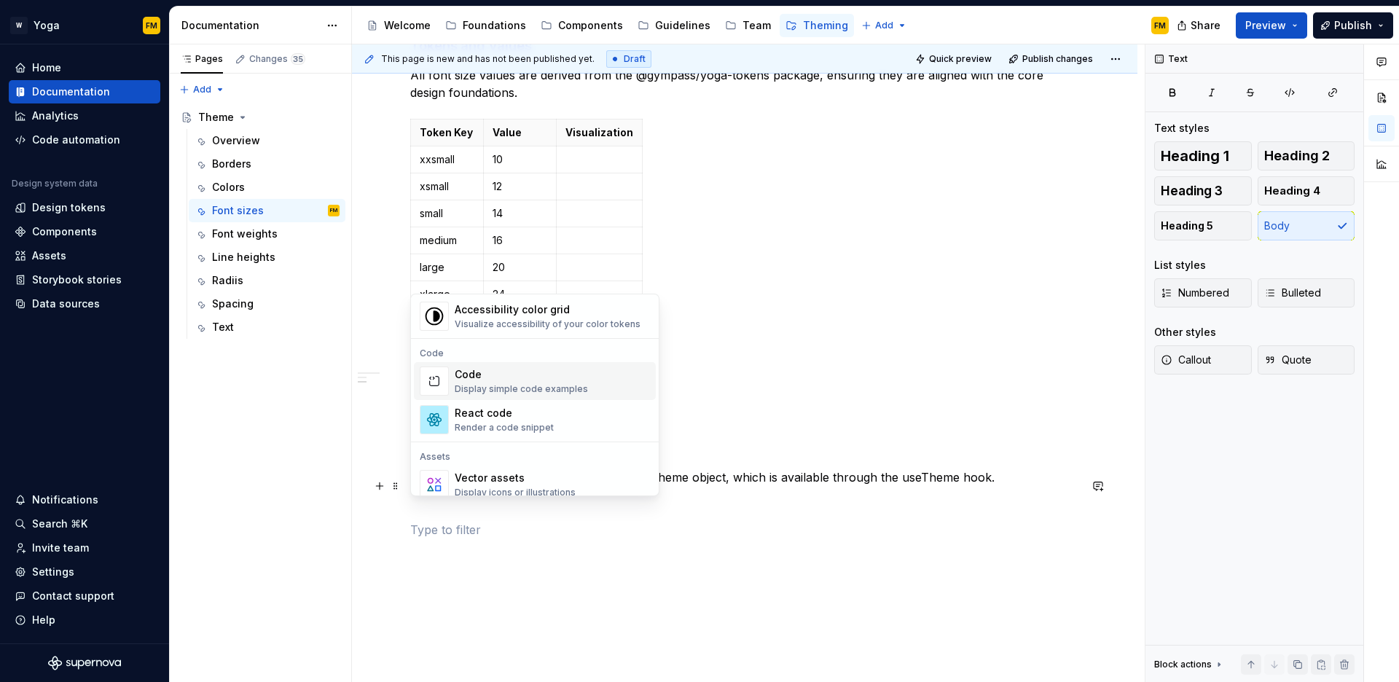
click at [598, 383] on div "Code Display simple code examples" at bounding box center [552, 381] width 195 height 29
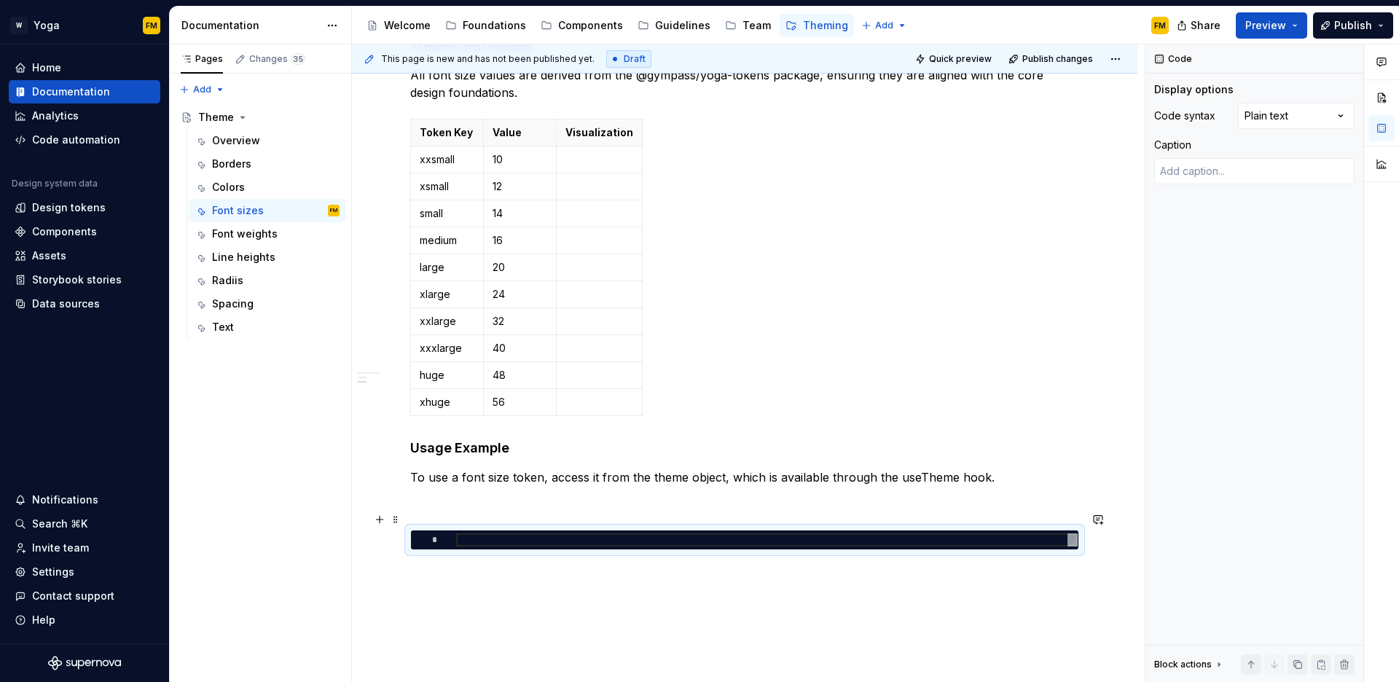
type textarea "*"
type textarea "**********"
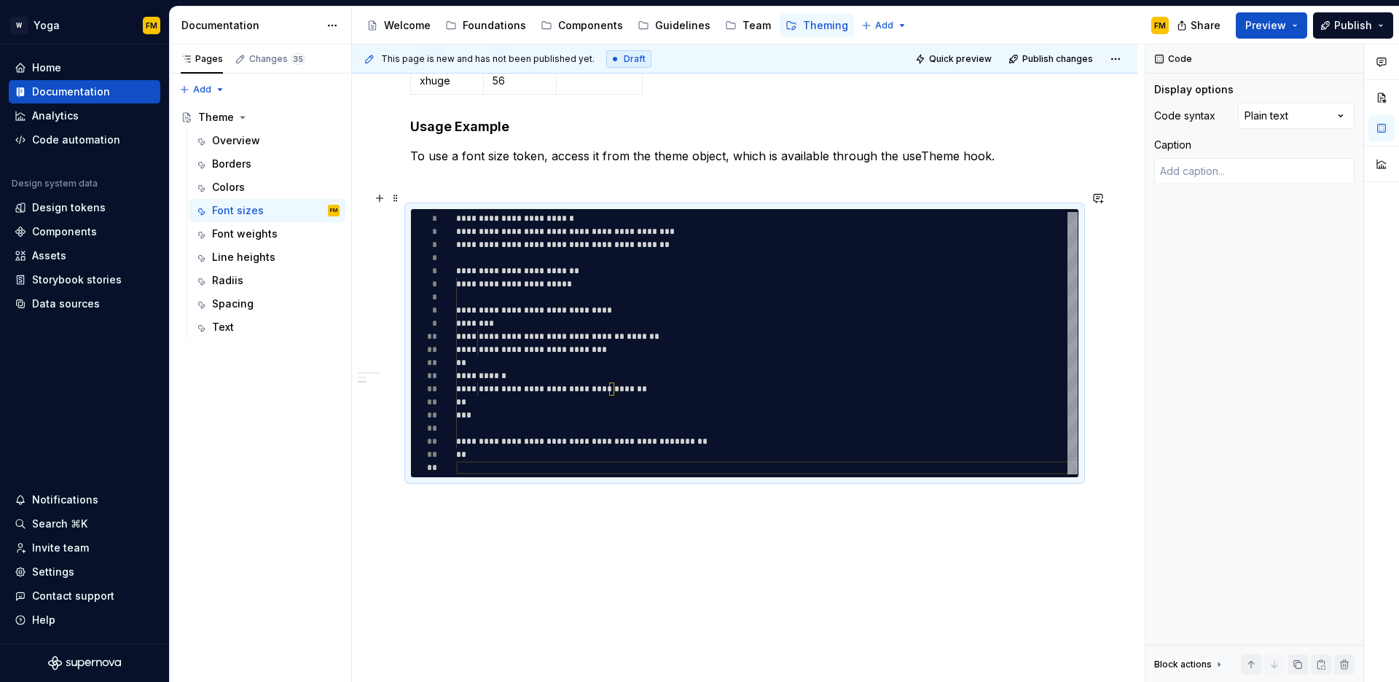
scroll to position [39, 190]
click at [646, 374] on div "**********" at bounding box center [767, 343] width 622 height 262
click at [531, 497] on div "**********" at bounding box center [745, 127] width 786 height 1145
click at [441, 173] on p at bounding box center [744, 181] width 669 height 17
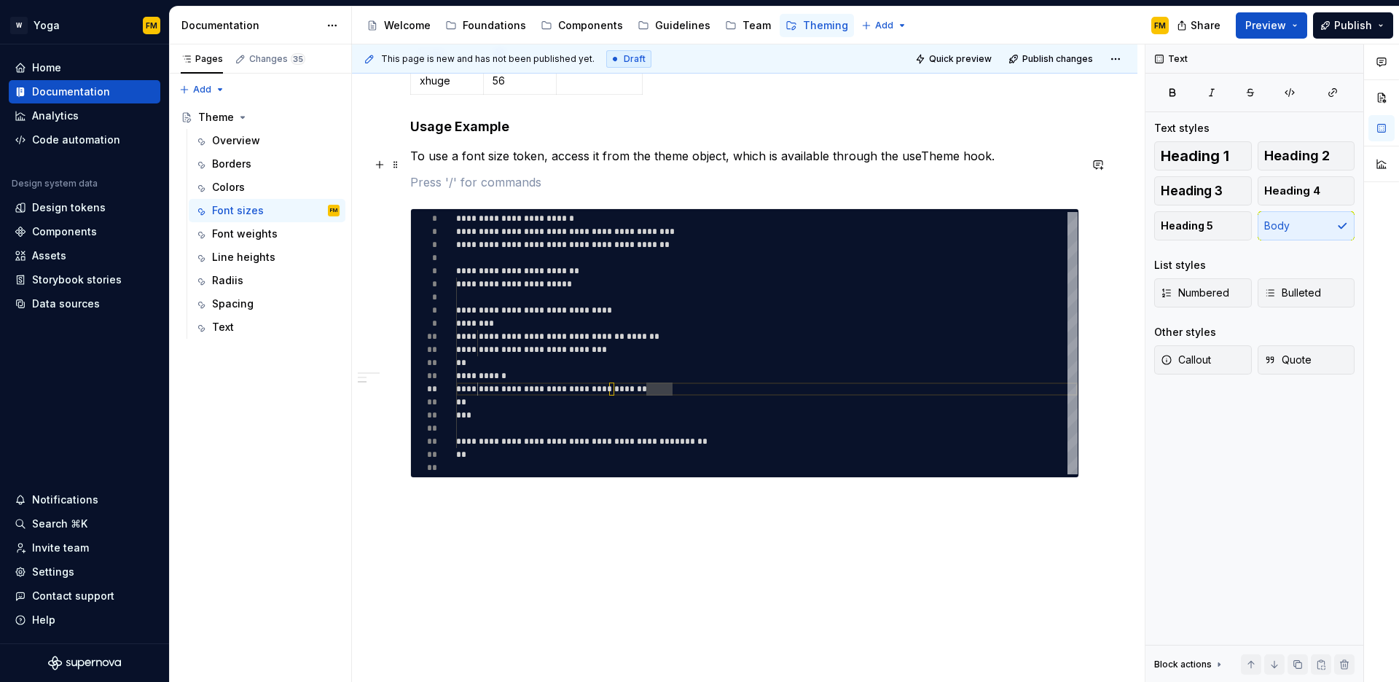
type textarea "*"
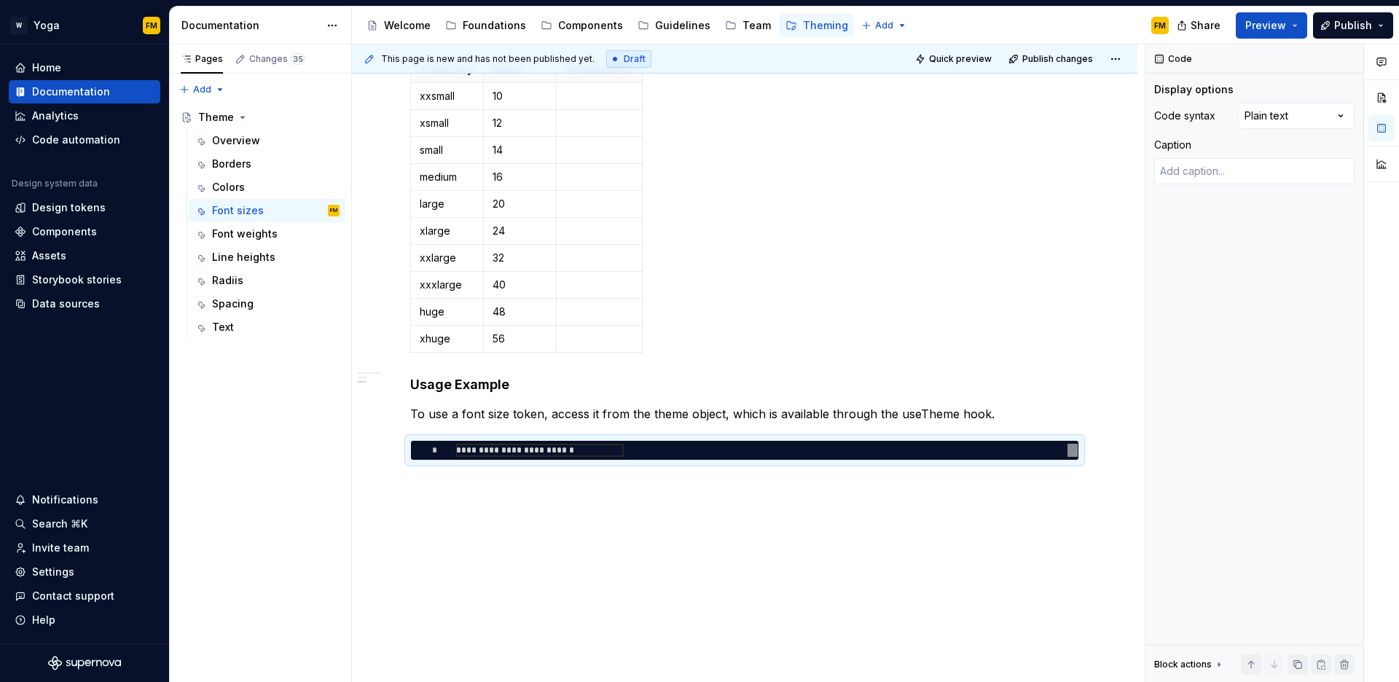
type textarea "**********"
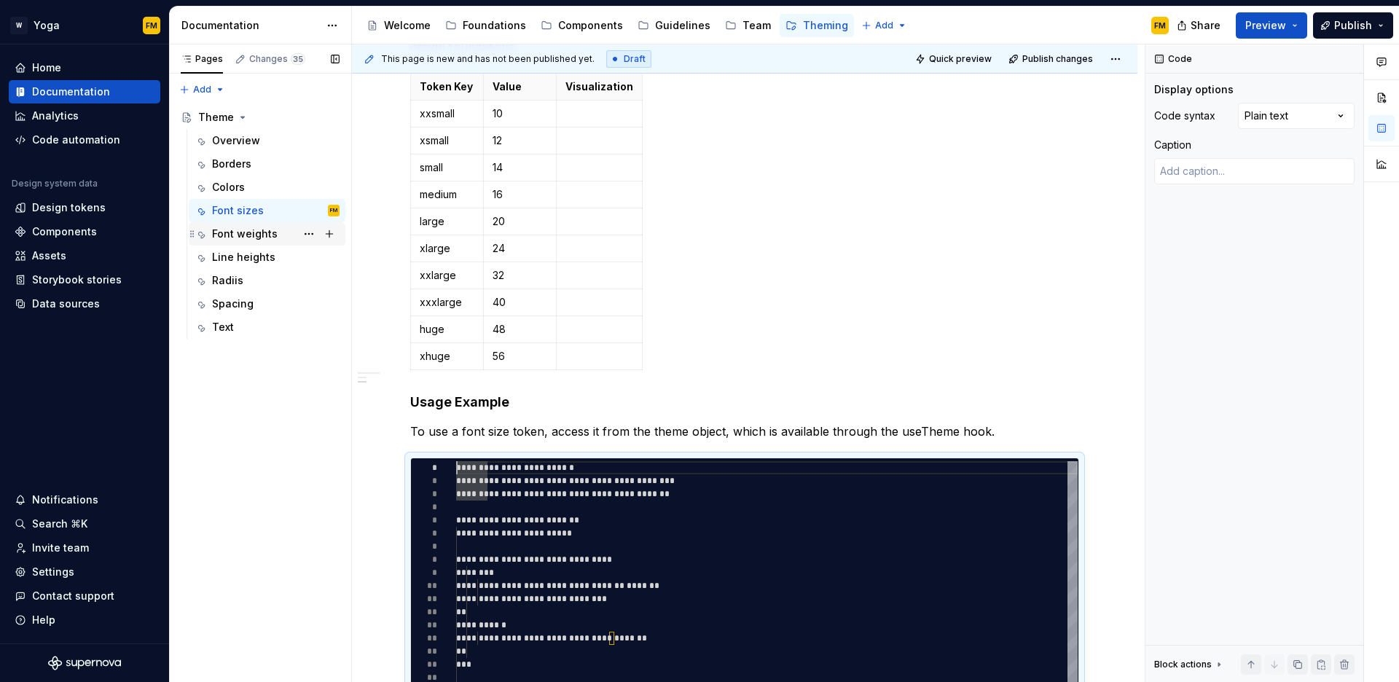
click at [238, 232] on div "Font weights" at bounding box center [245, 234] width 66 height 15
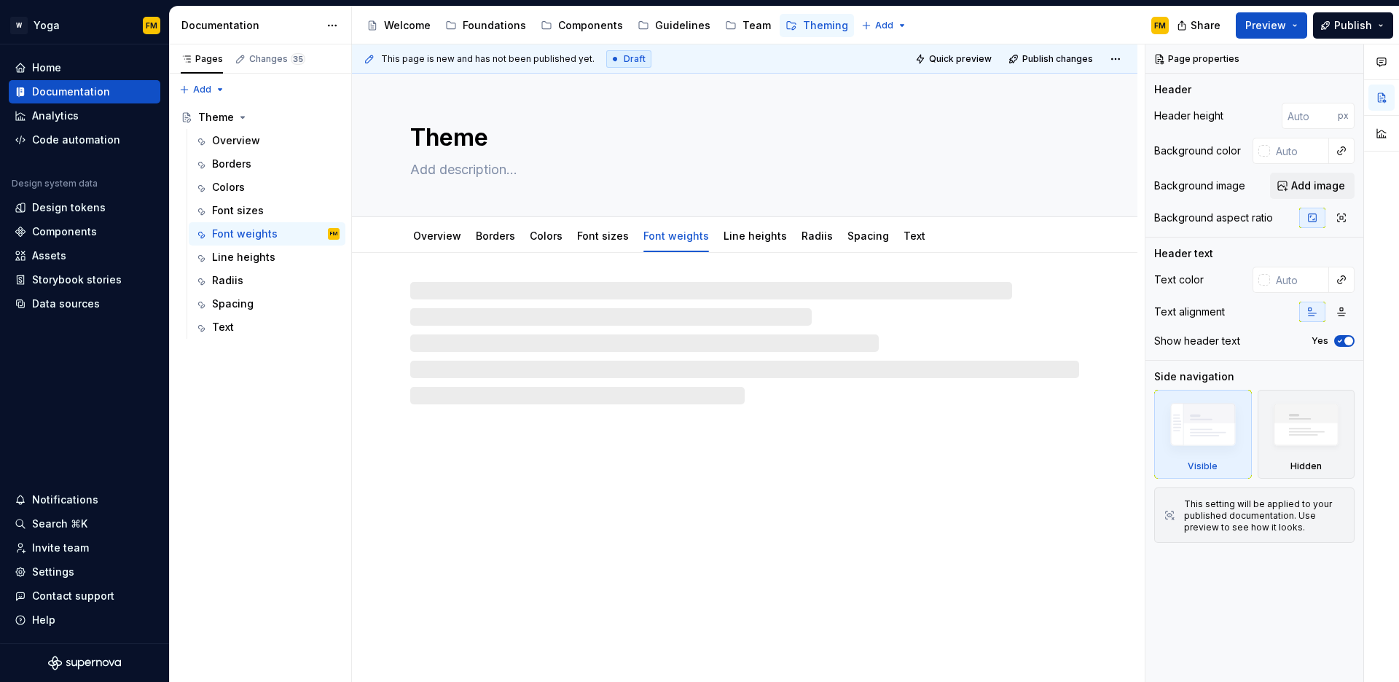
click at [425, 275] on div at bounding box center [745, 329] width 786 height 152
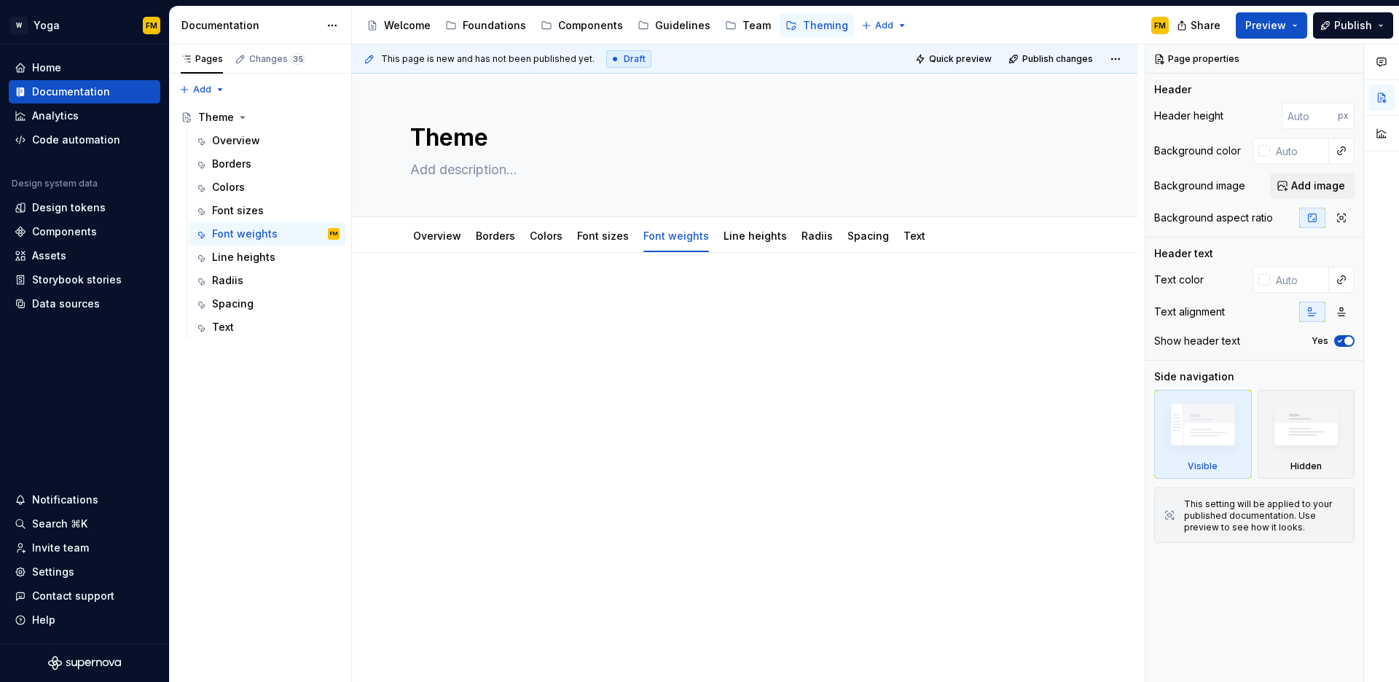
type textarea "*"
click at [515, 286] on div at bounding box center [745, 409] width 786 height 313
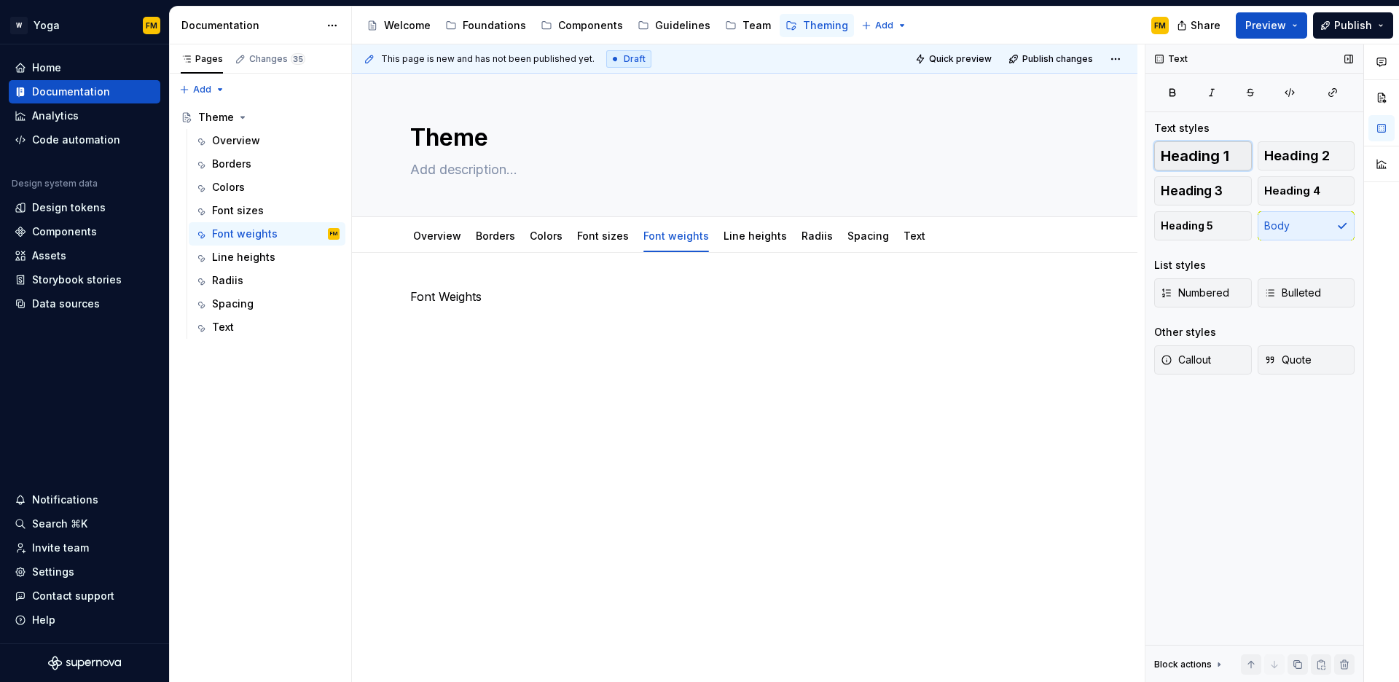
click at [1164, 157] on span "Heading 1" at bounding box center [1195, 156] width 69 height 15
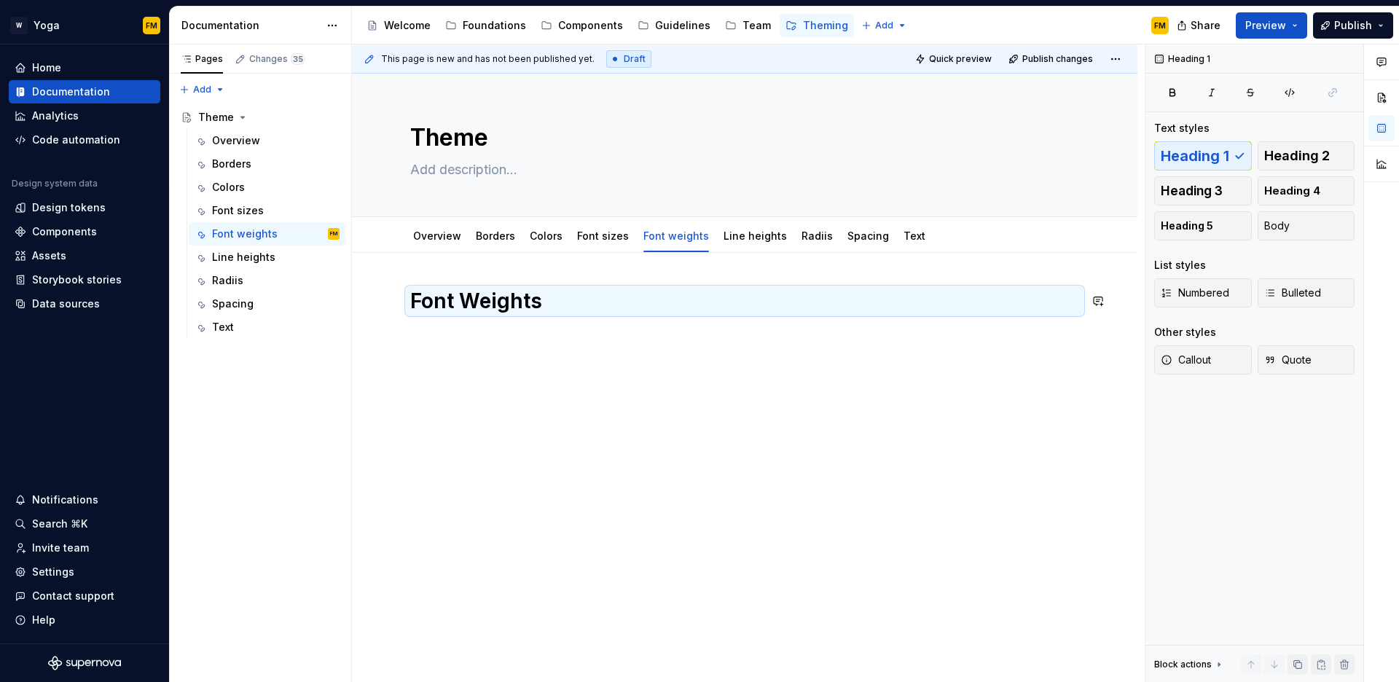
click at [579, 331] on div "Font Weights" at bounding box center [744, 315] width 669 height 55
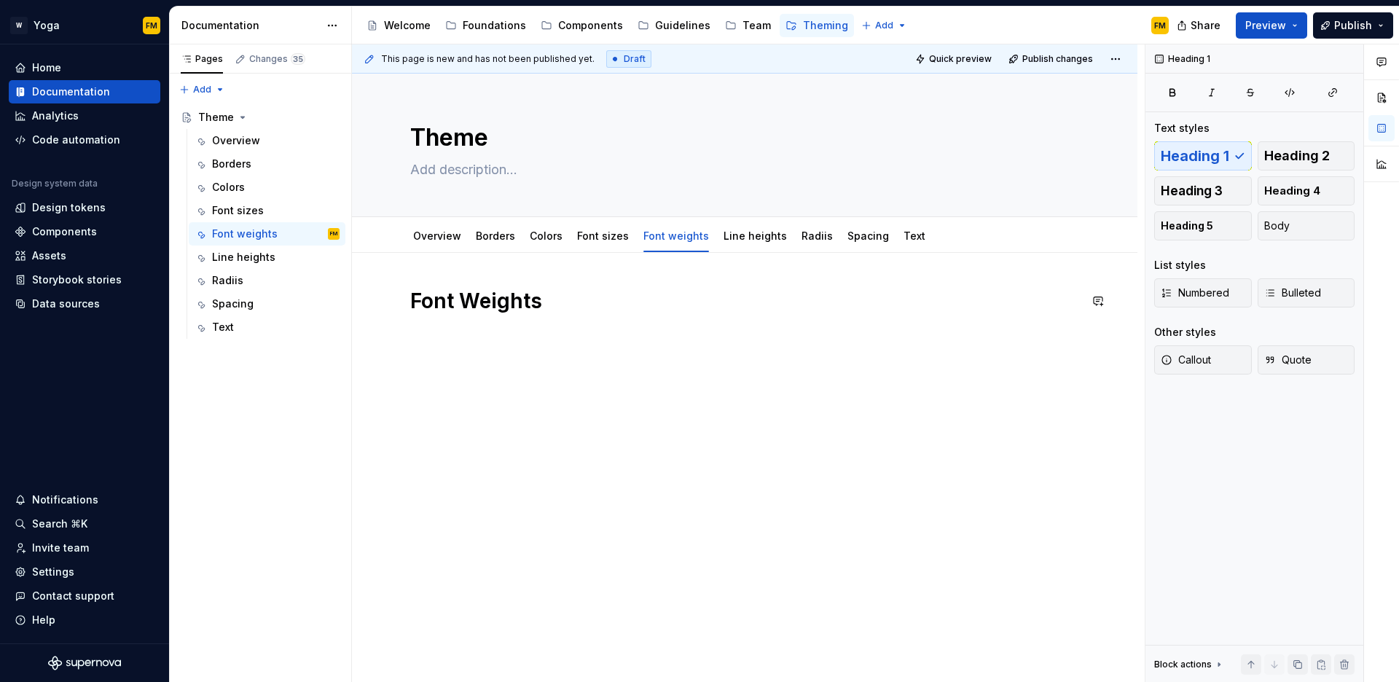
click at [555, 335] on div "Font Weights" at bounding box center [744, 315] width 669 height 55
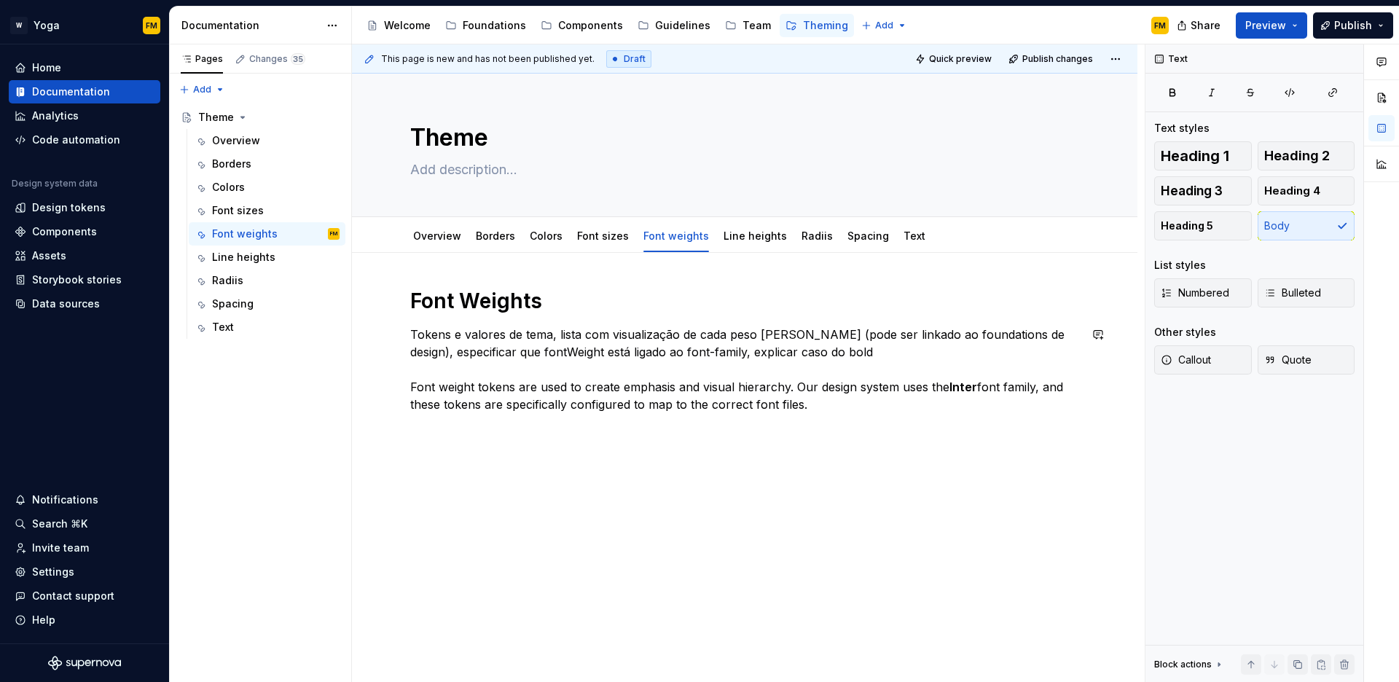
click at [445, 424] on div "Font Weights Tokens e valores de tema, lista com visualização de cada peso [PER…" at bounding box center [744, 359] width 669 height 143
click at [838, 409] on p "Tokens e valores de tema, lista com visualização de cada peso [PERSON_NAME] (po…" at bounding box center [744, 369] width 669 height 87
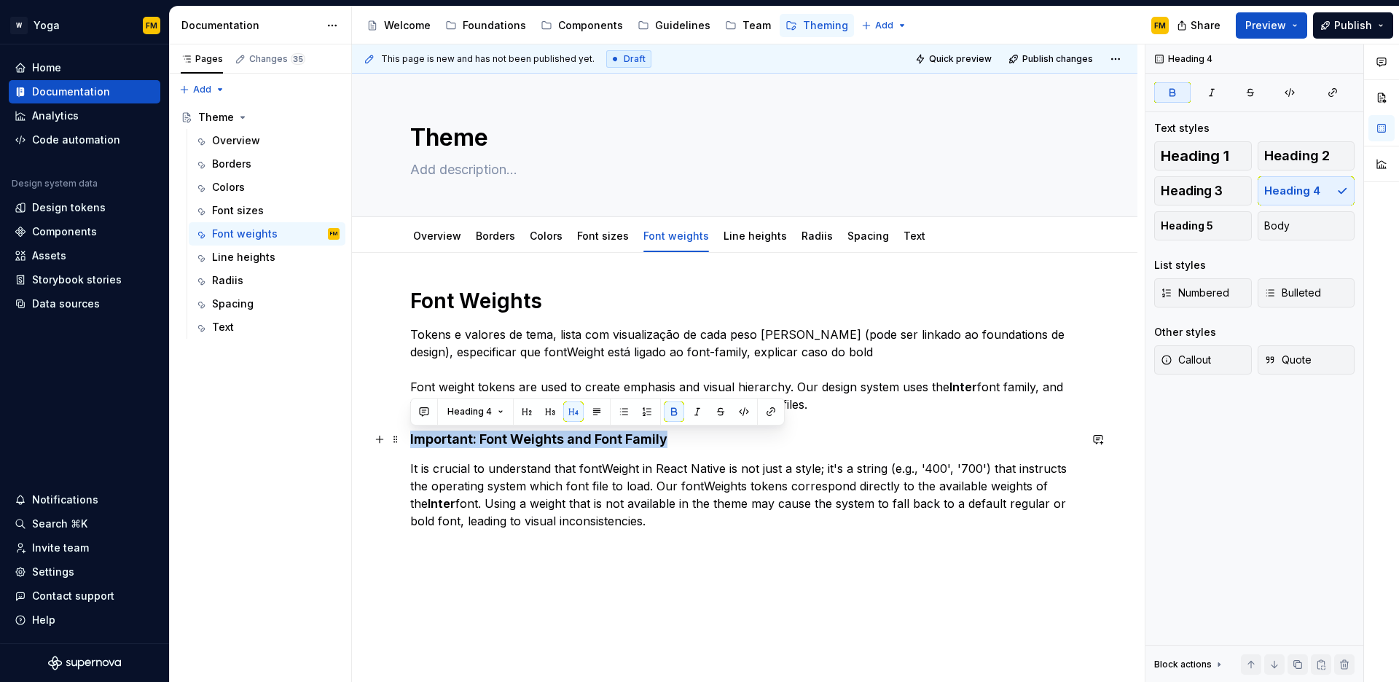
drag, startPoint x: 672, startPoint y: 437, endPoint x: 407, endPoint y: 444, distance: 265.4
click at [407, 444] on div "Font Weights Tokens e valores de tema, lista com visualização de cada peso [PER…" at bounding box center [745, 502] width 786 height 499
click at [1283, 221] on span "Body" at bounding box center [1278, 226] width 26 height 15
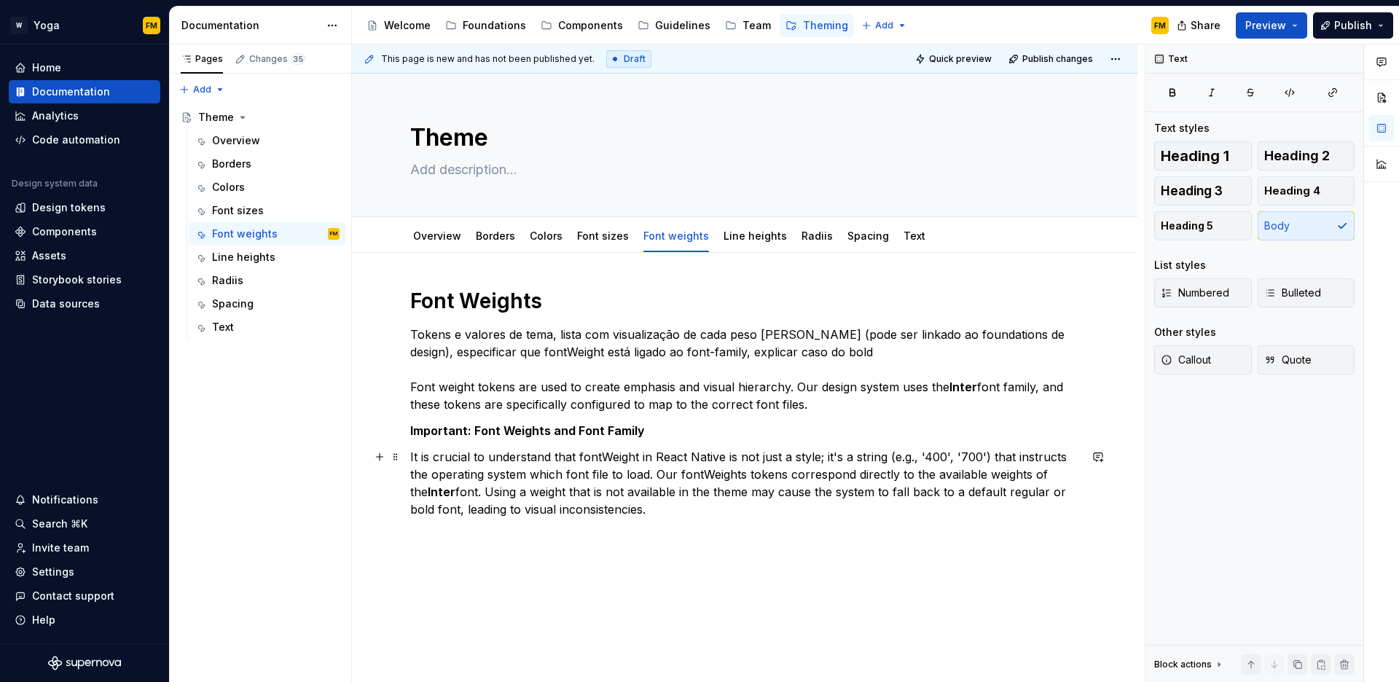
click at [646, 497] on p "It is crucial to understand that fontWeight in React Native is not just a style…" at bounding box center [744, 483] width 669 height 70
click at [648, 435] on p "Important: Font Weights and Font Family" at bounding box center [744, 430] width 669 height 17
click at [527, 395] on p "Tokens e valores de tema, lista com visualização de cada peso [PERSON_NAME] (po…" at bounding box center [744, 369] width 669 height 87
click at [587, 351] on p "Tokens e valores de tema, lista com visualização de cada peso [PERSON_NAME] (po…" at bounding box center [744, 369] width 669 height 87
click at [581, 482] on p "It is crucial to understand that fontWeight in React Native is not just a style…" at bounding box center [744, 483] width 669 height 70
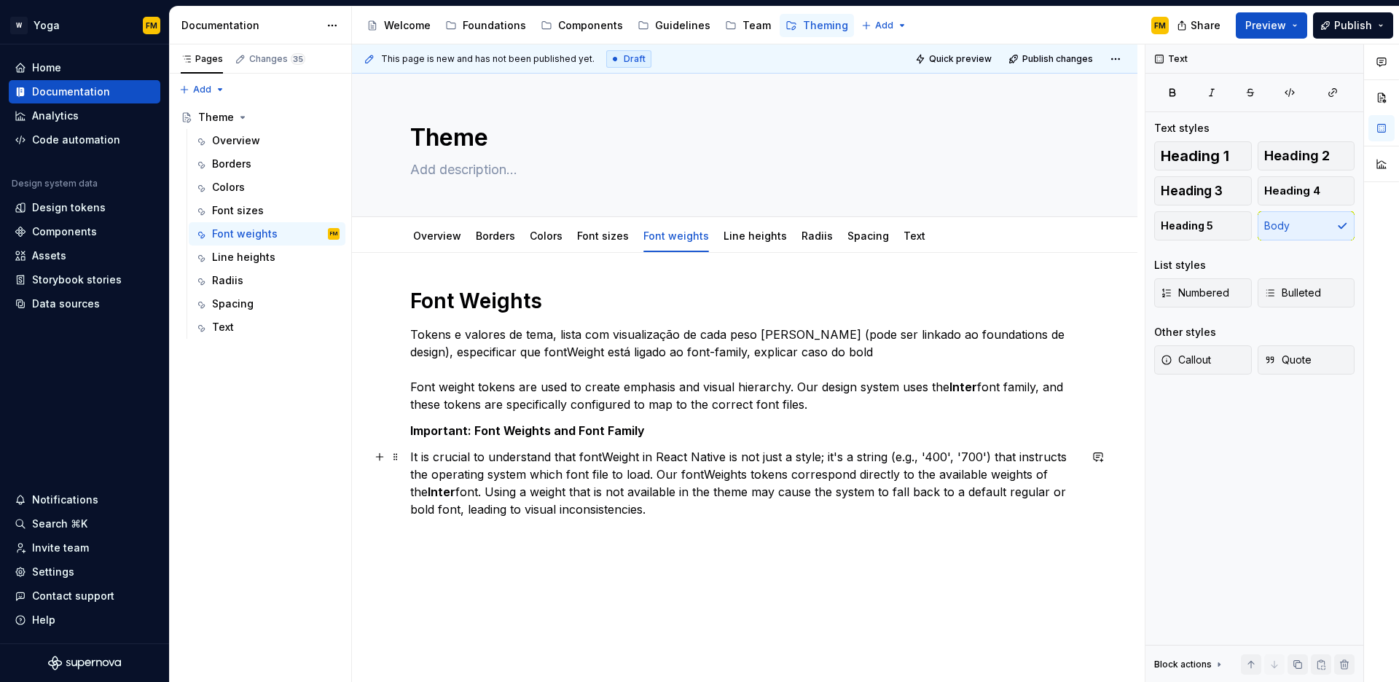
click at [633, 508] on p "It is crucial to understand that fontWeight in React Native is not just a style…" at bounding box center [744, 483] width 669 height 70
click at [504, 533] on p at bounding box center [744, 535] width 669 height 17
click at [506, 537] on strong "Tokens and Values" at bounding box center [464, 535] width 109 height 15
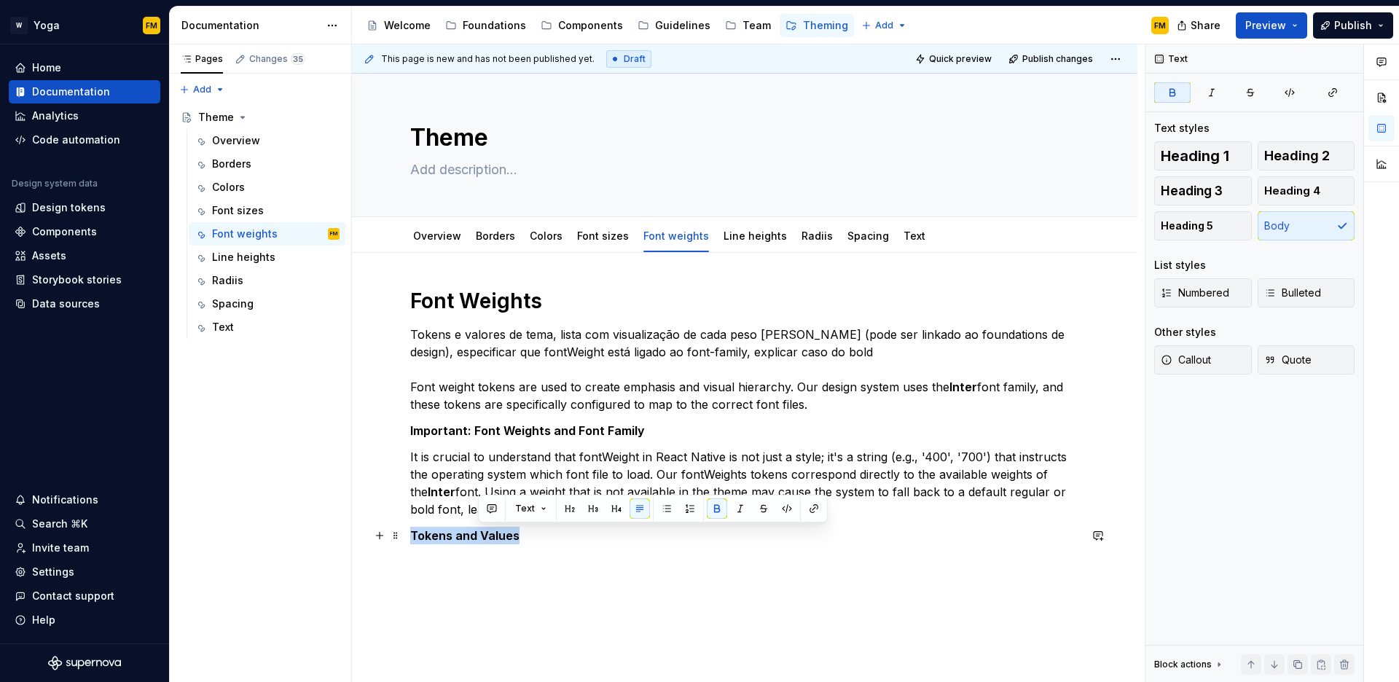
click at [506, 537] on strong "Tokens and Values" at bounding box center [464, 535] width 109 height 15
click at [1297, 195] on span "Heading 4" at bounding box center [1293, 191] width 56 height 15
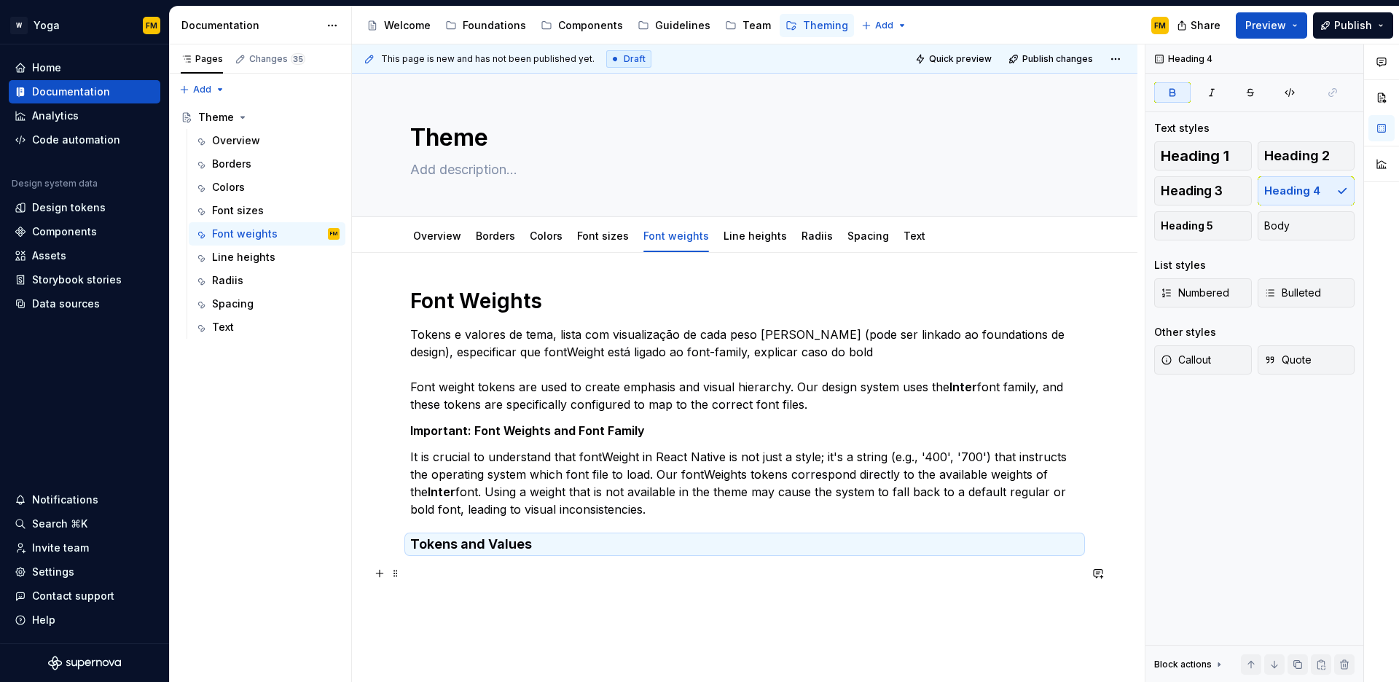
click at [520, 567] on p at bounding box center [744, 573] width 669 height 17
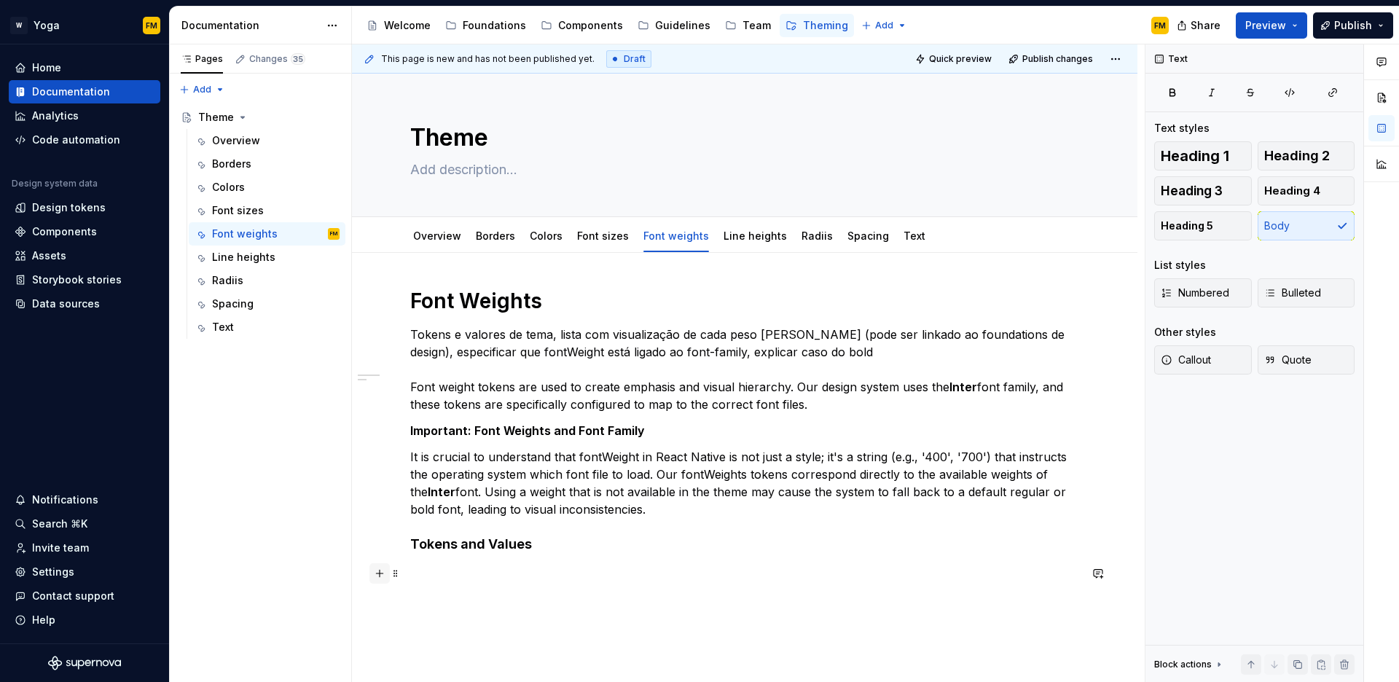
click at [381, 575] on button "button" at bounding box center [380, 573] width 20 height 20
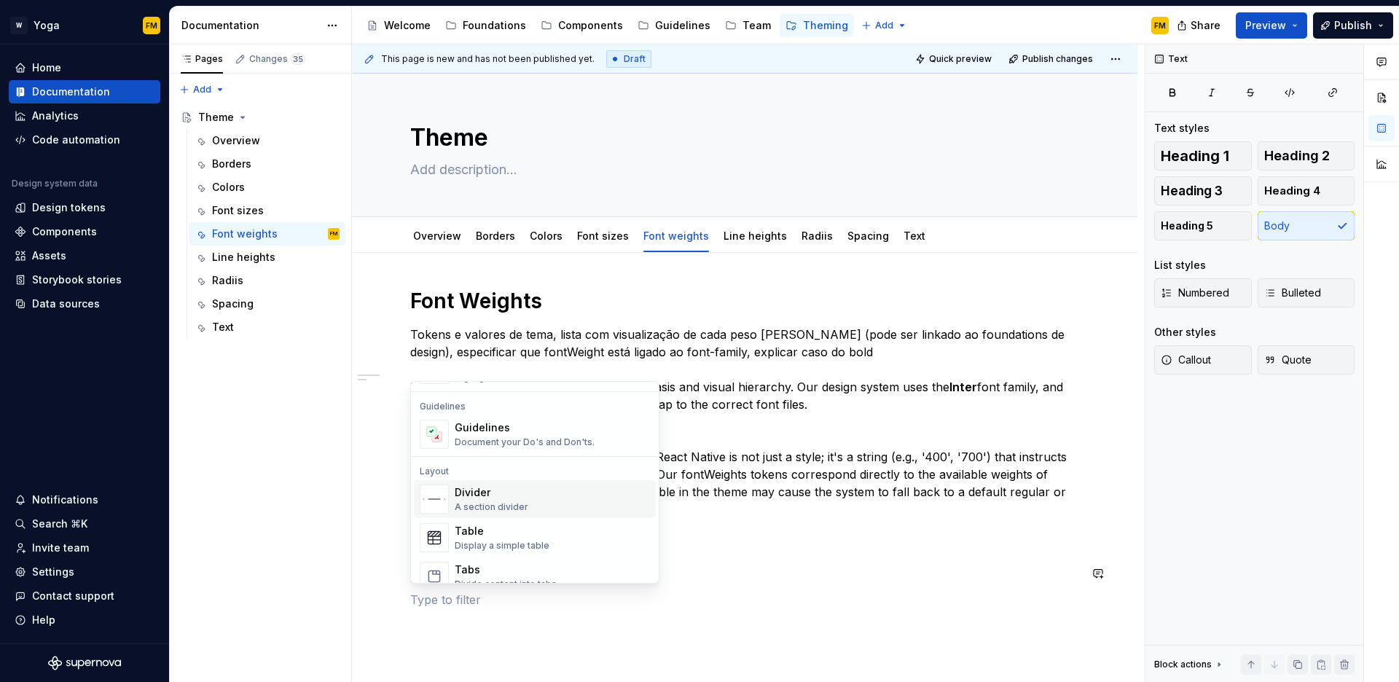
scroll to position [445, 0]
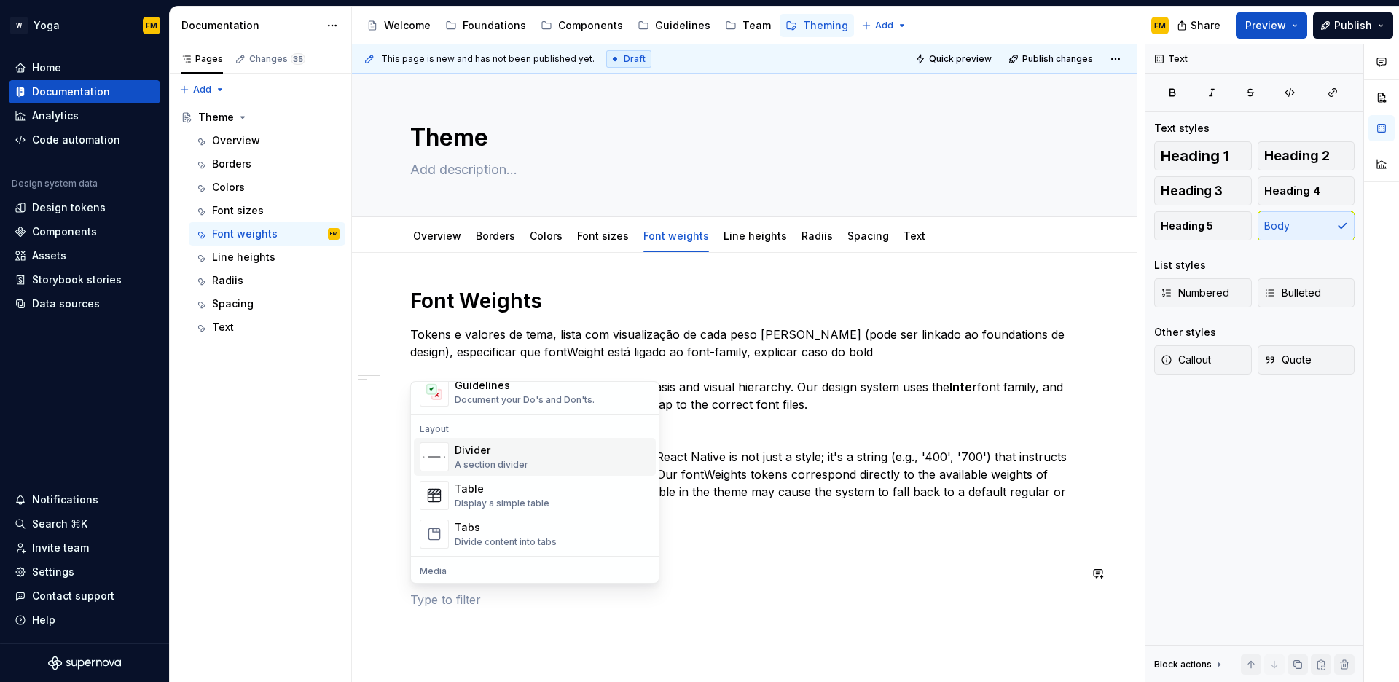
type textarea "*"
click at [509, 501] on div "Display a simple table" at bounding box center [502, 504] width 95 height 12
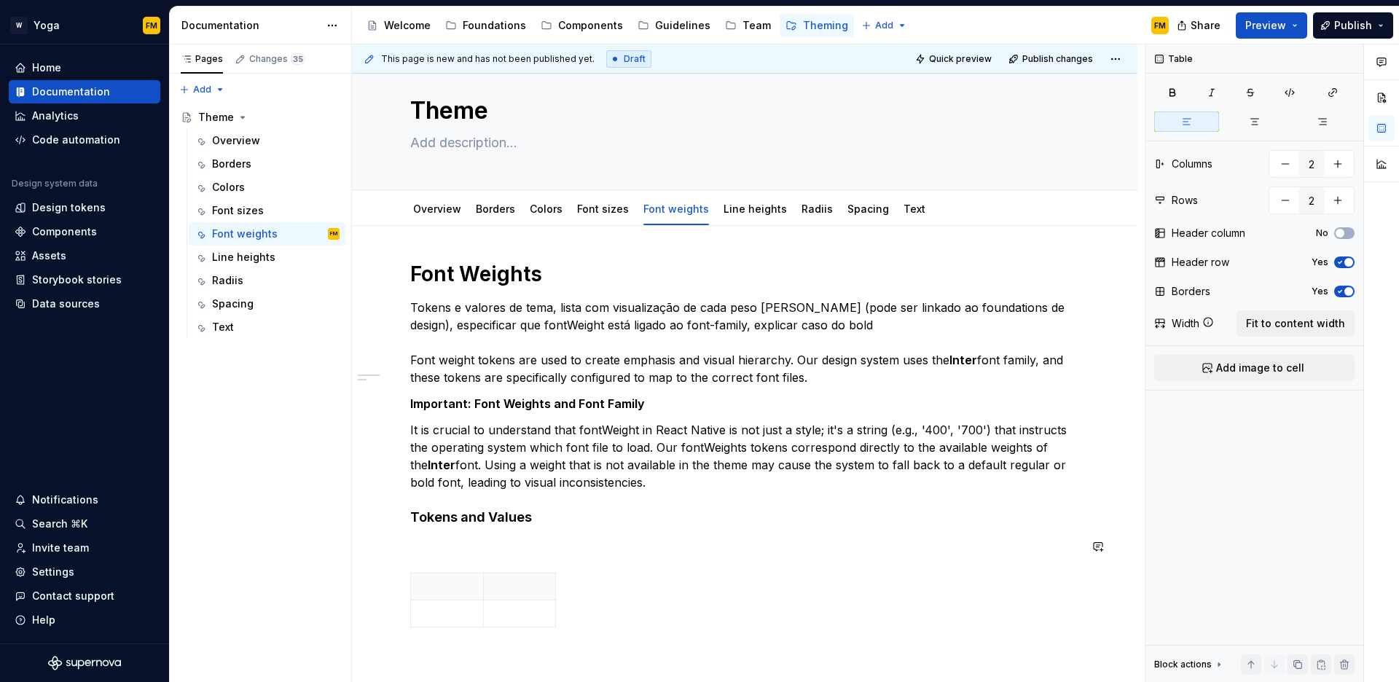
scroll to position [28, 0]
click at [555, 597] on icon "button" at bounding box center [556, 600] width 12 height 12
type input "3"
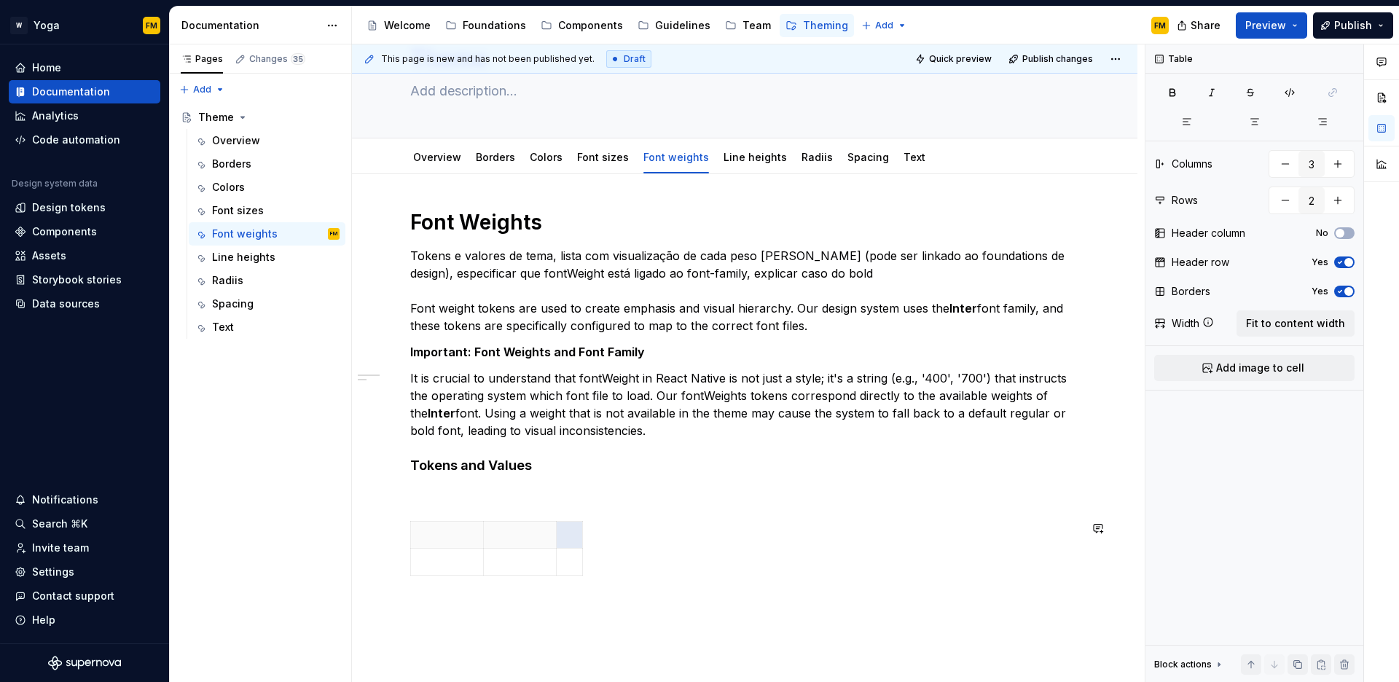
scroll to position [200, 0]
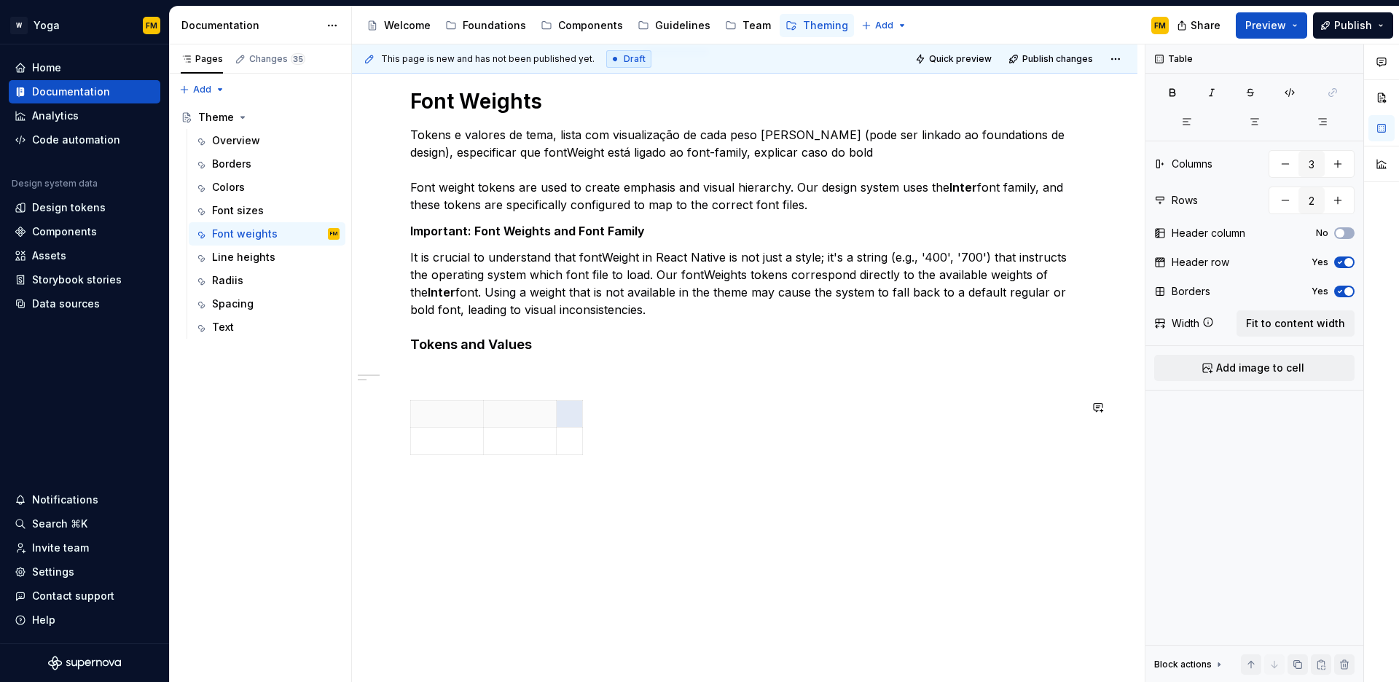
type textarea "*"
click at [494, 454] on icon "button" at bounding box center [497, 455] width 12 height 12
click at [496, 480] on icon "button" at bounding box center [497, 482] width 12 height 12
click at [497, 507] on icon "button" at bounding box center [496, 508] width 7 height 7
click at [500, 534] on icon "button" at bounding box center [497, 536] width 12 height 12
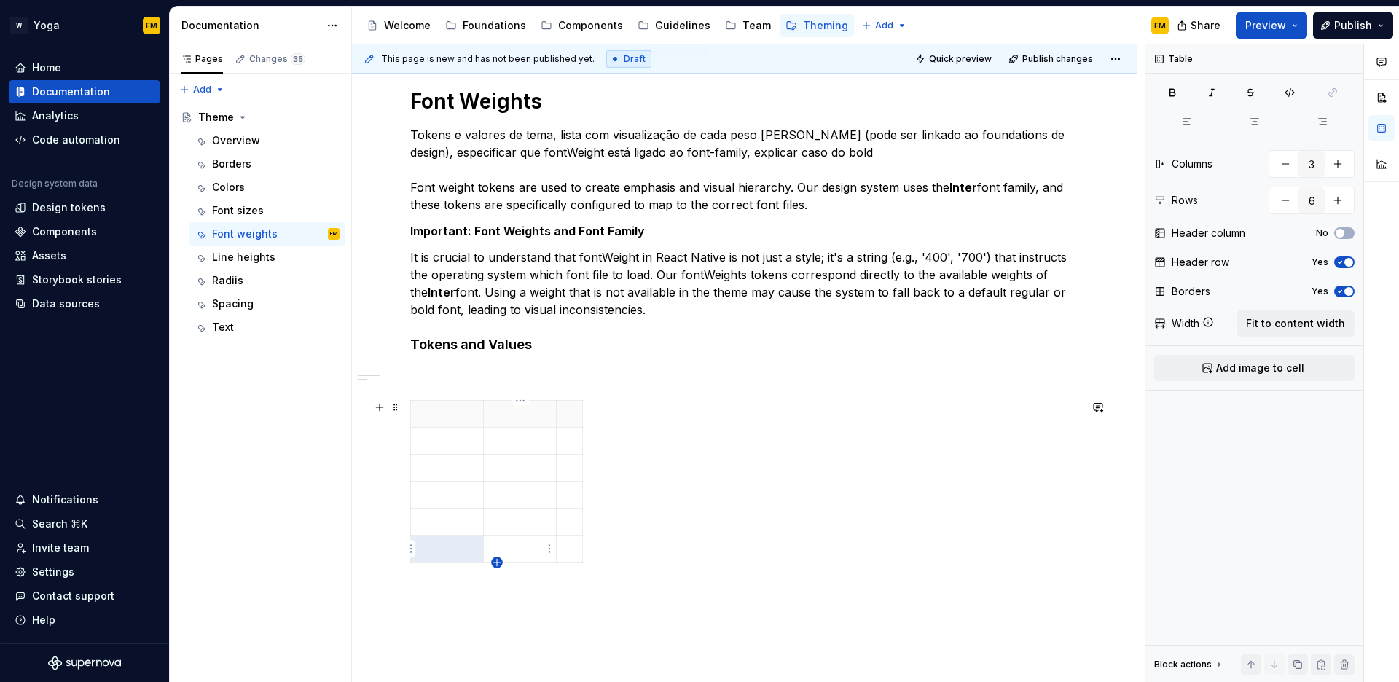
click at [499, 563] on icon "button" at bounding box center [496, 562] width 7 height 7
type input "7"
click at [451, 421] on p at bounding box center [447, 414] width 55 height 15
click at [458, 448] on td at bounding box center [447, 441] width 73 height 27
click at [453, 472] on p at bounding box center [447, 468] width 55 height 15
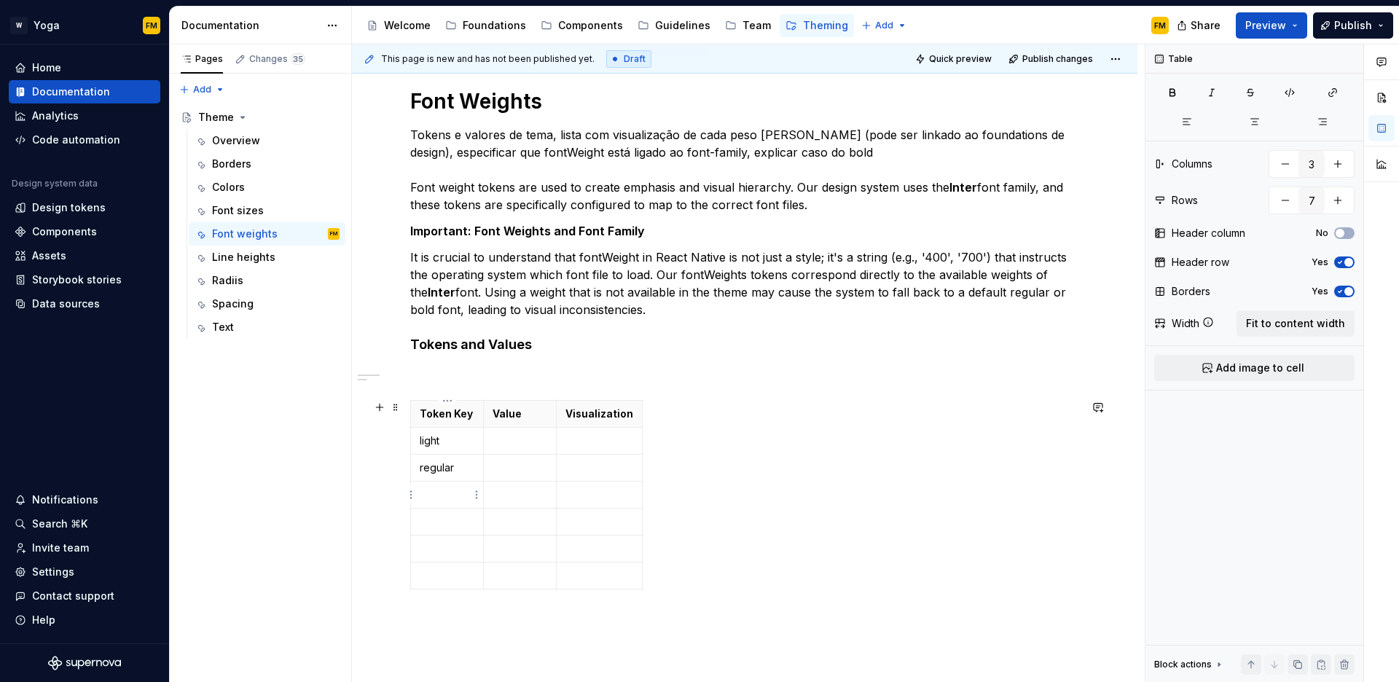
click at [423, 501] on p at bounding box center [447, 495] width 55 height 15
click at [437, 523] on p at bounding box center [447, 522] width 55 height 15
click at [432, 552] on p at bounding box center [447, 549] width 55 height 15
click at [425, 567] on td at bounding box center [447, 576] width 73 height 27
click at [532, 442] on p at bounding box center [520, 441] width 55 height 15
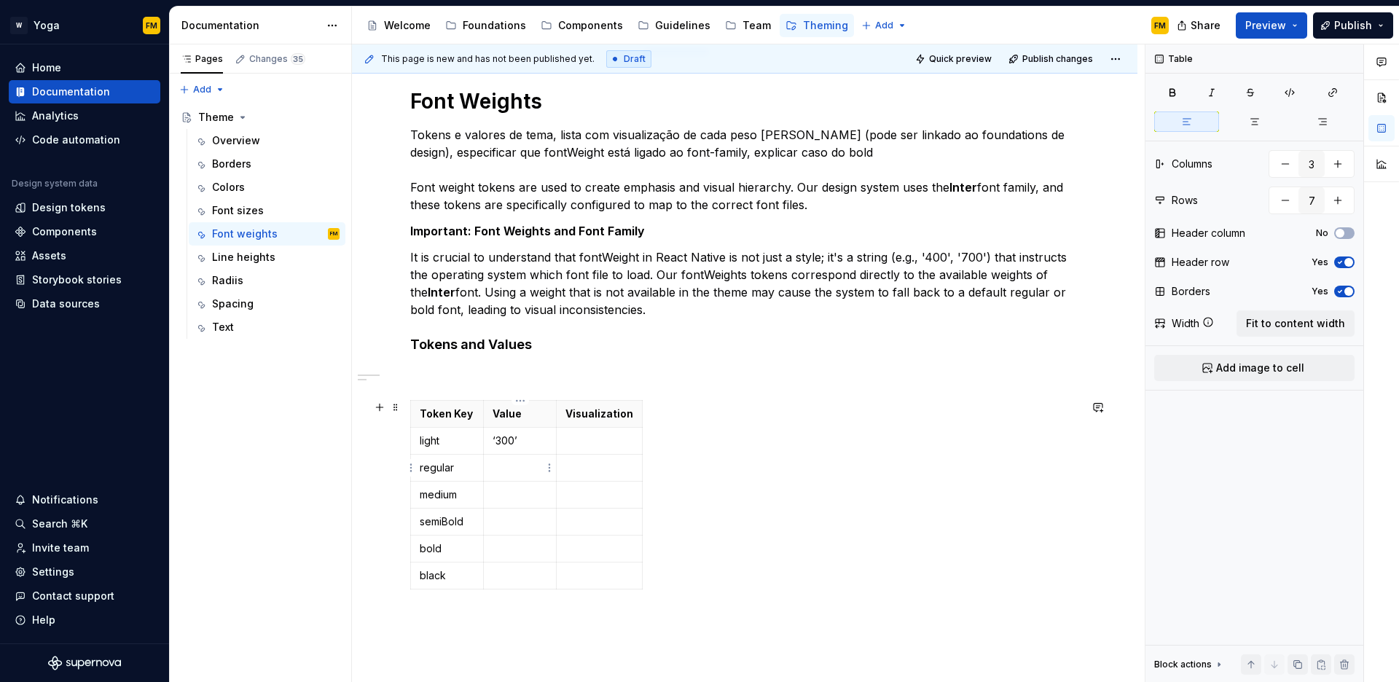
click at [519, 465] on p at bounding box center [520, 468] width 55 height 15
click at [509, 497] on p at bounding box center [520, 495] width 55 height 15
click at [495, 528] on p at bounding box center [520, 522] width 55 height 15
click at [499, 555] on p at bounding box center [520, 549] width 55 height 15
click at [496, 582] on p at bounding box center [520, 575] width 55 height 15
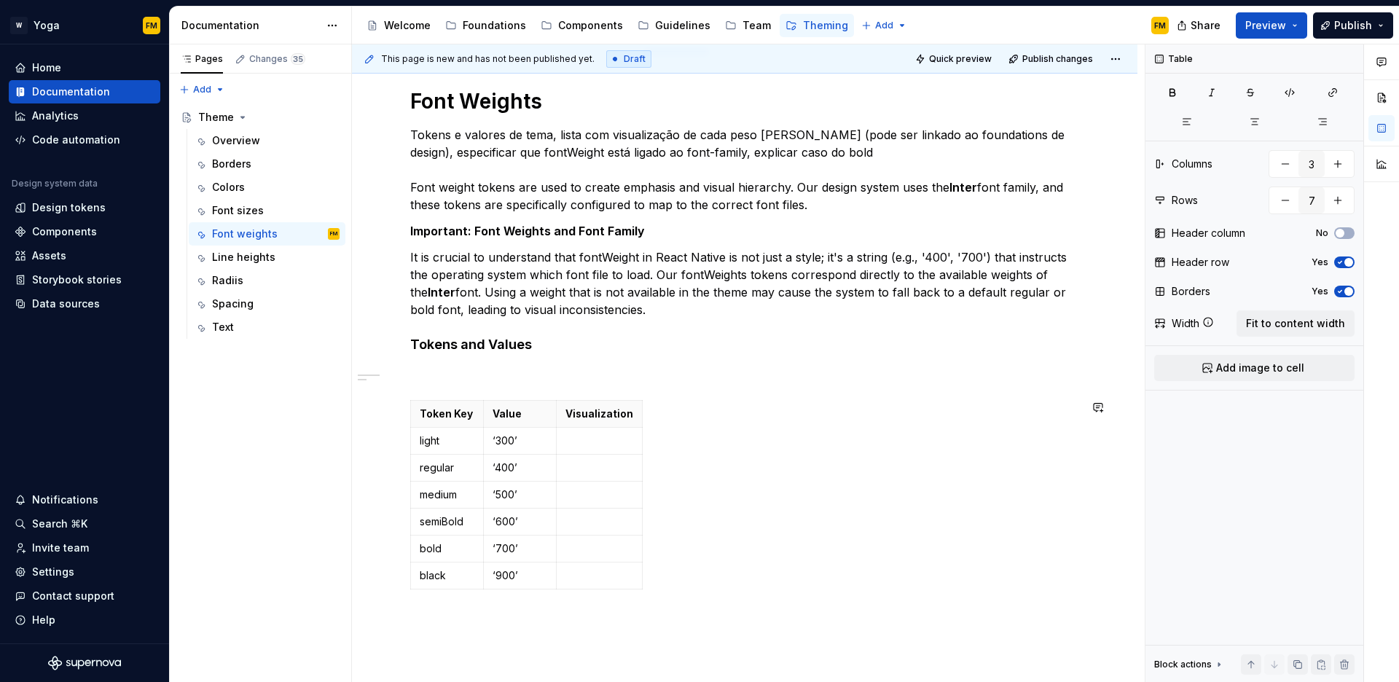
click at [431, 614] on div "Font Weights Tokens e valores de tema, lista com visualização de cada peso [PER…" at bounding box center [745, 435] width 786 height 765
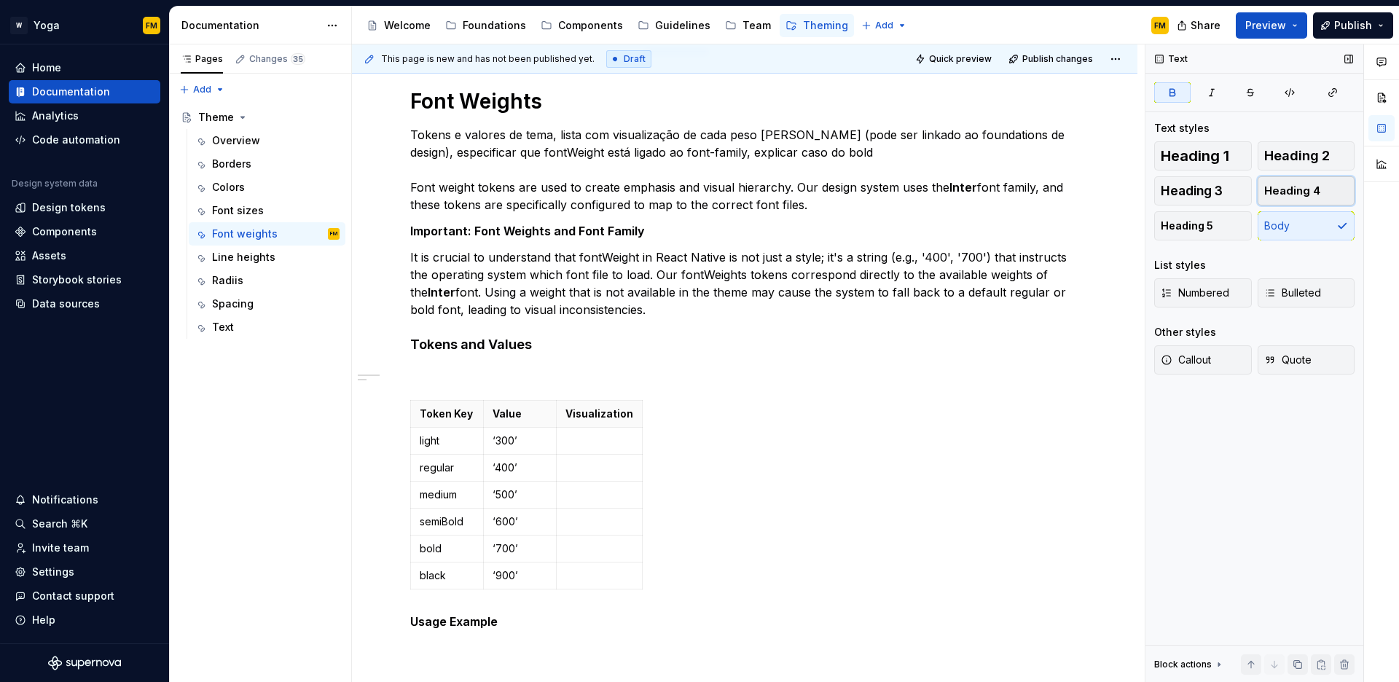
click at [1308, 189] on span "Heading 4" at bounding box center [1293, 191] width 56 height 15
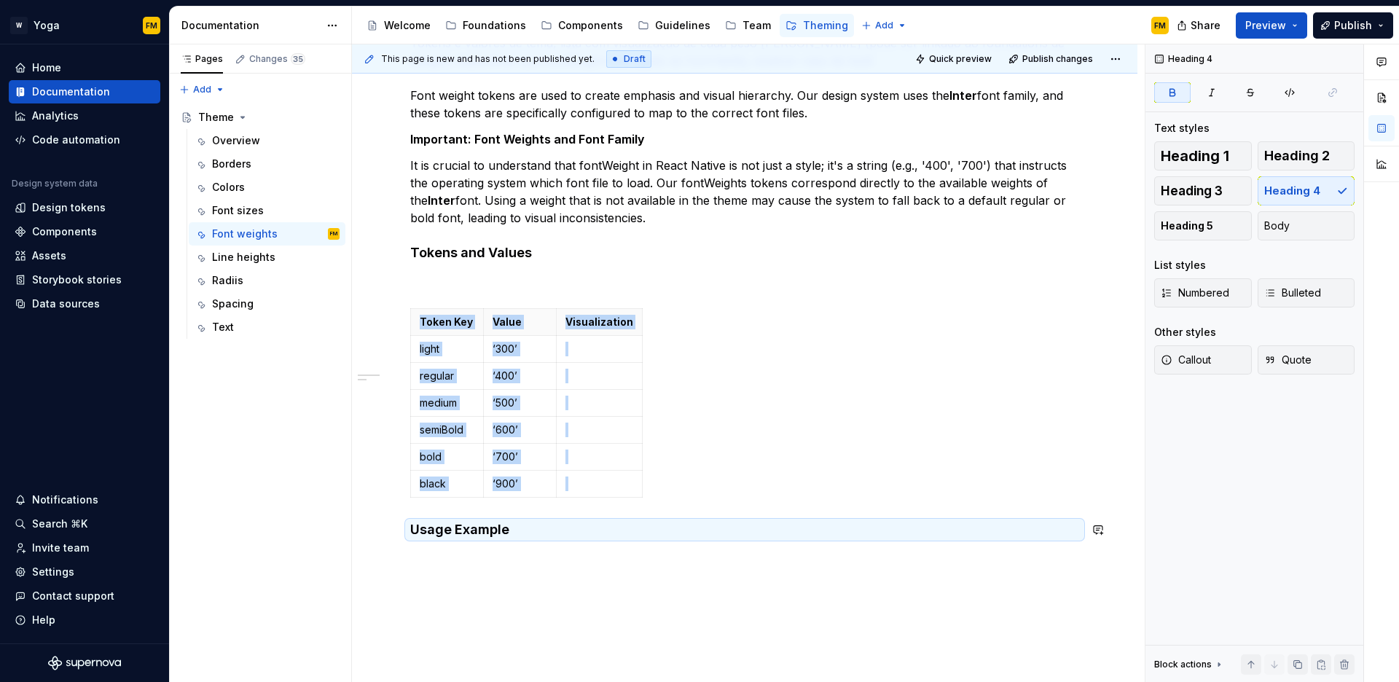
scroll to position [318, 0]
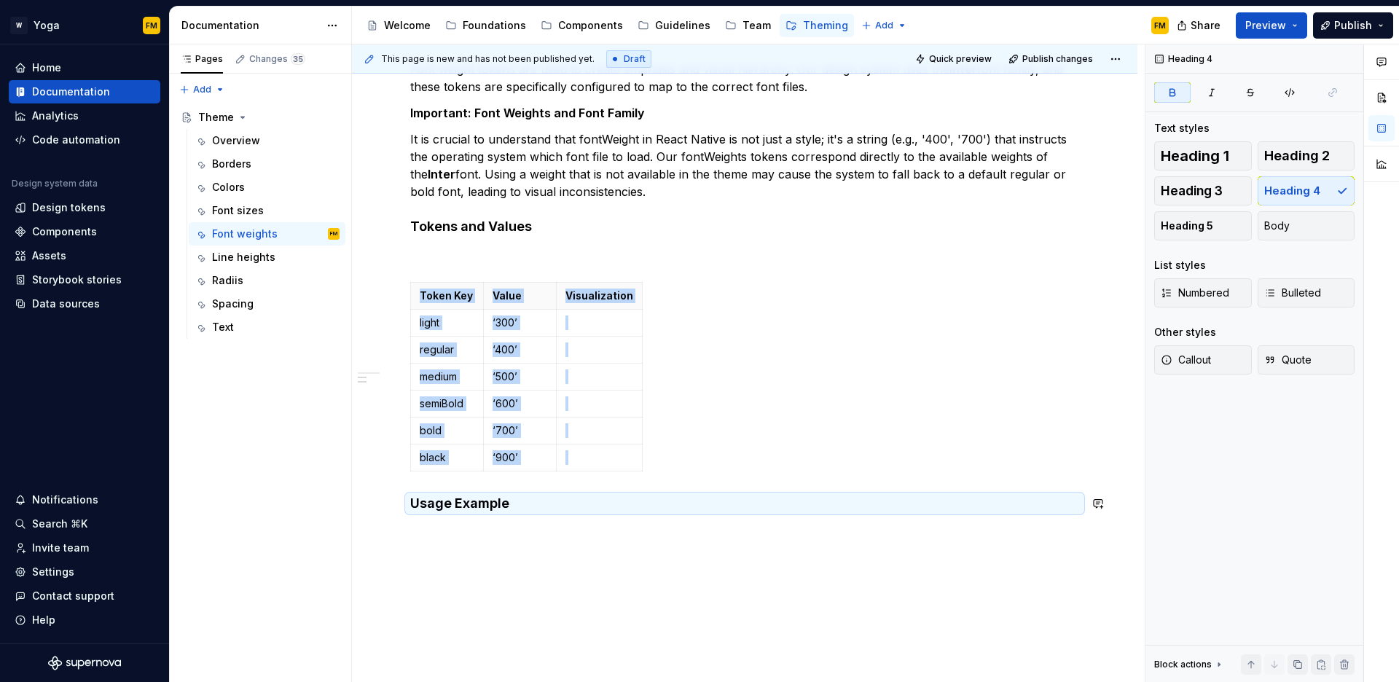
click at [518, 534] on div "Font Weights Tokens e valores de tema, lista com visualização de cada peso [PER…" at bounding box center [745, 335] width 786 height 800
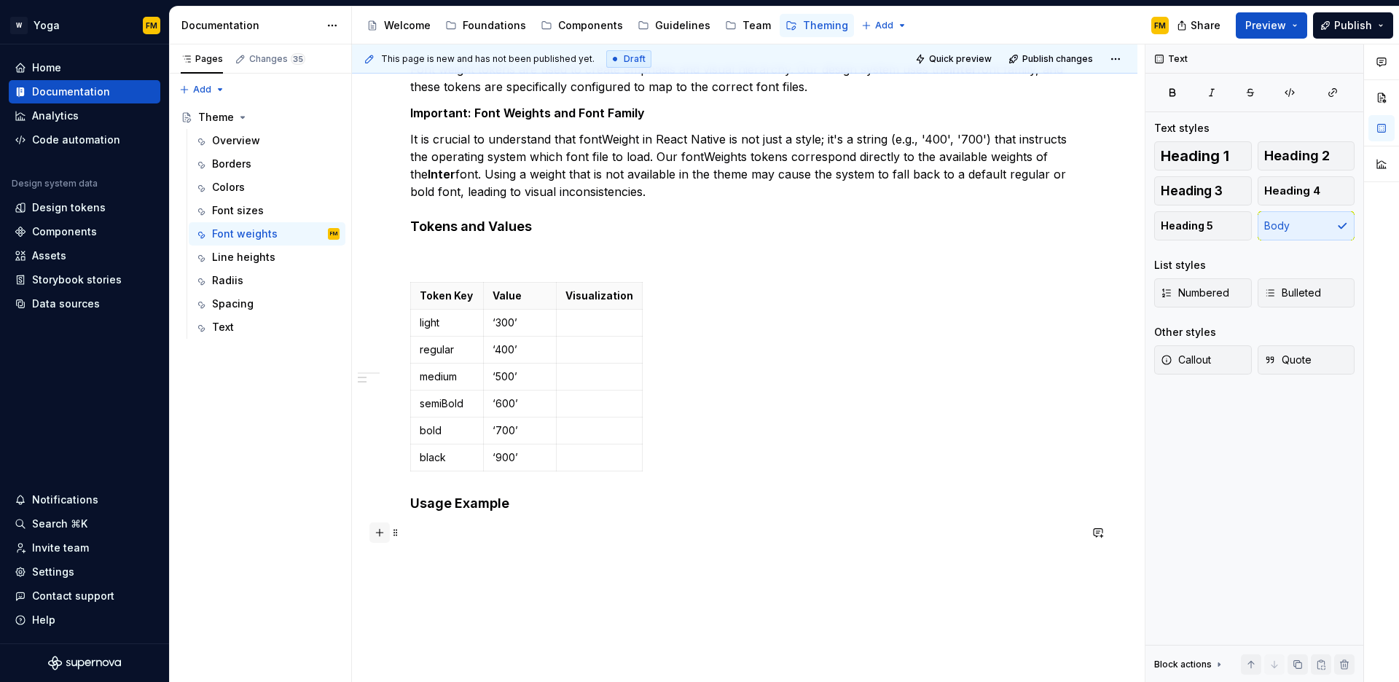
click at [380, 531] on button "button" at bounding box center [380, 533] width 20 height 20
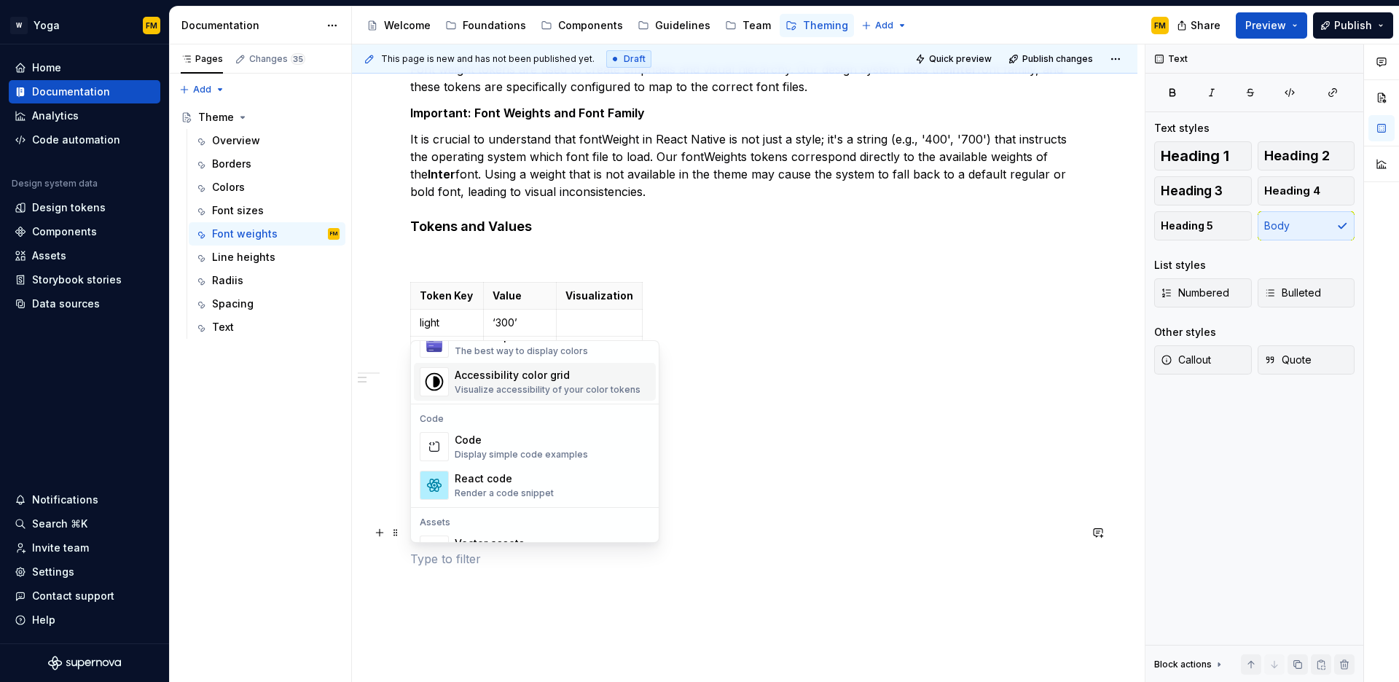
scroll to position [1159, 0]
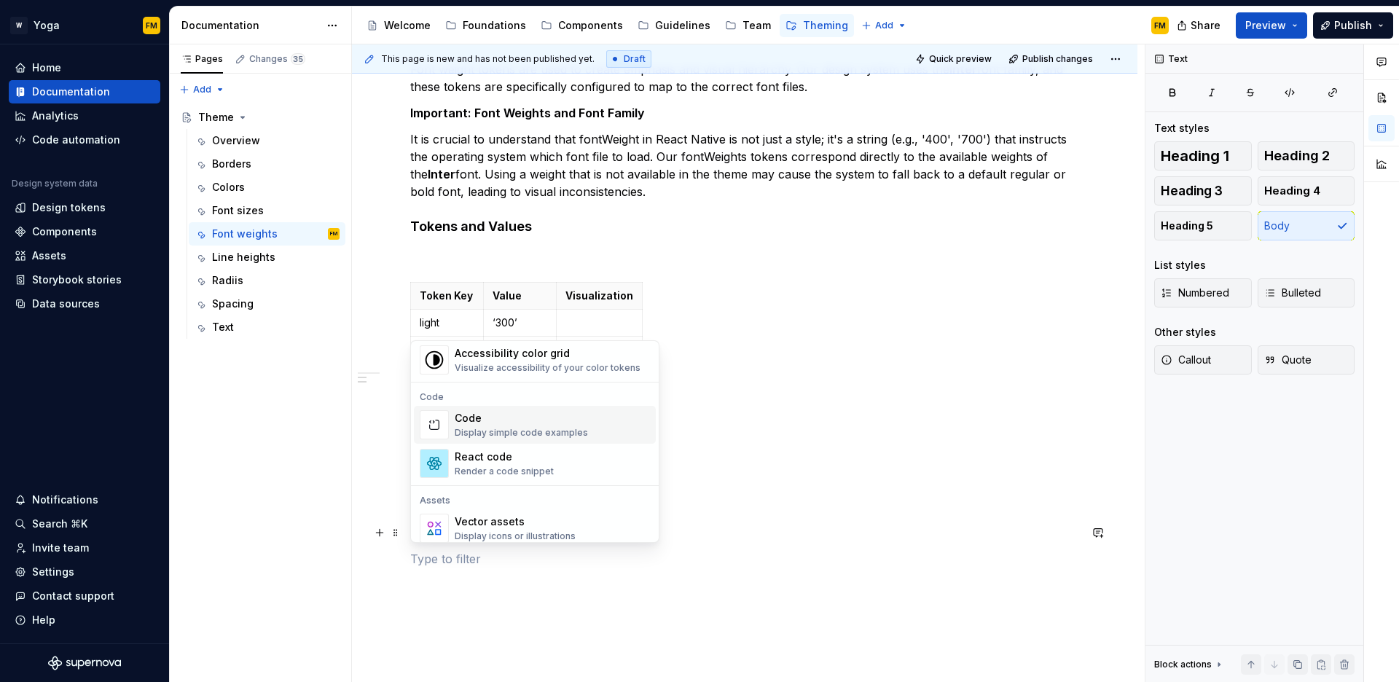
click at [496, 423] on div "Code" at bounding box center [521, 418] width 133 height 15
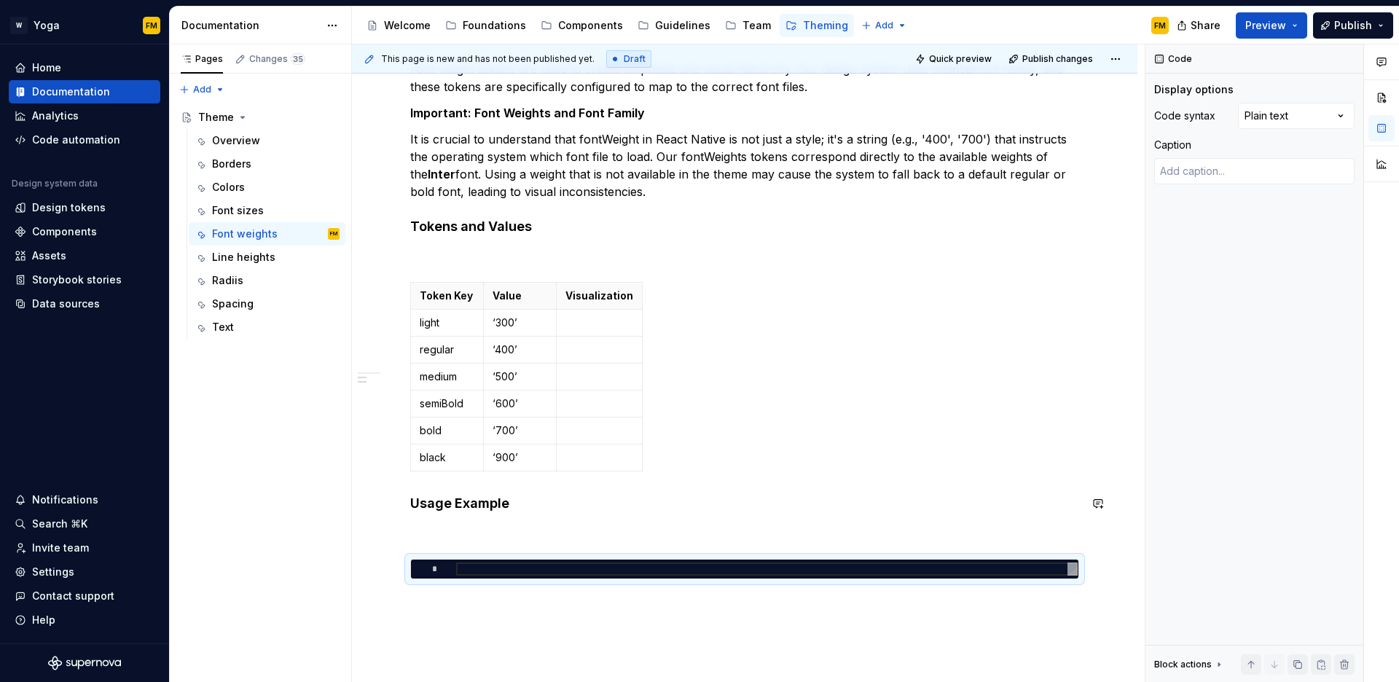
type textarea "*"
type textarea "**********"
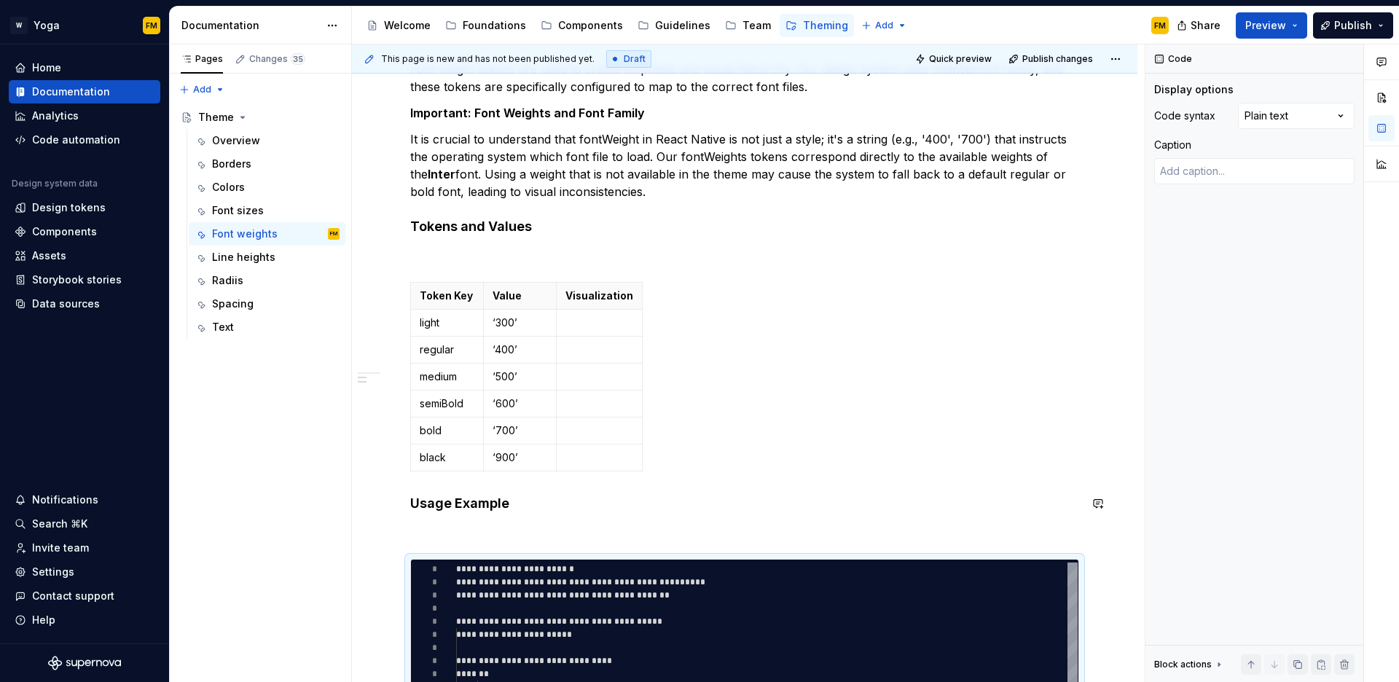
scroll to position [66, 0]
click at [492, 525] on p at bounding box center [744, 532] width 669 height 17
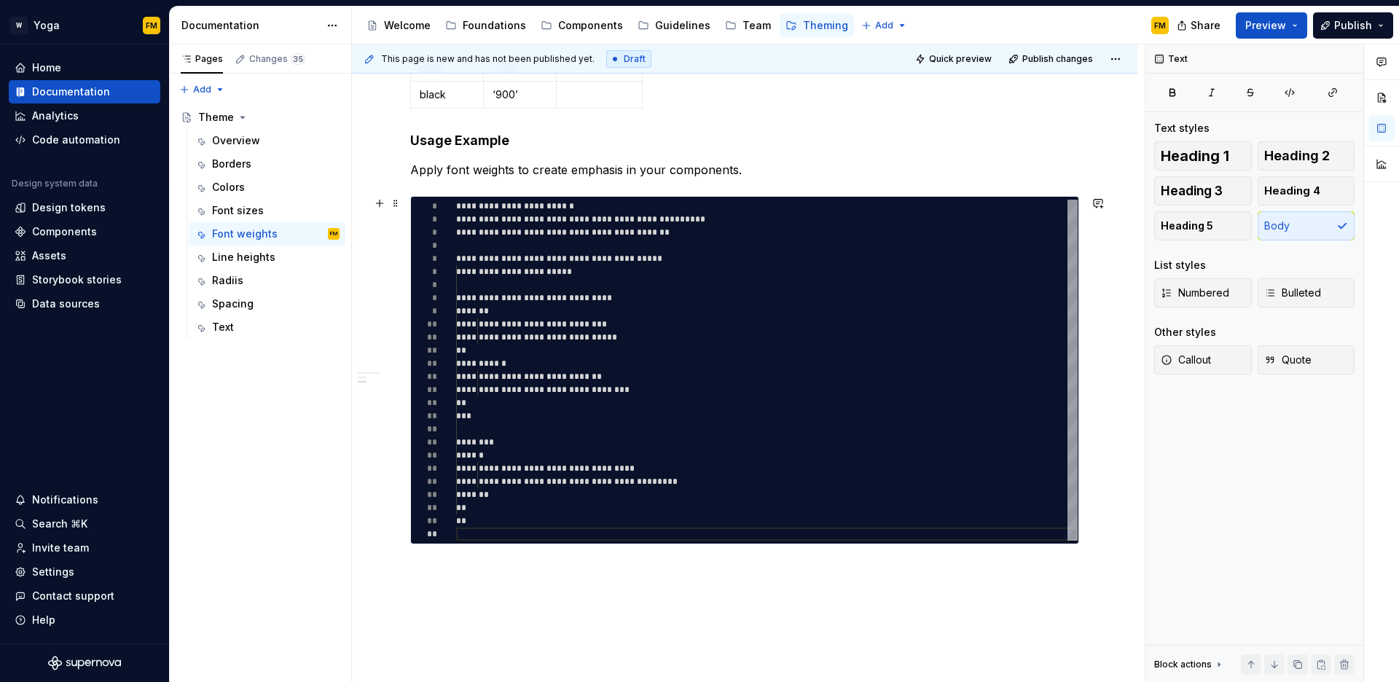
scroll to position [684, 0]
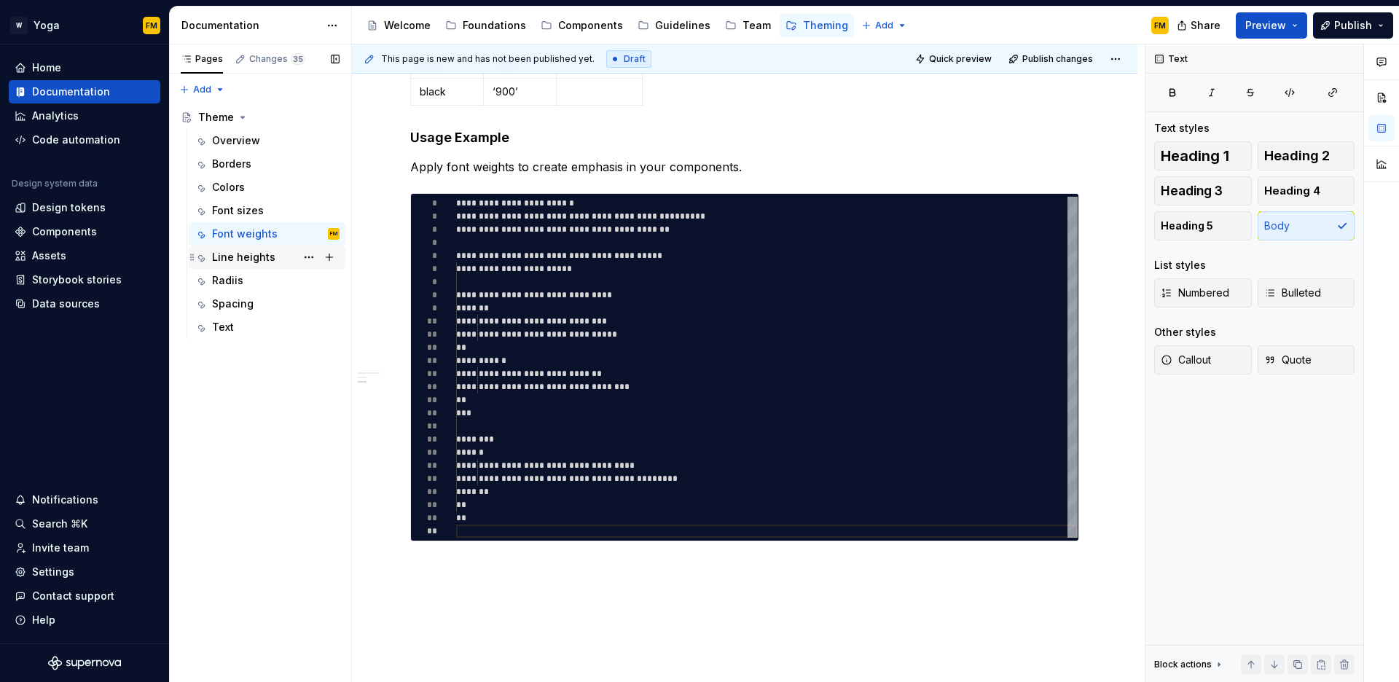
click at [254, 259] on div "Line heights" at bounding box center [243, 257] width 63 height 15
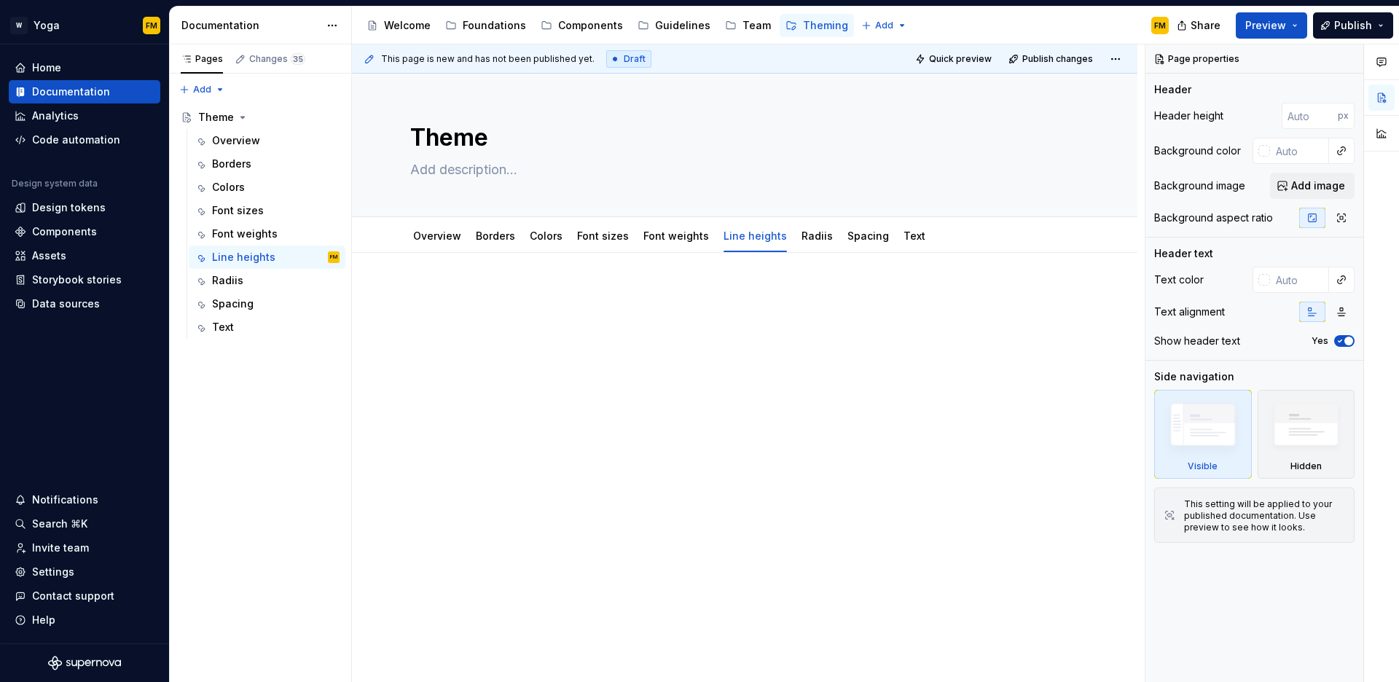
type textarea "*"
click at [437, 292] on p at bounding box center [744, 296] width 669 height 17
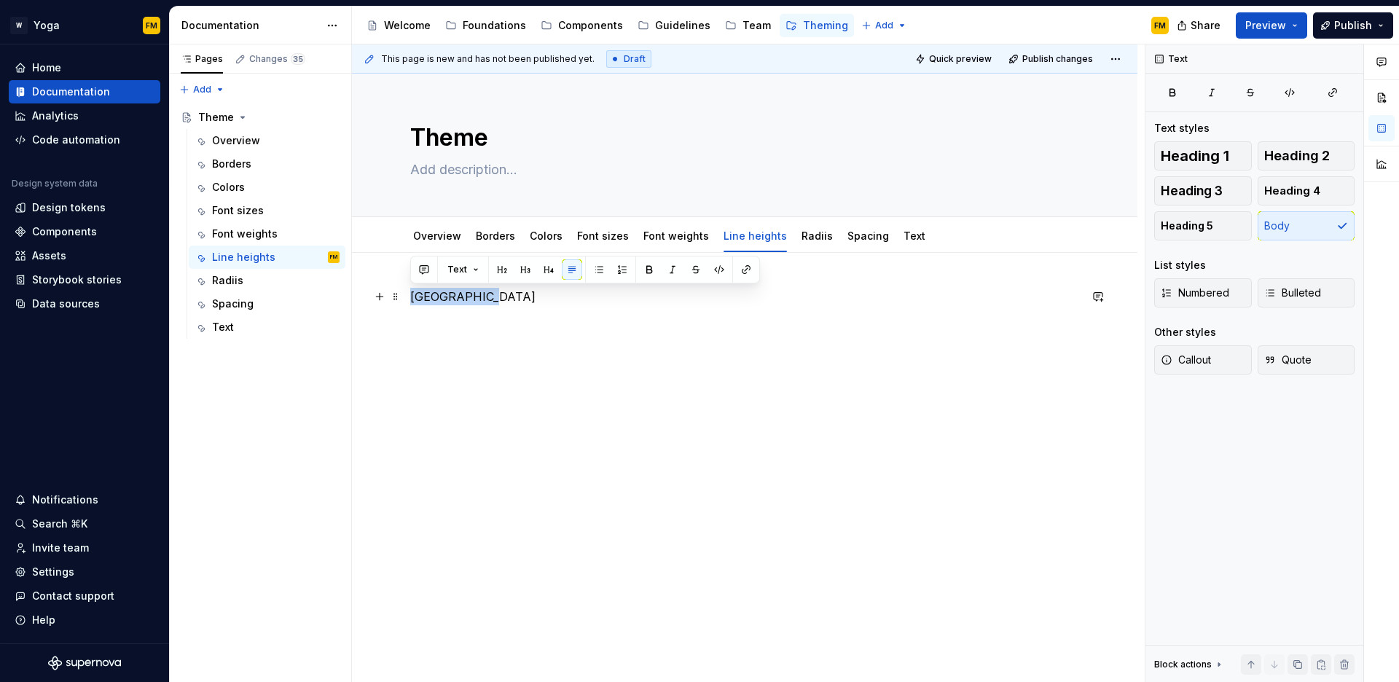
drag, startPoint x: 456, startPoint y: 300, endPoint x: 412, endPoint y: 301, distance: 44.5
click at [412, 301] on p "[GEOGRAPHIC_DATA]" at bounding box center [744, 296] width 669 height 17
click at [1223, 157] on span "Heading 1" at bounding box center [1195, 156] width 69 height 15
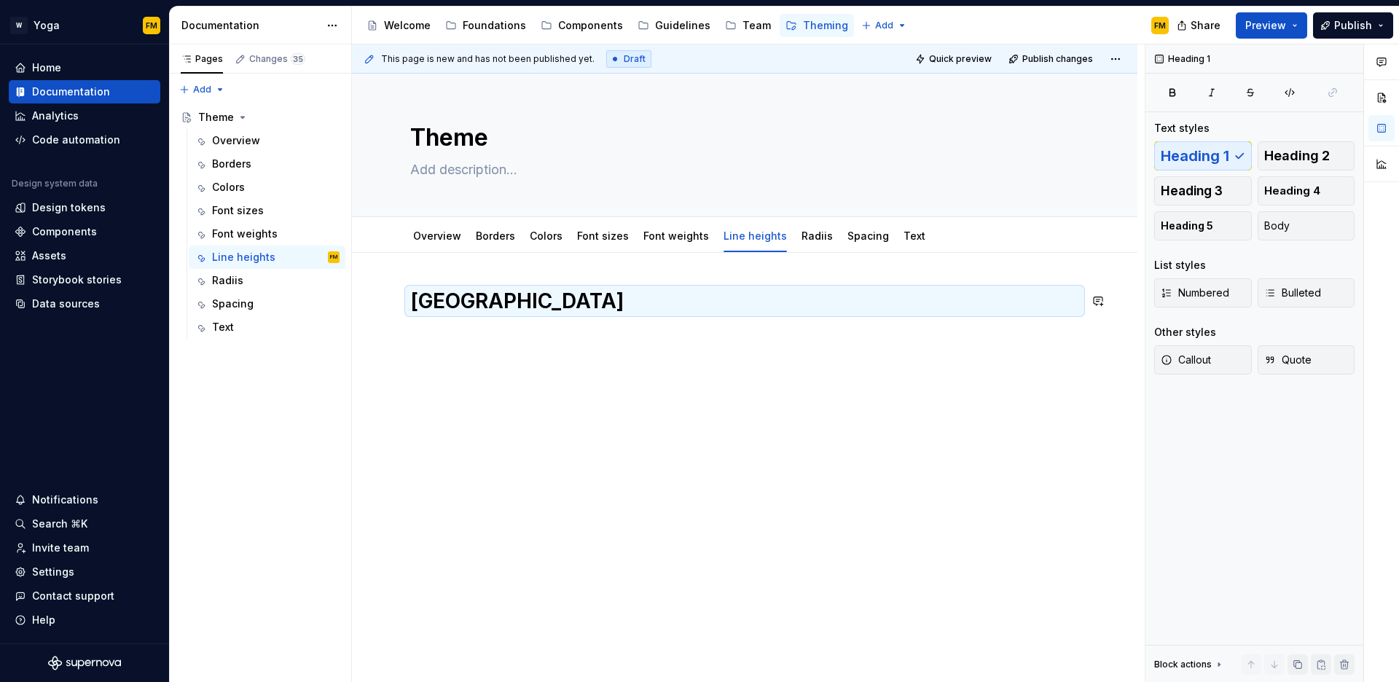
click at [499, 343] on div "[GEOGRAPHIC_DATA]" at bounding box center [744, 315] width 669 height 55
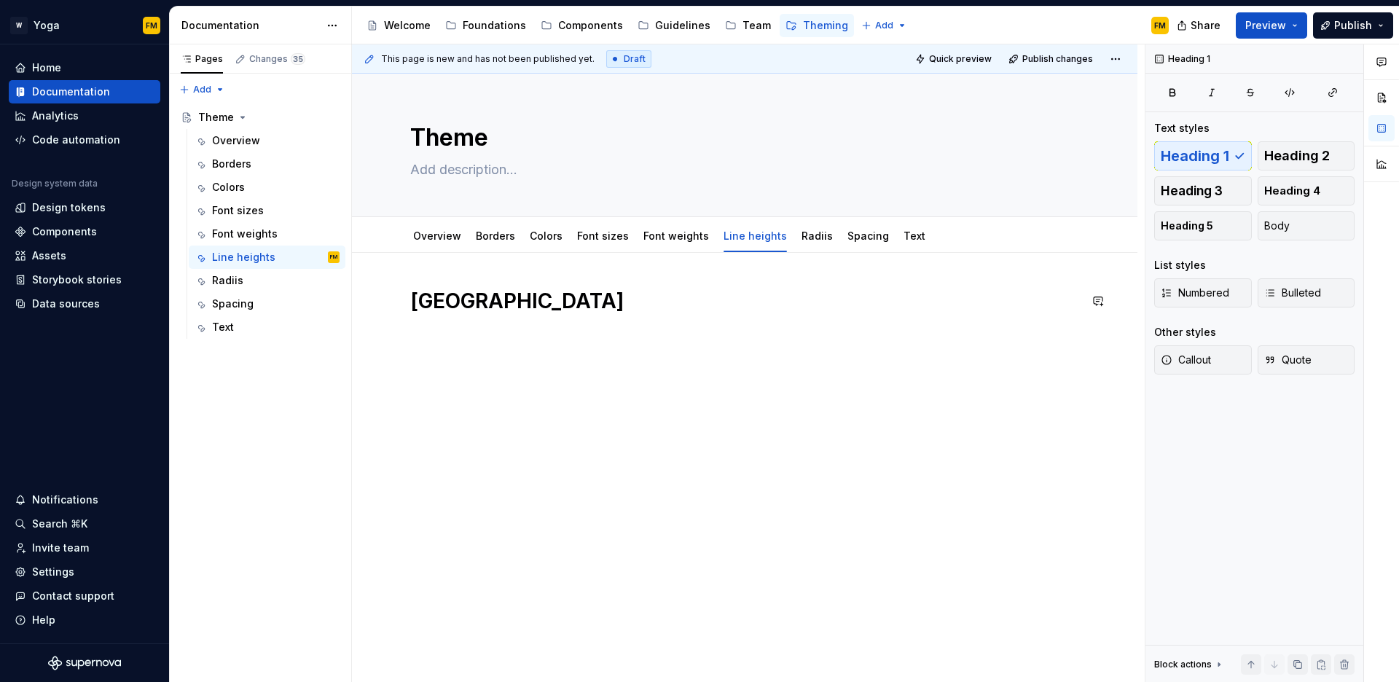
click at [498, 335] on div "[GEOGRAPHIC_DATA]" at bounding box center [744, 315] width 669 height 55
click at [493, 326] on div "[GEOGRAPHIC_DATA]" at bounding box center [744, 315] width 669 height 55
click at [485, 339] on div "[GEOGRAPHIC_DATA]" at bounding box center [744, 315] width 669 height 55
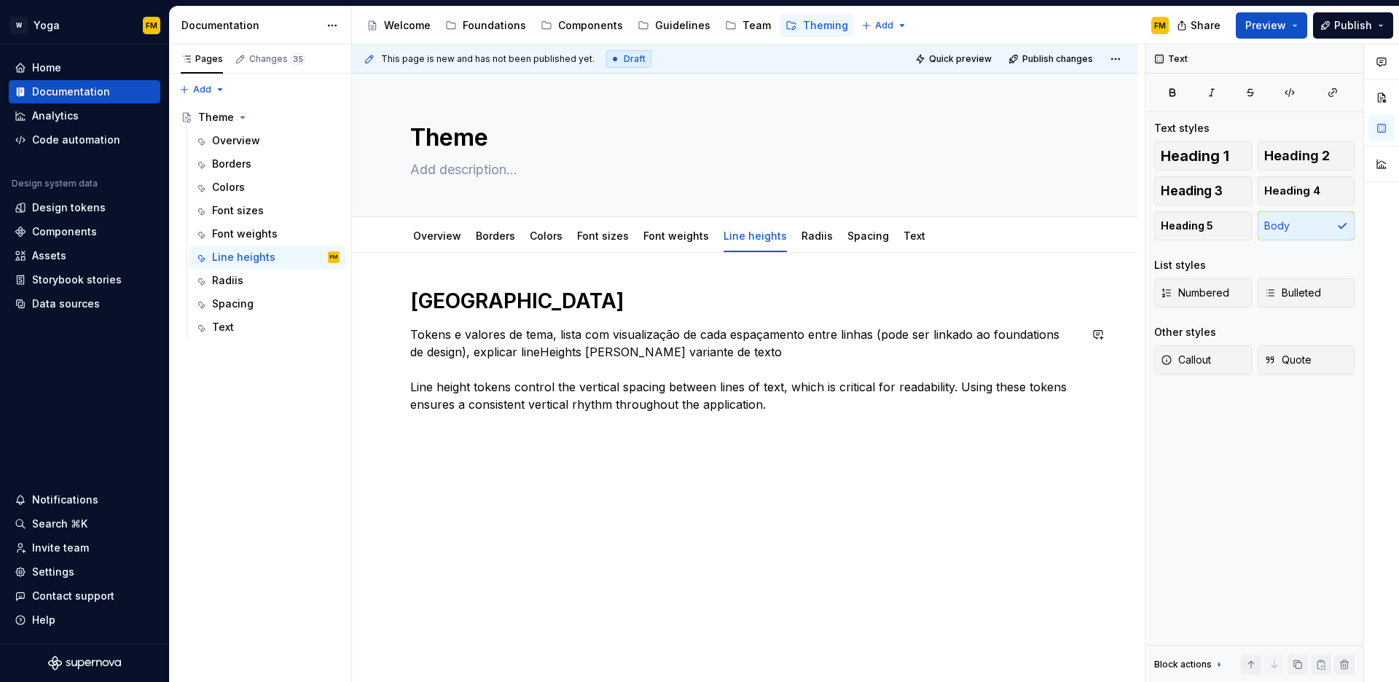
click at [464, 422] on div "Line Heights Tokens e valores de tema, lista com visualização de cada espaçamen…" at bounding box center [744, 359] width 669 height 143
click at [461, 438] on div "Line Heights Tokens e valores de tema, lista com visualização de cada espaçamen…" at bounding box center [745, 444] width 786 height 383
click at [1278, 191] on span "Heading 4" at bounding box center [1293, 191] width 56 height 15
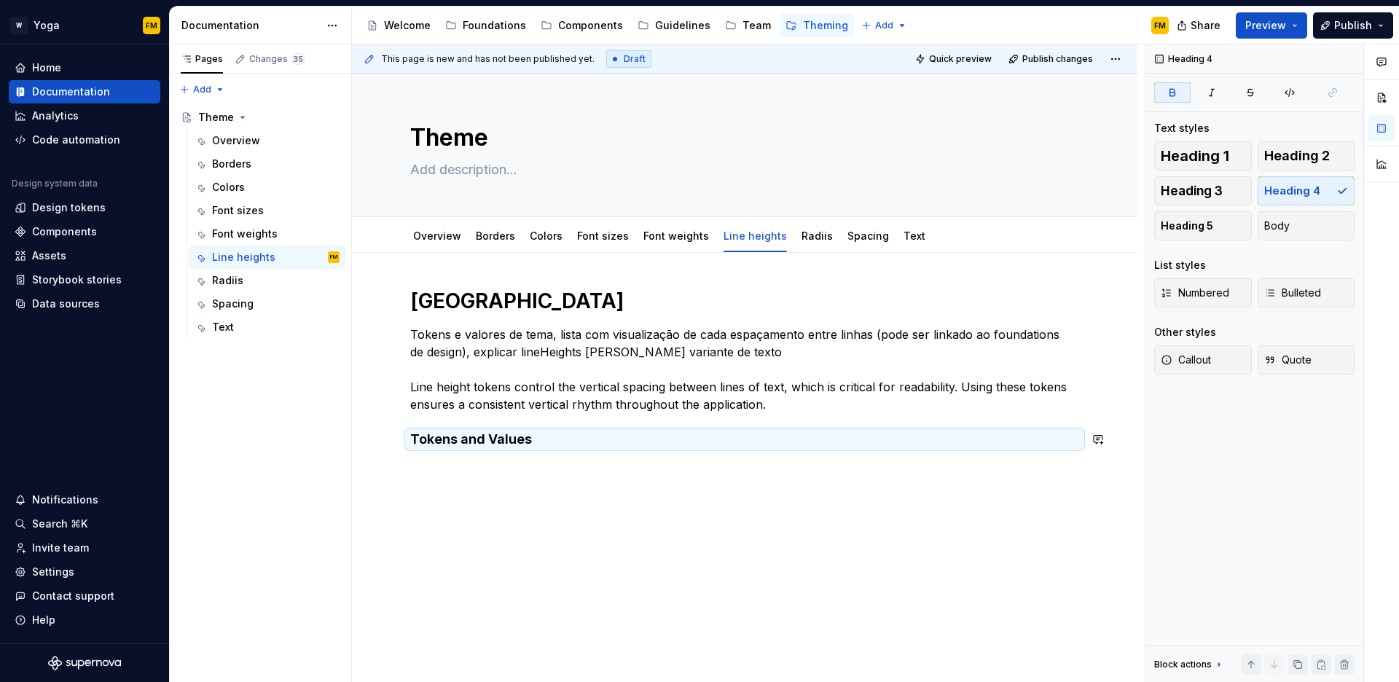
click at [517, 475] on div "Line Heights Tokens e valores de tema, lista com visualização de cada espaçamen…" at bounding box center [745, 462] width 786 height 418
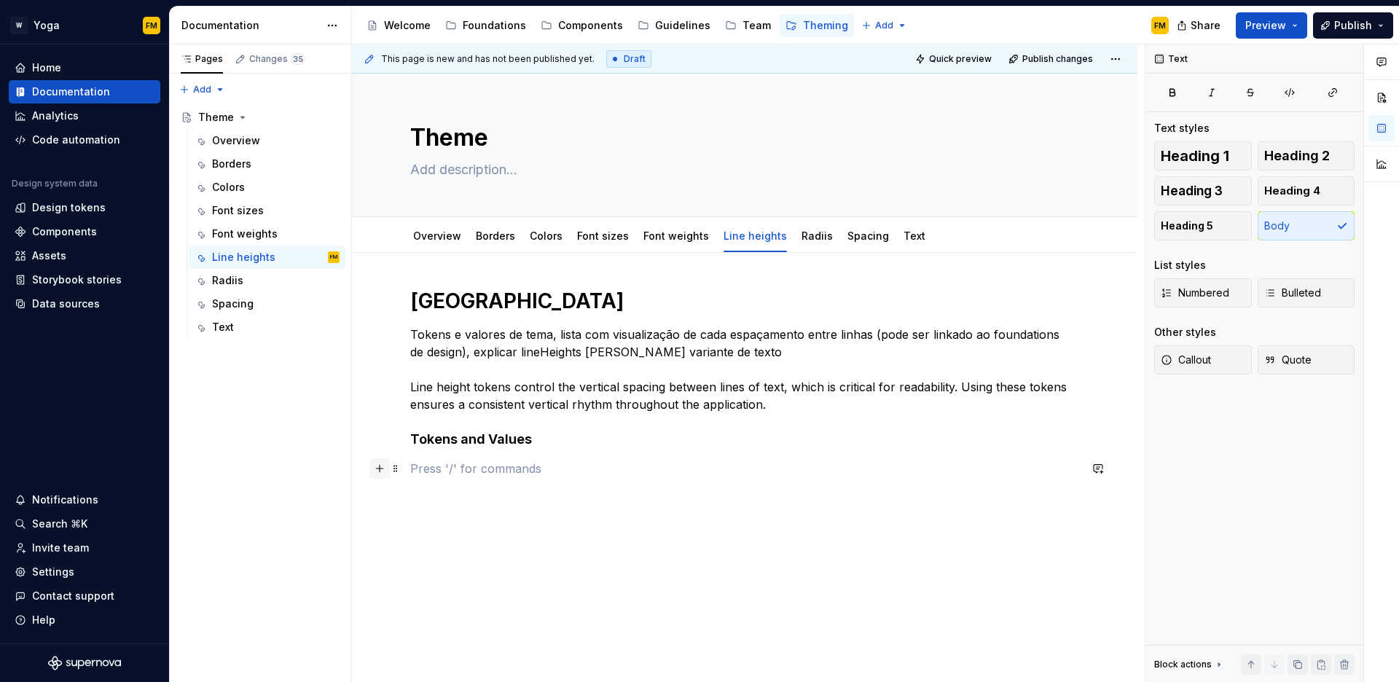
click at [372, 469] on button "button" at bounding box center [380, 468] width 20 height 20
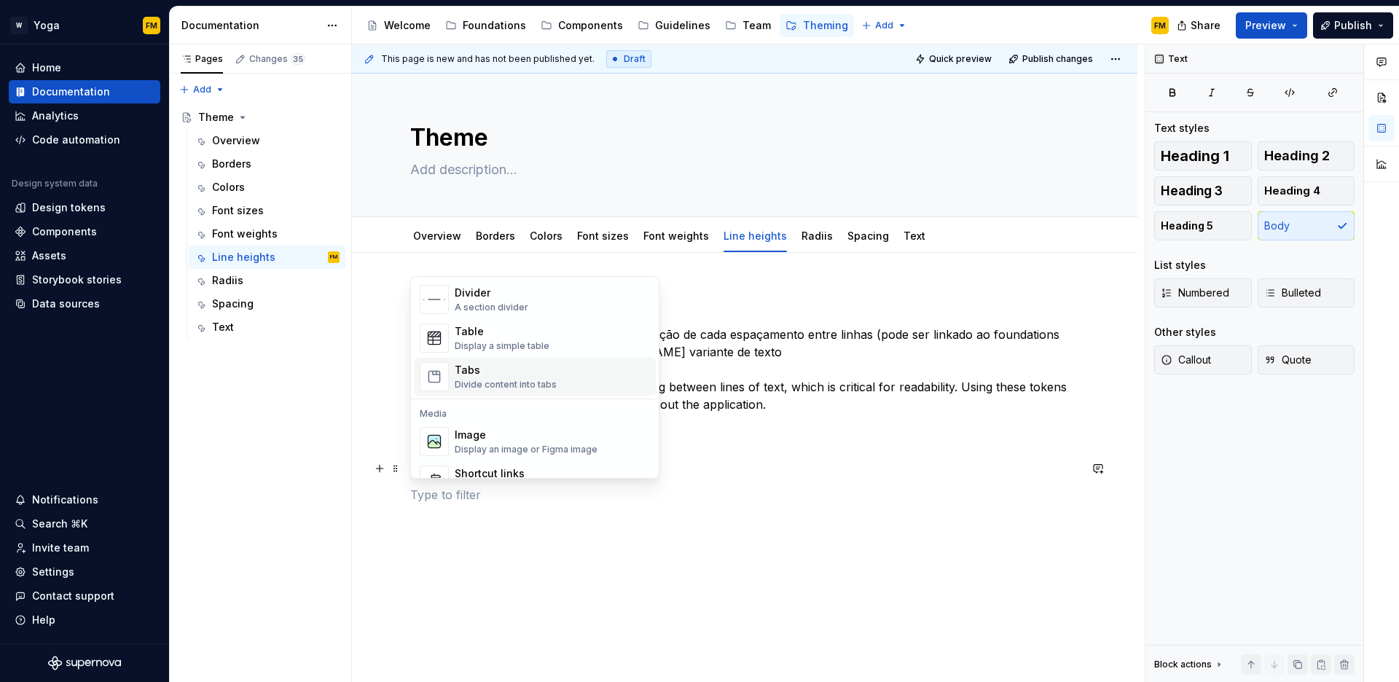
scroll to position [499, 0]
click at [507, 337] on div "Table Display a simple table" at bounding box center [502, 336] width 95 height 28
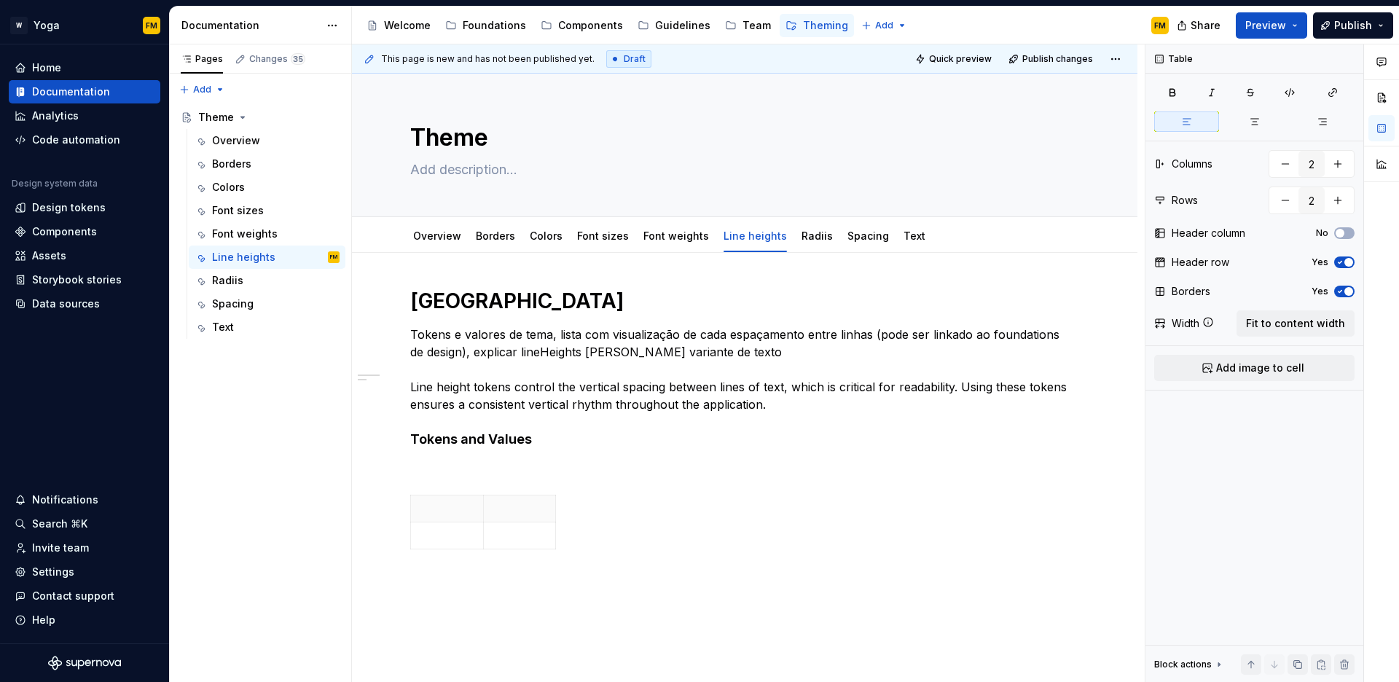
type textarea "*"
click at [554, 522] on icon "button" at bounding box center [555, 522] width 7 height 7
type input "3"
click at [448, 503] on p at bounding box center [447, 508] width 55 height 15
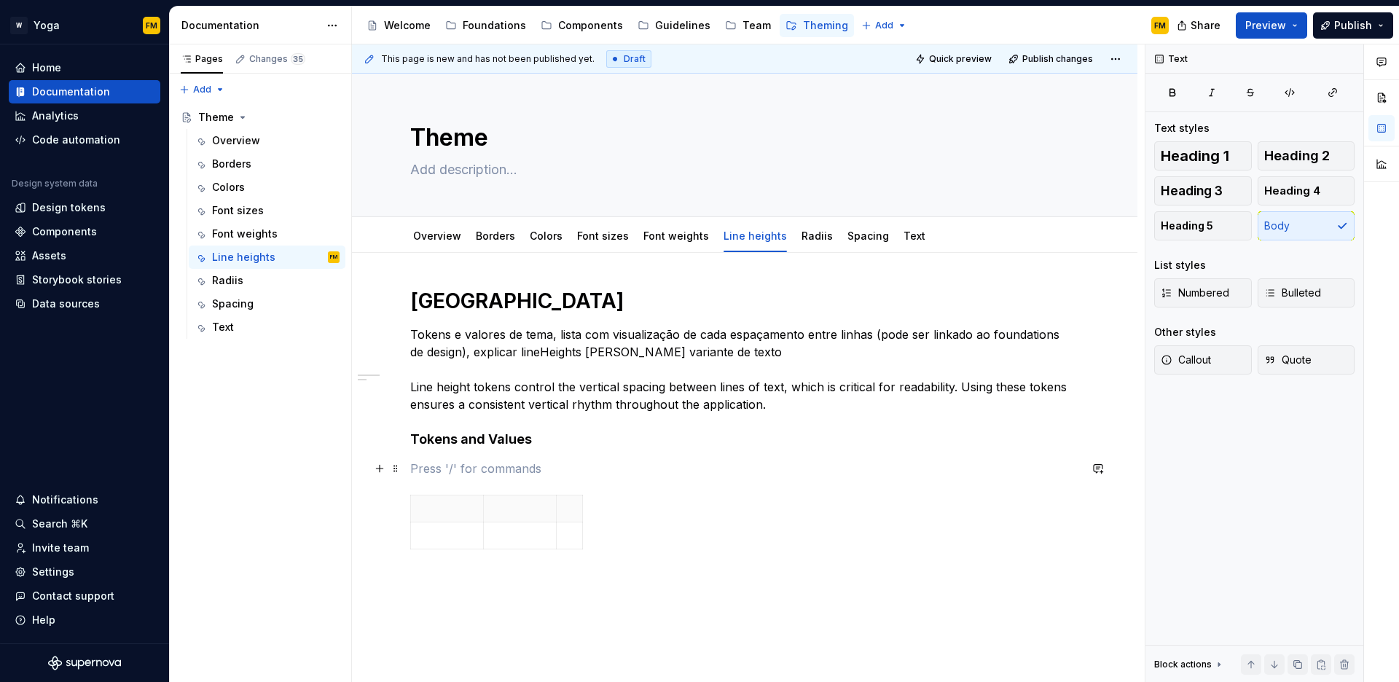
click at [481, 465] on p at bounding box center [744, 468] width 669 height 17
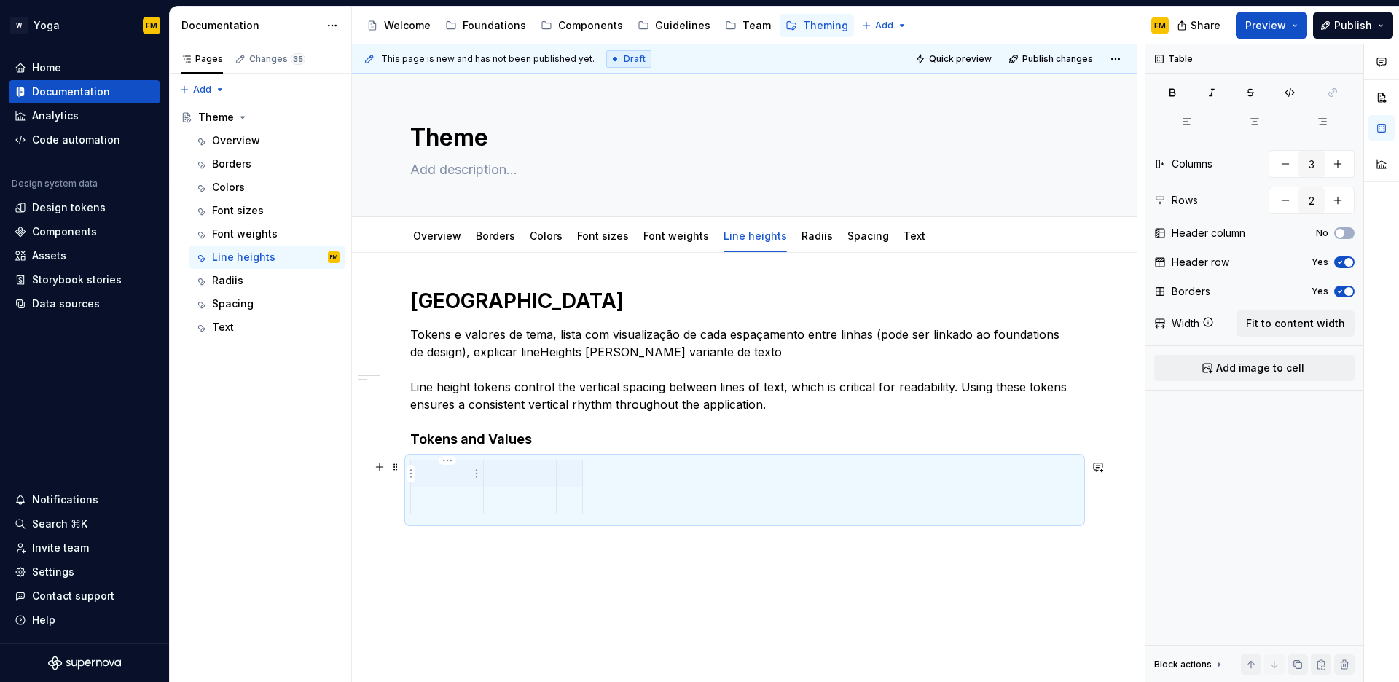
click at [453, 478] on p at bounding box center [447, 473] width 55 height 15
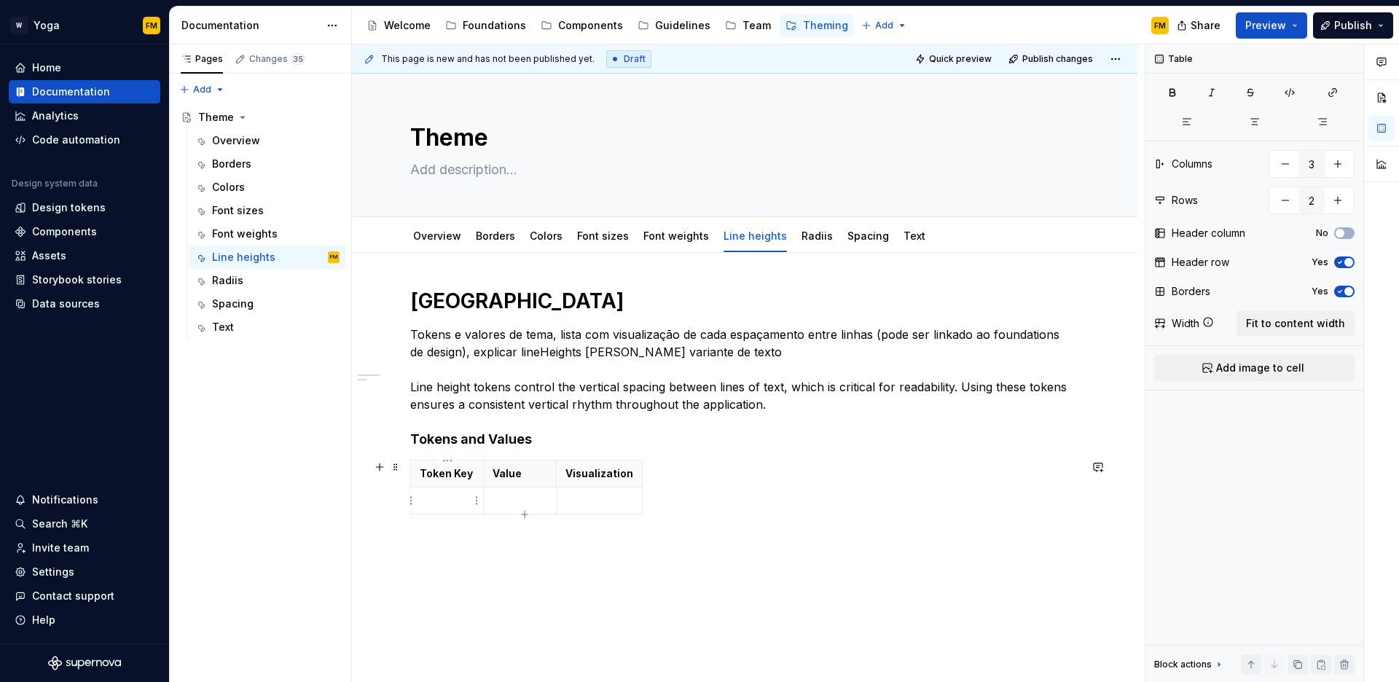
type textarea "*"
click at [523, 516] on icon "button" at bounding box center [525, 515] width 12 height 12
click at [527, 544] on icon "button" at bounding box center [525, 542] width 12 height 12
click at [525, 566] on icon "button" at bounding box center [524, 568] width 7 height 7
click at [526, 593] on icon "button" at bounding box center [525, 596] width 12 height 12
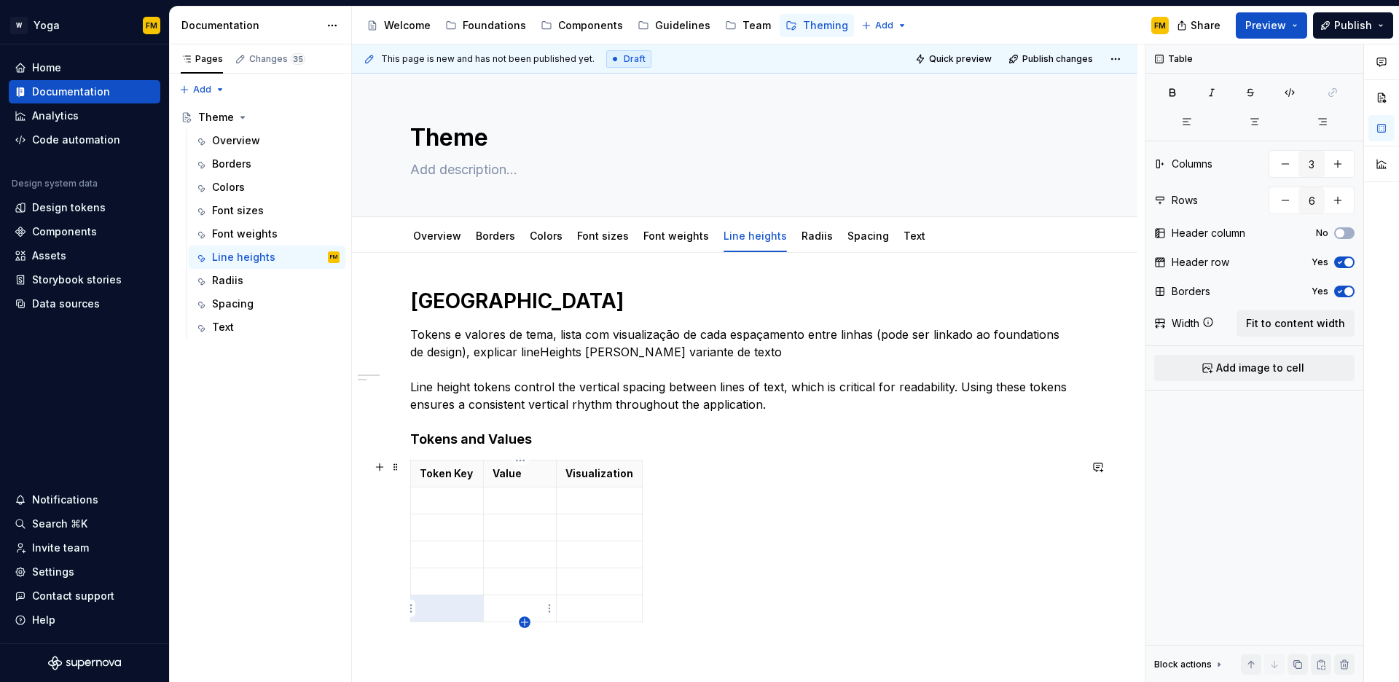
click at [525, 621] on icon "button" at bounding box center [525, 623] width 12 height 12
type input "7"
click at [453, 501] on p at bounding box center [447, 500] width 55 height 15
click at [442, 523] on p at bounding box center [447, 527] width 55 height 15
click at [439, 555] on p at bounding box center [447, 554] width 55 height 15
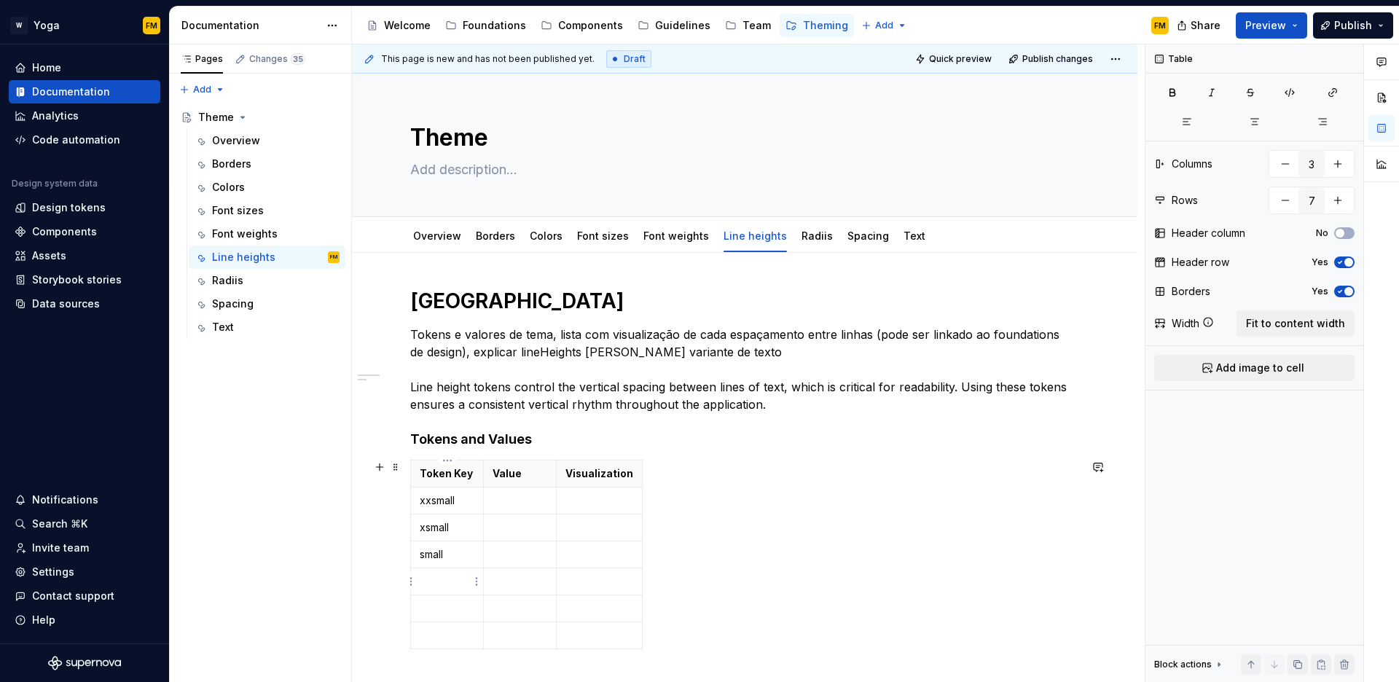
click at [451, 585] on p at bounding box center [447, 581] width 55 height 15
click at [429, 617] on td at bounding box center [447, 608] width 73 height 27
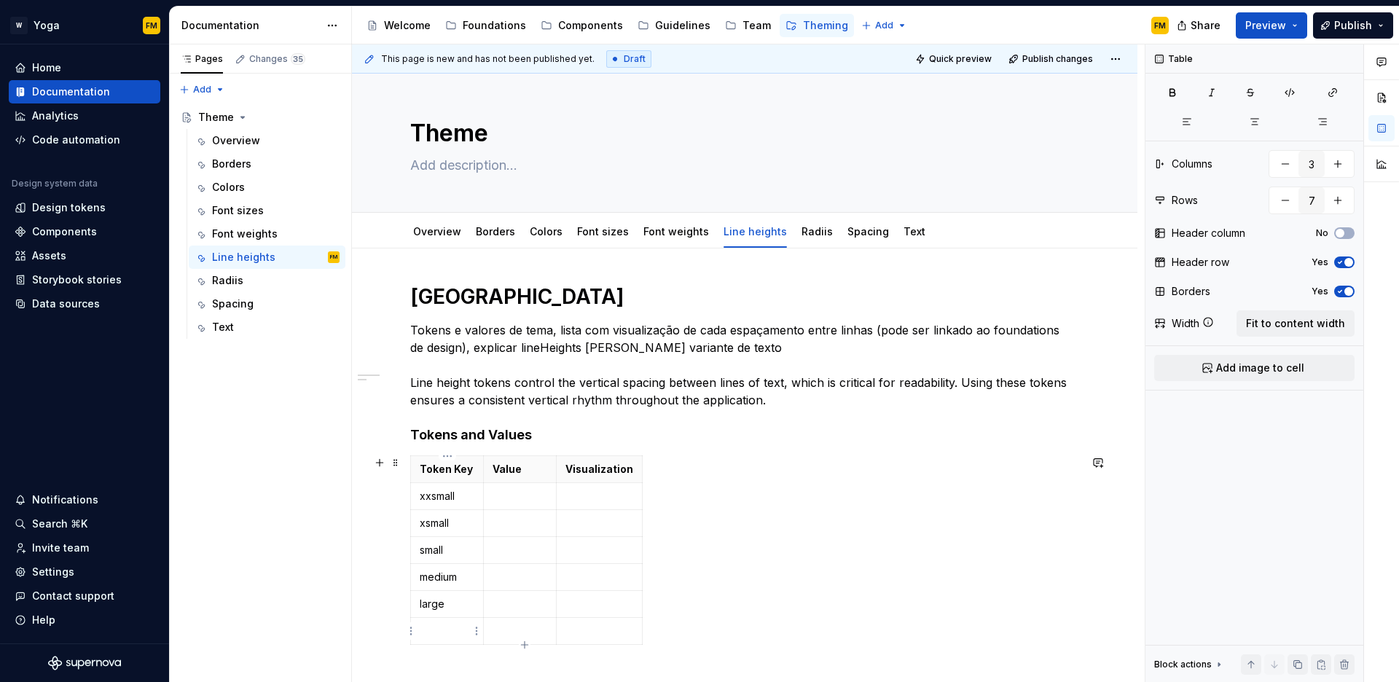
click at [431, 632] on p at bounding box center [447, 631] width 55 height 15
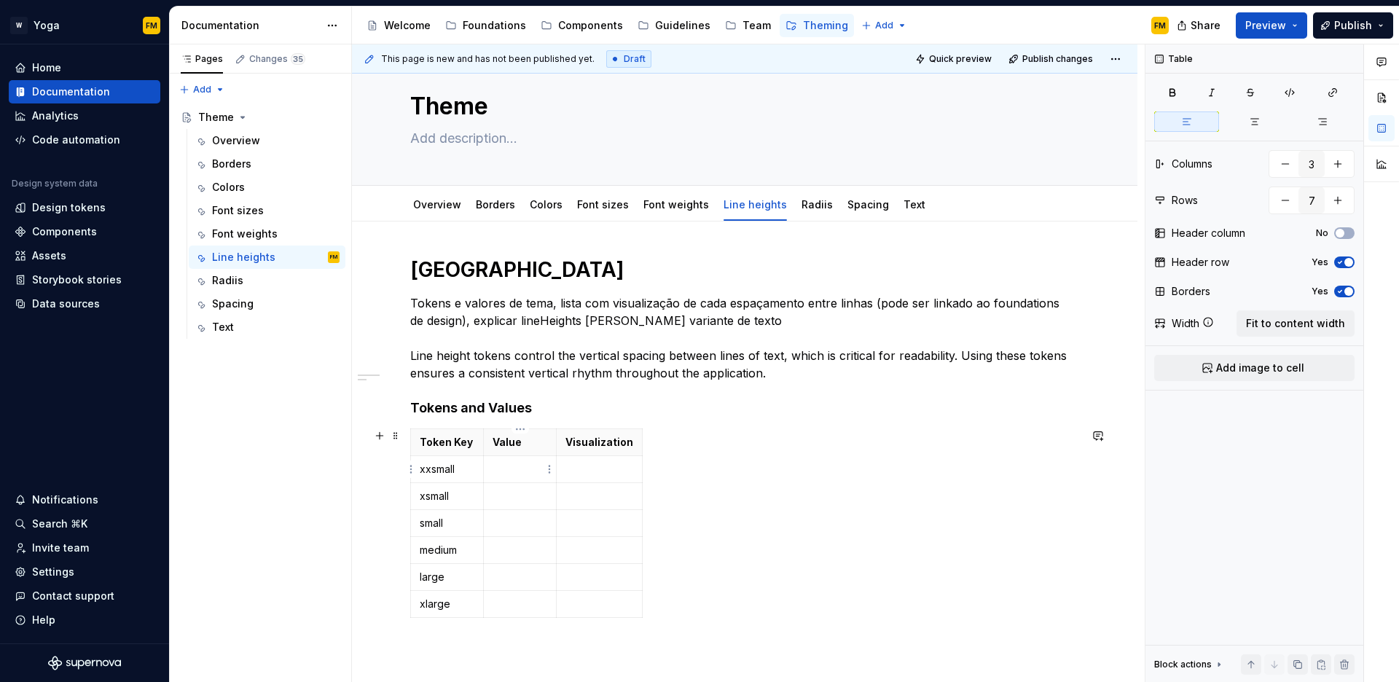
drag, startPoint x: 522, startPoint y: 465, endPoint x: 517, endPoint y: 457, distance: 9.1
click at [521, 464] on p at bounding box center [520, 469] width 55 height 15
click at [507, 493] on p at bounding box center [520, 496] width 55 height 15
click at [514, 525] on p at bounding box center [520, 523] width 55 height 15
click at [530, 469] on p "16" at bounding box center [520, 469] width 55 height 15
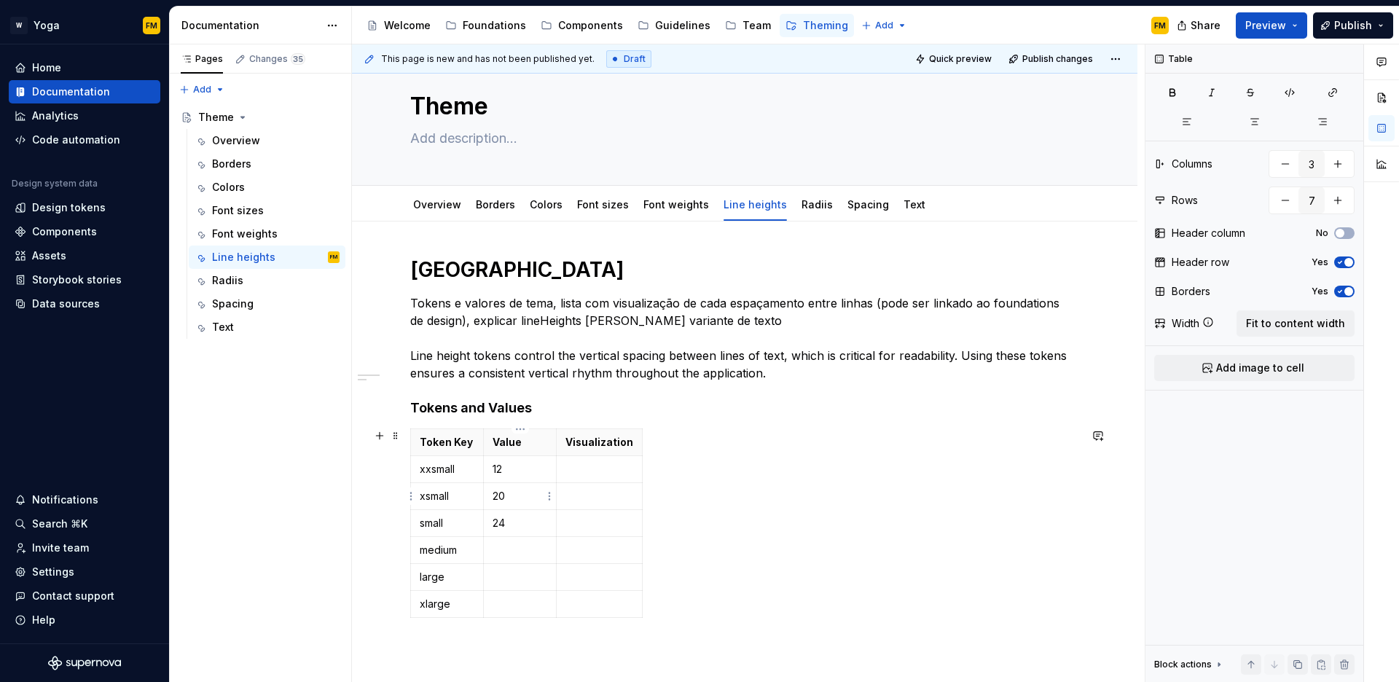
click at [517, 493] on p "20" at bounding box center [520, 496] width 55 height 15
drag, startPoint x: 513, startPoint y: 527, endPoint x: 489, endPoint y: 525, distance: 24.2
click at [489, 525] on td "24" at bounding box center [520, 523] width 73 height 27
click at [512, 547] on p at bounding box center [520, 550] width 55 height 15
click at [516, 586] on td at bounding box center [520, 577] width 73 height 27
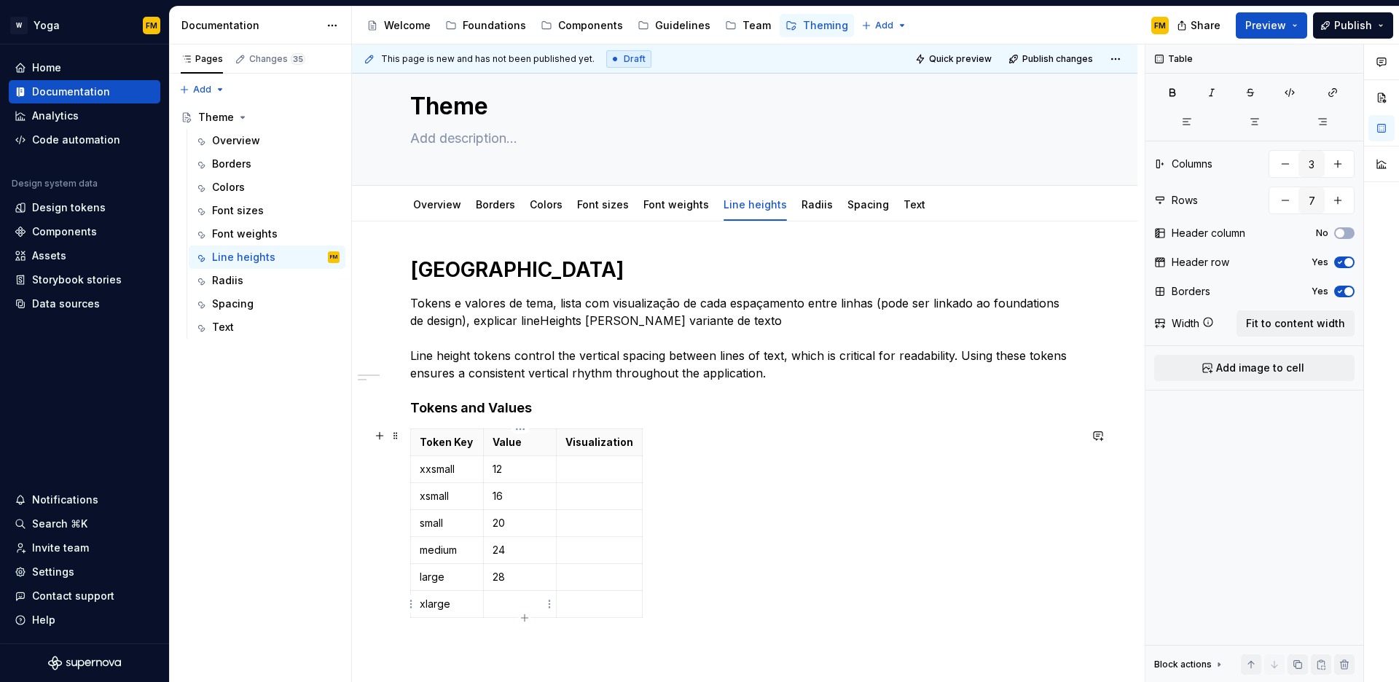
click at [514, 604] on p at bounding box center [520, 604] width 55 height 15
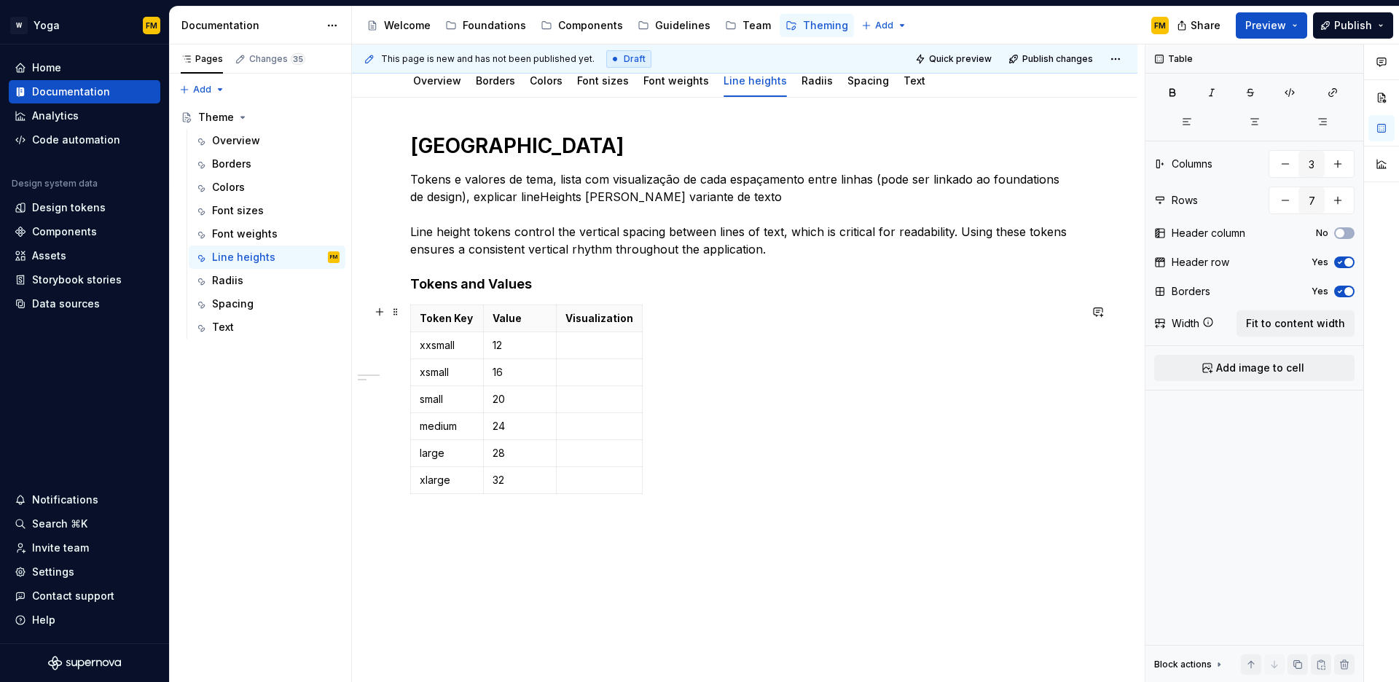
scroll to position [157, 0]
click at [438, 520] on div "This page is new and has not been published yet. Draft Quick preview Publish ch…" at bounding box center [748, 363] width 793 height 638
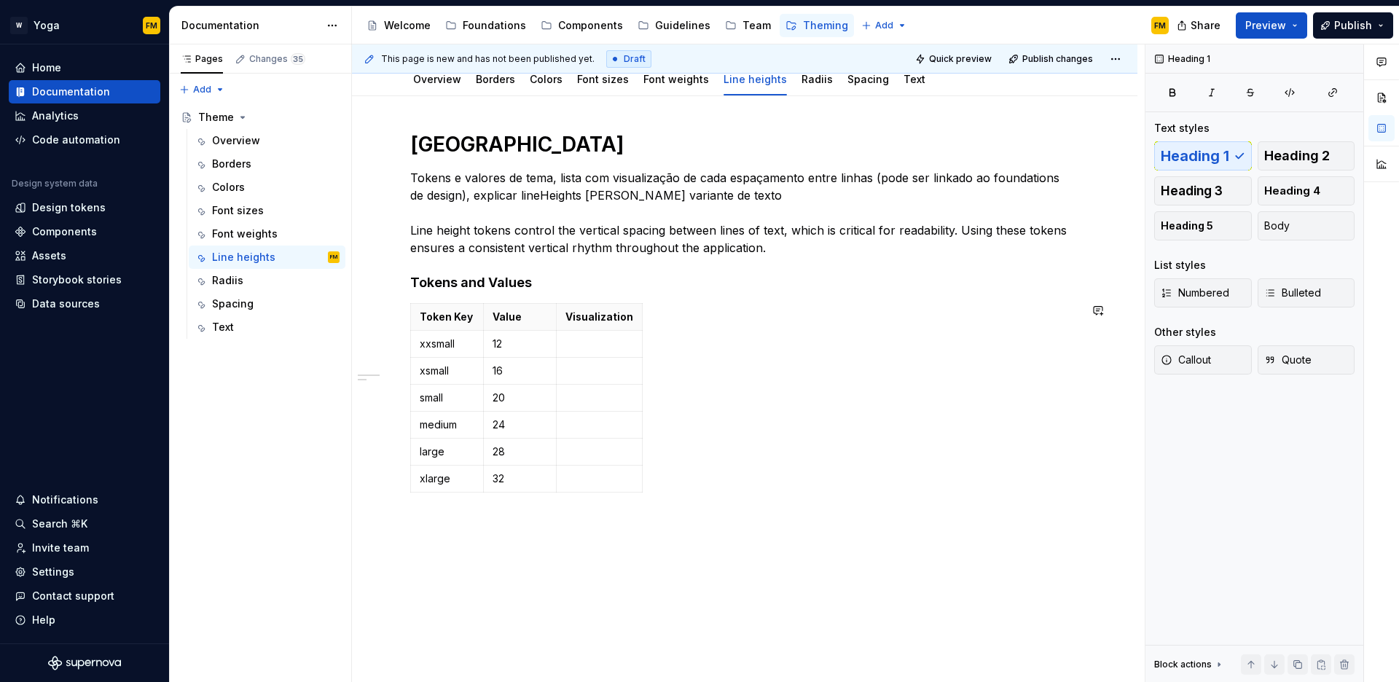
click at [445, 511] on div "Line Heights Tokens e valores de tema, lista com visualização de cada espaçamen…" at bounding box center [744, 323] width 669 height 385
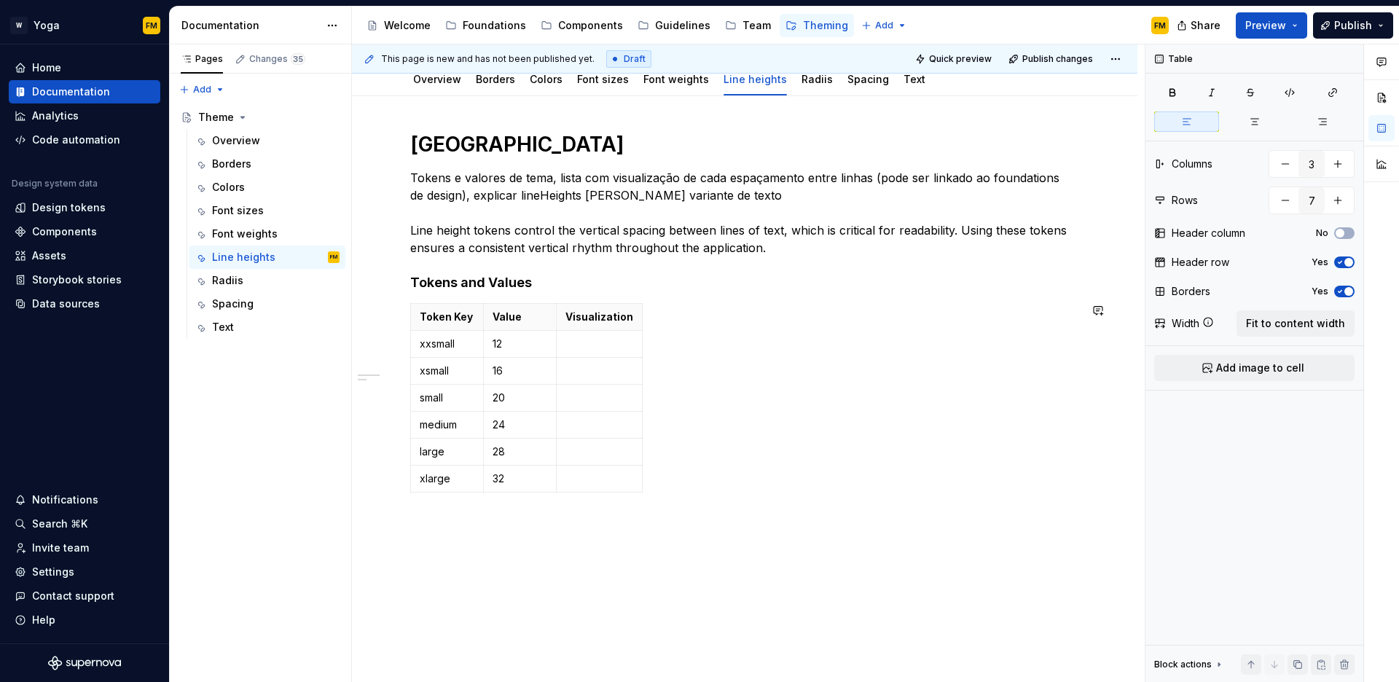
click at [441, 524] on div "Line Heights Tokens e valores de tema, lista com visualização de cada espaçamen…" at bounding box center [745, 408] width 786 height 625
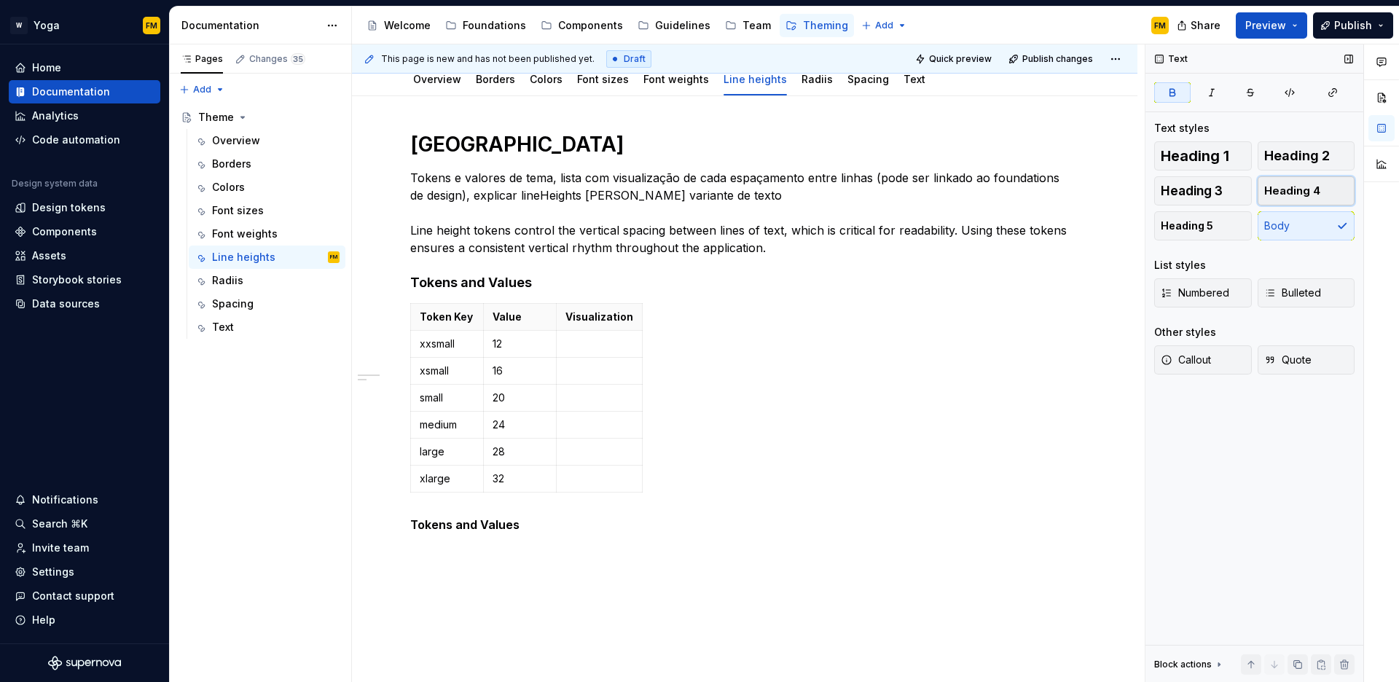
click at [1307, 187] on span "Heading 4" at bounding box center [1293, 191] width 56 height 15
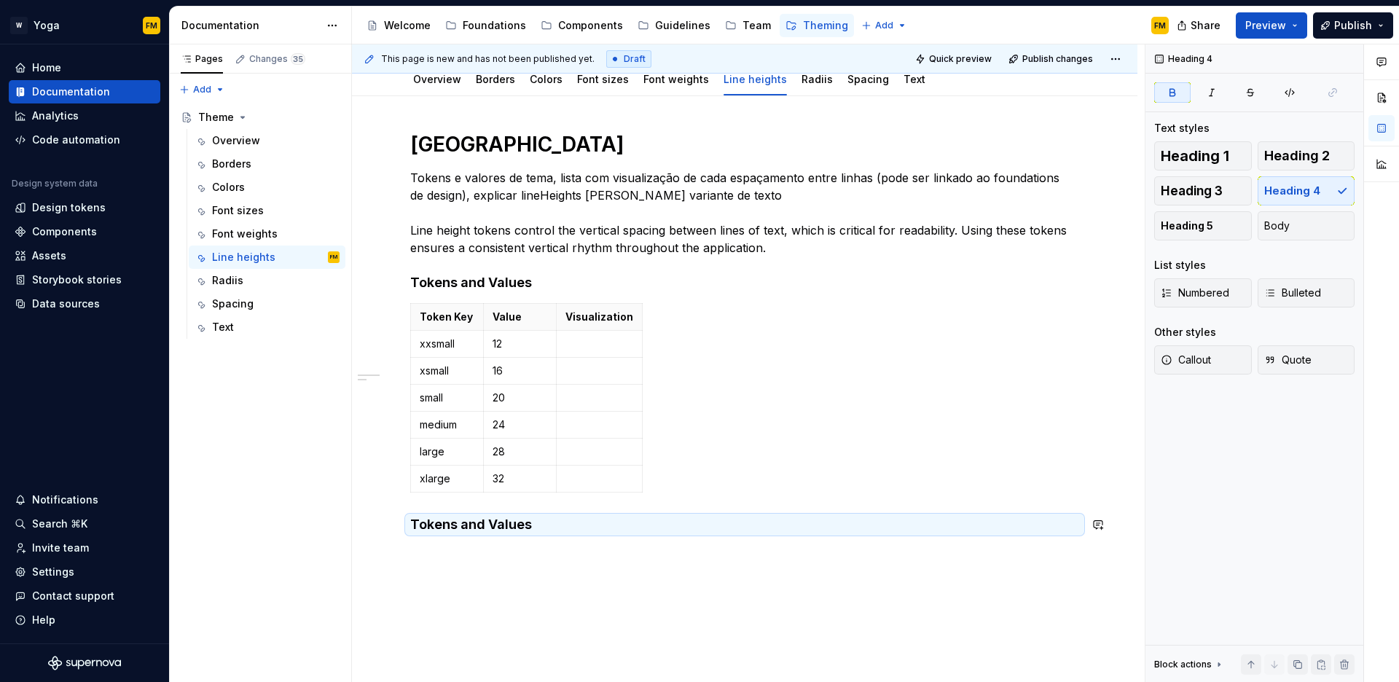
click at [501, 540] on div "Line Heights Tokens e valores de tema, lista com visualização de cada espaçamen…" at bounding box center [744, 341] width 669 height 420
click at [479, 563] on div "Line Heights Tokens e valores de tema, lista com visualização de cada espaçamen…" at bounding box center [745, 426] width 786 height 660
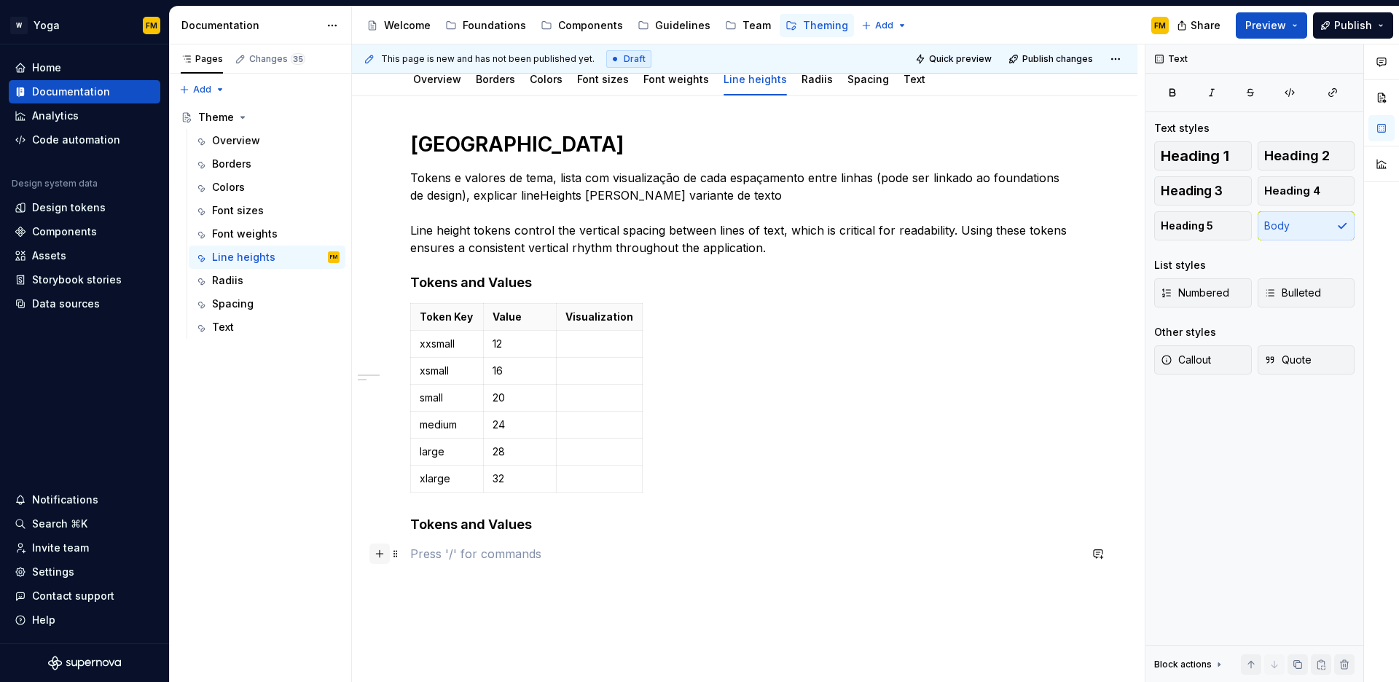
click at [380, 554] on button "button" at bounding box center [380, 554] width 20 height 20
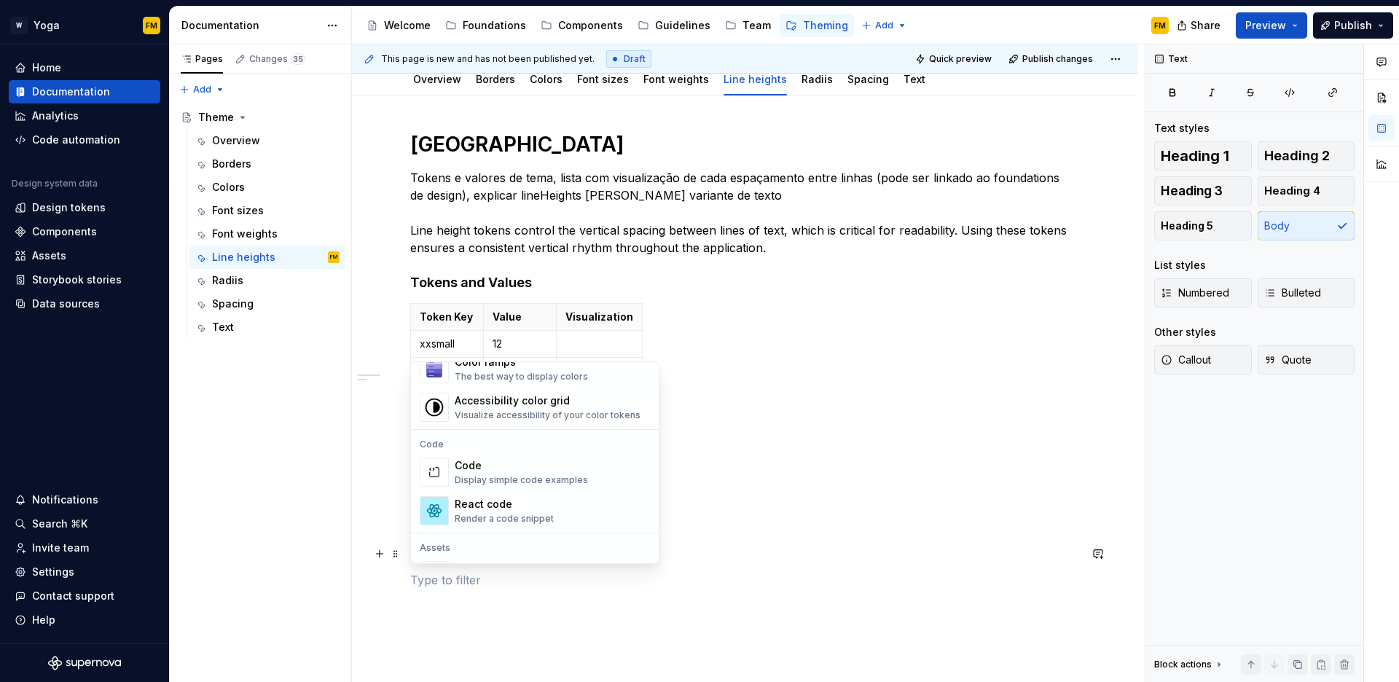
scroll to position [1146, 0]
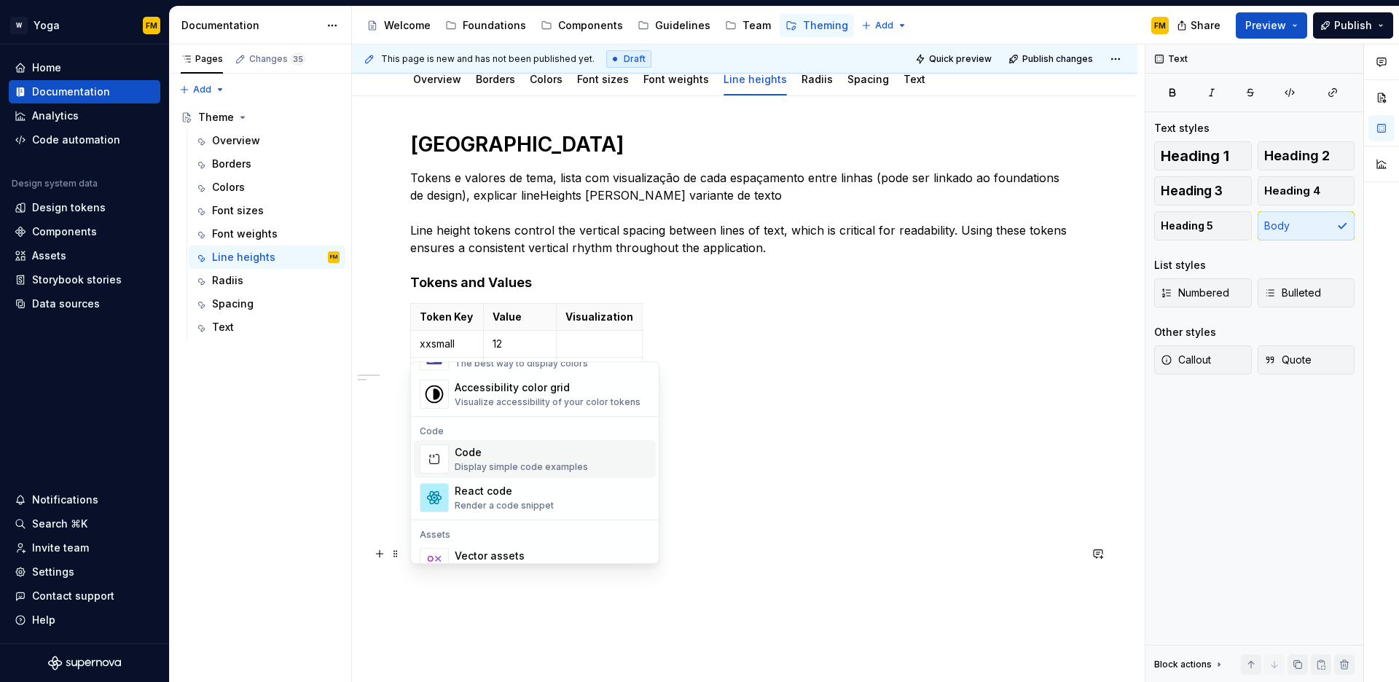
click at [515, 463] on div "Display simple code examples" at bounding box center [521, 467] width 133 height 12
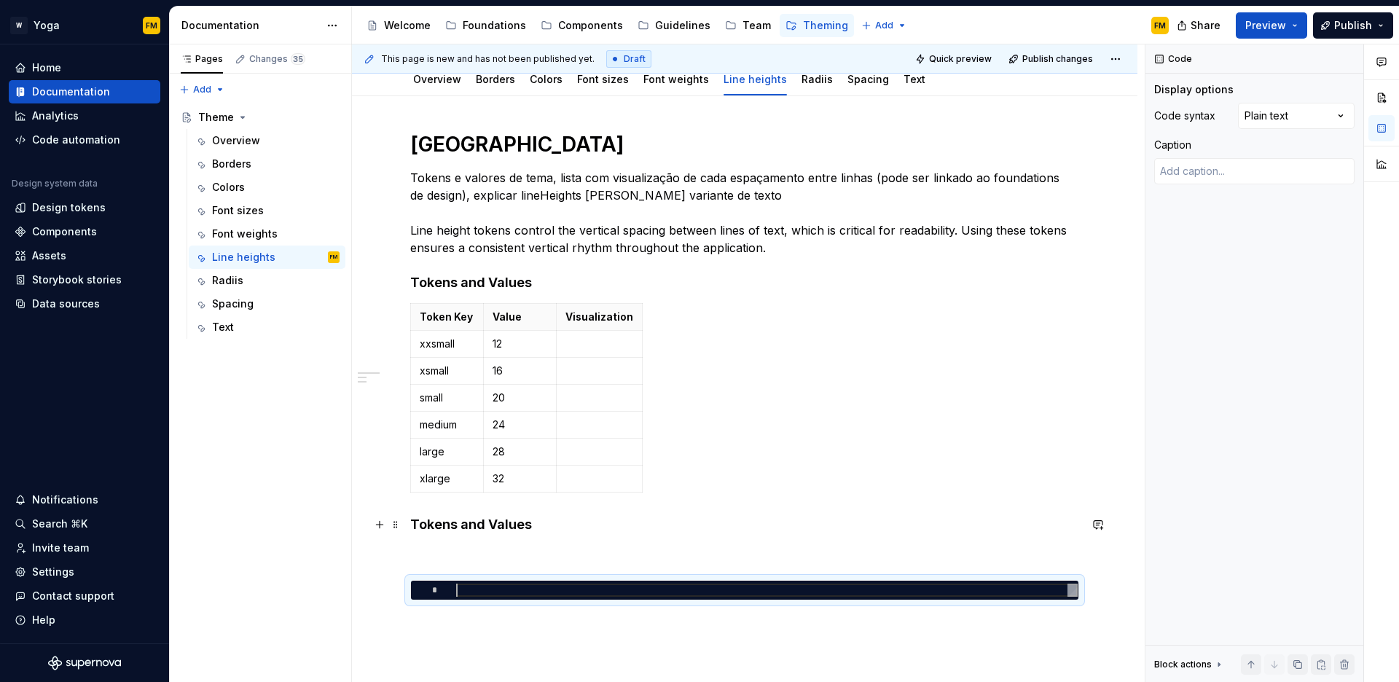
click at [546, 525] on h4 "Tokens and Values" at bounding box center [744, 524] width 669 height 17
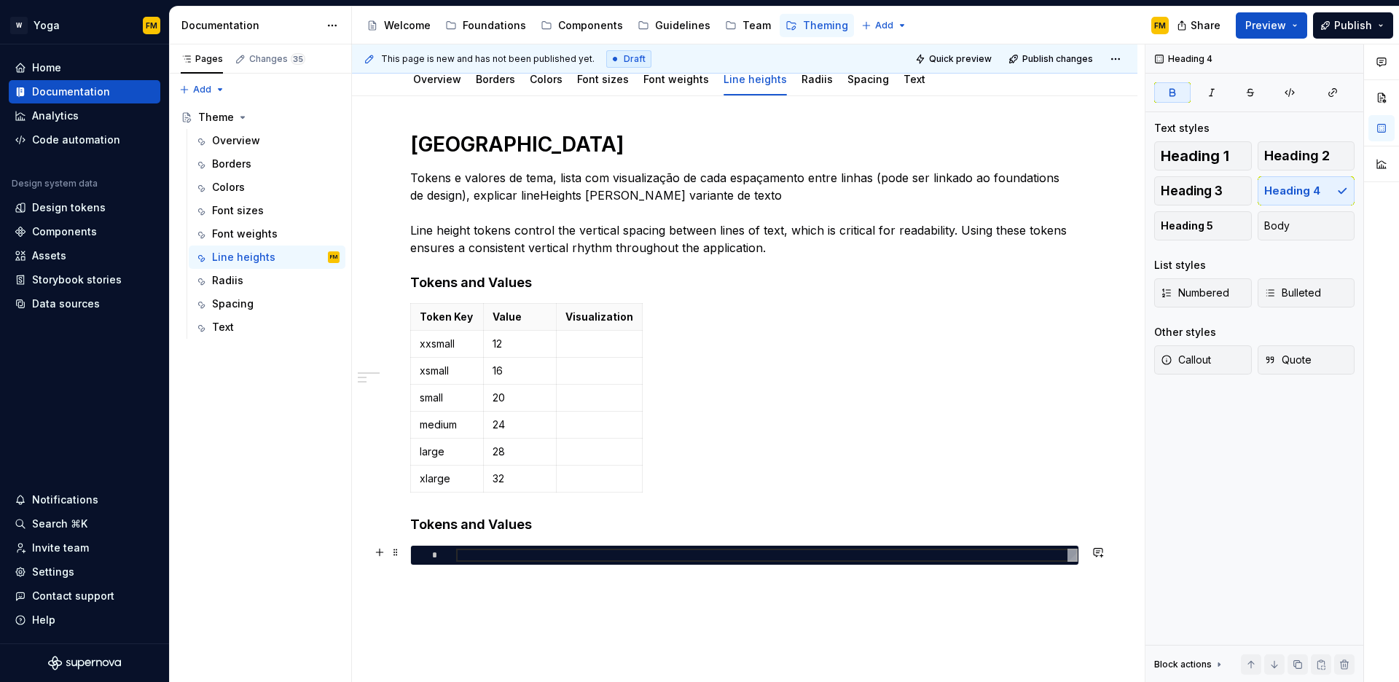
click at [503, 555] on div at bounding box center [767, 555] width 622 height 13
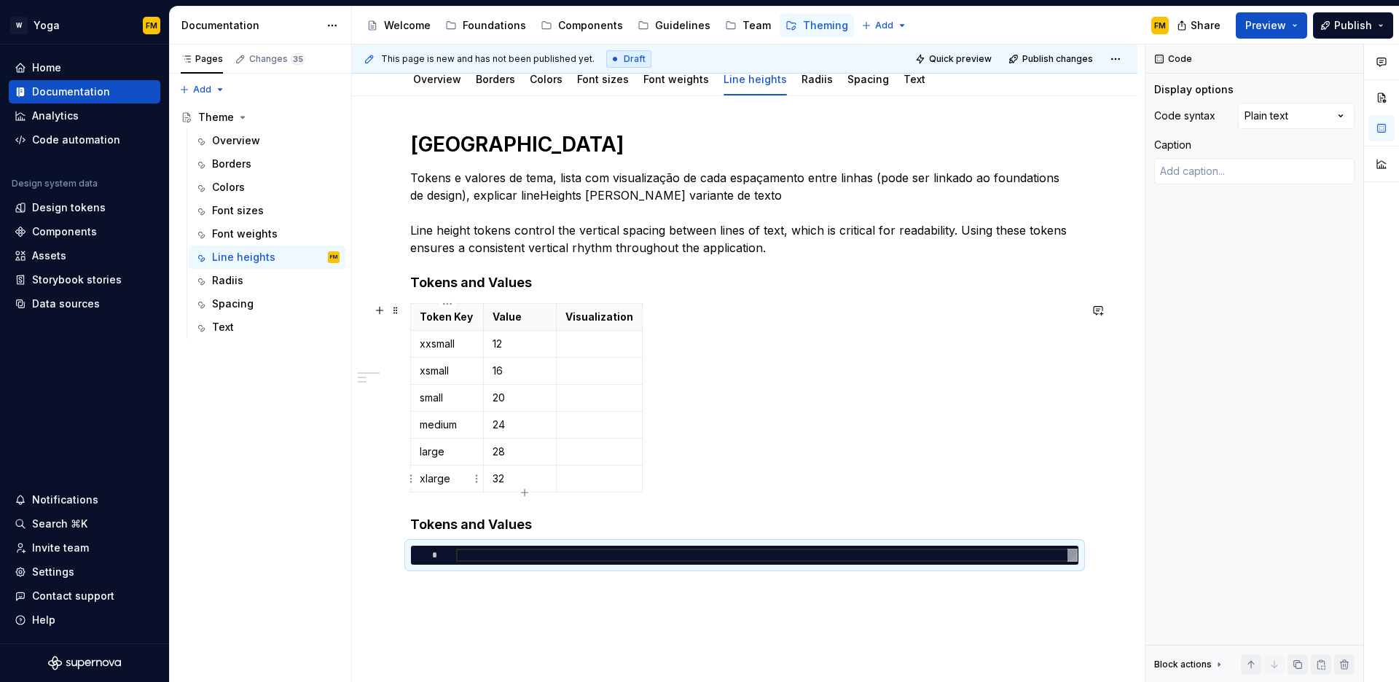
type textarea "*"
type textarea "**********"
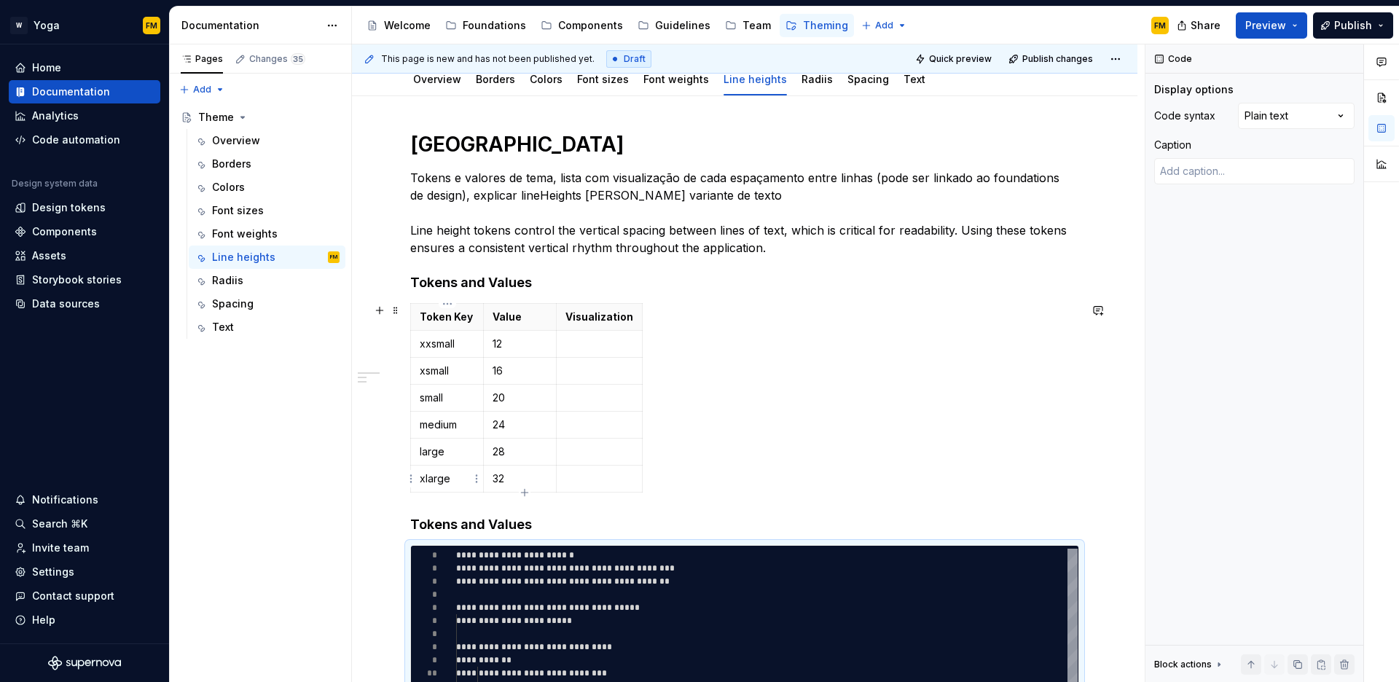
scroll to position [79, 0]
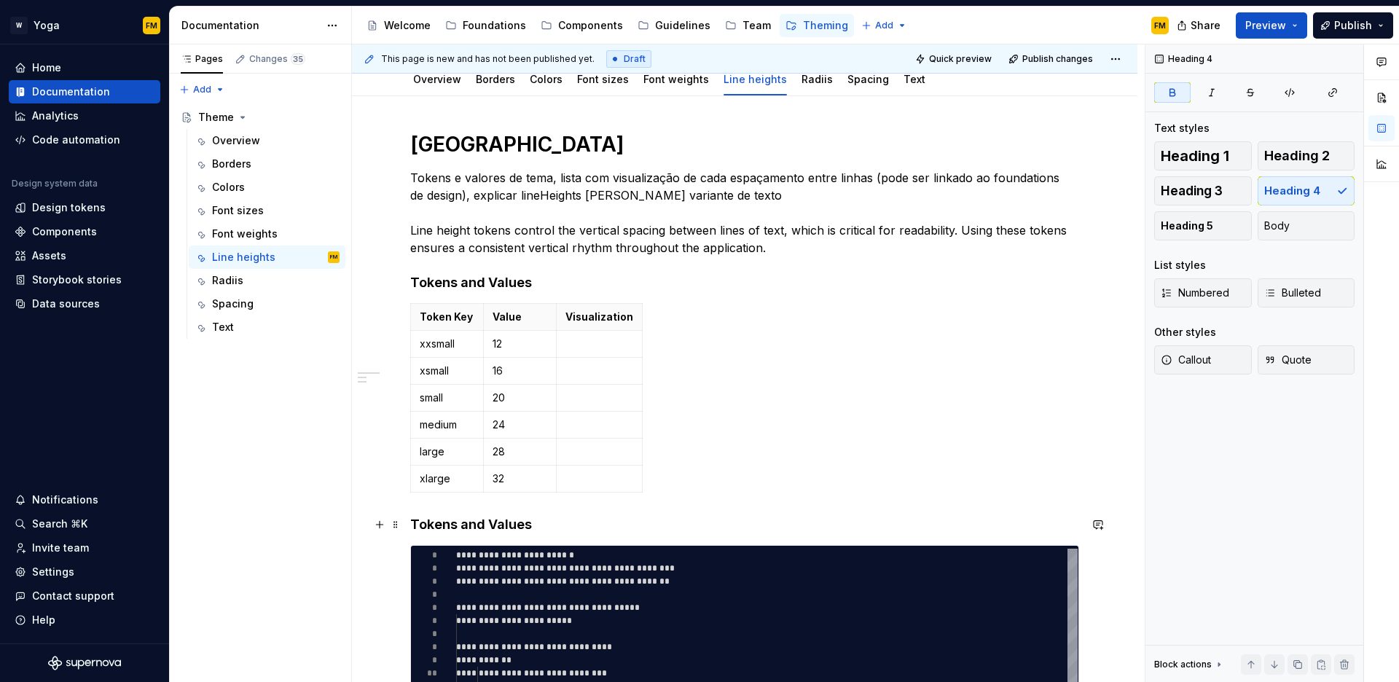
click at [555, 523] on h4 "Tokens and Values" at bounding box center [744, 524] width 669 height 17
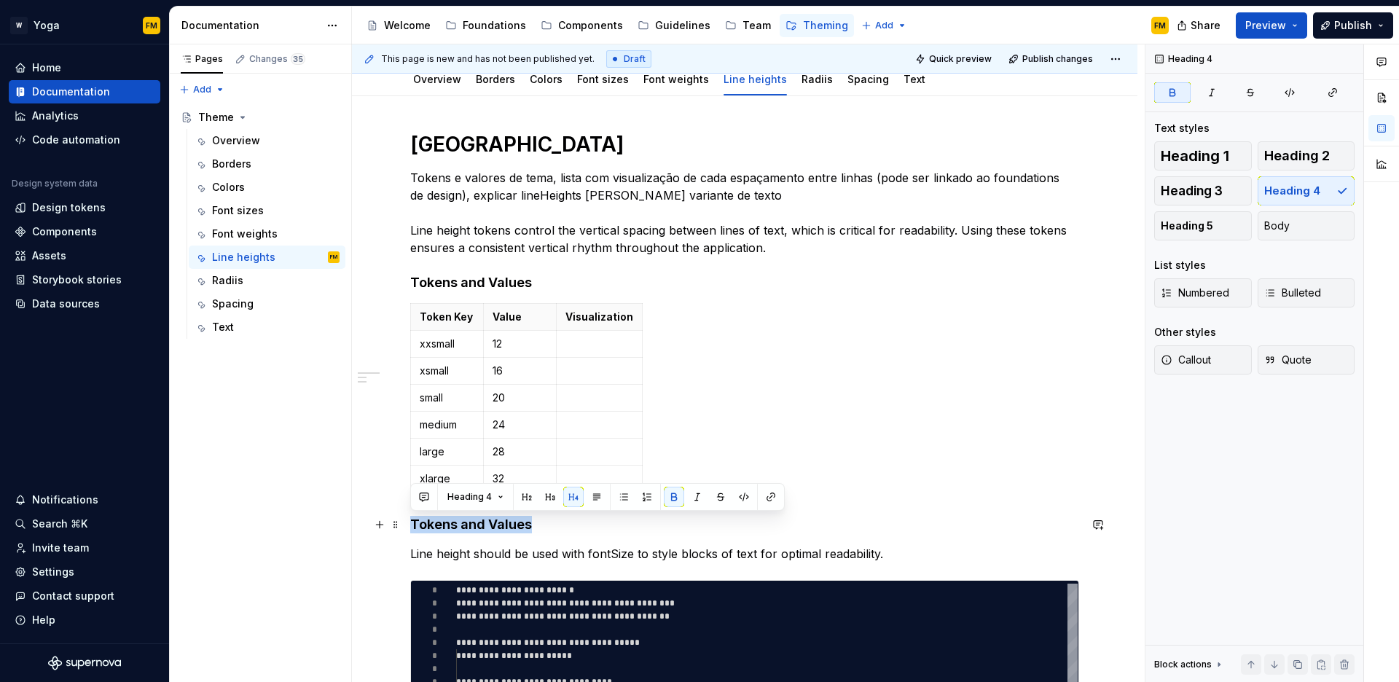
drag, startPoint x: 532, startPoint y: 523, endPoint x: 411, endPoint y: 521, distance: 121.0
click at [411, 521] on h4 "Tokens and Values" at bounding box center [744, 524] width 669 height 17
click at [458, 523] on strong "Usage & Examples" at bounding box center [469, 524] width 118 height 15
drag, startPoint x: 455, startPoint y: 528, endPoint x: 485, endPoint y: 527, distance: 30.6
click at [485, 527] on strong "Usage and Examples" at bounding box center [477, 524] width 134 height 15
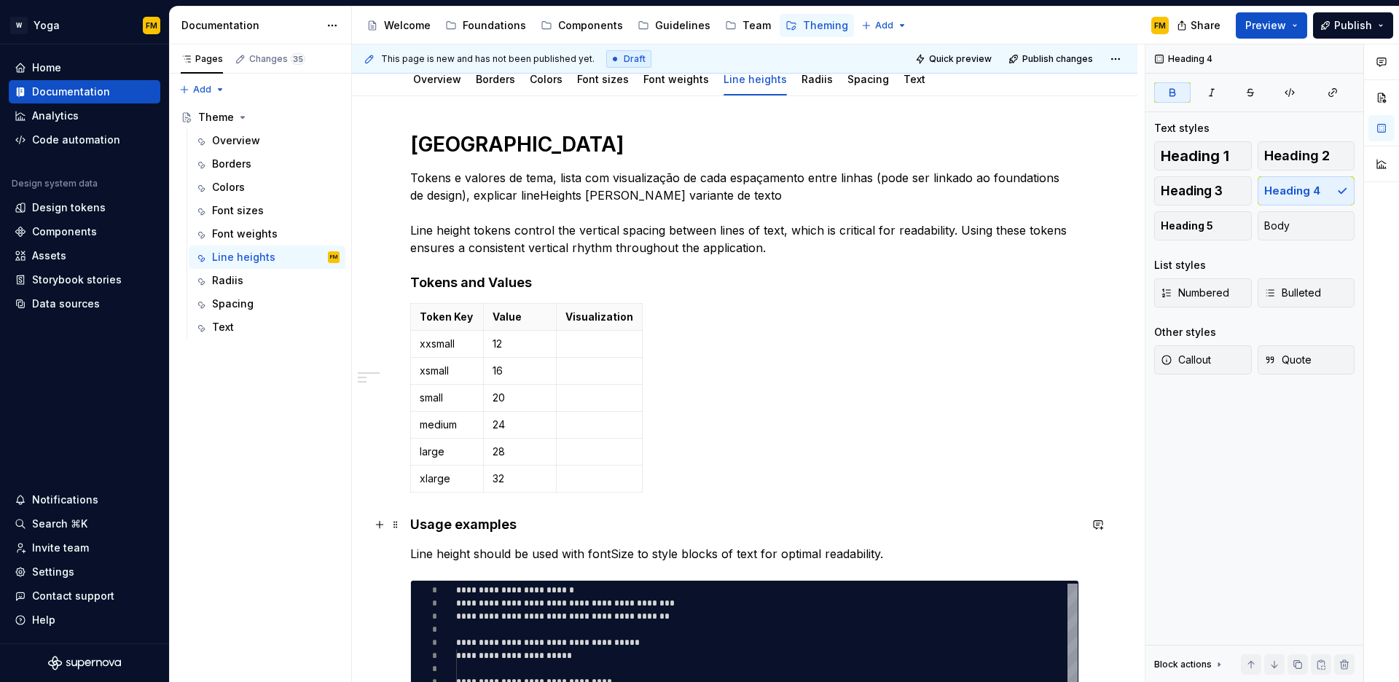
click at [525, 523] on h4 "Usage examples" at bounding box center [744, 524] width 669 height 17
click at [261, 285] on div "Radiis" at bounding box center [276, 280] width 128 height 20
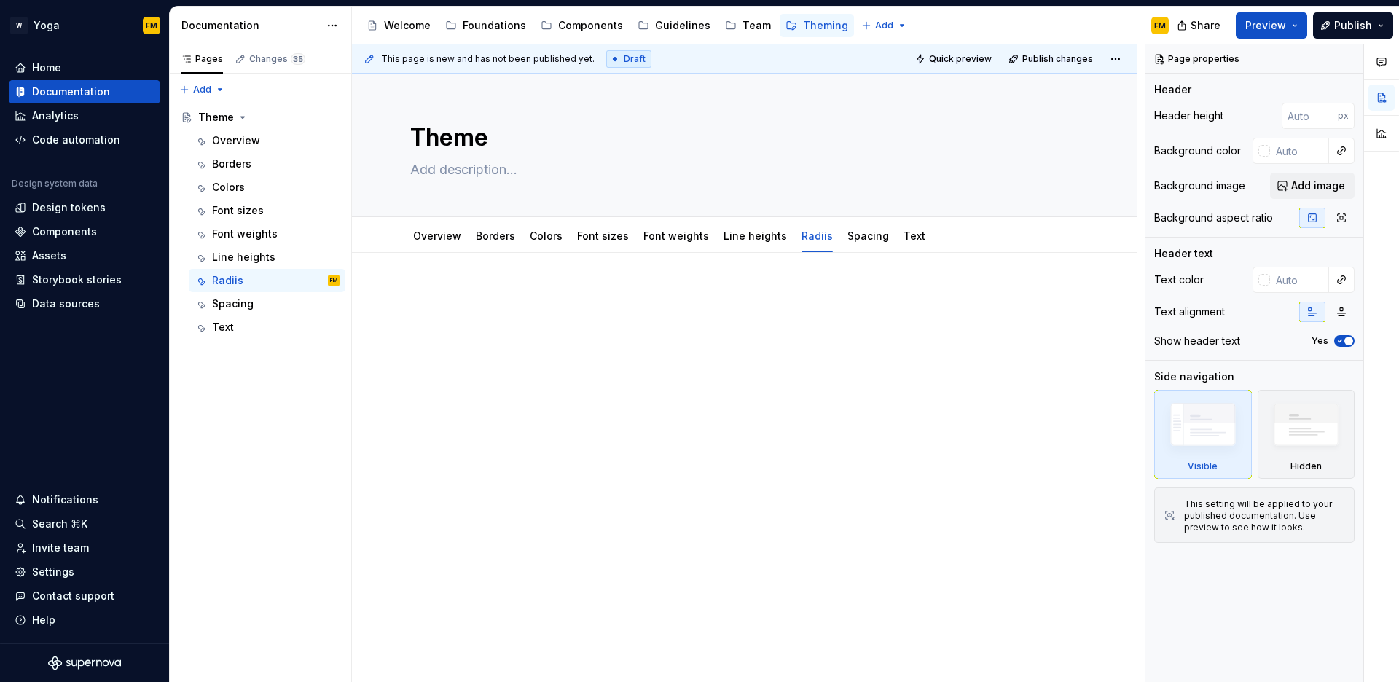
type textarea "*"
click at [456, 281] on div at bounding box center [745, 409] width 786 height 313
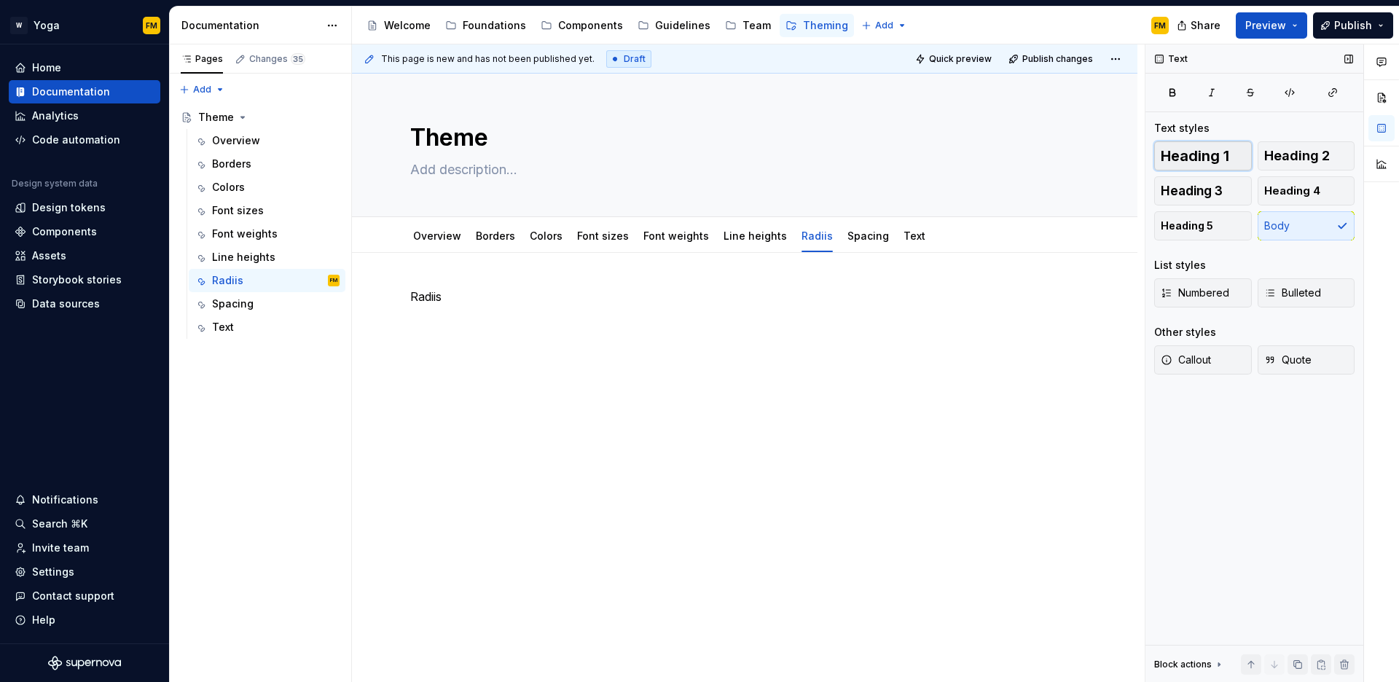
click at [1215, 162] on span "Heading 1" at bounding box center [1195, 156] width 69 height 15
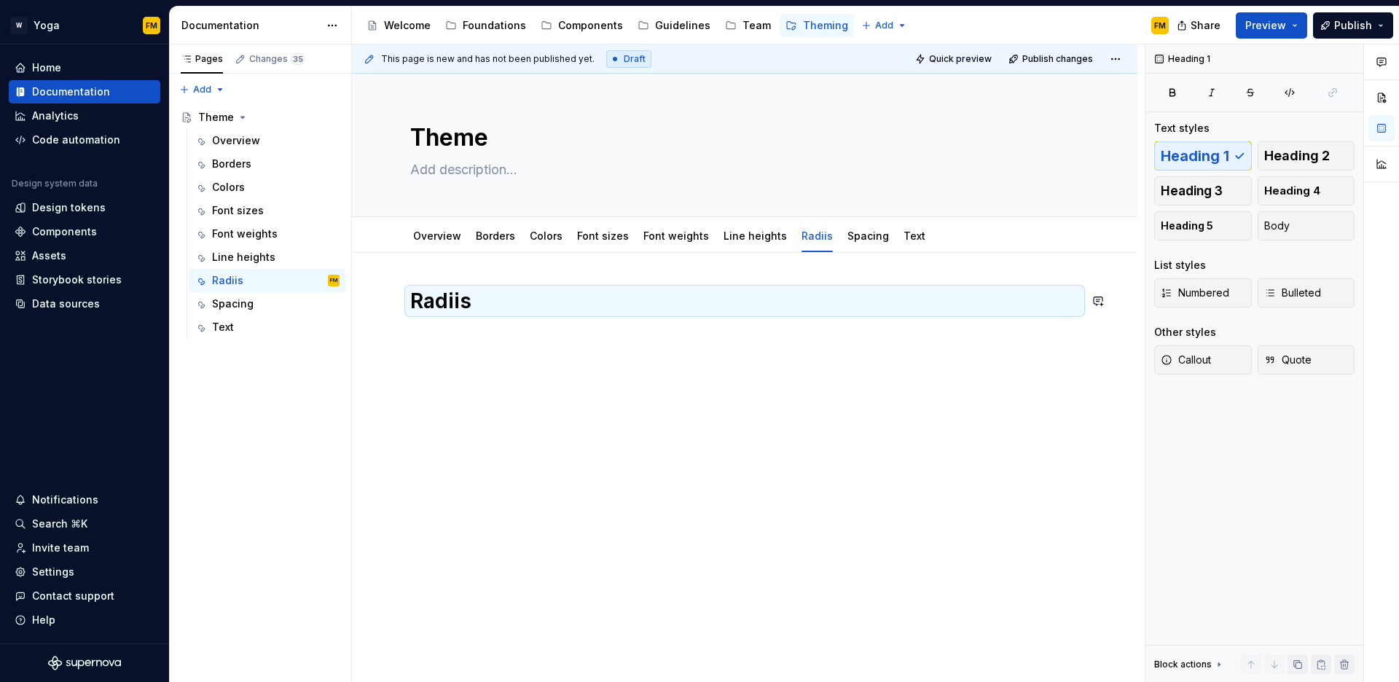
click at [493, 339] on div "Radiis" at bounding box center [744, 315] width 669 height 55
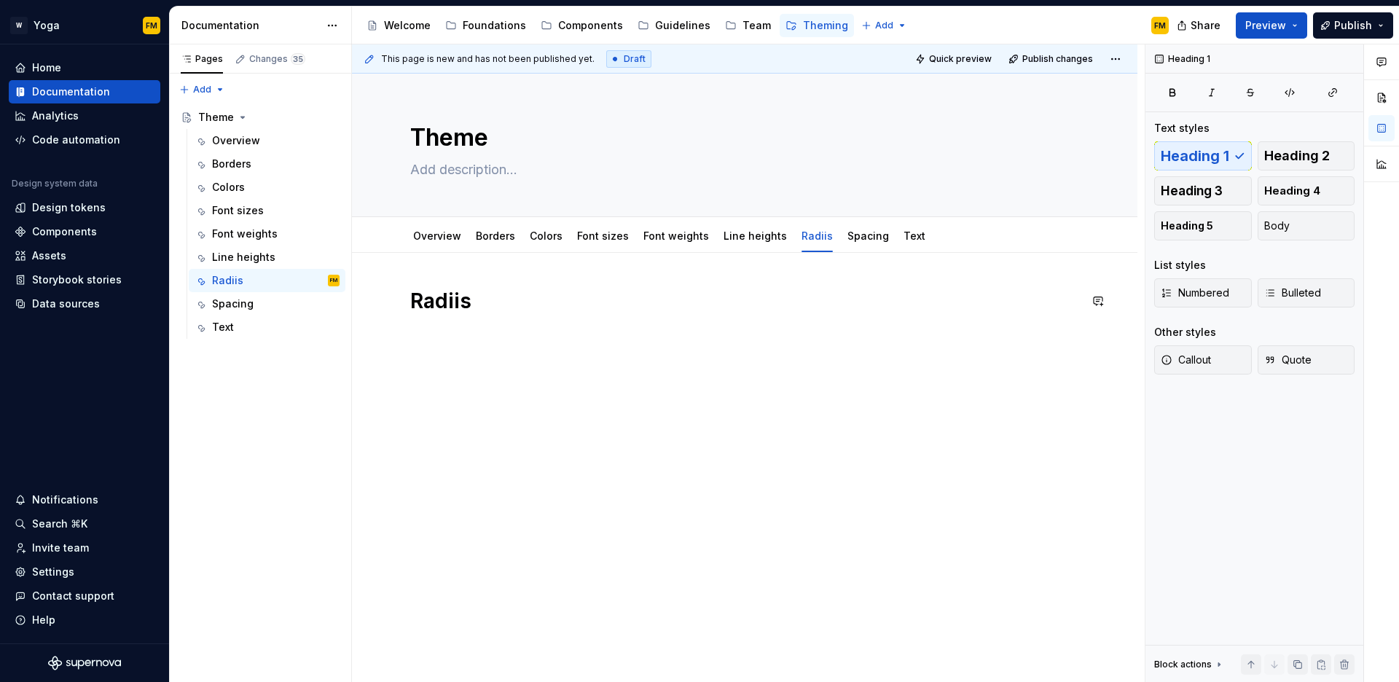
click at [481, 328] on div "Radiis" at bounding box center [744, 315] width 669 height 55
click at [445, 333] on div "Radiis" at bounding box center [744, 315] width 669 height 55
click at [431, 336] on div "Radiis" at bounding box center [744, 315] width 669 height 55
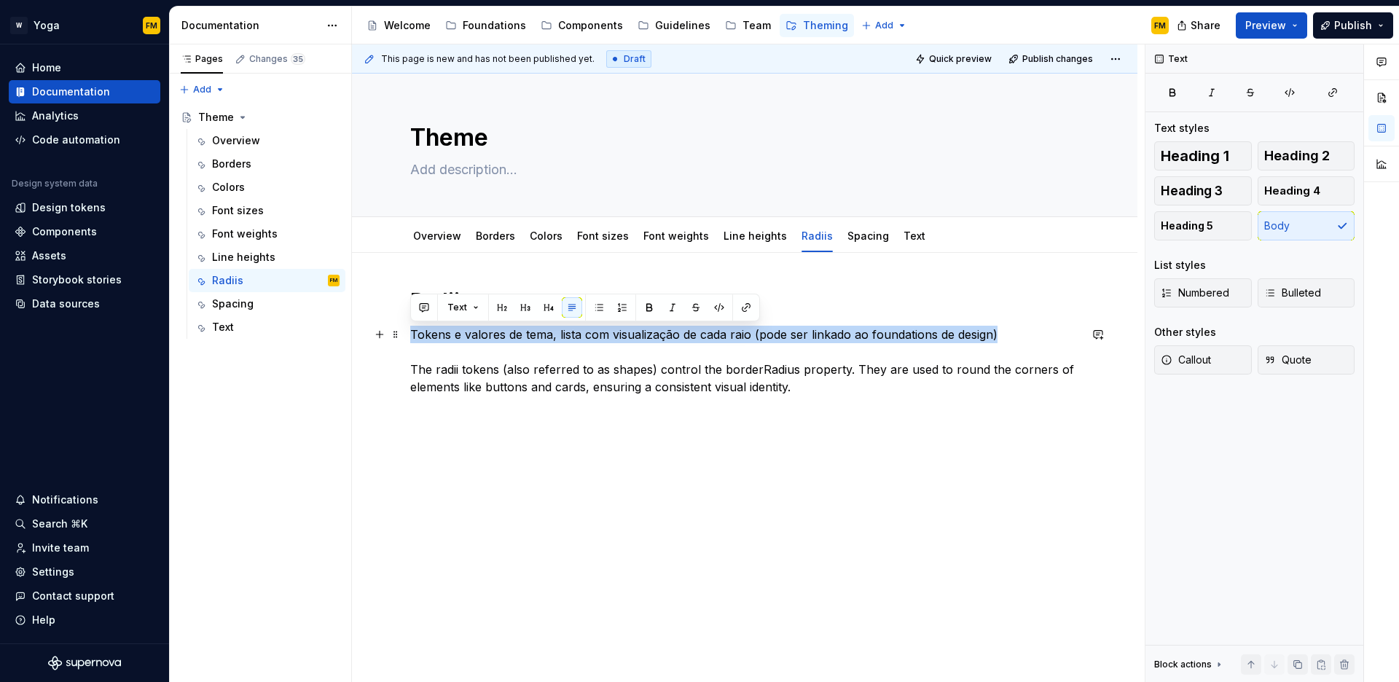
drag, startPoint x: 1012, startPoint y: 332, endPoint x: 402, endPoint y: 333, distance: 610.0
click at [402, 337] on div "Radiis Tokens e valores de tema, lista com visualização de cada raio (pode ser …" at bounding box center [745, 435] width 786 height 365
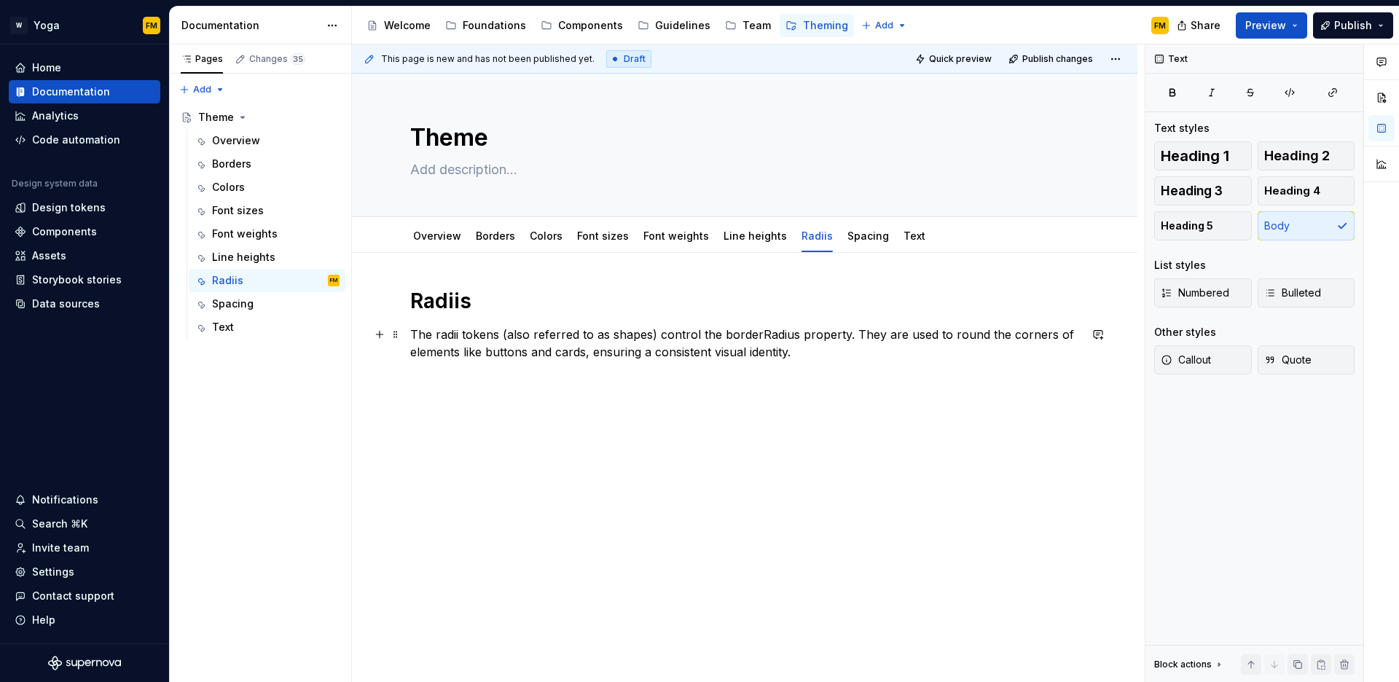
click at [832, 358] on p "The radii tokens (also referred to as shapes) control the borderRadius property…" at bounding box center [744, 343] width 669 height 35
type textarea "*"
click at [378, 420] on button "button" at bounding box center [380, 416] width 20 height 20
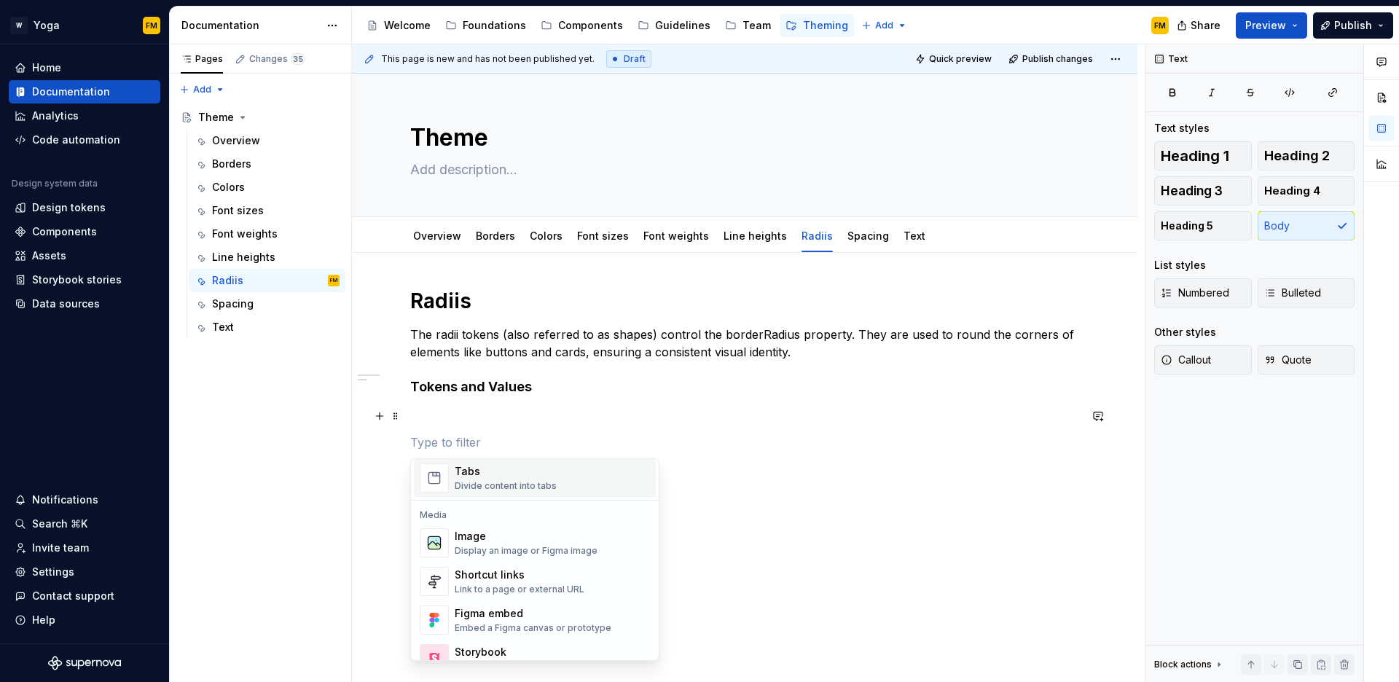
scroll to position [583, 0]
click at [518, 476] on div "Divide content into tabs" at bounding box center [506, 481] width 102 height 12
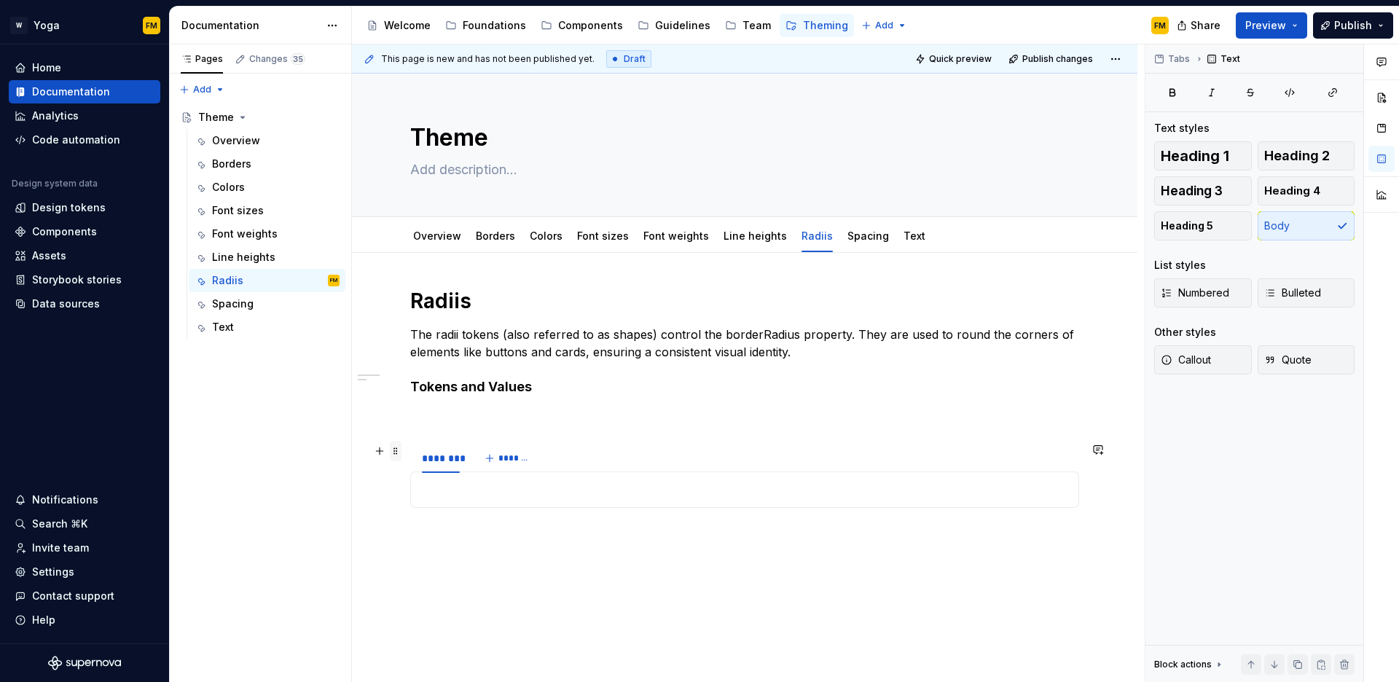
click at [394, 454] on span at bounding box center [396, 451] width 12 height 20
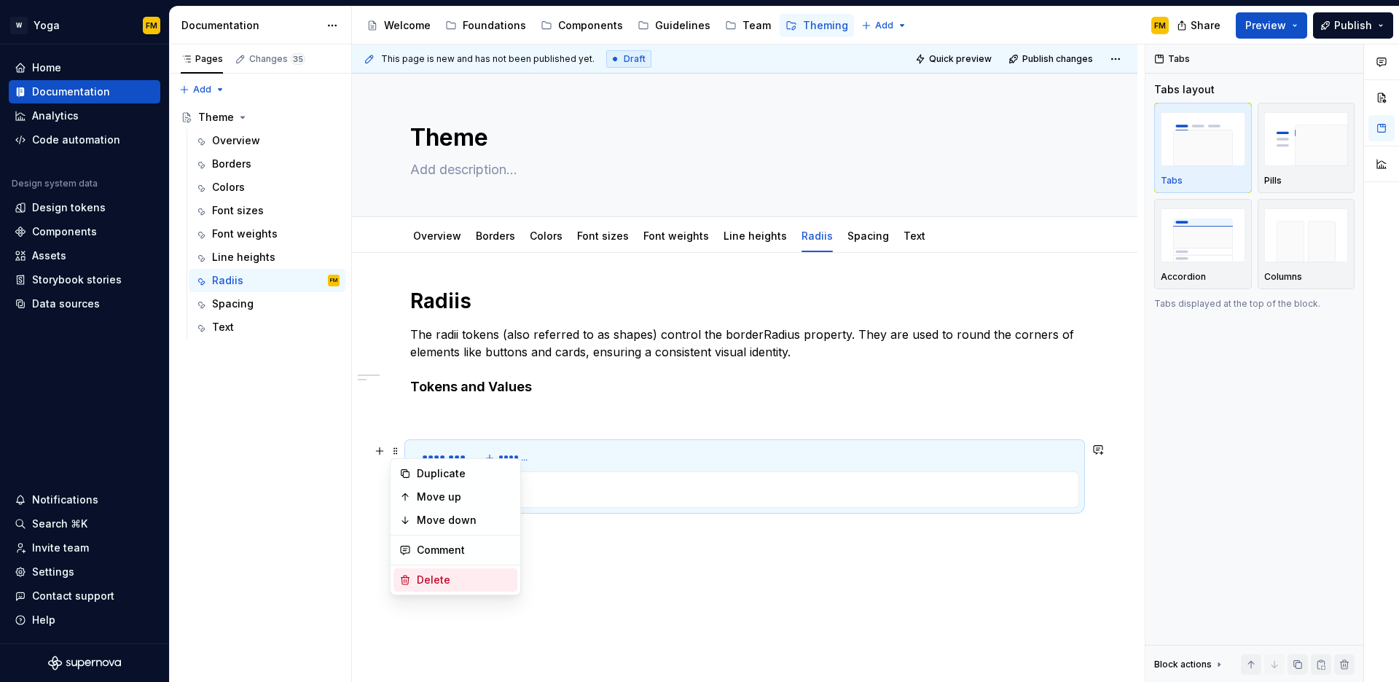
click at [424, 576] on div "Delete" at bounding box center [464, 580] width 95 height 15
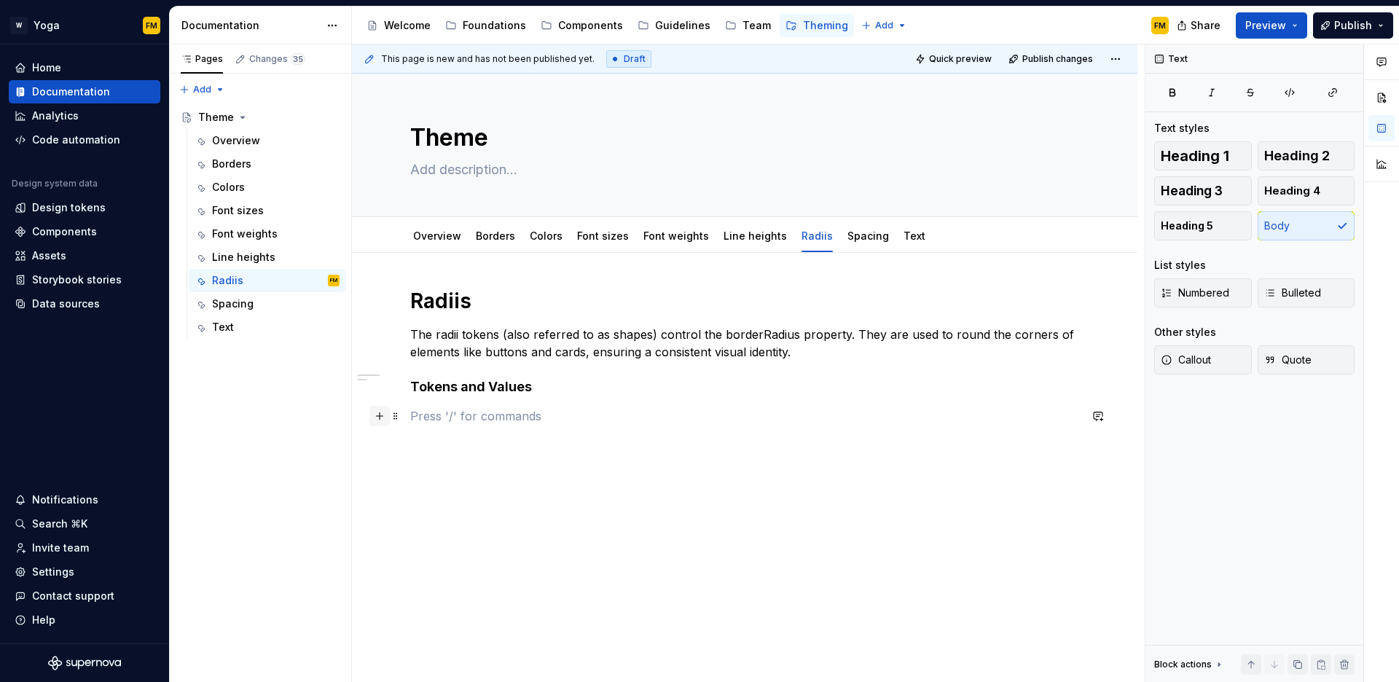
click at [380, 416] on button "button" at bounding box center [380, 416] width 20 height 20
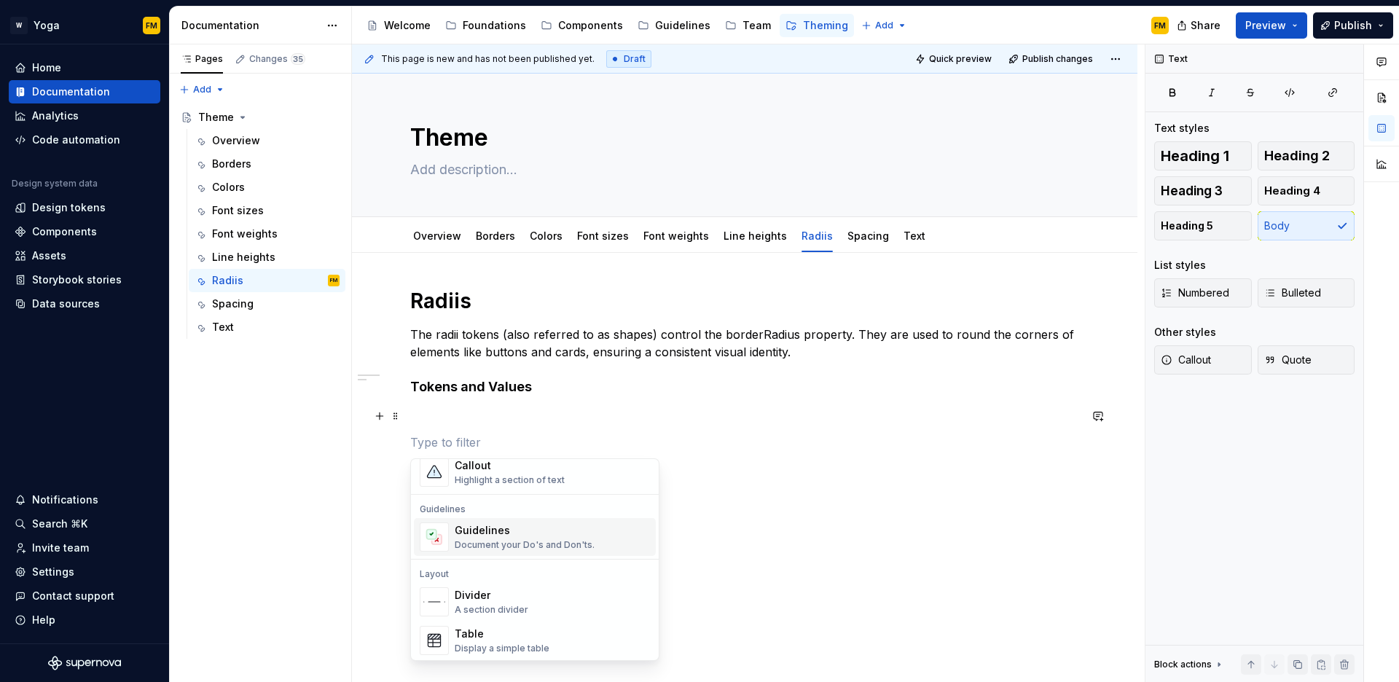
scroll to position [391, 0]
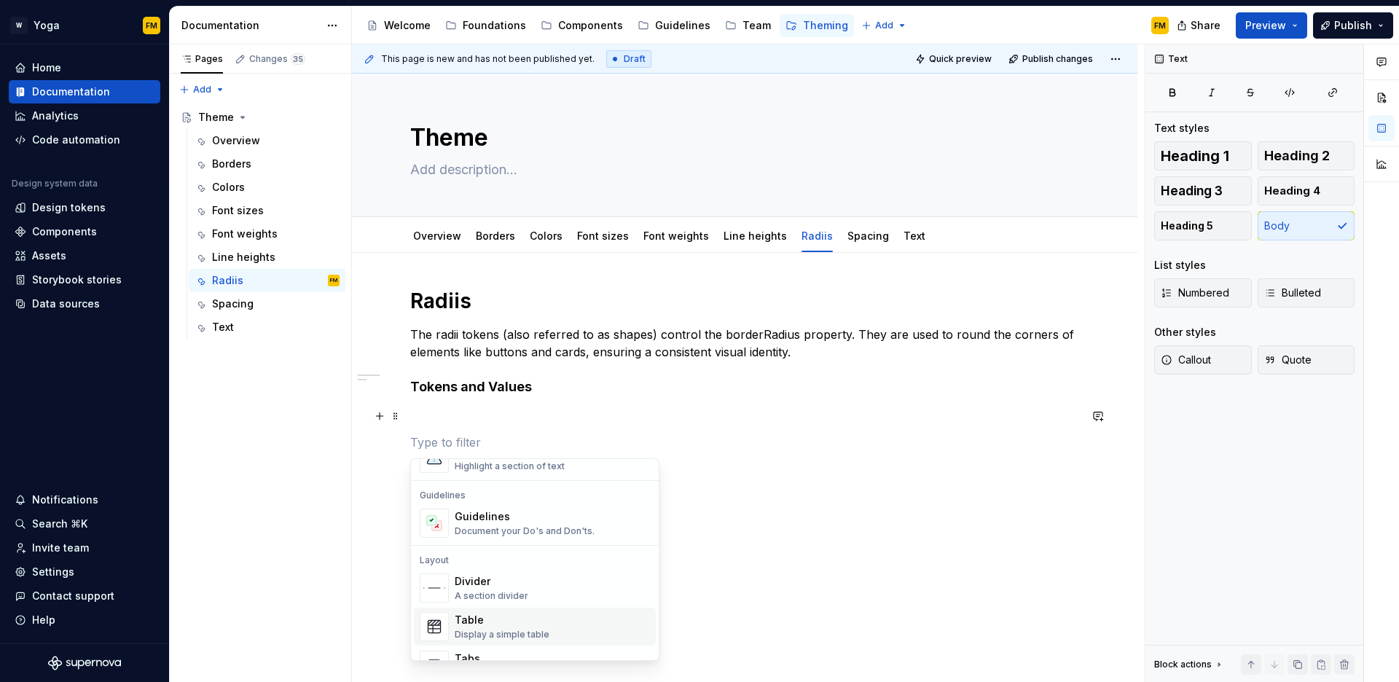
click at [501, 620] on div "Table" at bounding box center [502, 620] width 95 height 15
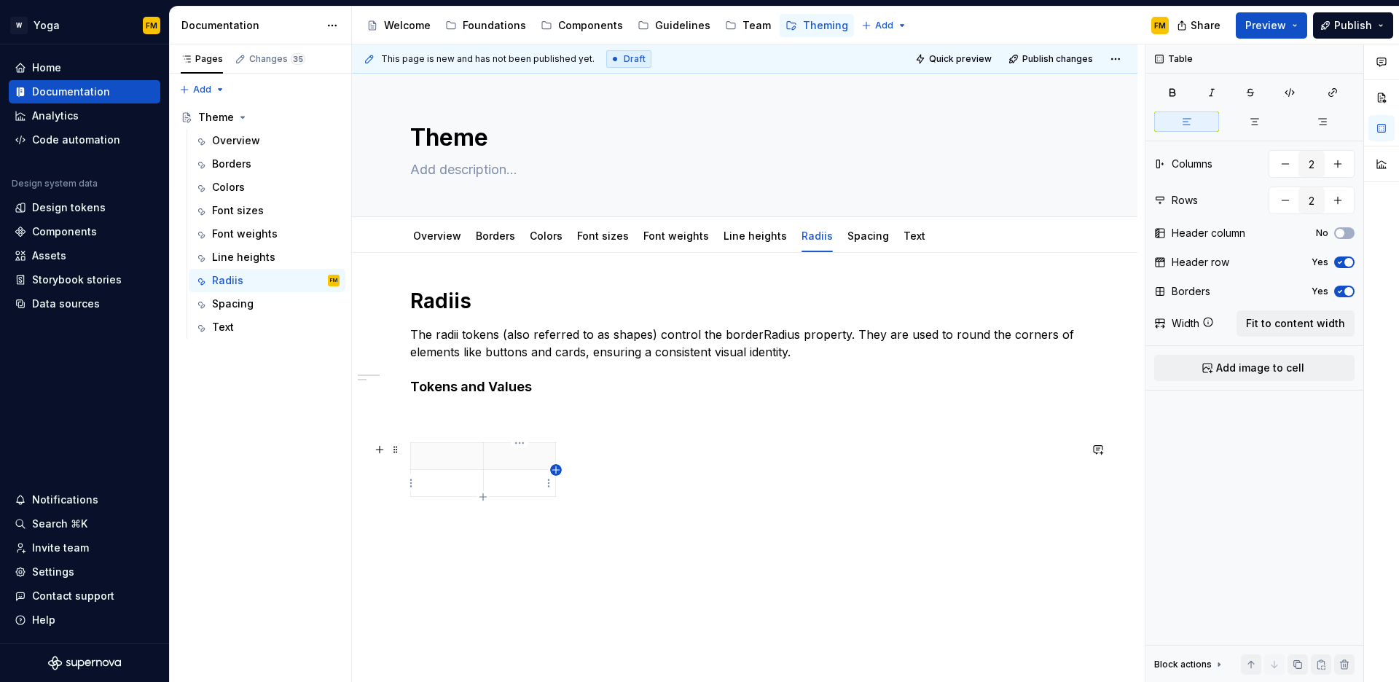
click at [558, 469] on icon "button" at bounding box center [556, 470] width 12 height 12
type input "3"
click at [486, 426] on div "Radiis The radii tokens (also referred to as shapes) control the borderRadius p…" at bounding box center [744, 395] width 669 height 215
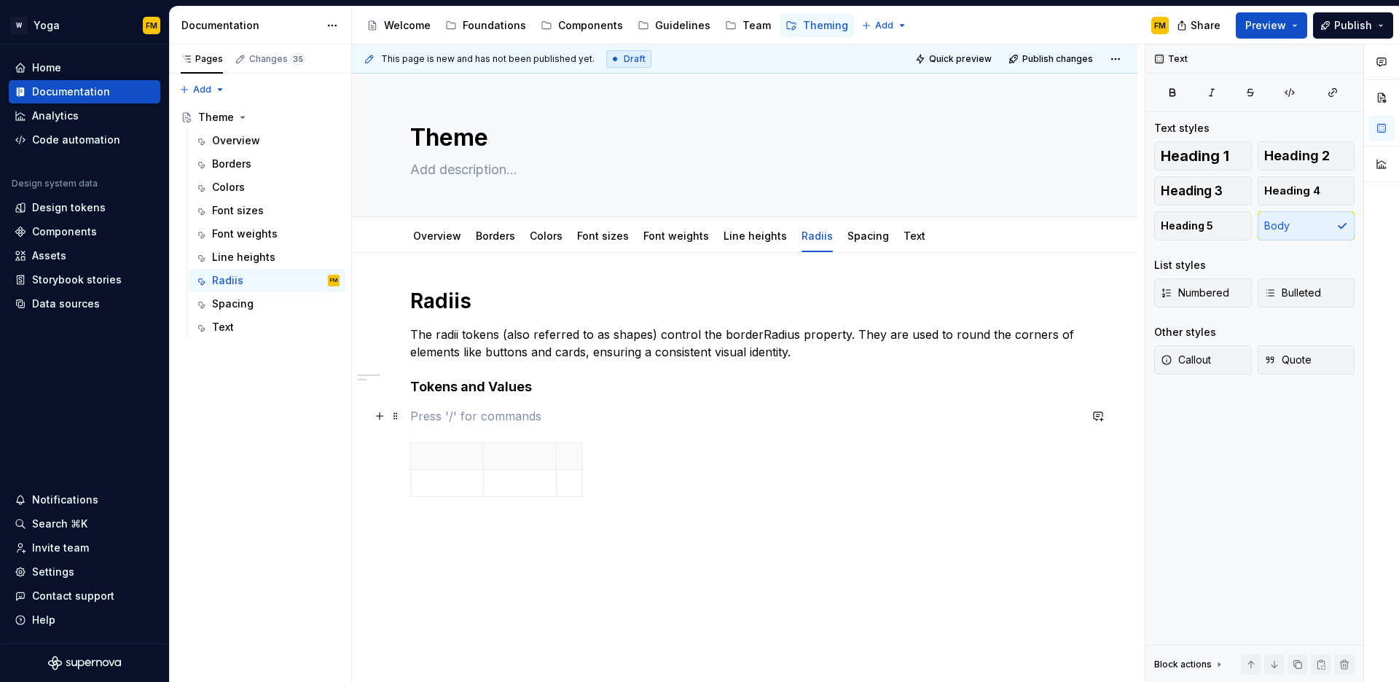
click at [501, 416] on p at bounding box center [744, 415] width 669 height 17
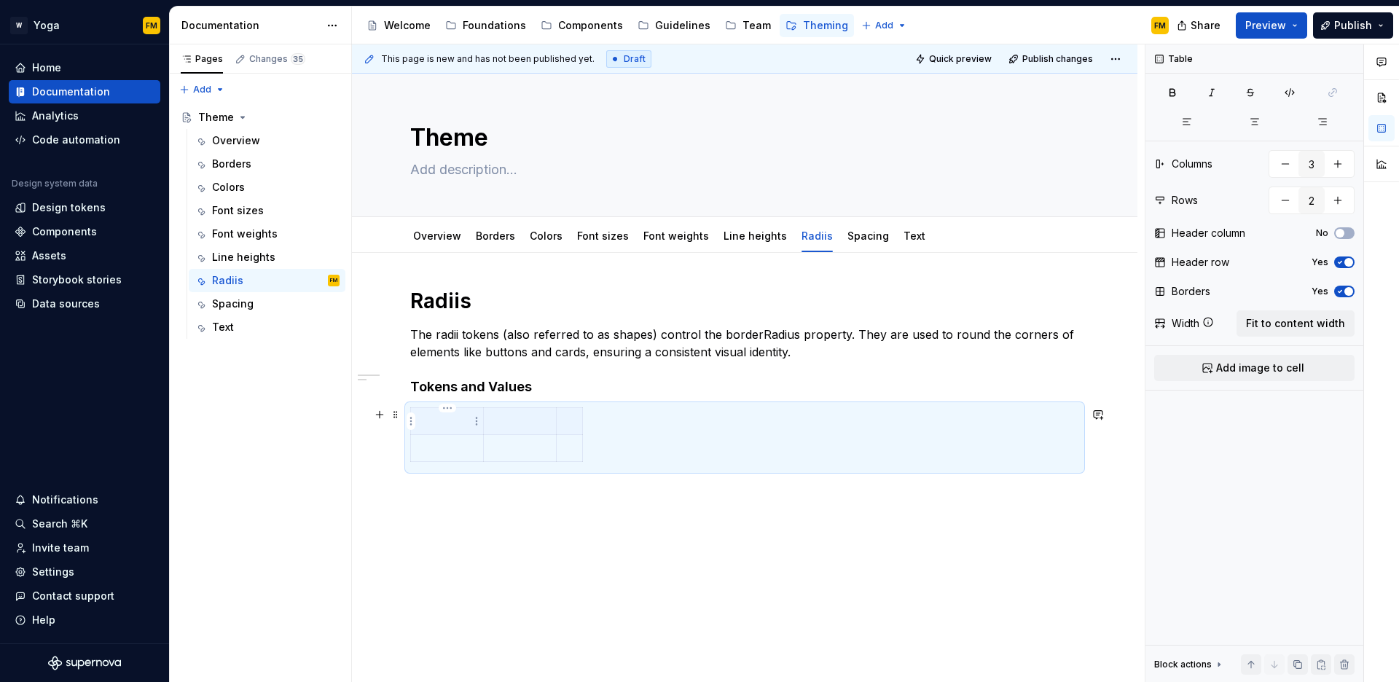
click at [463, 424] on p at bounding box center [447, 421] width 55 height 15
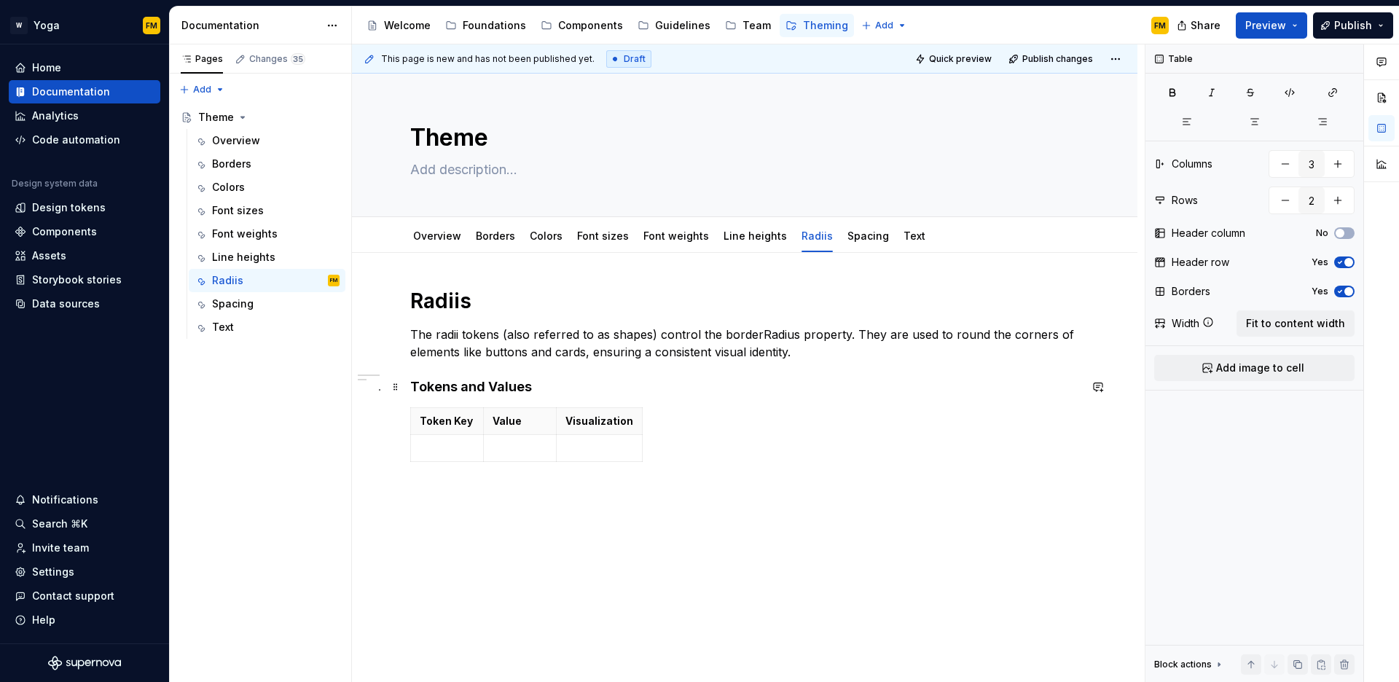
type textarea "*"
click at [461, 445] on p at bounding box center [447, 448] width 55 height 15
click at [523, 459] on icon "button" at bounding box center [525, 462] width 12 height 12
click at [524, 488] on icon "button" at bounding box center [524, 488] width 7 height 7
click at [524, 517] on icon "button" at bounding box center [525, 516] width 12 height 12
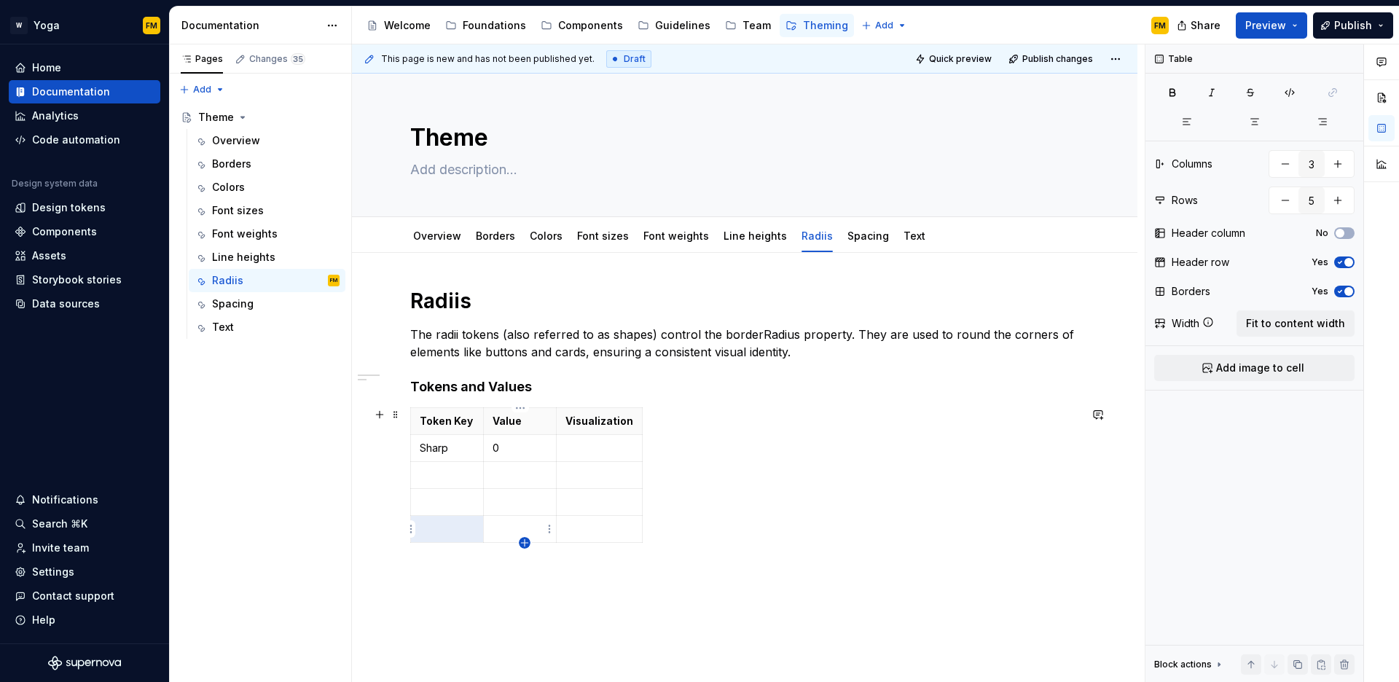
click at [528, 543] on icon "button" at bounding box center [525, 543] width 12 height 12
type input "6"
click at [450, 478] on p at bounding box center [447, 475] width 55 height 15
click at [424, 451] on p "Sharp" at bounding box center [447, 448] width 55 height 15
click at [429, 469] on p at bounding box center [447, 475] width 55 height 15
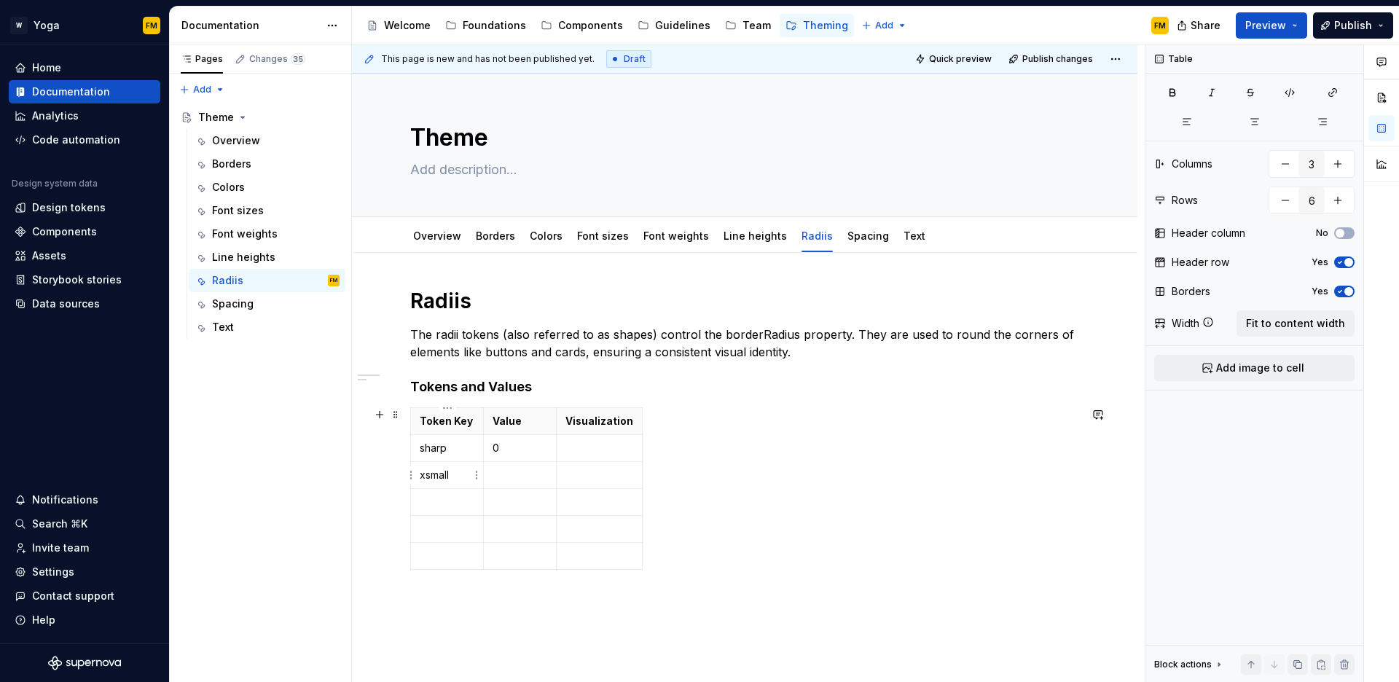
click at [443, 474] on p "xsmall" at bounding box center [447, 475] width 55 height 15
click at [456, 504] on p at bounding box center [447, 502] width 55 height 15
click at [420, 478] on p "small" at bounding box center [447, 475] width 55 height 15
click at [426, 504] on p at bounding box center [447, 502] width 55 height 15
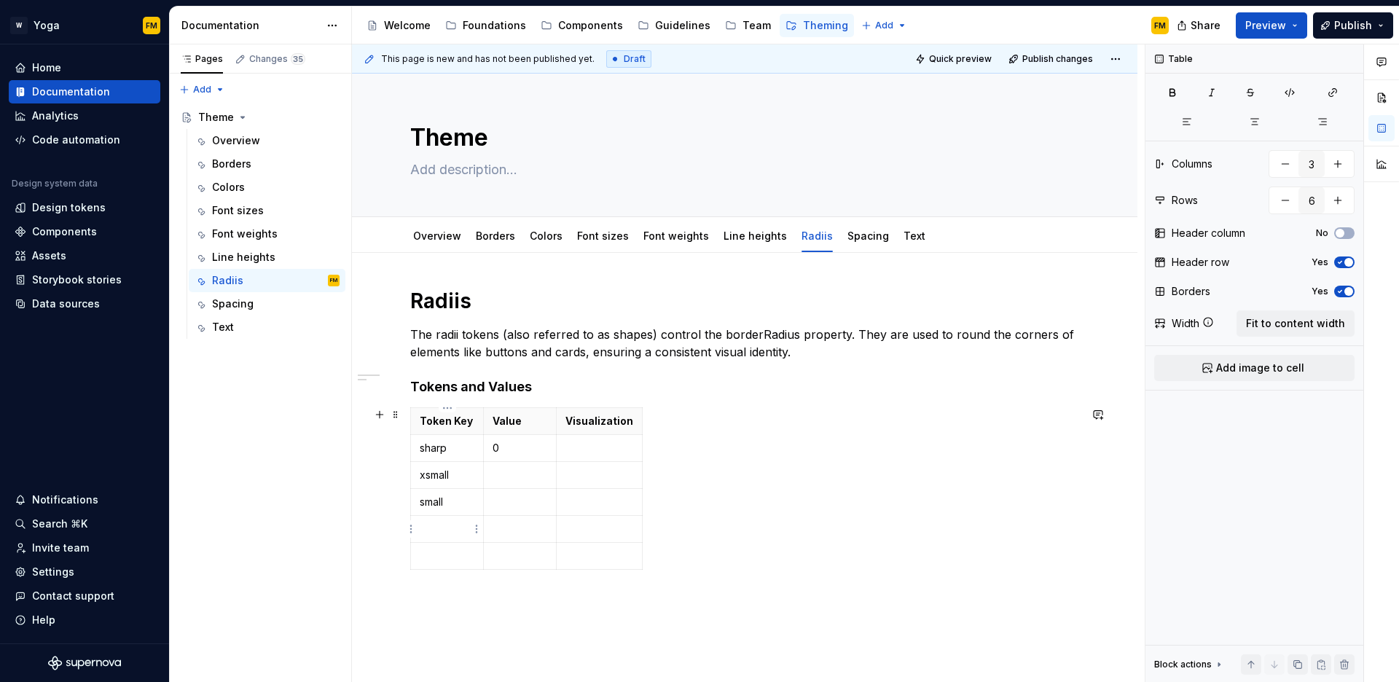
click at [429, 525] on p at bounding box center [447, 529] width 55 height 15
click at [438, 560] on p at bounding box center [447, 556] width 55 height 15
click at [512, 466] on td at bounding box center [520, 475] width 73 height 27
click at [502, 499] on p at bounding box center [520, 502] width 55 height 15
click at [504, 530] on p at bounding box center [520, 529] width 55 height 15
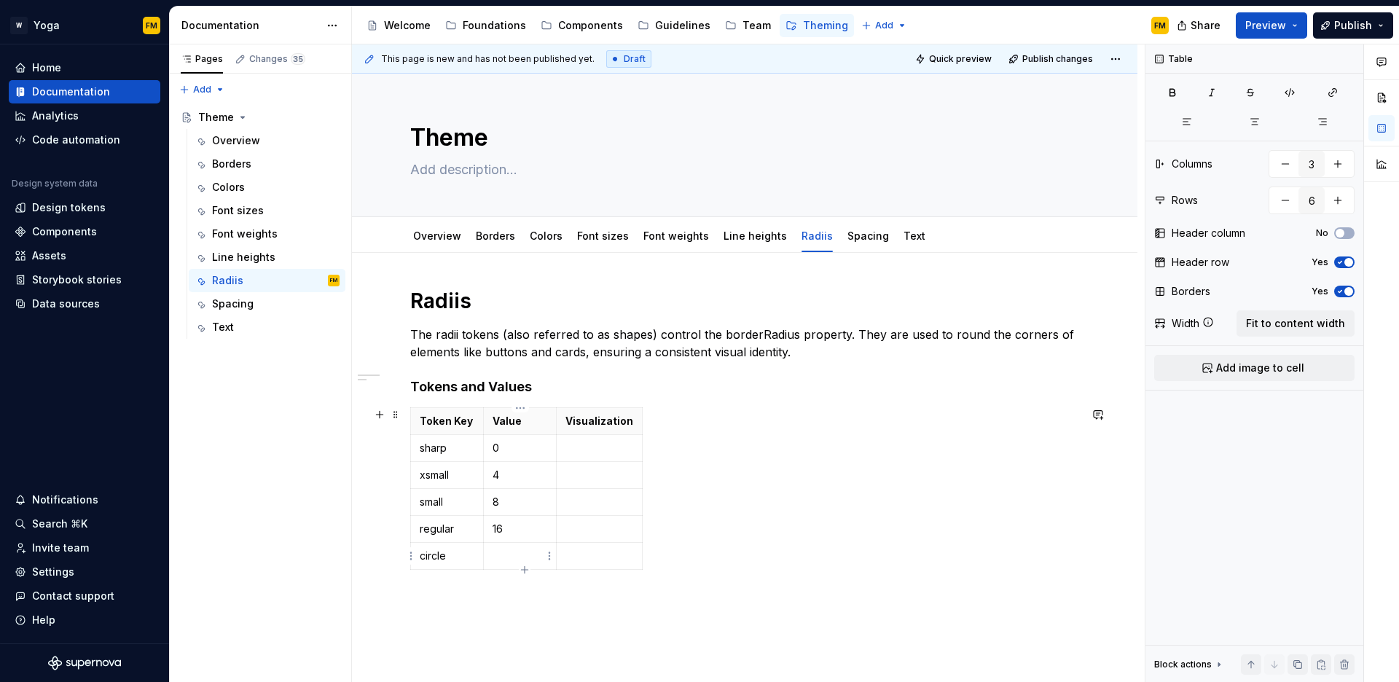
click at [512, 559] on p at bounding box center [520, 556] width 55 height 15
click at [480, 620] on div "Radiis The radii tokens (also referred to as shapes) control the borderRadius p…" at bounding box center [745, 525] width 786 height 545
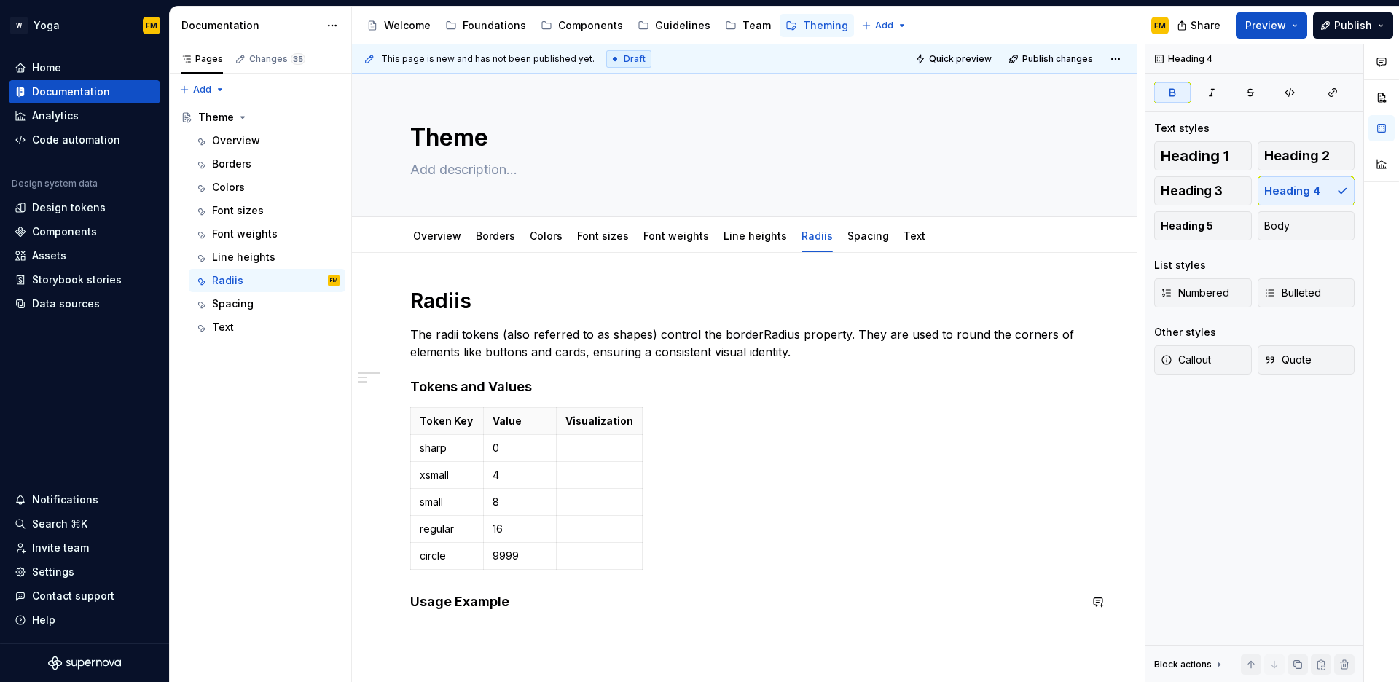
click at [484, 630] on div "Radiis The radii tokens (also referred to as shapes) control the borderRadius p…" at bounding box center [745, 543] width 786 height 580
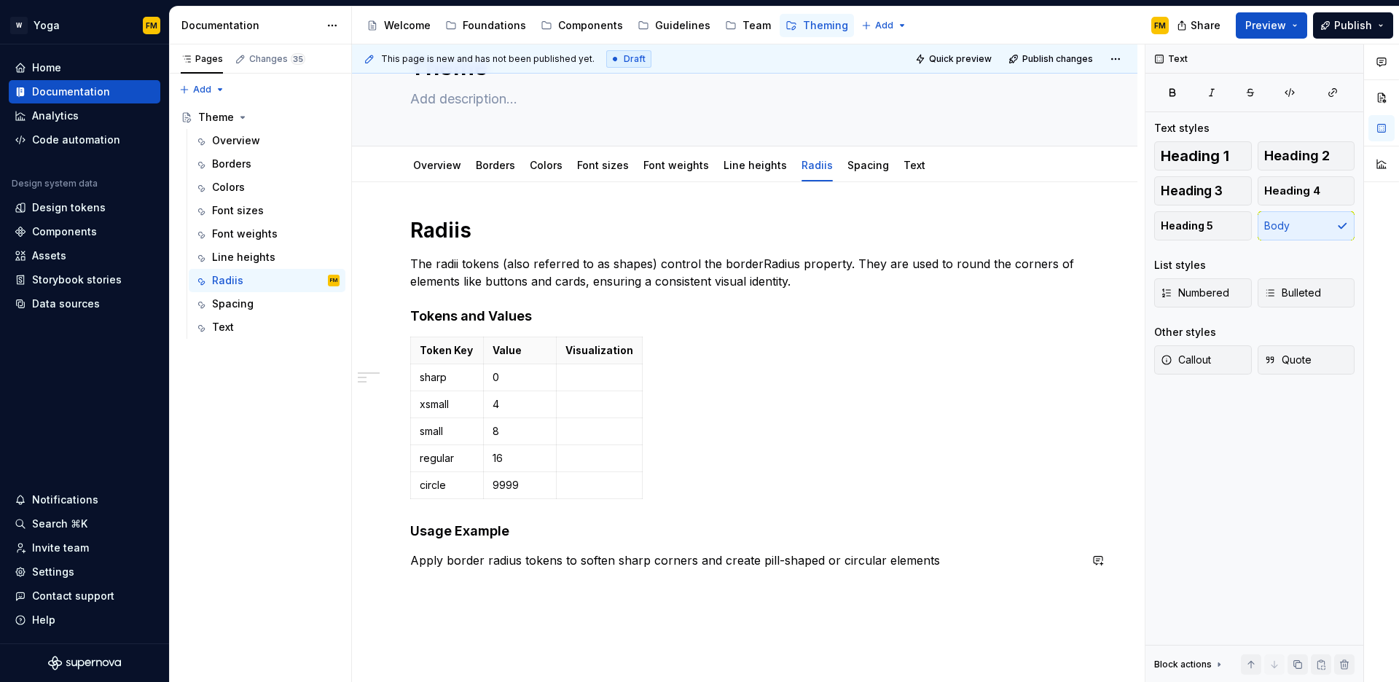
scroll to position [106, 0]
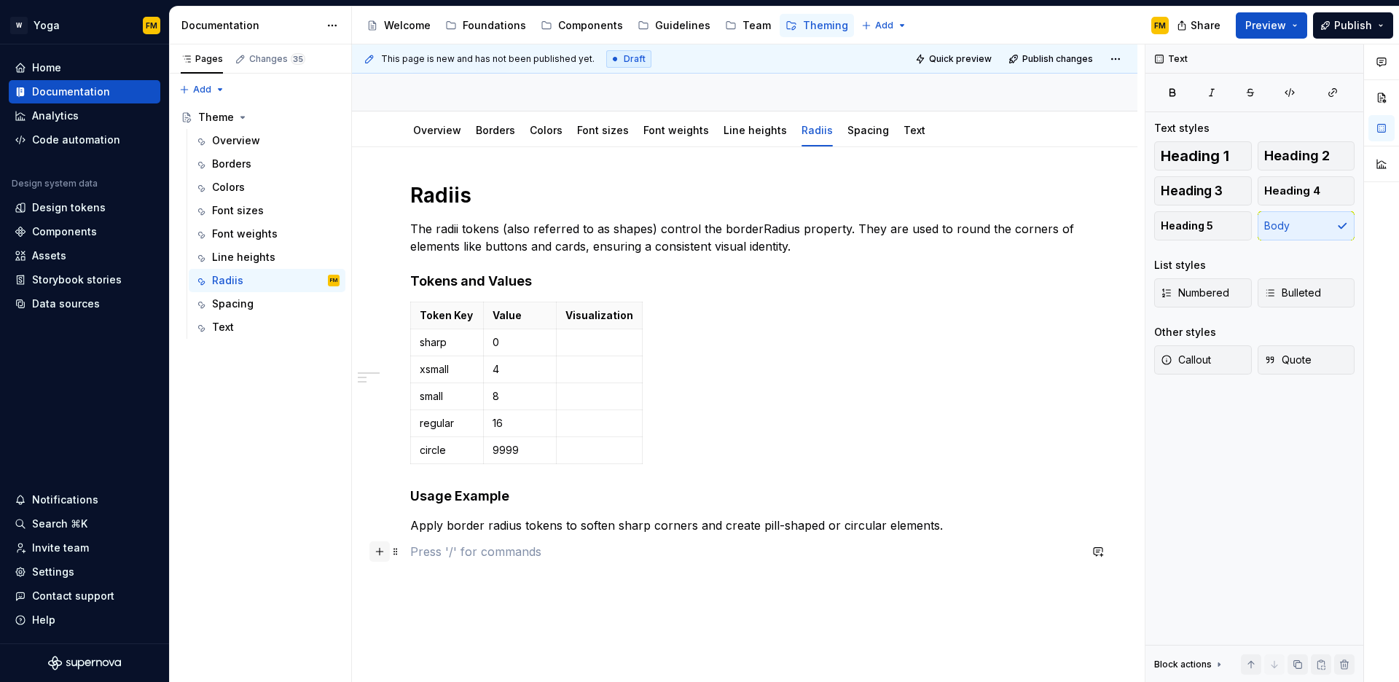
click at [378, 552] on button "button" at bounding box center [380, 552] width 20 height 20
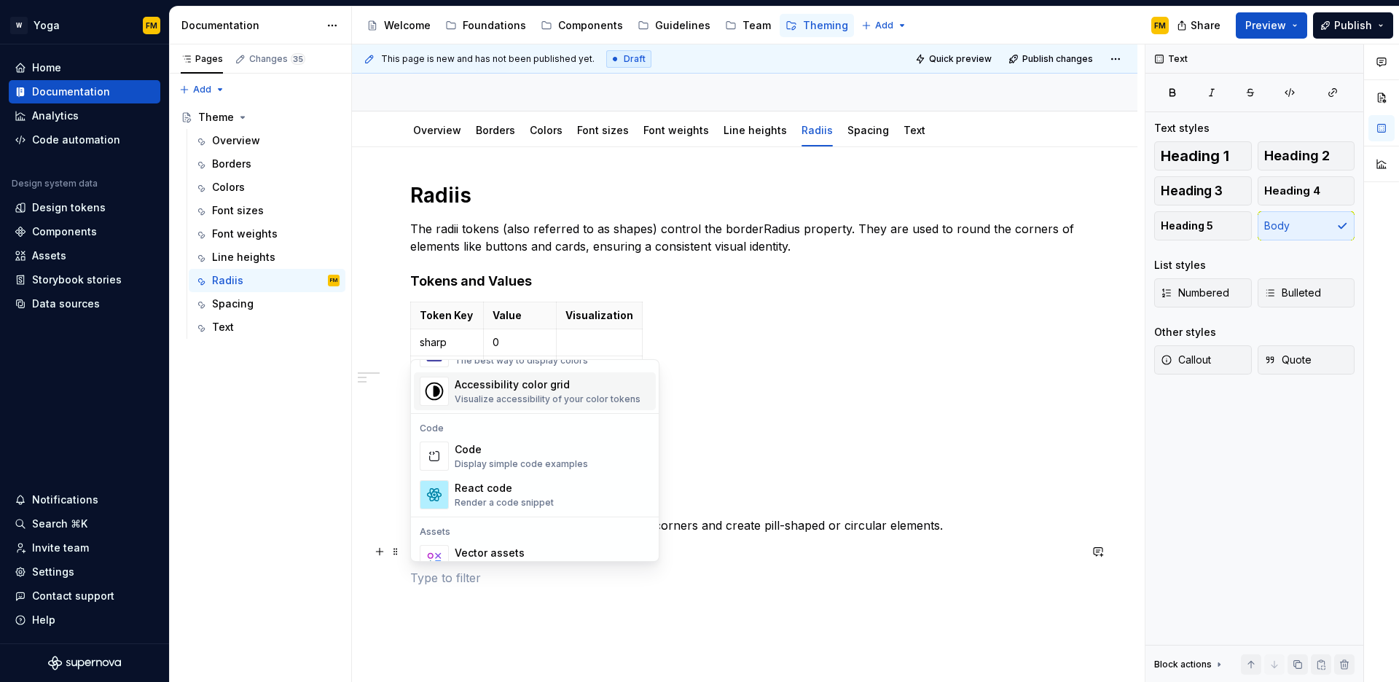
scroll to position [1157, 0]
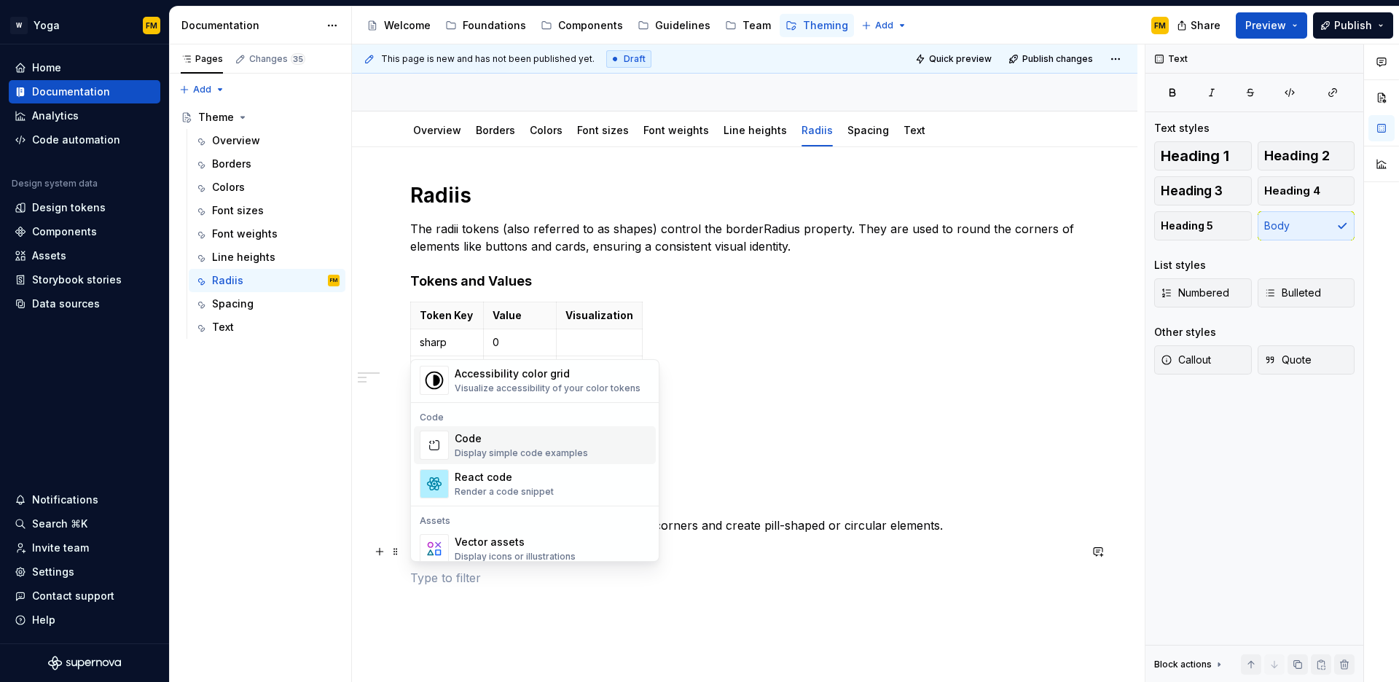
click at [493, 443] on div "Code" at bounding box center [521, 438] width 133 height 15
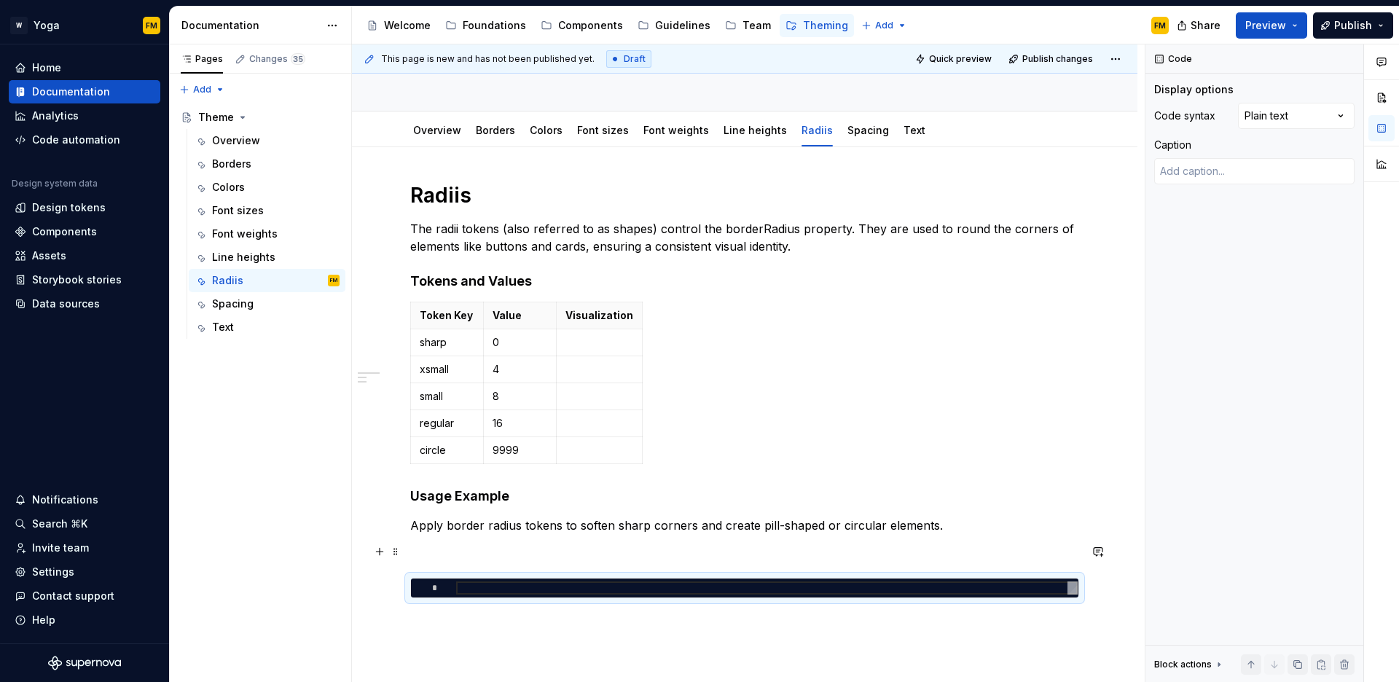
click at [491, 546] on p at bounding box center [744, 551] width 669 height 17
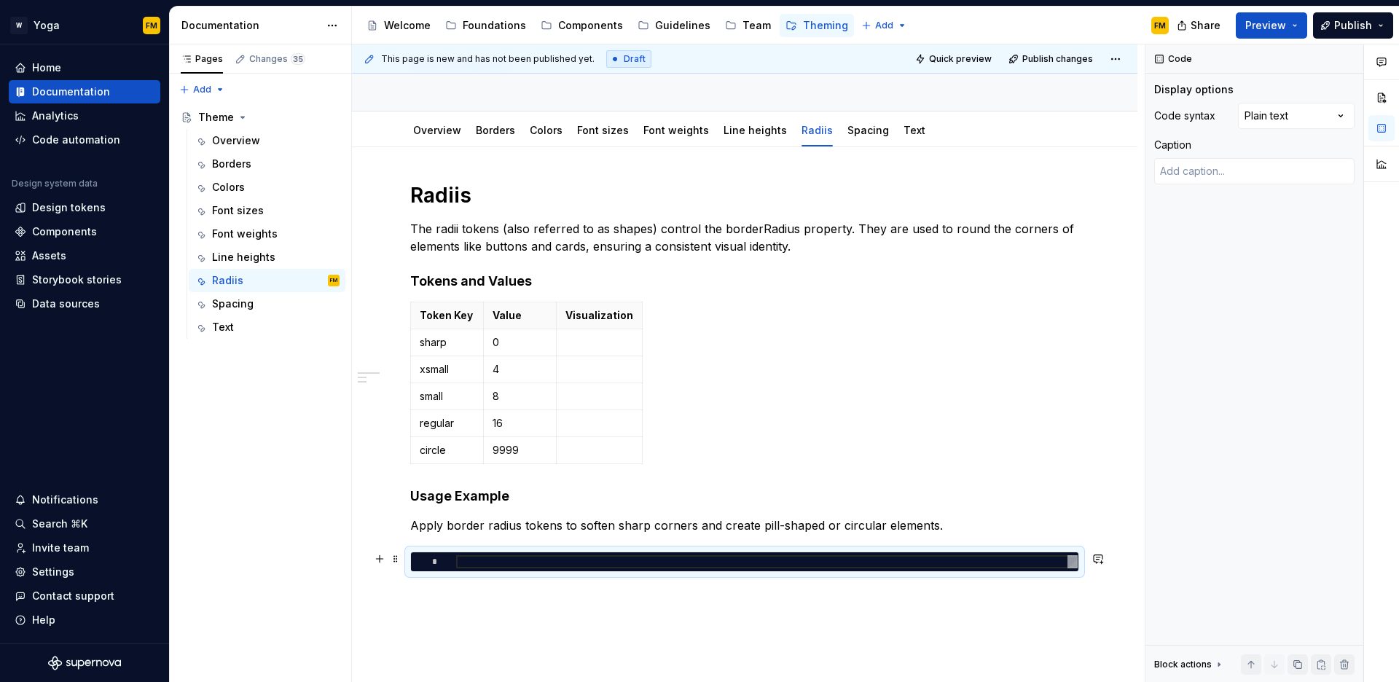
type textarea "*"
type textarea "**********"
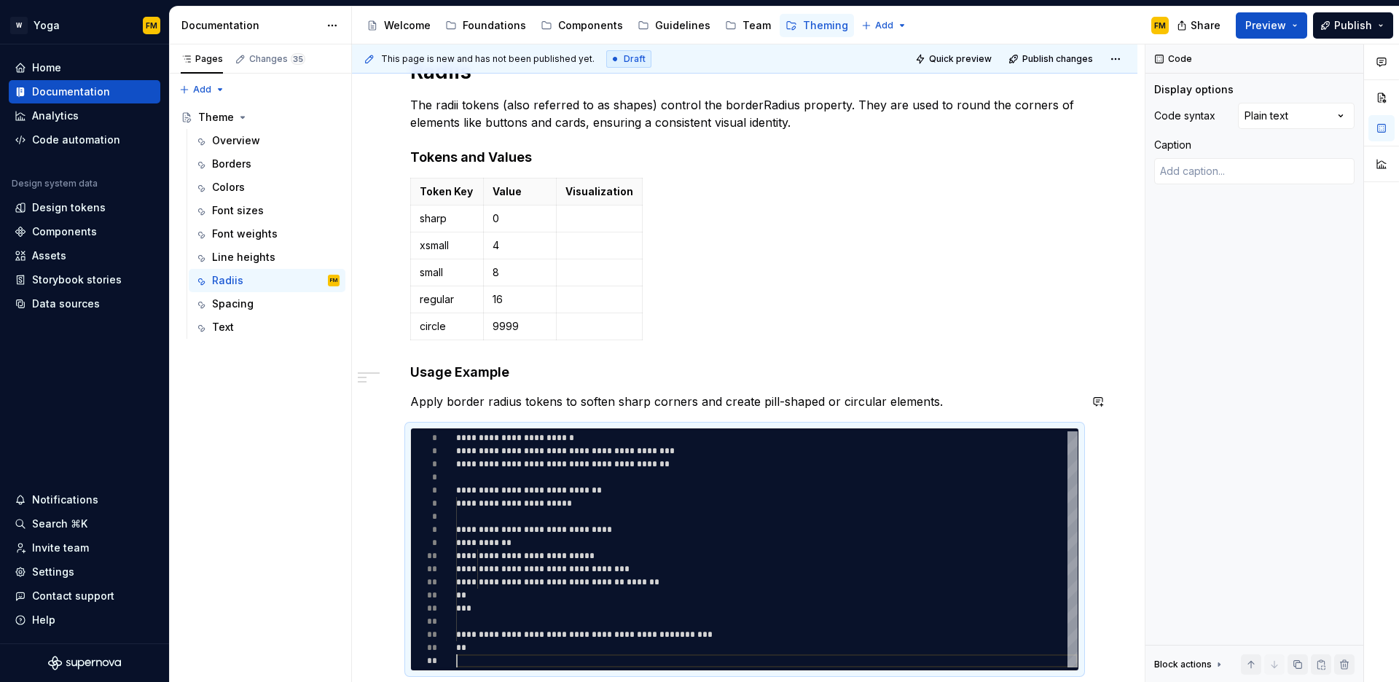
scroll to position [402, 0]
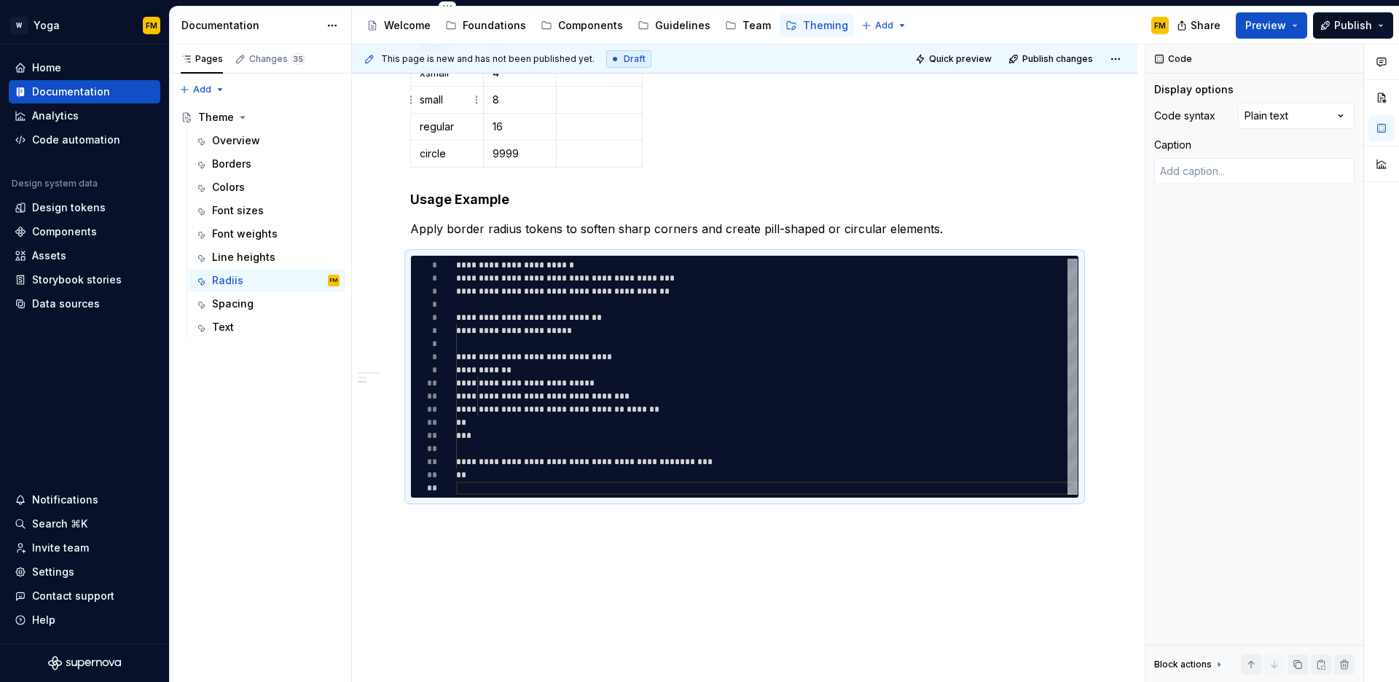
type textarea "*"
type textarea "**********"
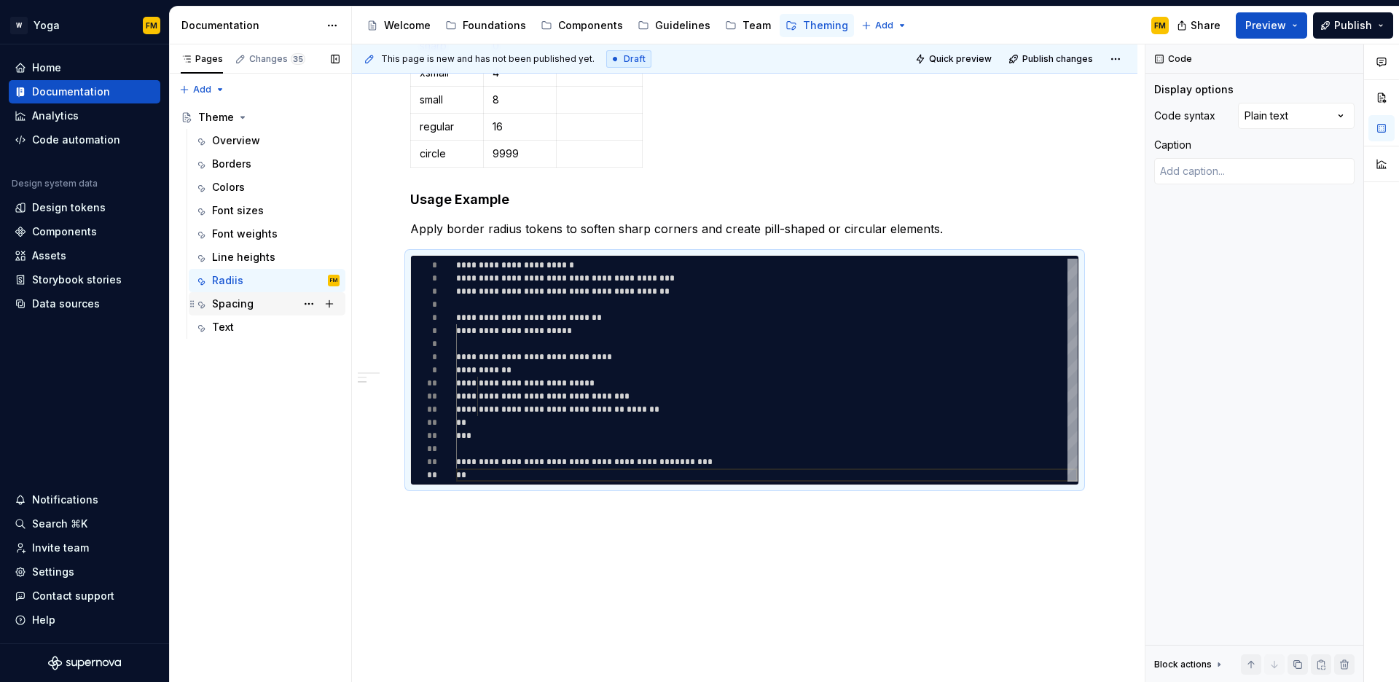
click at [232, 301] on div "Spacing" at bounding box center [233, 304] width 42 height 15
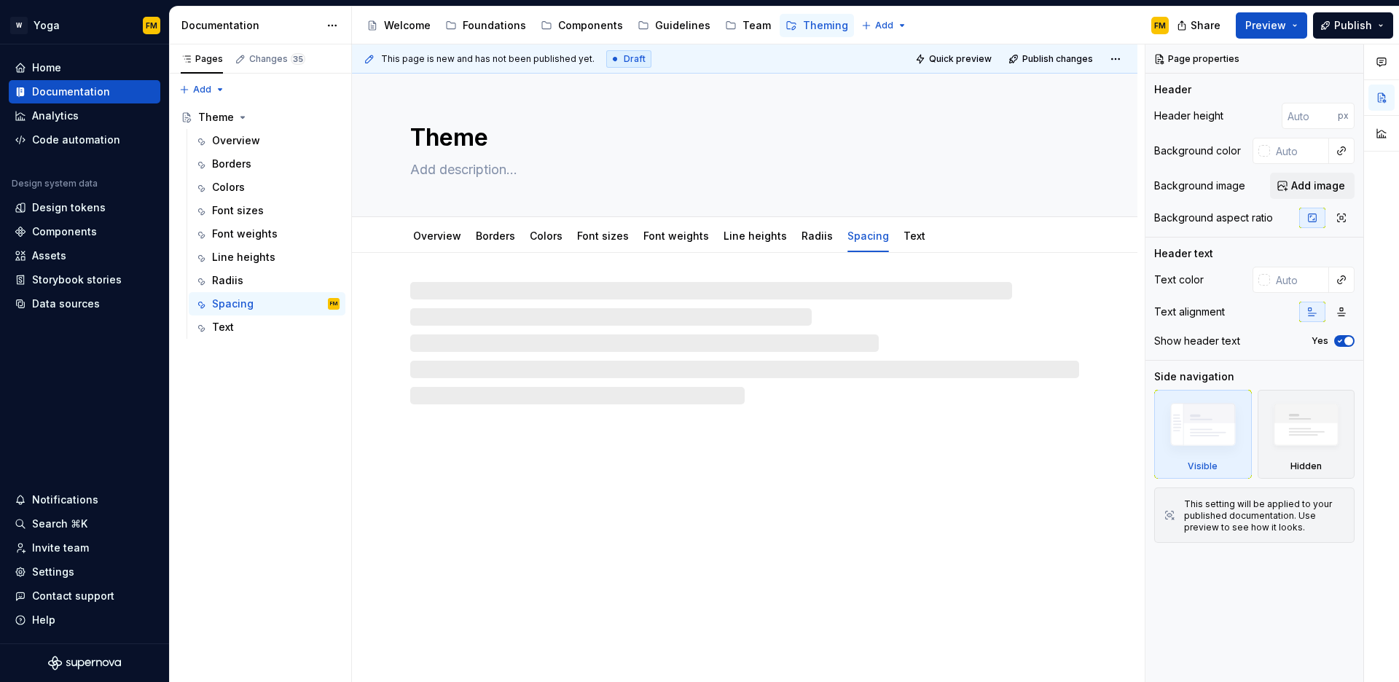
click at [482, 284] on div at bounding box center [744, 343] width 669 height 122
type textarea "*"
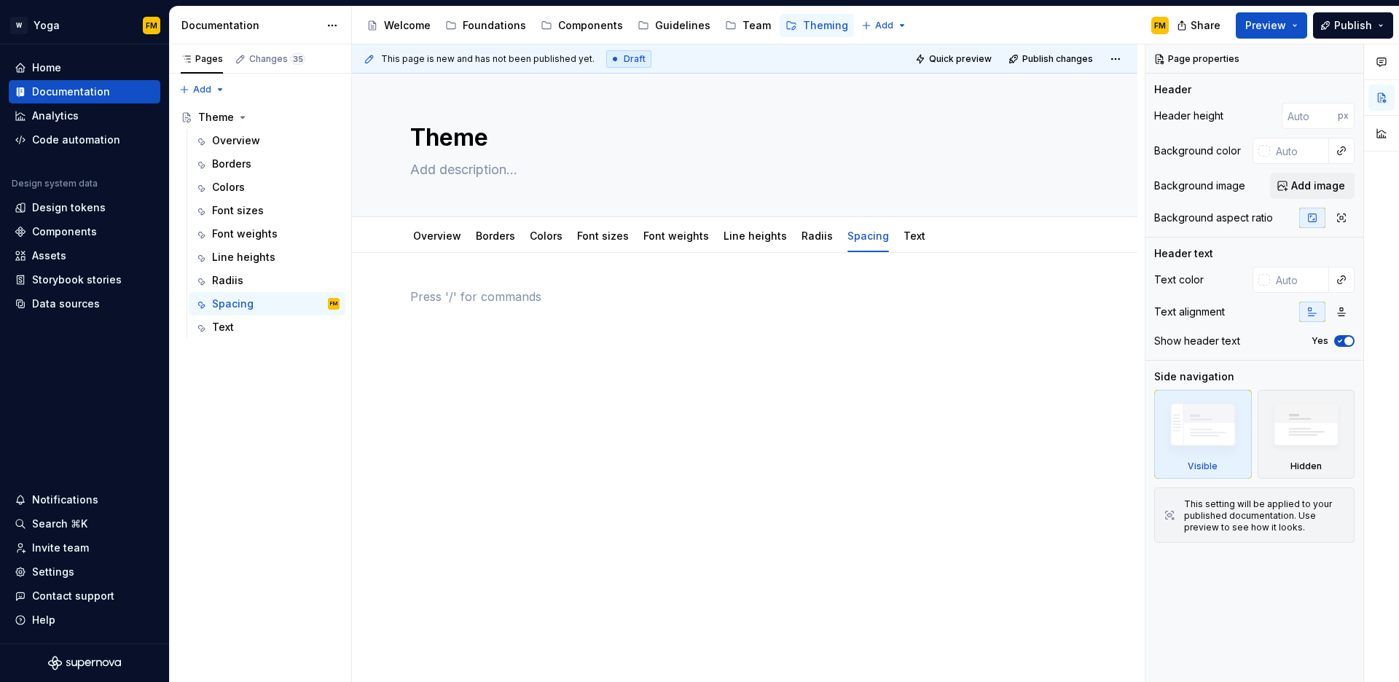
click at [469, 291] on p at bounding box center [744, 296] width 669 height 17
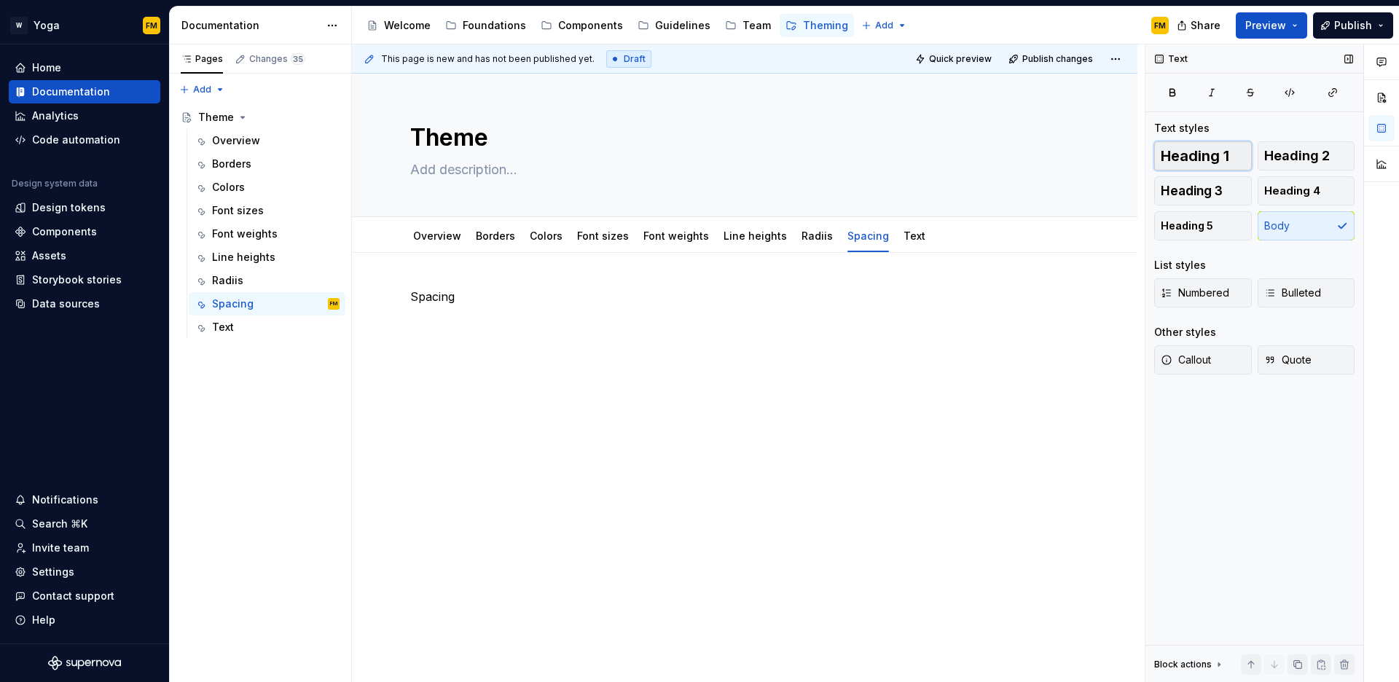
click at [1208, 152] on span "Heading 1" at bounding box center [1195, 156] width 69 height 15
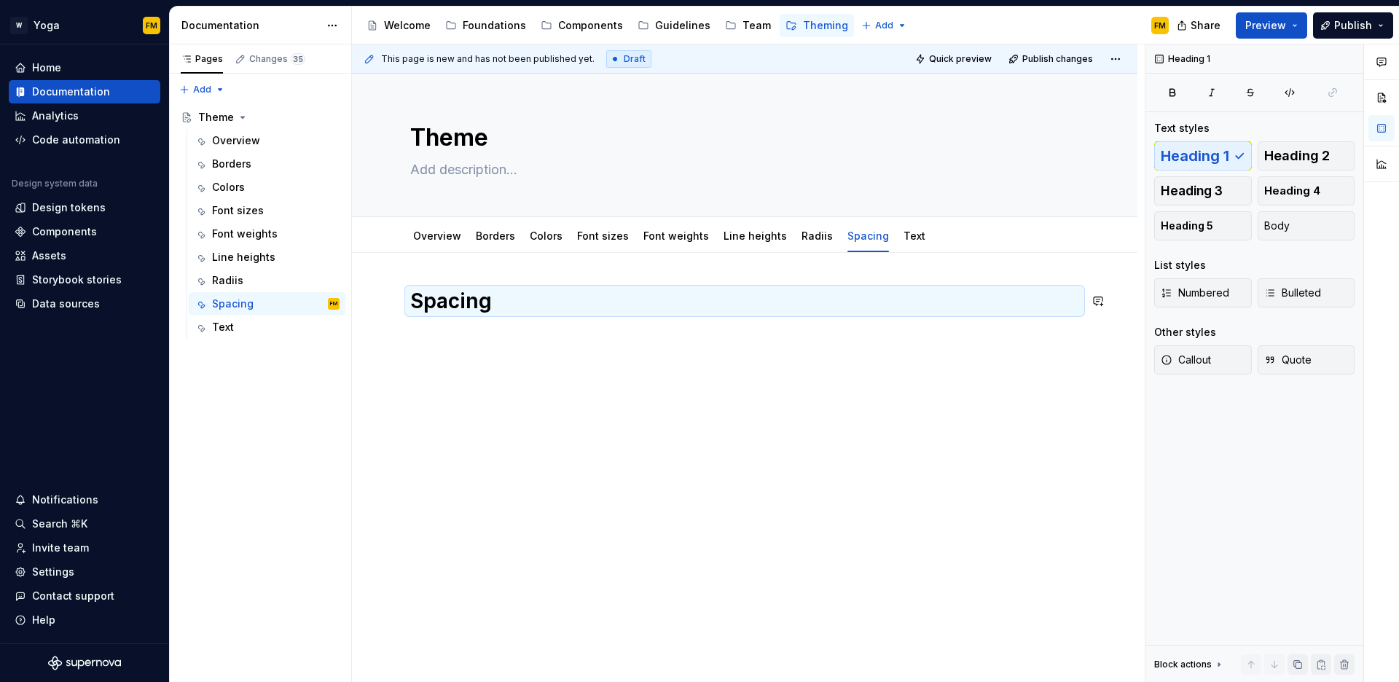
click at [482, 342] on div "Spacing" at bounding box center [744, 315] width 669 height 55
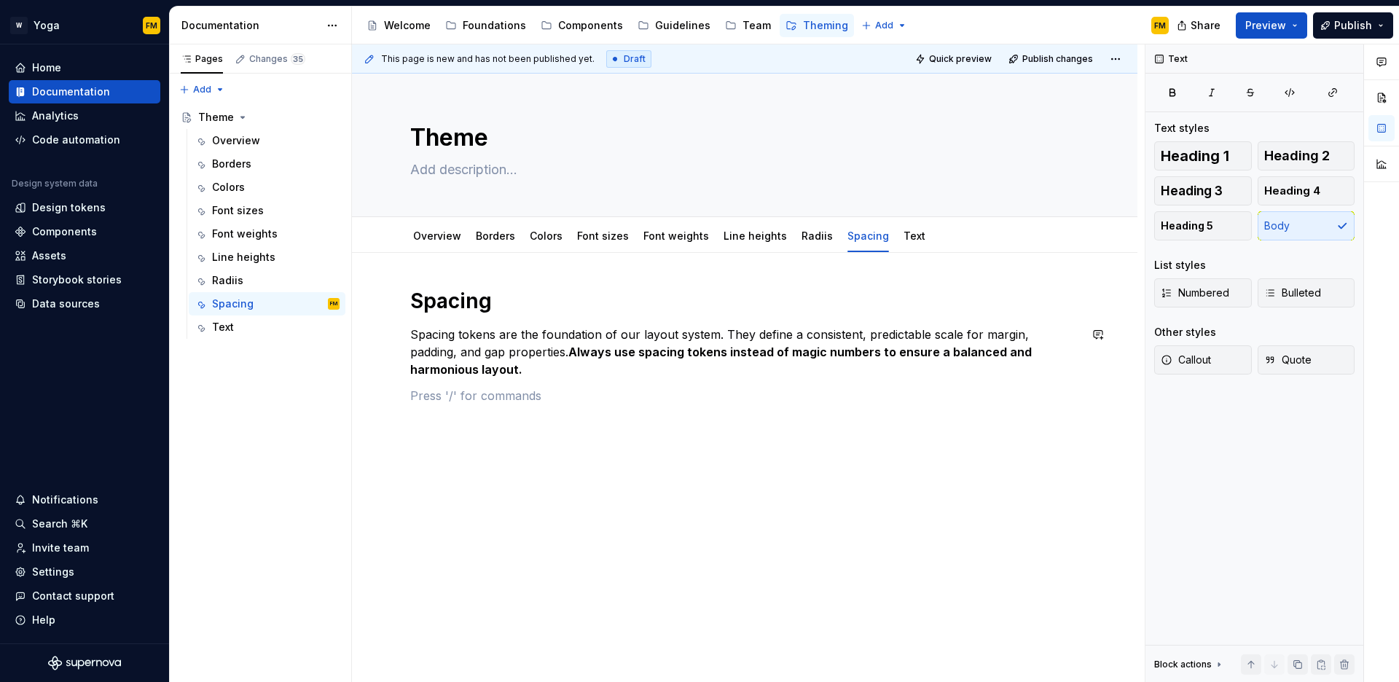
type textarea "*"
click at [386, 399] on button "button" at bounding box center [380, 396] width 20 height 20
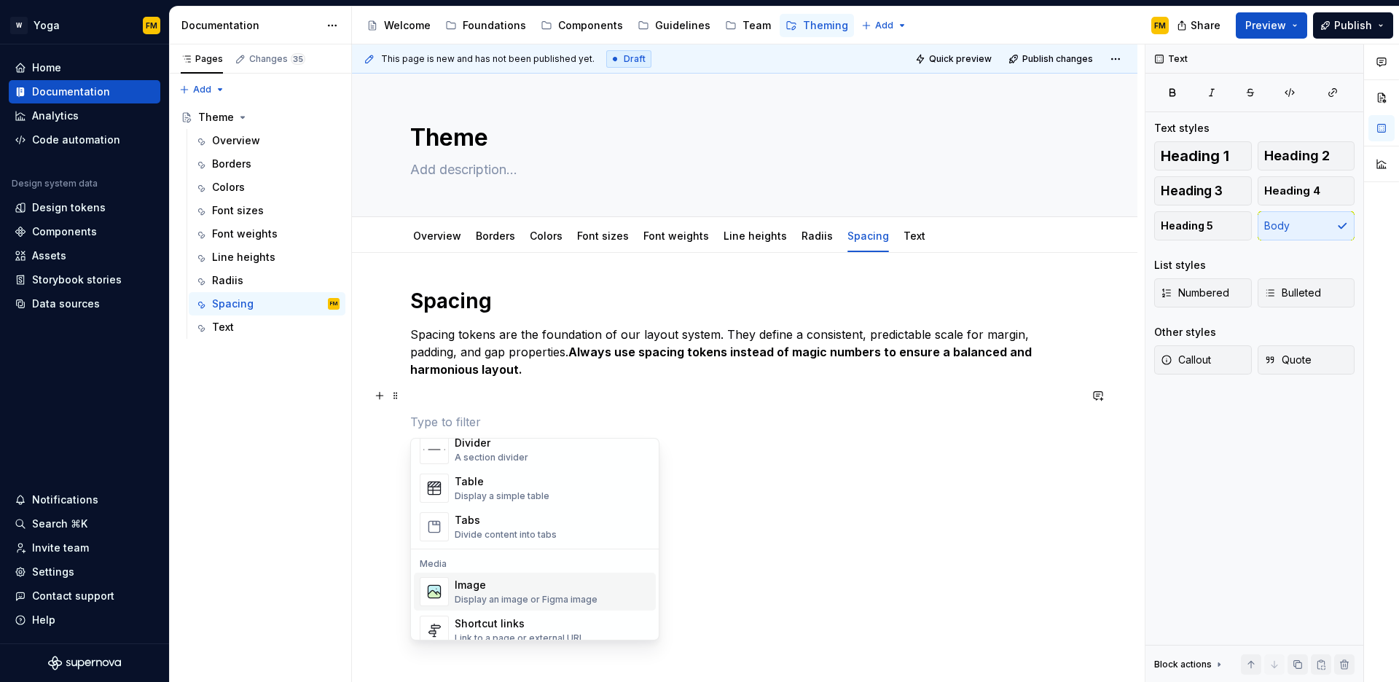
scroll to position [462, 0]
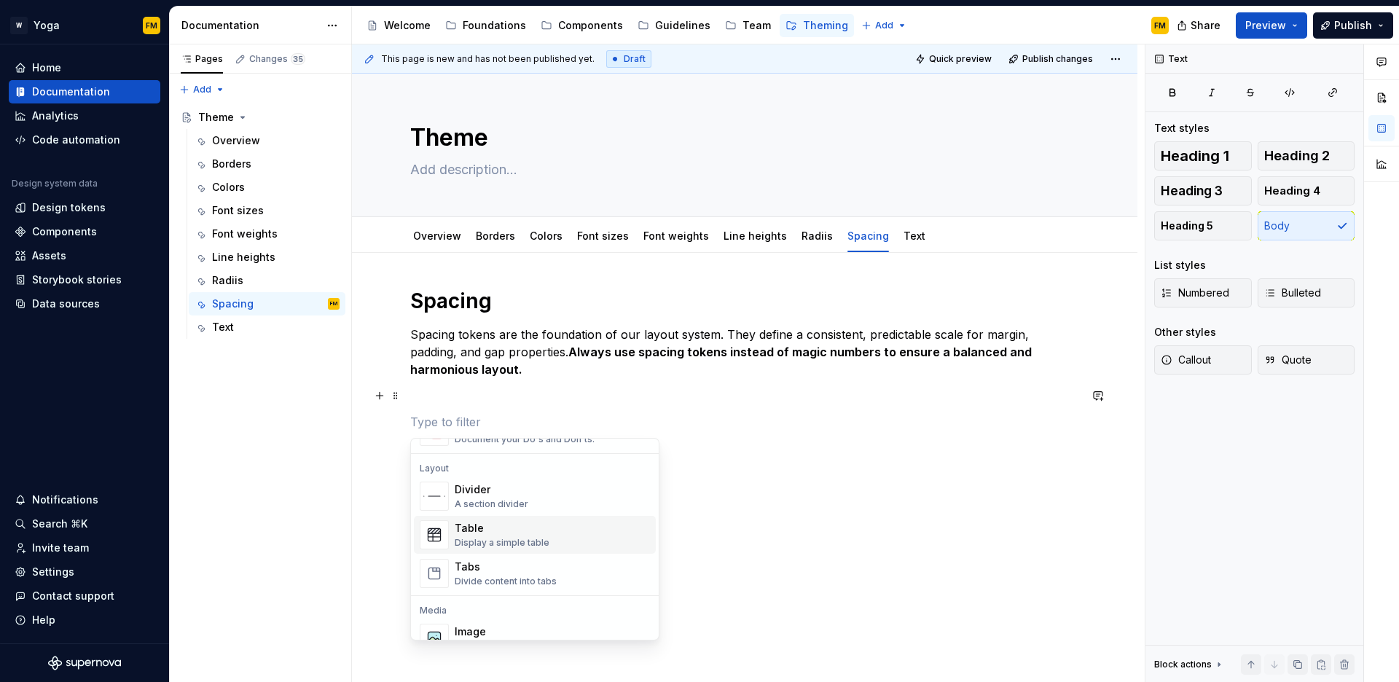
click at [490, 529] on div "Table" at bounding box center [502, 528] width 95 height 15
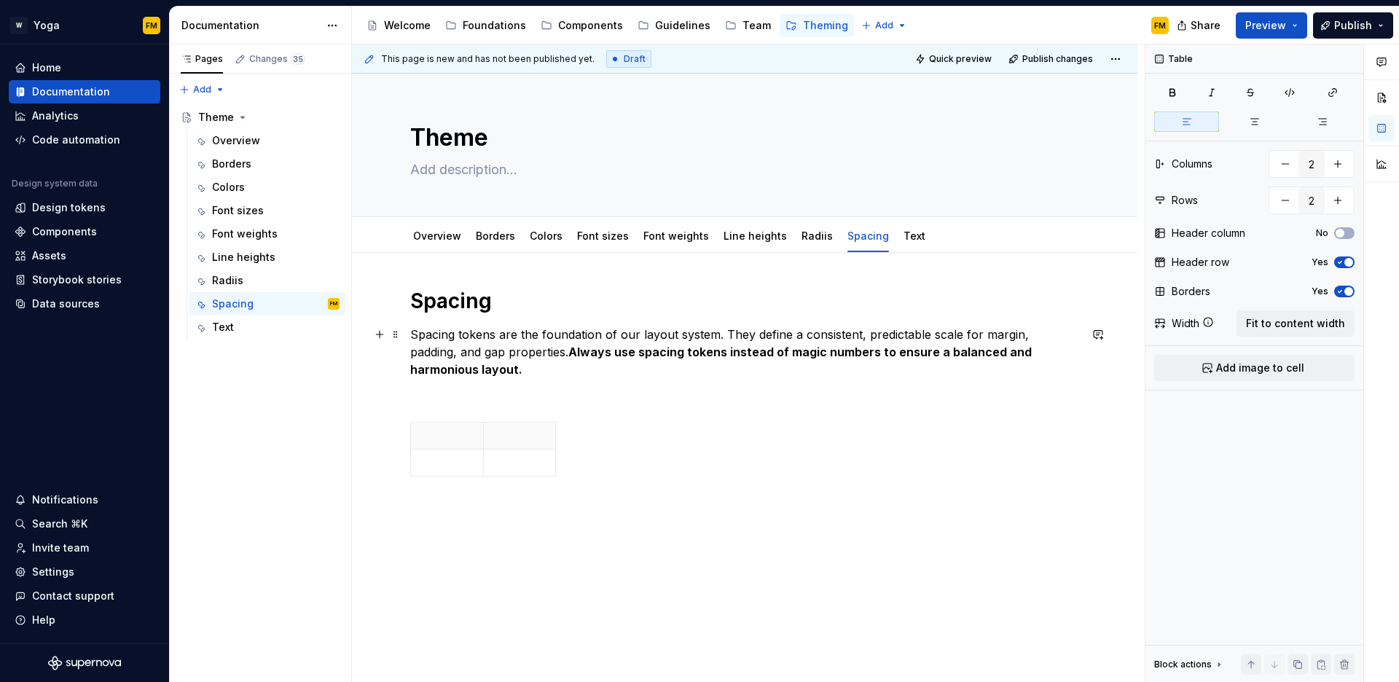
click at [485, 364] on p "Spacing tokens are the foundation of our layout system. They define a consisten…" at bounding box center [744, 352] width 669 height 52
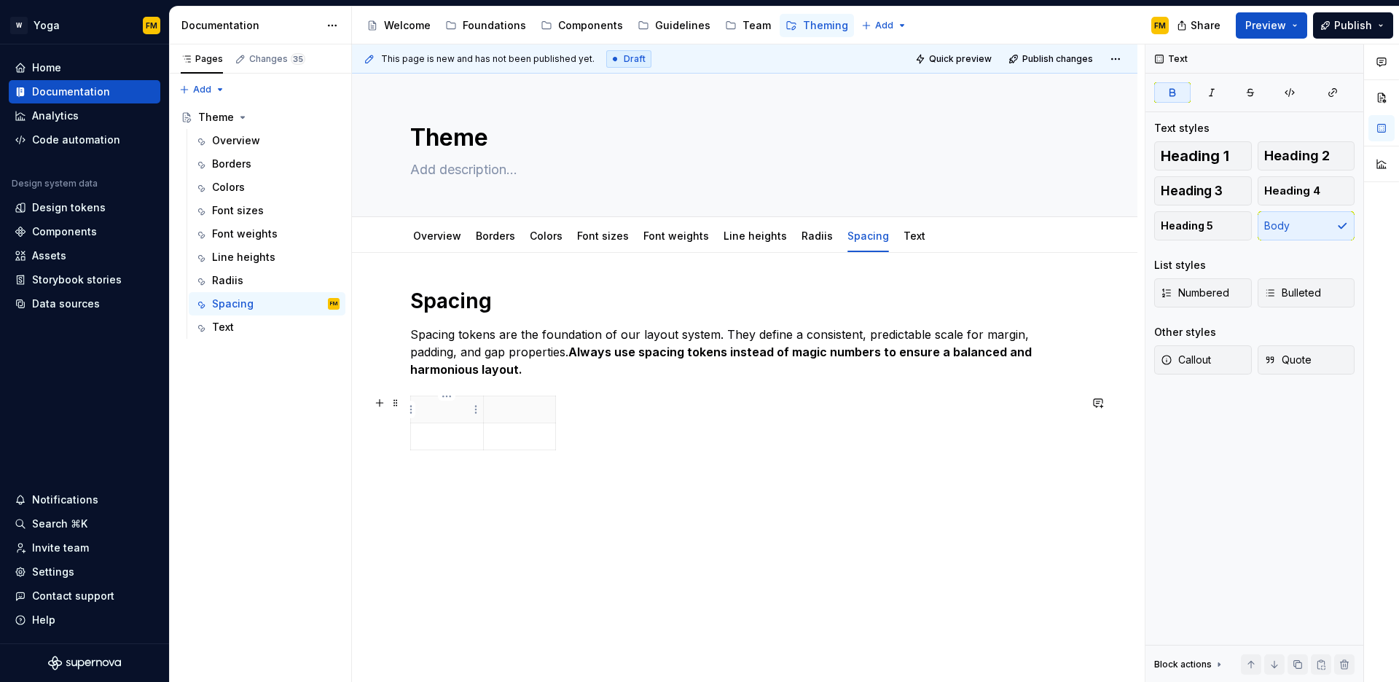
click at [451, 413] on p at bounding box center [447, 409] width 55 height 15
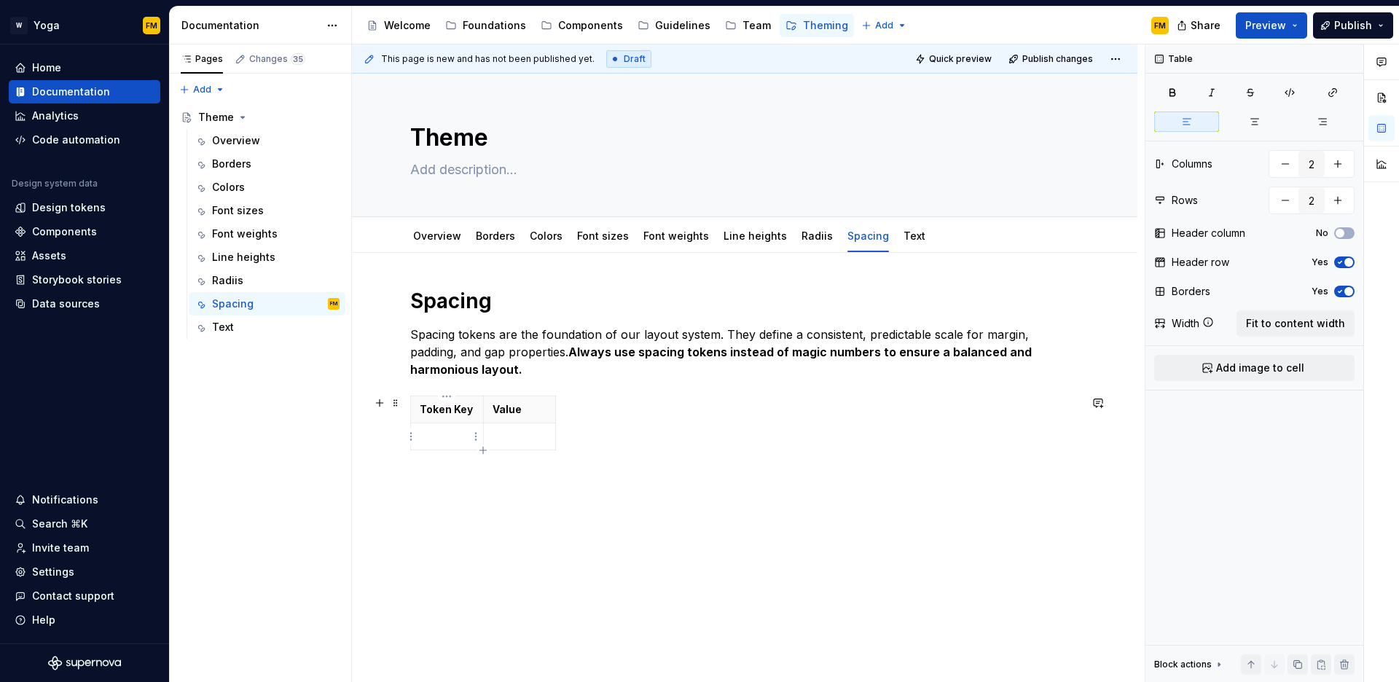
click at [483, 448] on icon "button" at bounding box center [483, 451] width 12 height 12
click at [482, 479] on icon "button" at bounding box center [483, 477] width 7 height 7
click at [483, 505] on icon "button" at bounding box center [483, 504] width 7 height 7
click at [483, 527] on icon "button" at bounding box center [483, 531] width 12 height 12
click at [485, 561] on icon "button" at bounding box center [483, 558] width 12 height 12
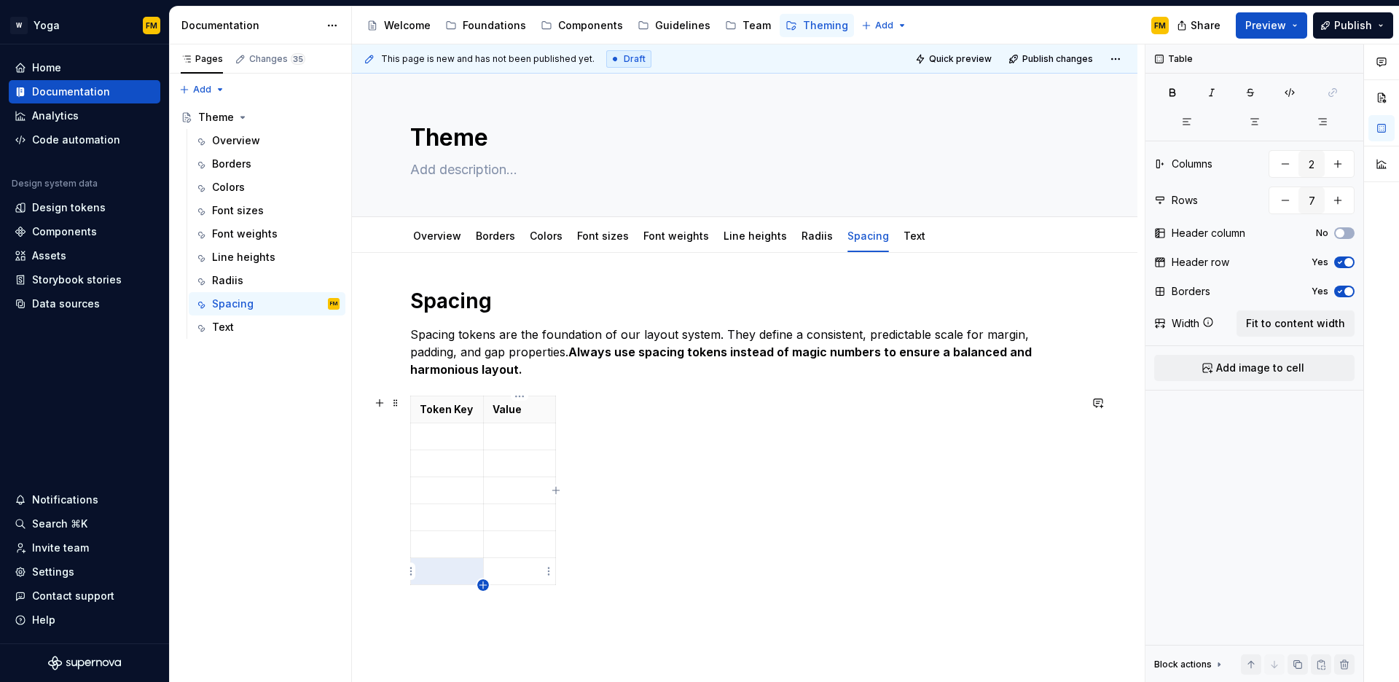
click at [483, 584] on icon "button" at bounding box center [483, 585] width 7 height 7
click at [485, 612] on icon "button" at bounding box center [483, 612] width 12 height 12
click at [485, 639] on icon "button" at bounding box center [483, 639] width 7 height 7
click at [485, 665] on icon "button" at bounding box center [483, 666] width 12 height 12
type input "11"
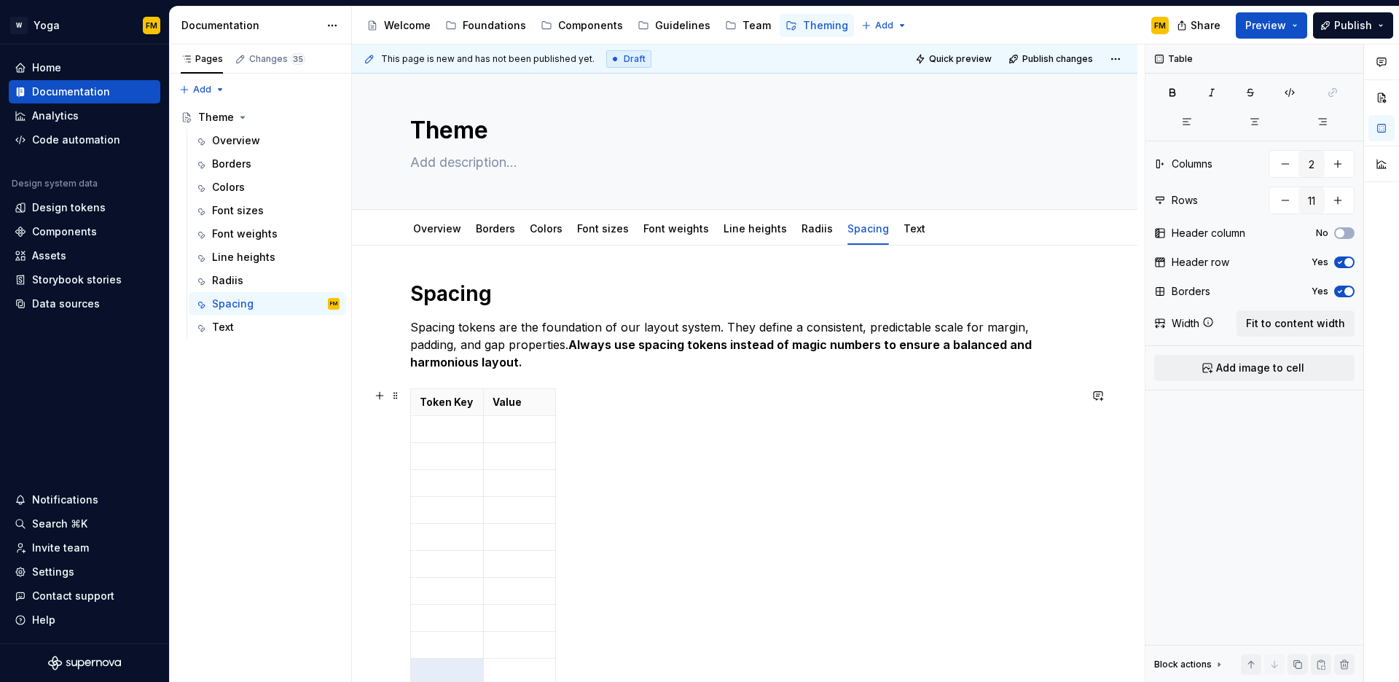
type textarea "*"
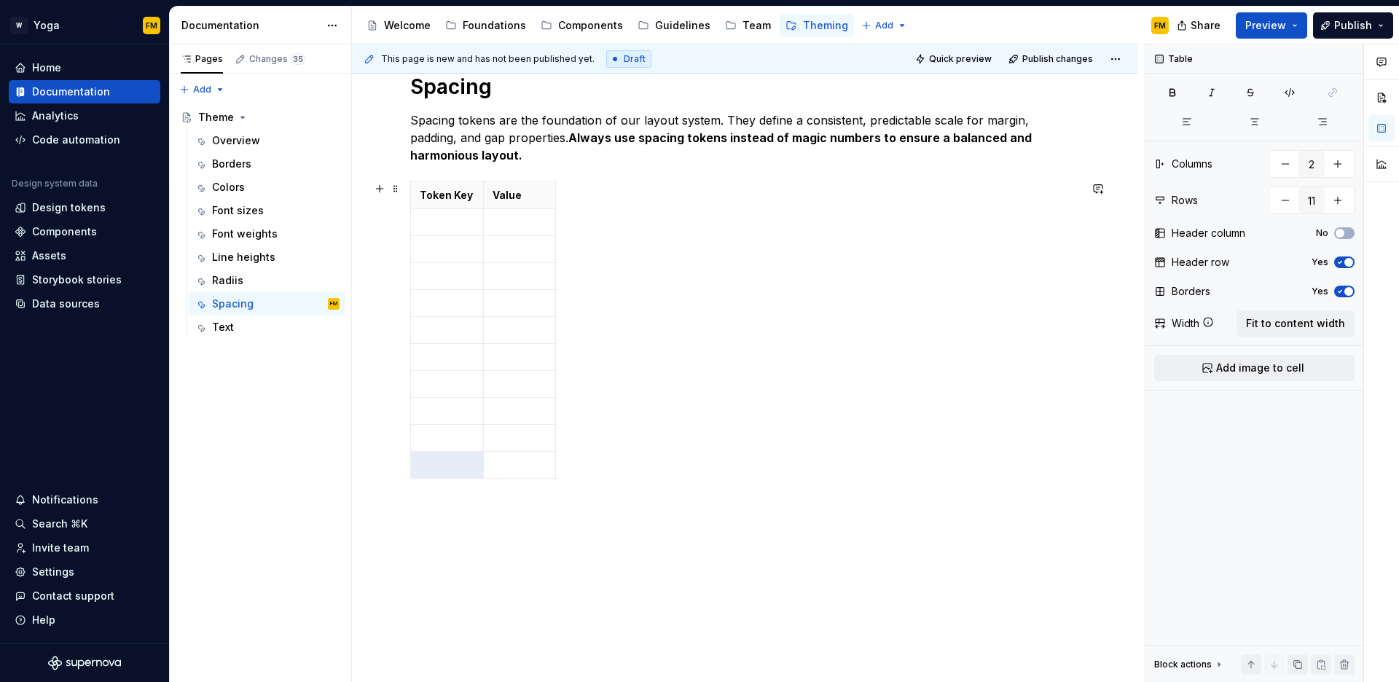
scroll to position [221, 0]
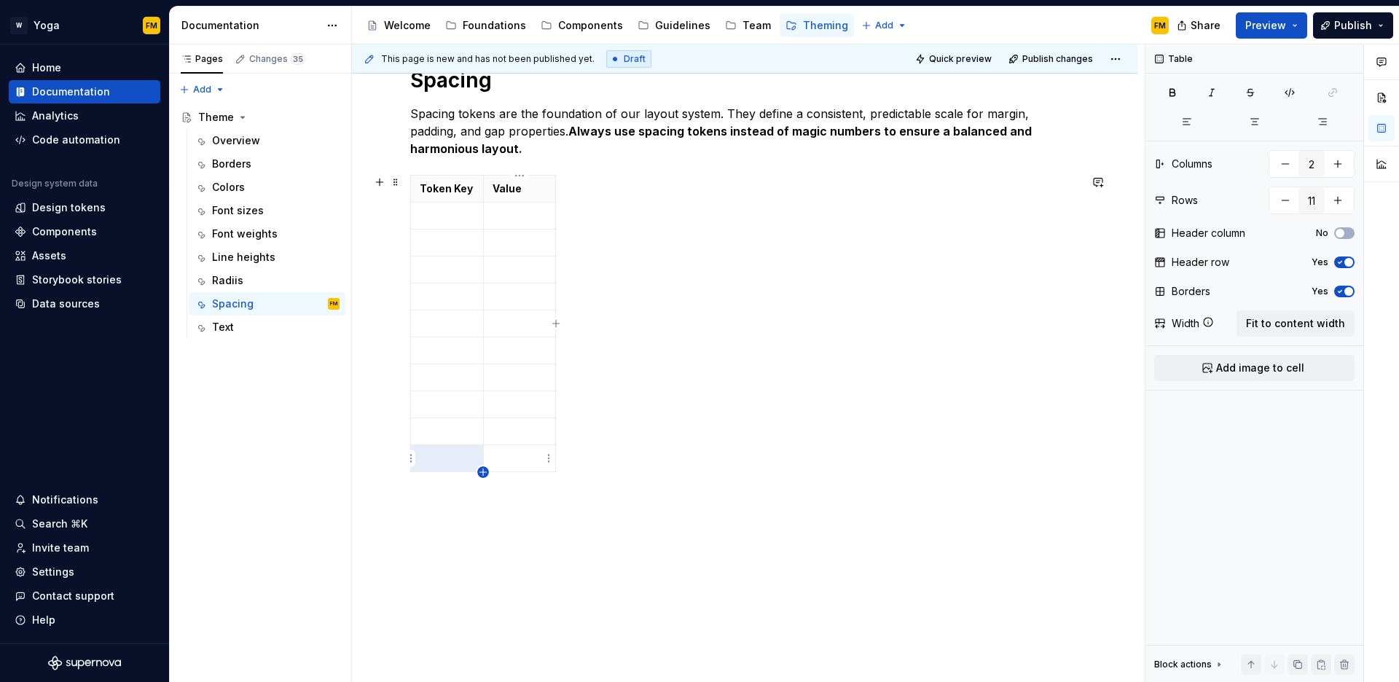
click at [485, 472] on icon "button" at bounding box center [483, 472] width 7 height 7
click at [484, 499] on icon "button" at bounding box center [483, 499] width 7 height 7
type input "13"
click at [448, 214] on p at bounding box center [447, 215] width 55 height 15
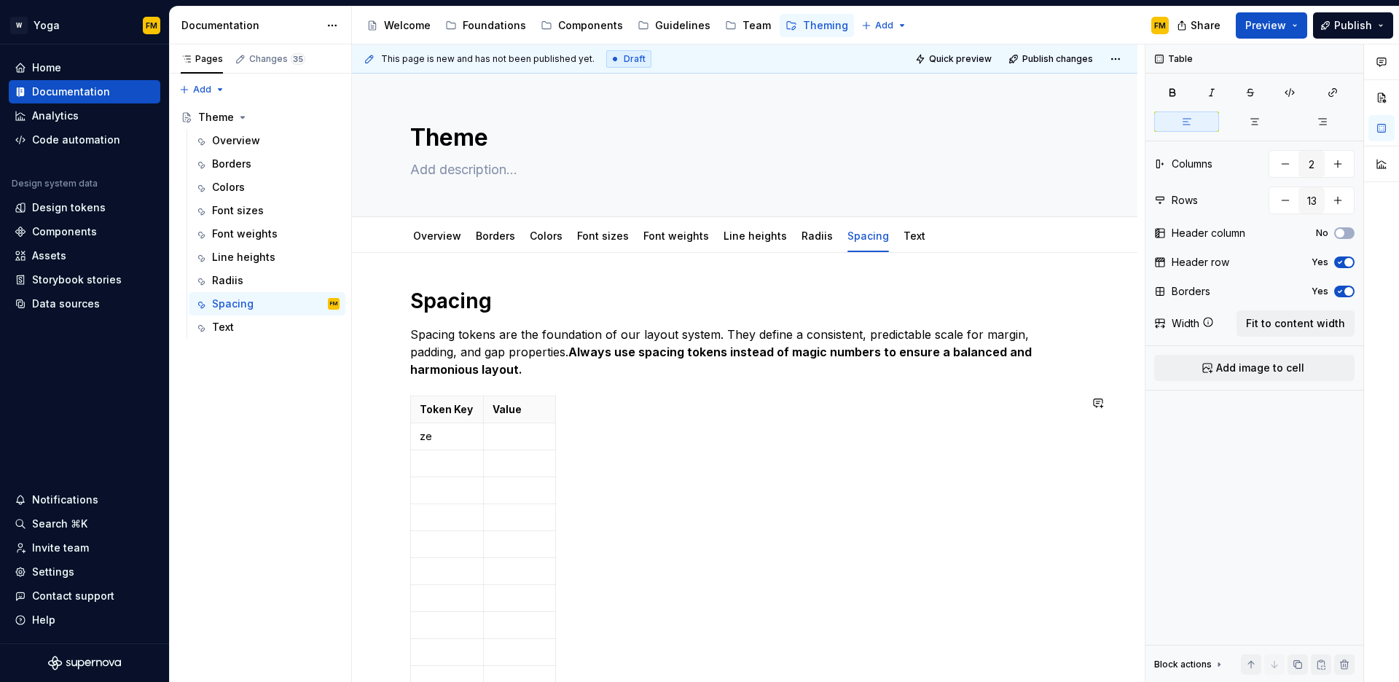
scroll to position [221, 0]
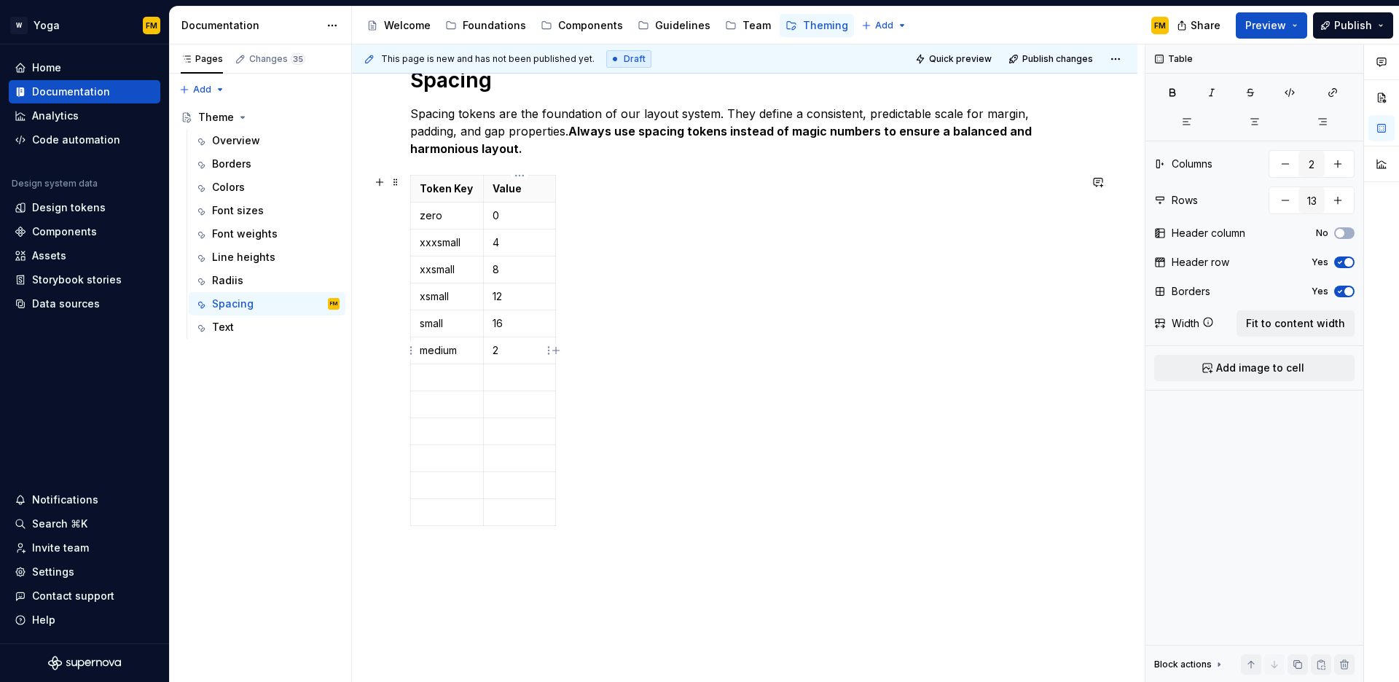
click at [511, 358] on td "2" at bounding box center [519, 350] width 73 height 27
click at [442, 568] on div "Spacing Spacing tokens are the foundation of our layout system. They define a c…" at bounding box center [745, 393] width 786 height 722
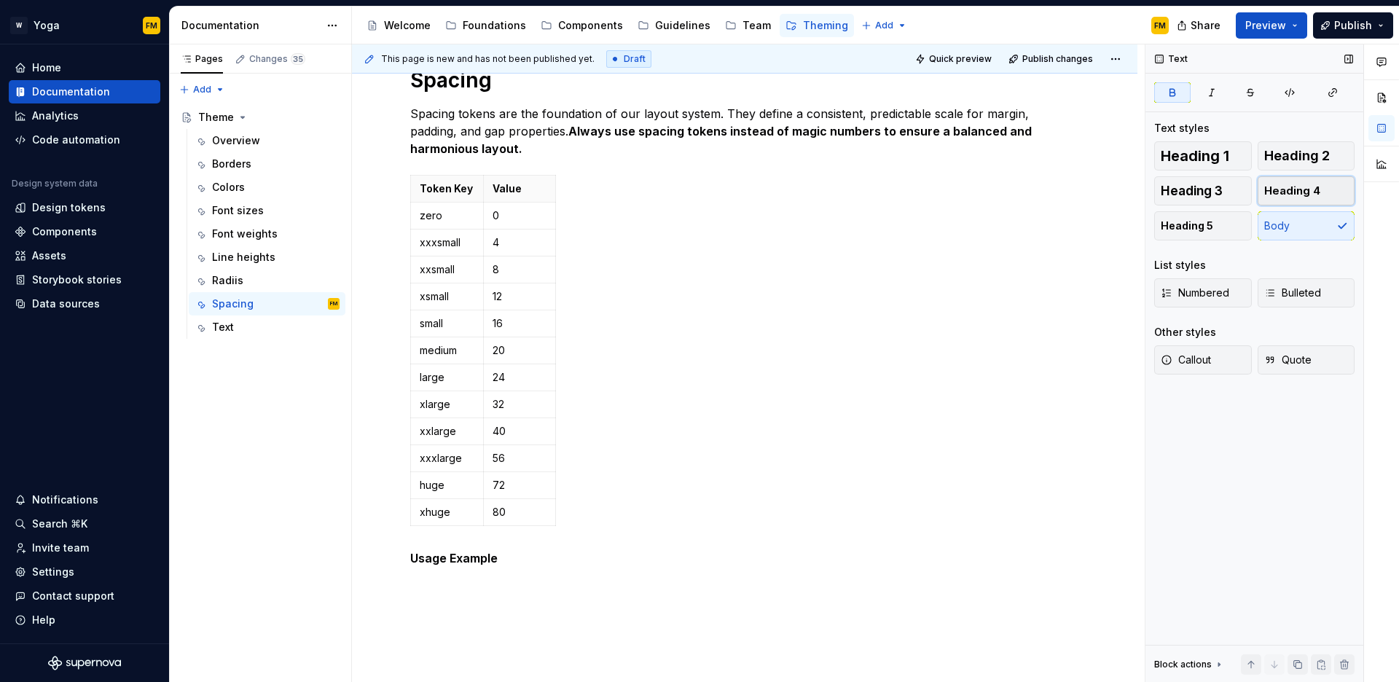
click at [1312, 189] on span "Heading 4" at bounding box center [1293, 191] width 56 height 15
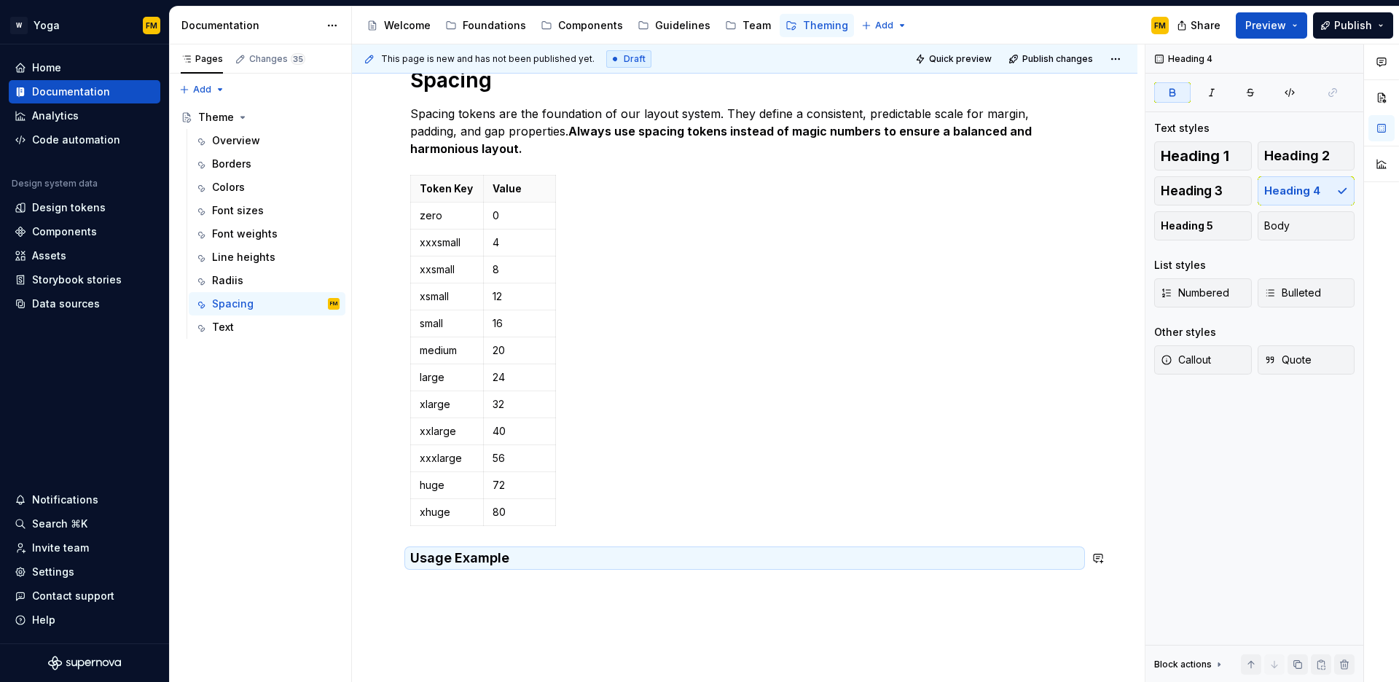
click at [472, 582] on div "Spacing Spacing tokens are the foundation of our layout system. They define a c…" at bounding box center [744, 325] width 669 height 517
click at [469, 587] on div "Spacing Spacing tokens are the foundation of our layout system. They define a c…" at bounding box center [745, 410] width 786 height 757
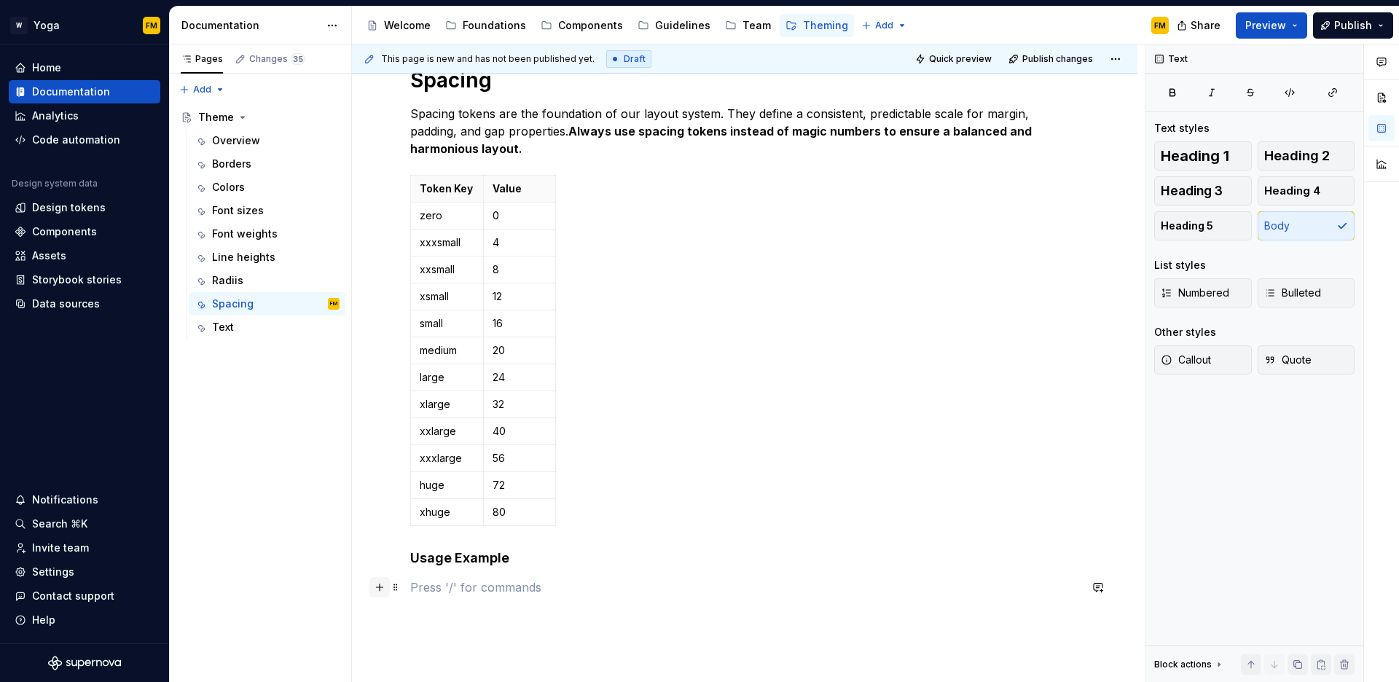
click at [377, 586] on button "button" at bounding box center [380, 587] width 20 height 20
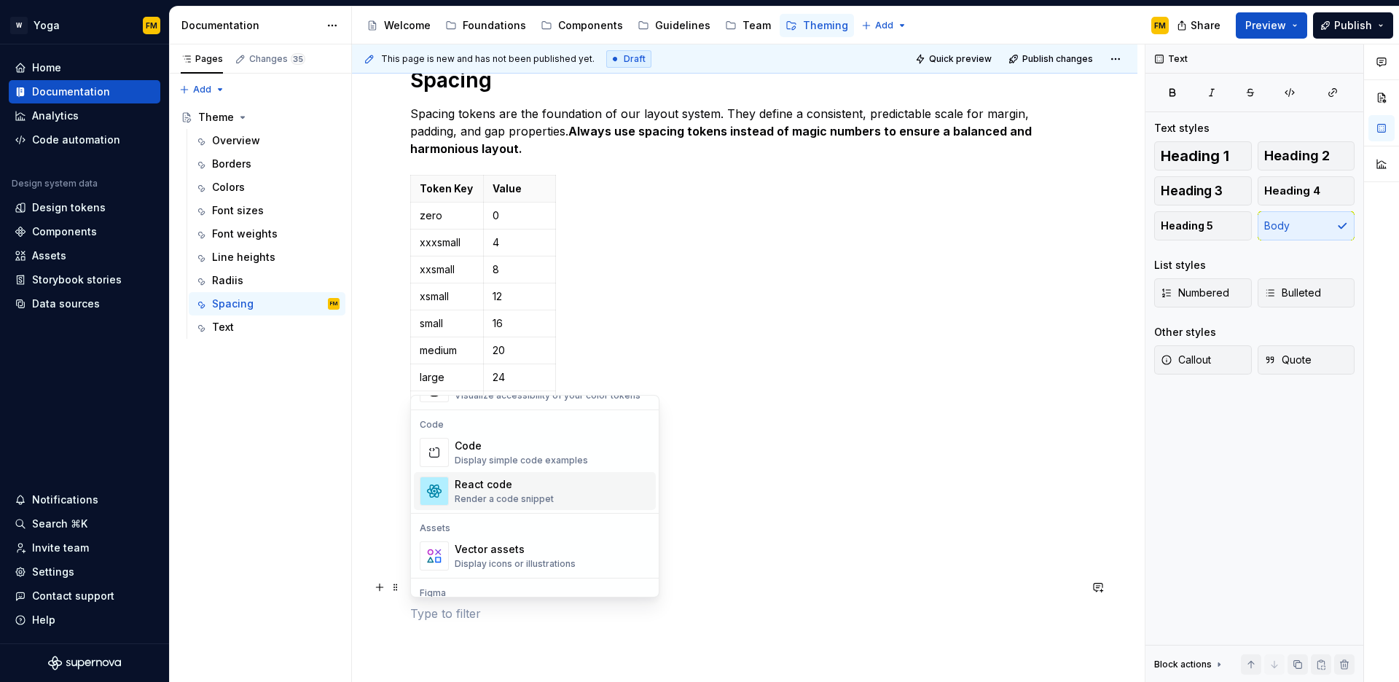
scroll to position [1183, 0]
click at [488, 456] on div "Code Display simple code examples" at bounding box center [521, 456] width 133 height 28
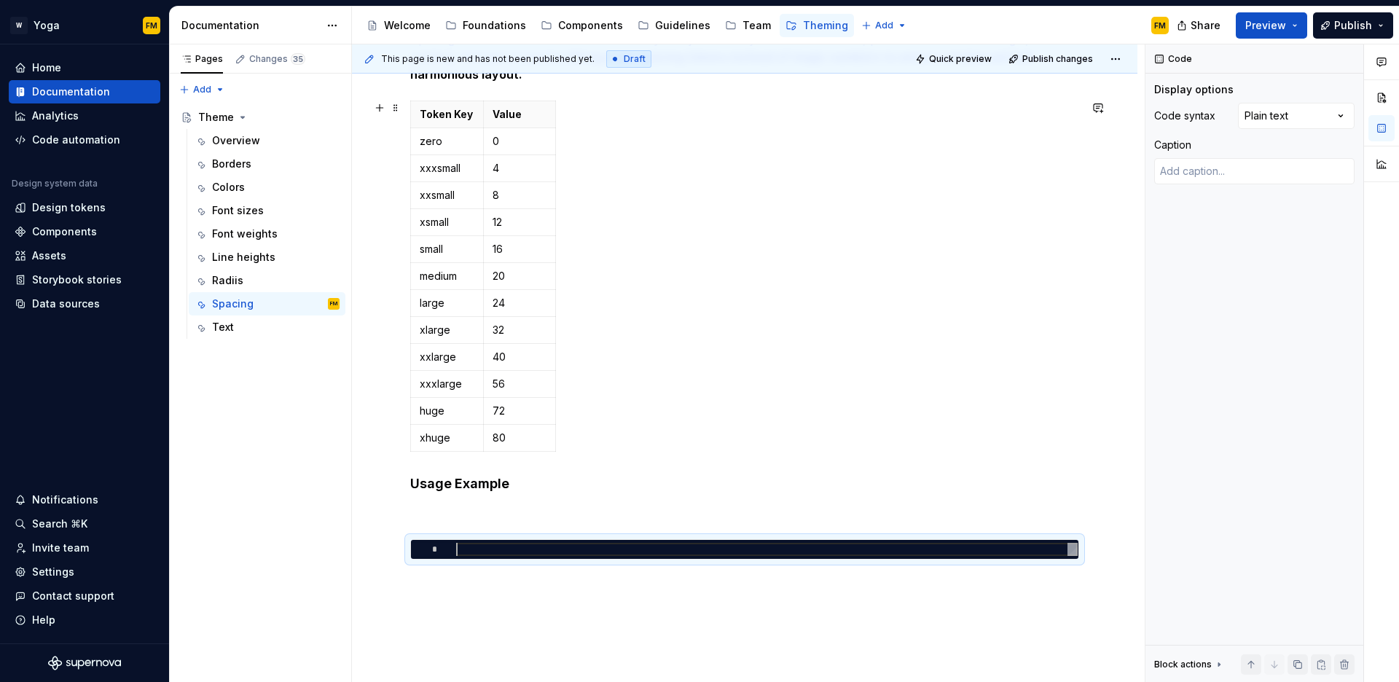
scroll to position [322, 0]
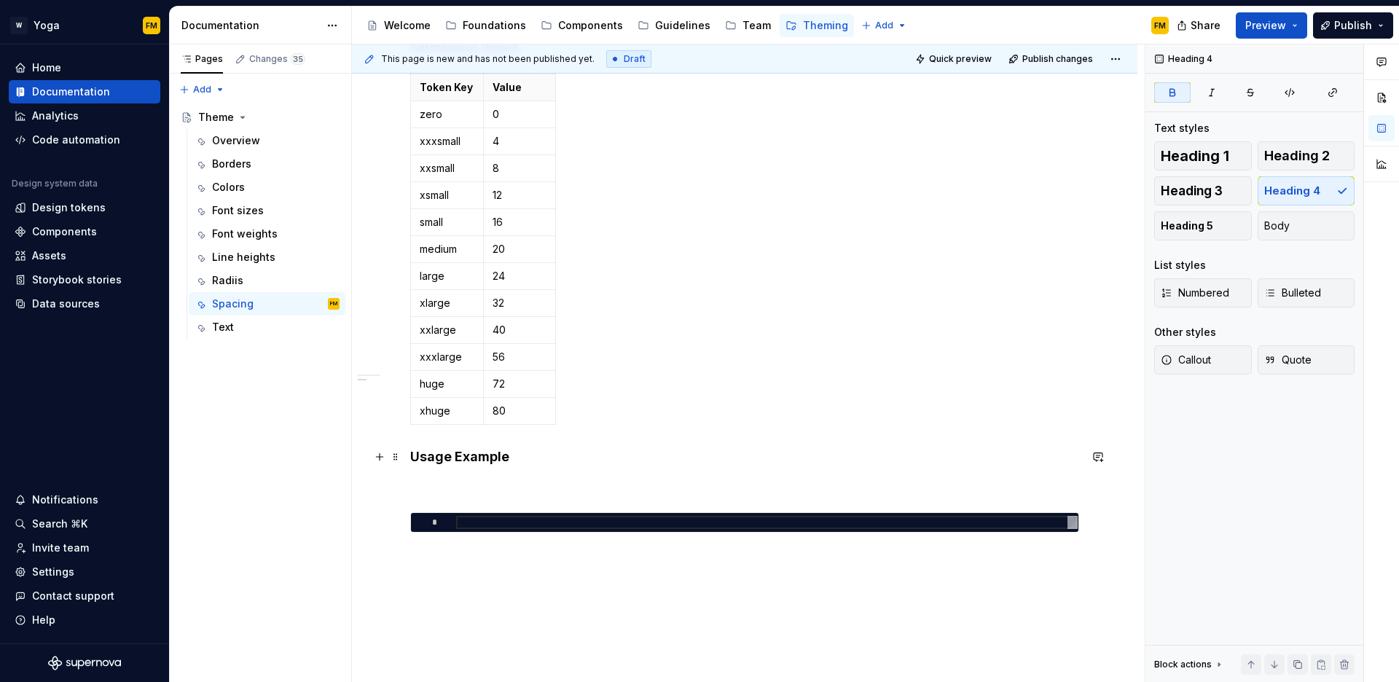
click at [534, 456] on h4 "Usage Example" at bounding box center [744, 456] width 669 height 17
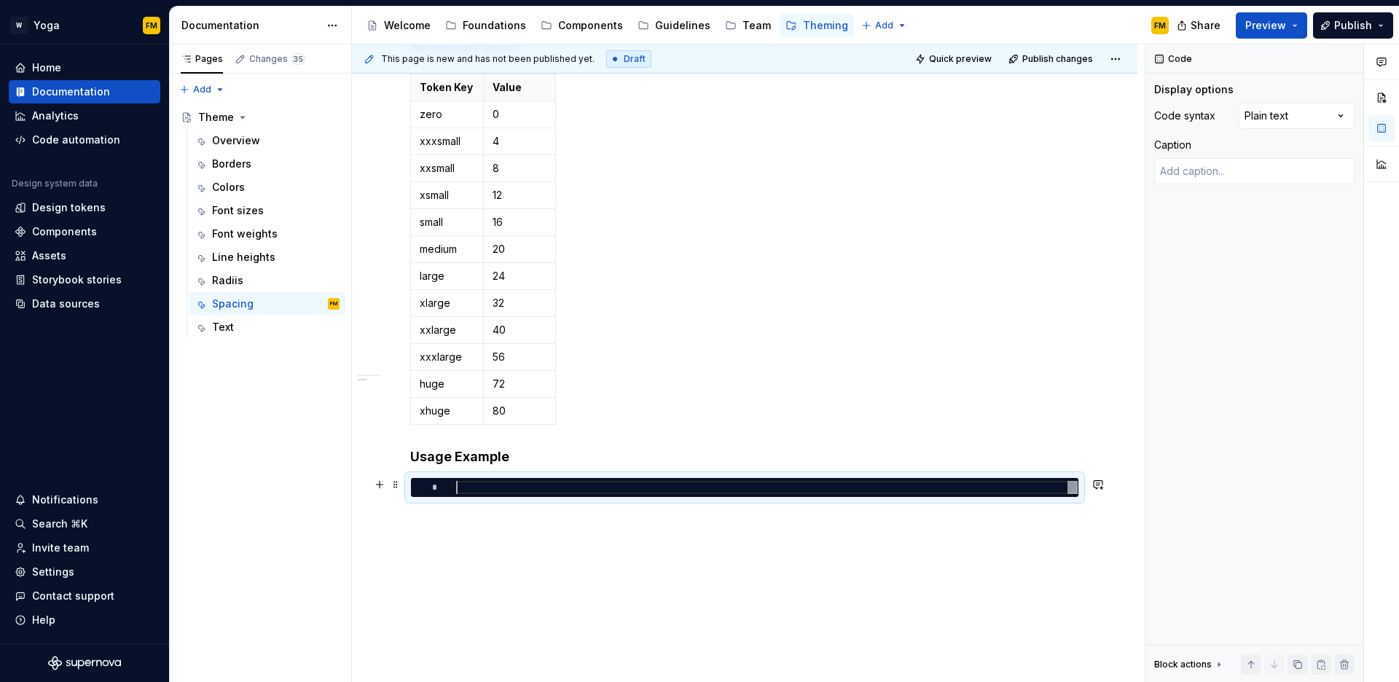
click at [469, 489] on div at bounding box center [767, 487] width 622 height 13
type textarea "*"
type textarea "**********"
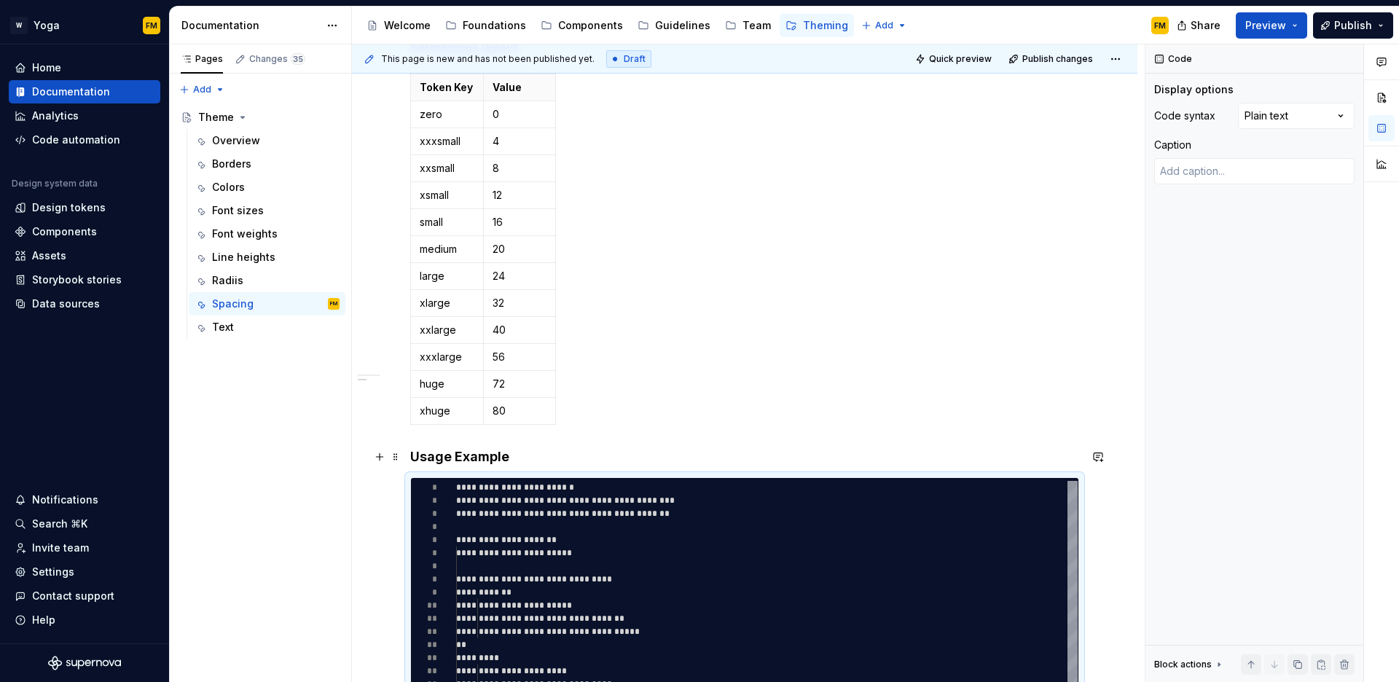
click at [516, 458] on h4 "Usage Example" at bounding box center [744, 456] width 669 height 17
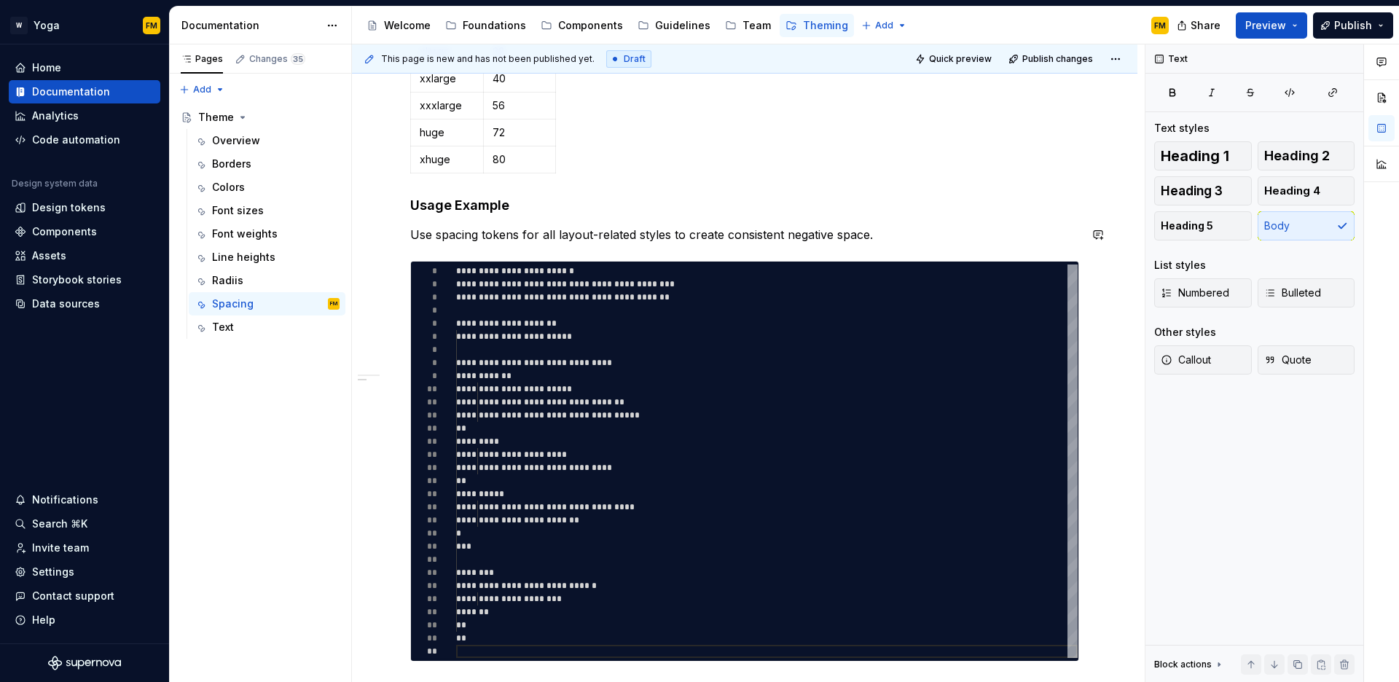
scroll to position [586, 0]
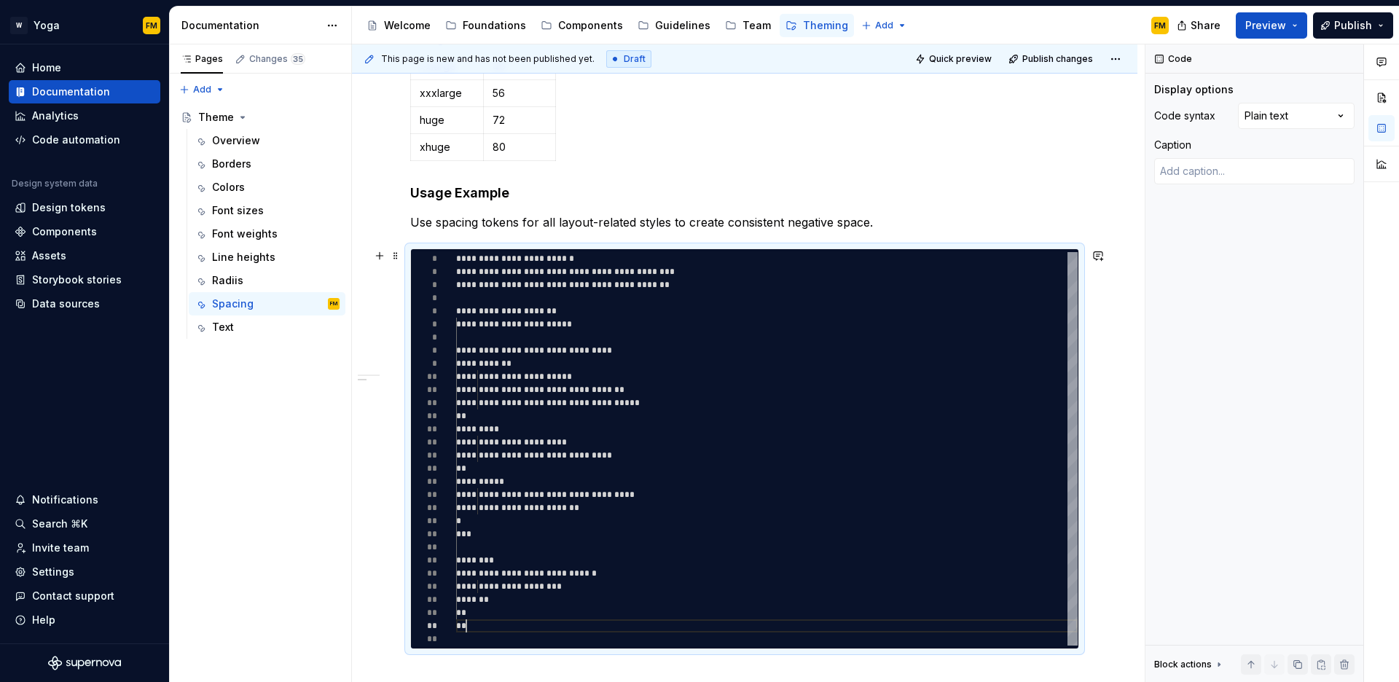
click at [488, 621] on div "**********" at bounding box center [767, 449] width 622 height 394
type textarea "*"
type textarea "**********"
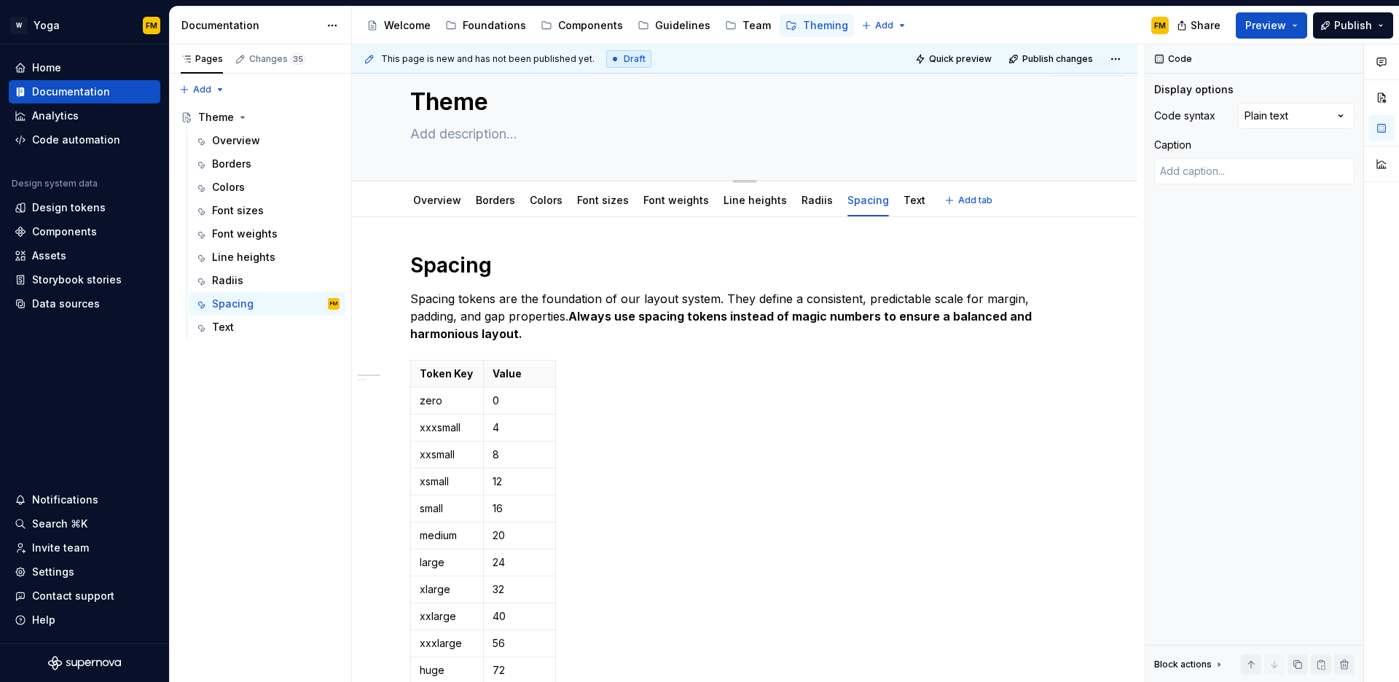
scroll to position [0, 0]
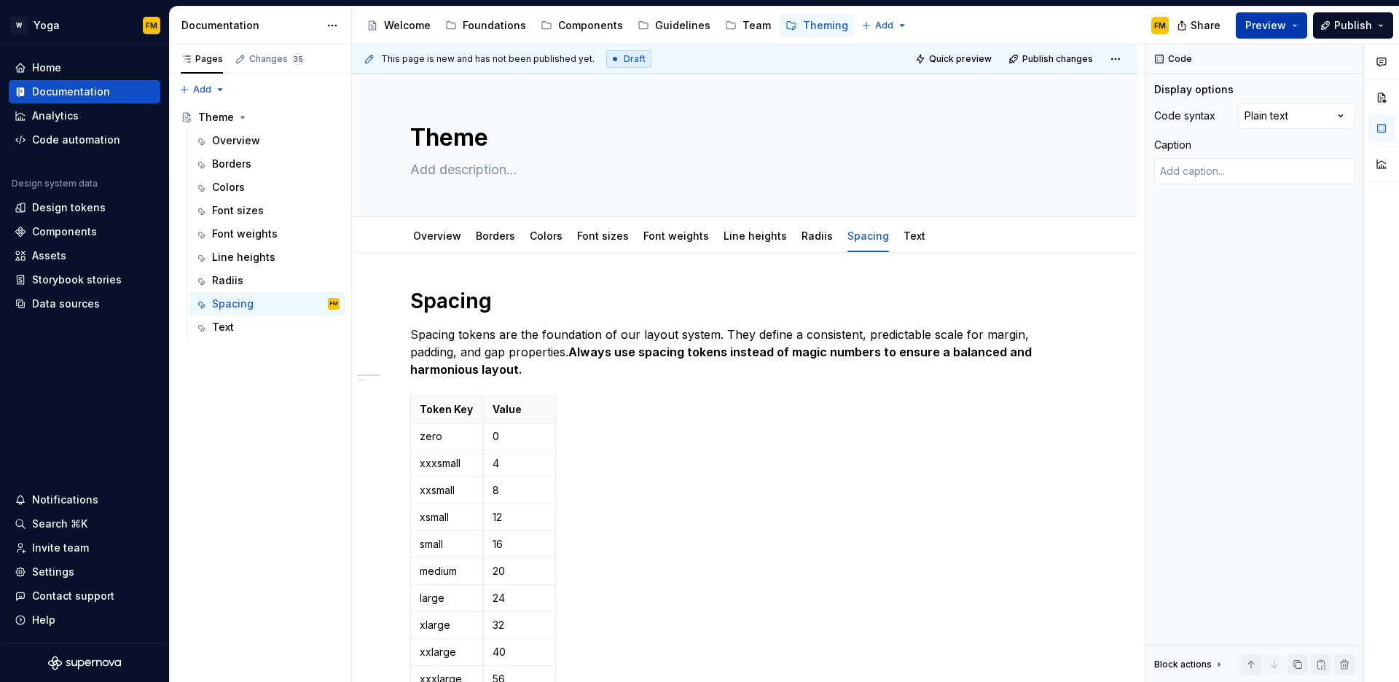
click at [1252, 26] on span "Preview" at bounding box center [1266, 25] width 41 height 15
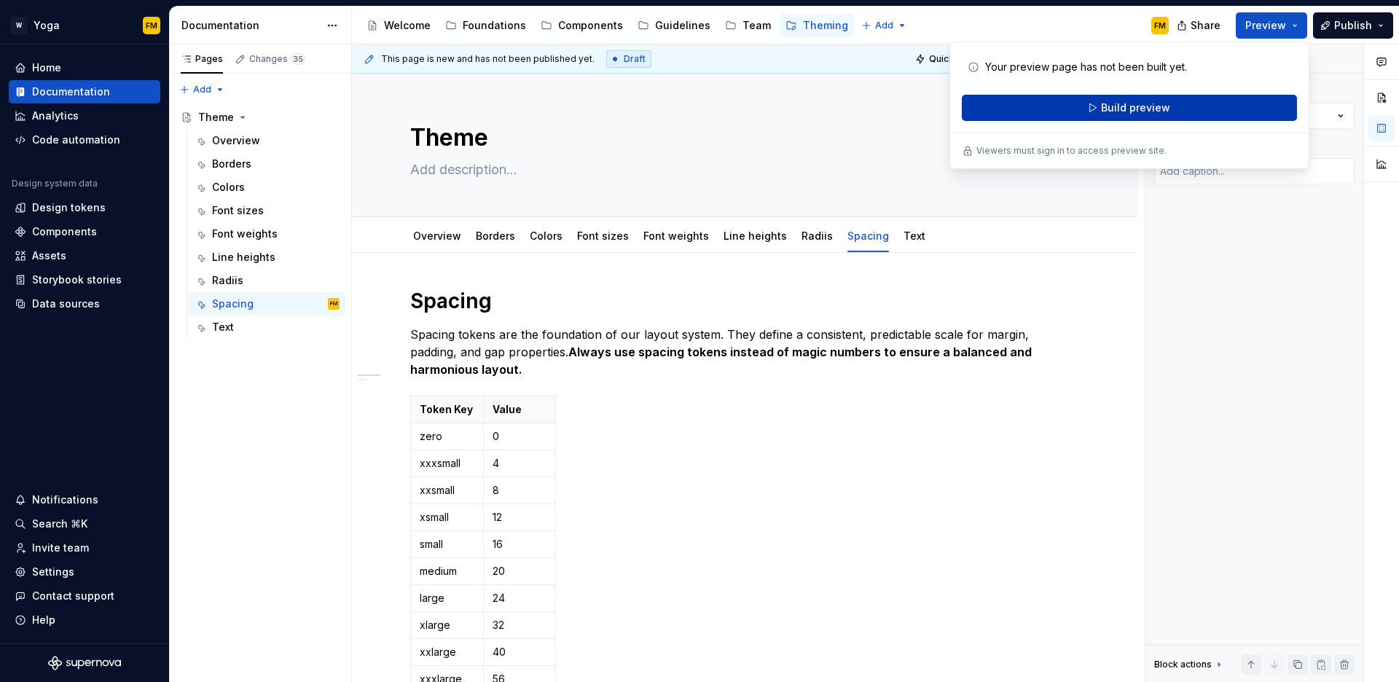
click at [1134, 108] on span "Build preview" at bounding box center [1135, 108] width 69 height 15
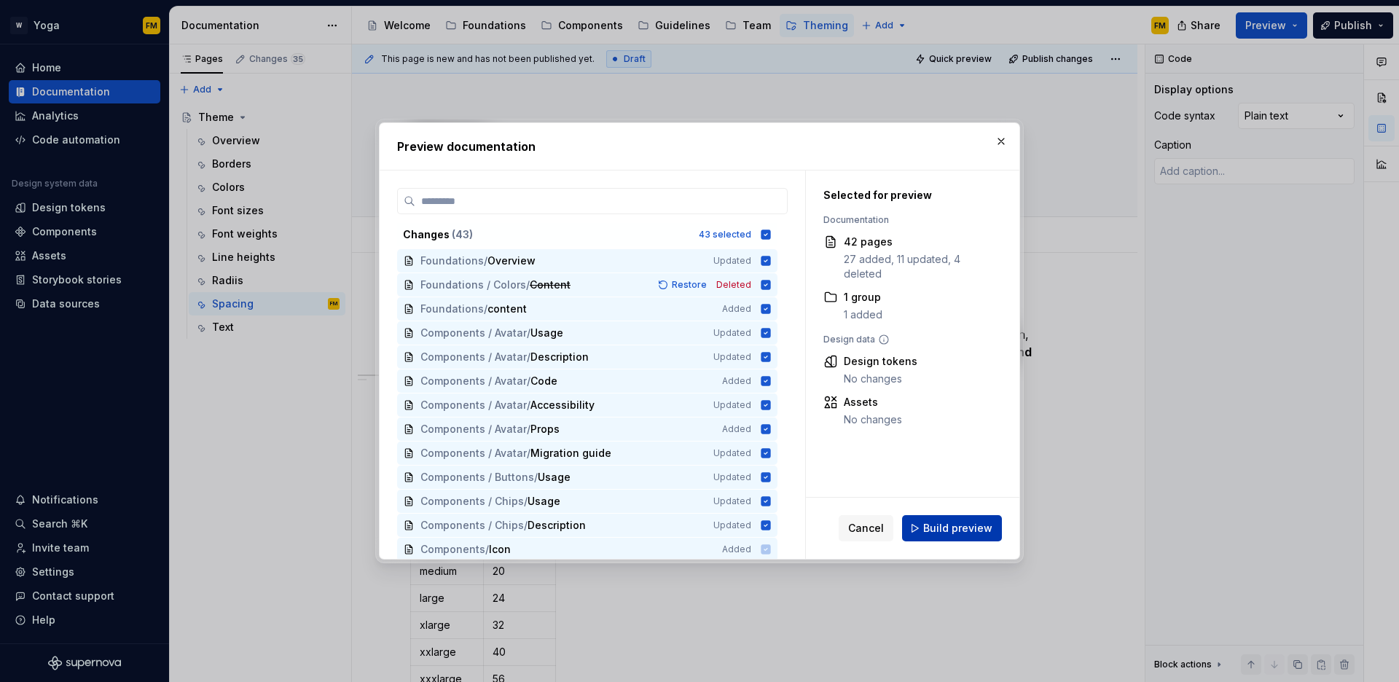
click at [969, 535] on span "Build preview" at bounding box center [957, 528] width 69 height 15
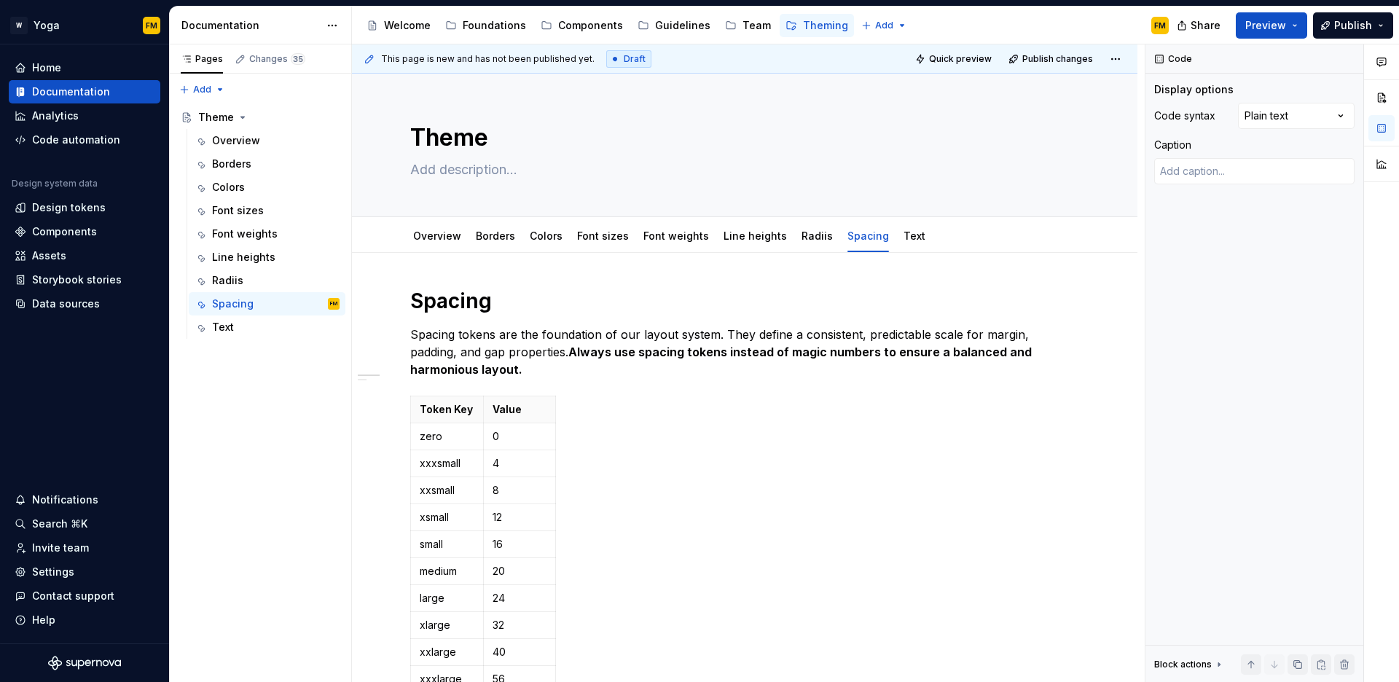
type textarea "*"
